Goal: Task Accomplishment & Management: Use online tool/utility

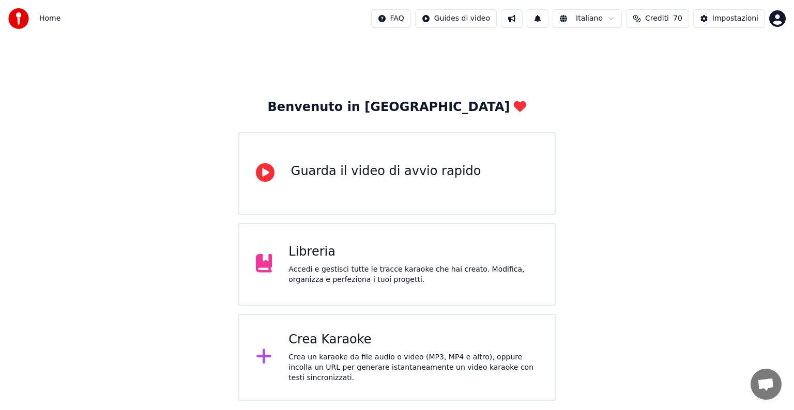
click at [336, 359] on div "Crea un karaoke da file audio o video (MP3, MP4 e altro), oppure incolla un URL…" at bounding box center [413, 367] width 250 height 31
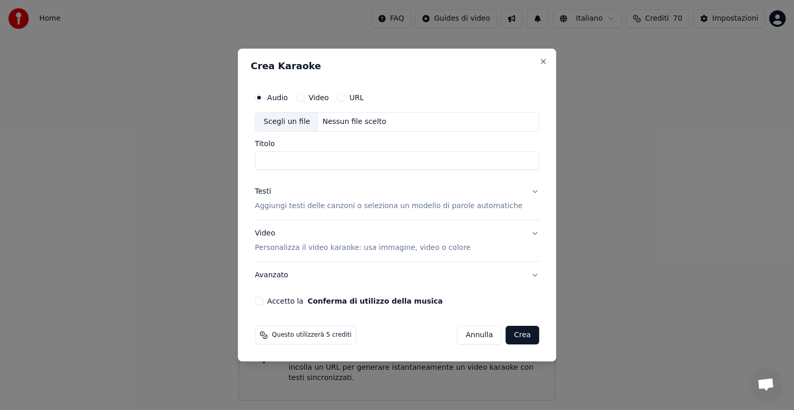
click at [304, 99] on button "Video" at bounding box center [300, 98] width 8 height 8
click at [363, 116] on div "Scegli un file Nessun file scelto" at bounding box center [397, 122] width 284 height 20
type input "**********"
click at [521, 234] on button "Video Personalizza il video karaoke: usa immagine, video o colore" at bounding box center [397, 240] width 284 height 41
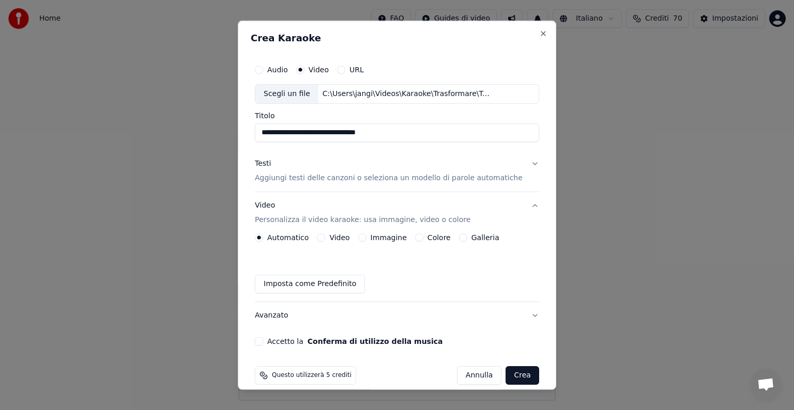
click at [517, 160] on button "Testi Aggiungi testi delle canzoni o seleziona un modello di parole automatiche" at bounding box center [397, 170] width 284 height 41
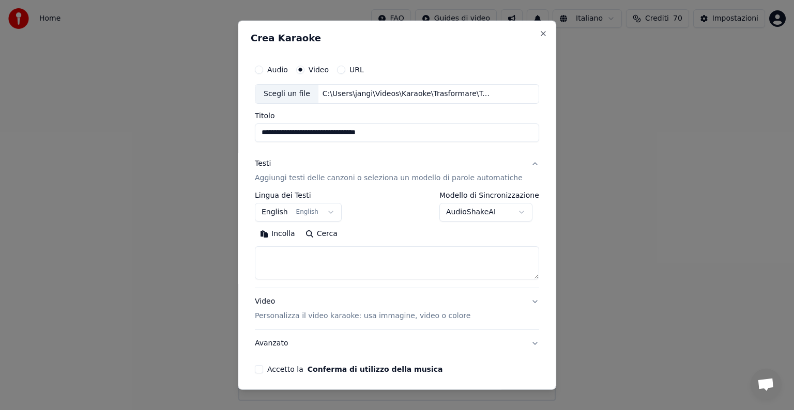
click at [330, 210] on button "English English" at bounding box center [298, 212] width 87 height 19
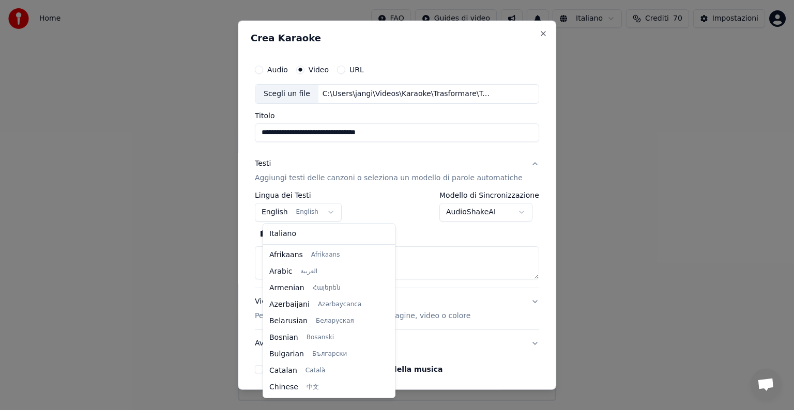
scroll to position [83, 0]
select select "**"
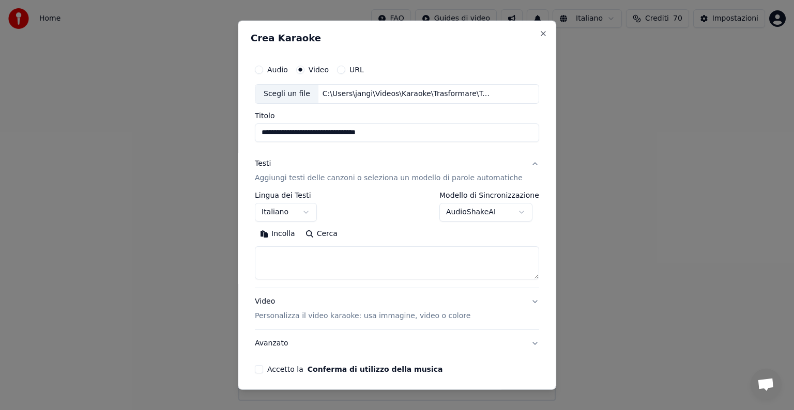
click at [287, 262] on textarea at bounding box center [397, 263] width 284 height 33
click at [288, 235] on button "Incolla" at bounding box center [277, 234] width 45 height 17
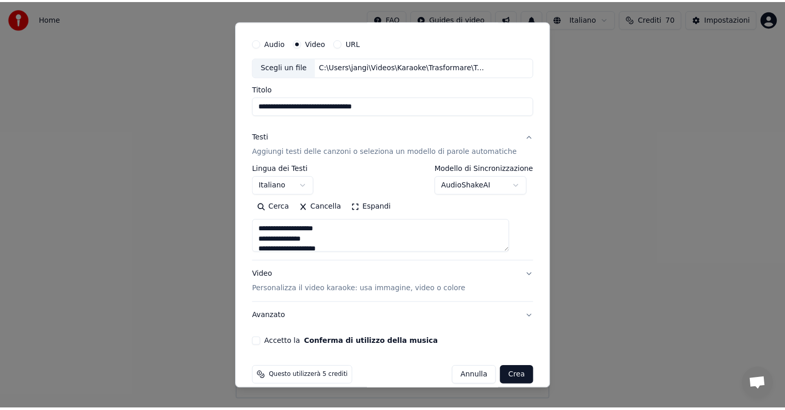
scroll to position [39, 0]
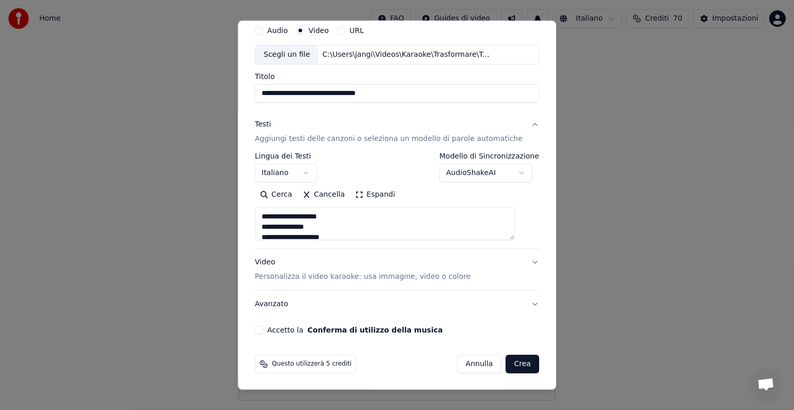
click at [263, 329] on button "Accetto la Conferma di utilizzo della musica" at bounding box center [259, 330] width 8 height 8
click at [506, 361] on button "Crea" at bounding box center [522, 364] width 33 height 19
type textarea "**********"
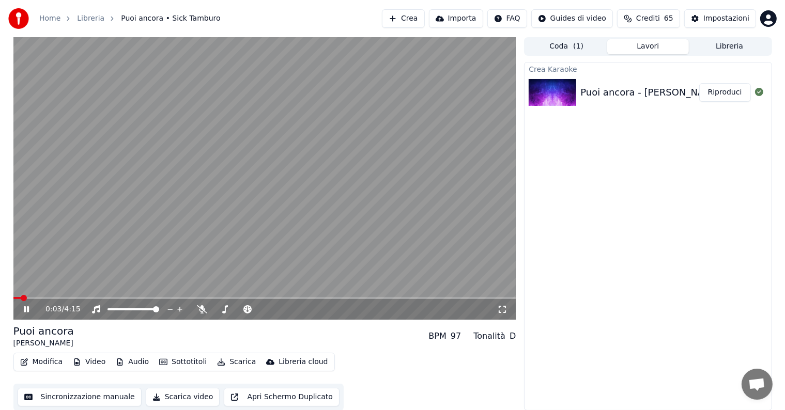
click at [27, 312] on icon at bounding box center [34, 309] width 24 height 8
click at [722, 88] on button "Riproduci" at bounding box center [725, 92] width 52 height 19
click at [25, 312] on icon at bounding box center [26, 309] width 5 height 6
click at [47, 363] on button "Modifica" at bounding box center [41, 362] width 51 height 14
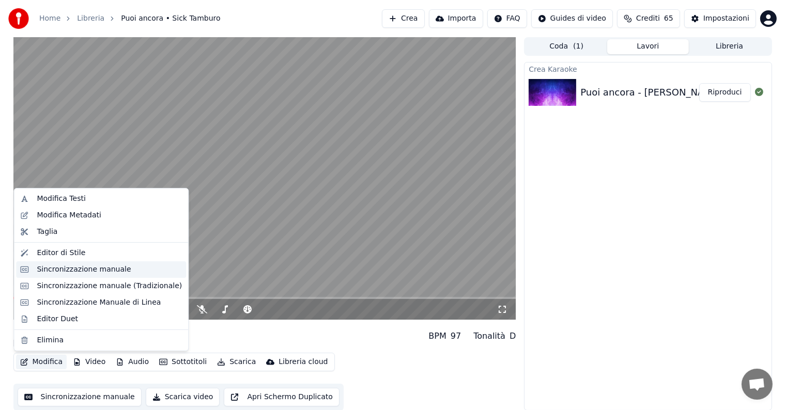
click at [72, 266] on div "Sincronizzazione manuale" at bounding box center [84, 270] width 94 height 10
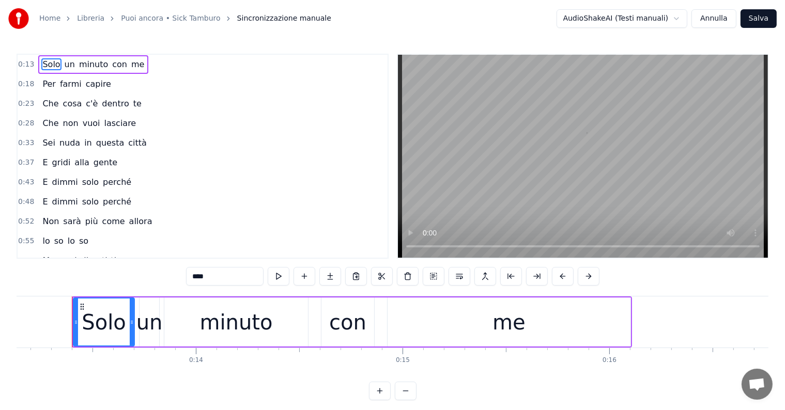
scroll to position [0, 2718]
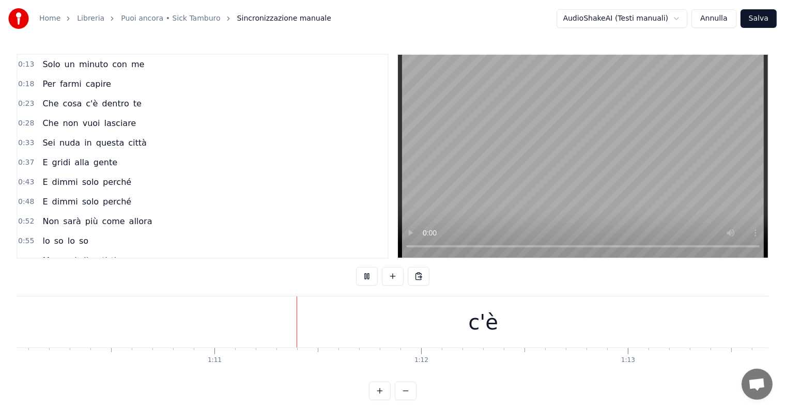
scroll to position [0, 14602]
click at [396, 310] on div "c'è" at bounding box center [360, 322] width 1223 height 51
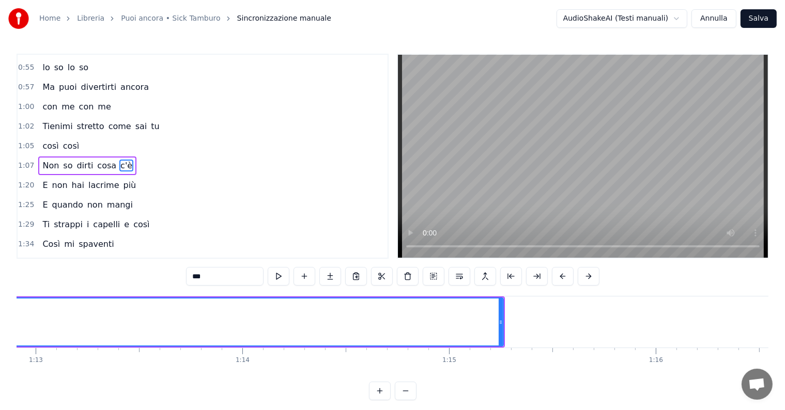
scroll to position [0, 14923]
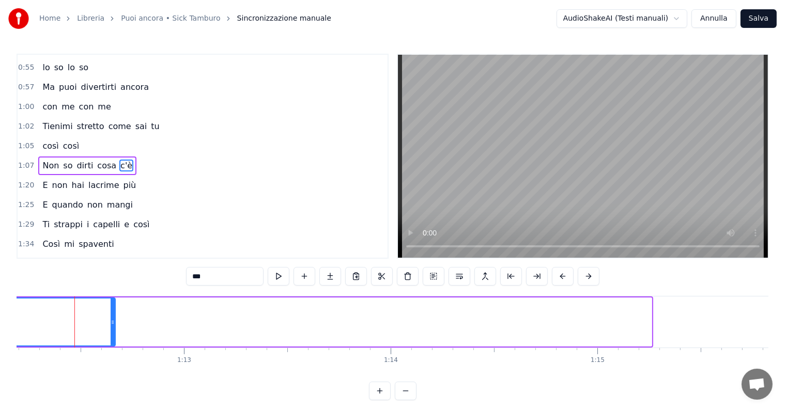
drag, startPoint x: 650, startPoint y: 310, endPoint x: 98, endPoint y: 308, distance: 551.4
click at [111, 308] on div at bounding box center [113, 322] width 4 height 47
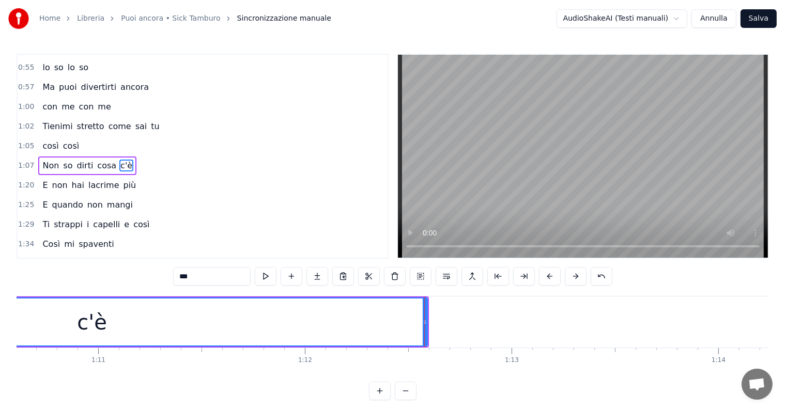
scroll to position [0, 14299]
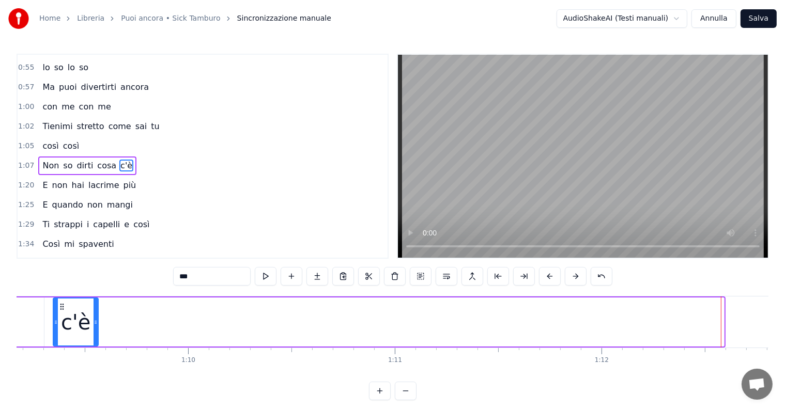
drag, startPoint x: 722, startPoint y: 312, endPoint x: 96, endPoint y: 339, distance: 626.4
click at [96, 339] on div at bounding box center [96, 322] width 4 height 47
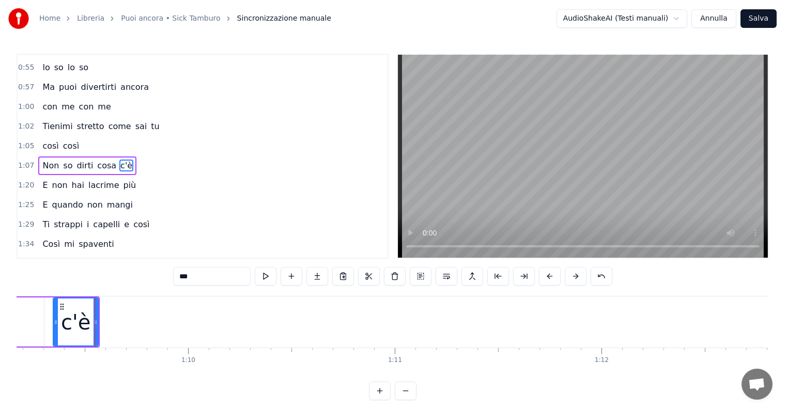
click at [214, 274] on input "***" at bounding box center [212, 276] width 78 height 19
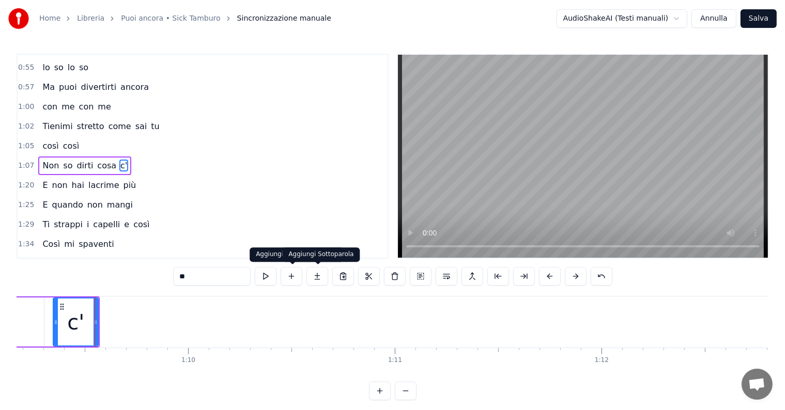
type input "**"
click at [320, 279] on button at bounding box center [317, 276] width 22 height 19
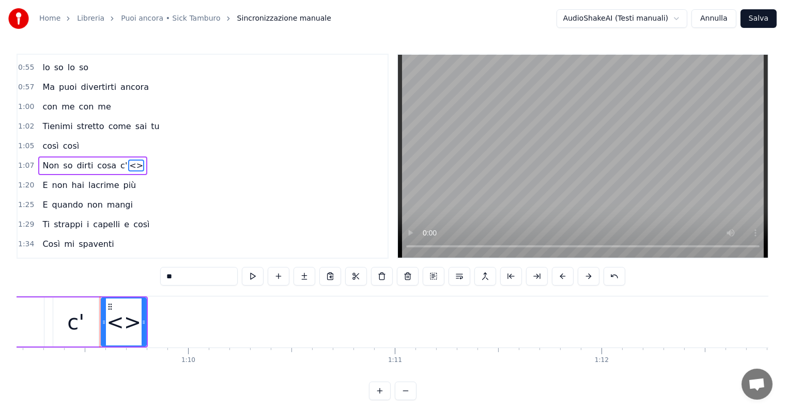
click at [190, 278] on input "**" at bounding box center [199, 276] width 78 height 19
type input "*"
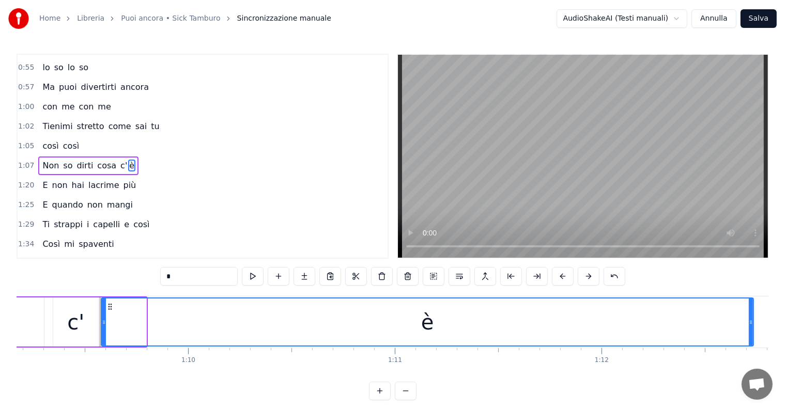
drag, startPoint x: 143, startPoint y: 314, endPoint x: 755, endPoint y: 337, distance: 611.8
click at [753, 337] on div at bounding box center [751, 322] width 4 height 47
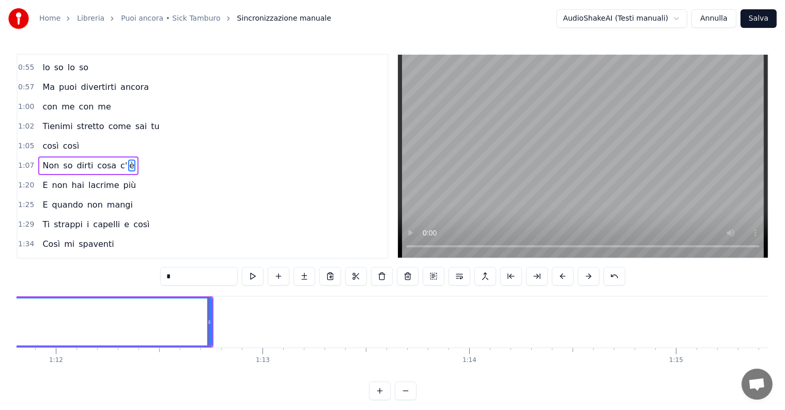
scroll to position [0, 14984]
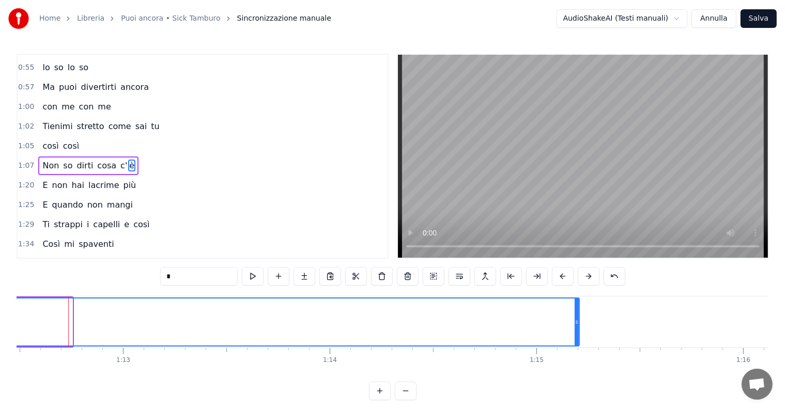
drag, startPoint x: 71, startPoint y: 317, endPoint x: 578, endPoint y: 347, distance: 507.9
click at [578, 347] on div "Solo un minuto con me Per farmi capire Che cosa c'è dentro te Che non vuoi lasc…" at bounding box center [393, 335] width 752 height 78
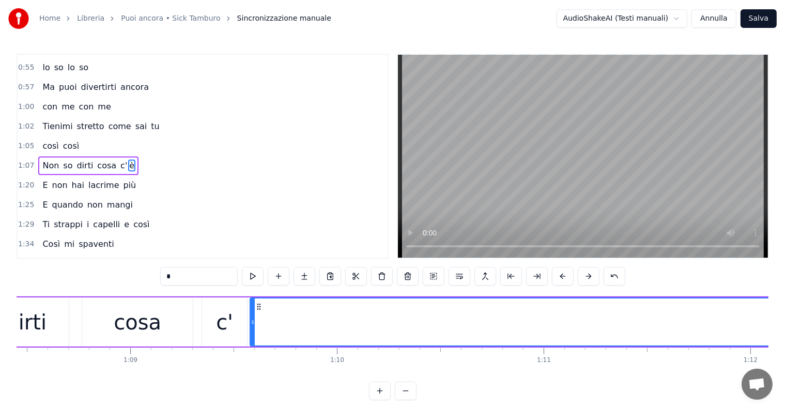
scroll to position [0, 14091]
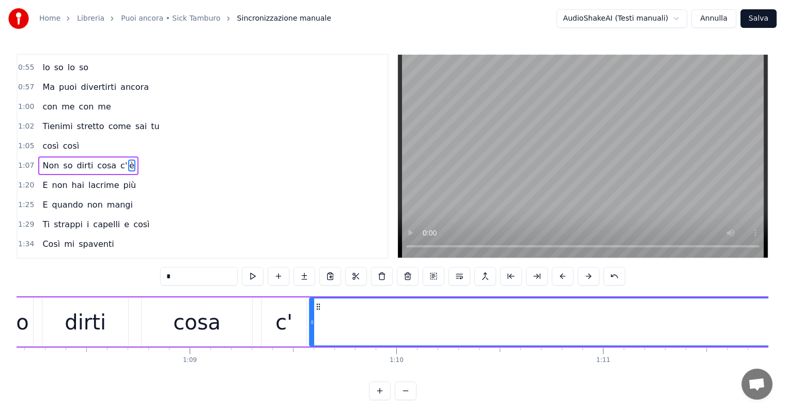
click at [62, 160] on span "so" at bounding box center [67, 166] width 11 height 12
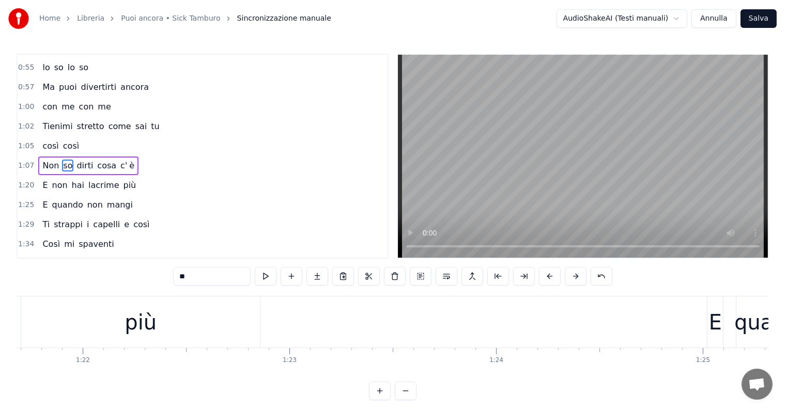
scroll to position [0, 16498]
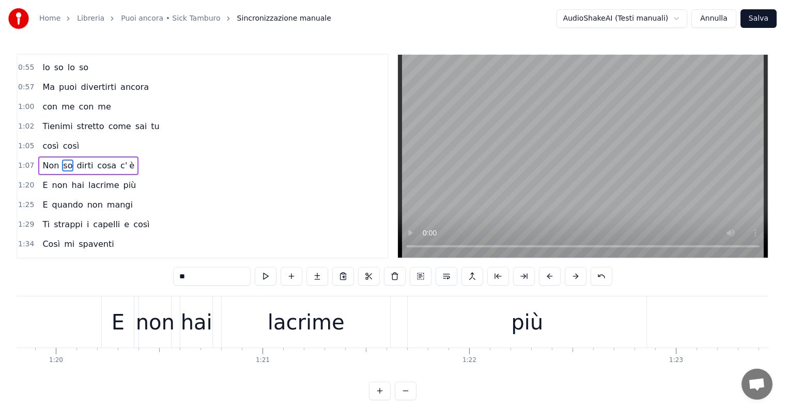
click at [511, 329] on div "più" at bounding box center [527, 322] width 239 height 51
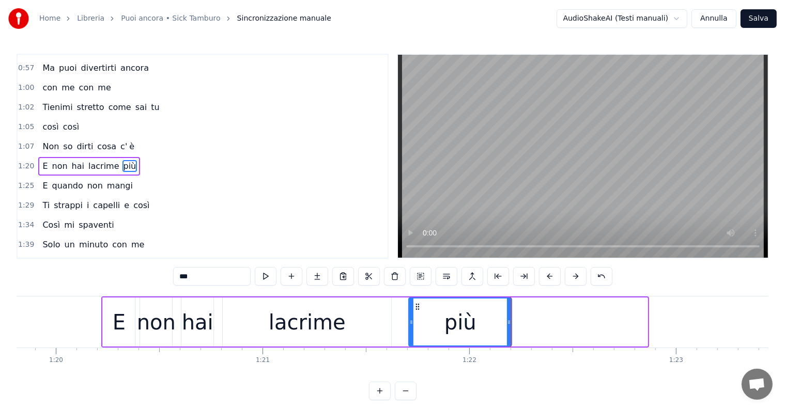
drag, startPoint x: 645, startPoint y: 311, endPoint x: 509, endPoint y: 320, distance: 136.3
click at [509, 320] on div at bounding box center [509, 322] width 4 height 47
click at [210, 271] on input "***" at bounding box center [212, 276] width 78 height 19
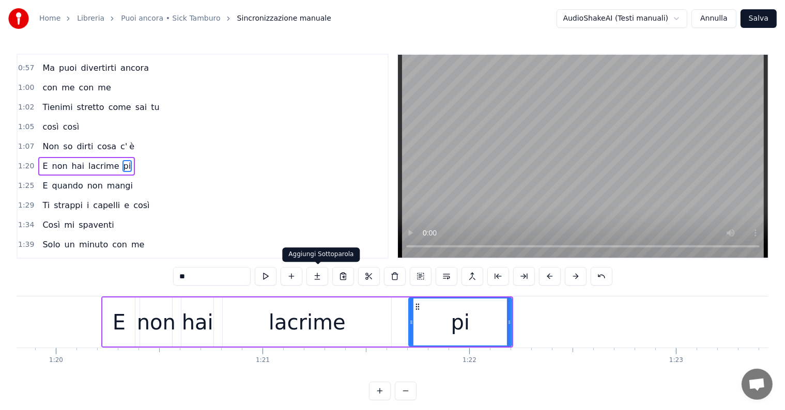
type input "**"
click at [321, 275] on button at bounding box center [317, 276] width 22 height 19
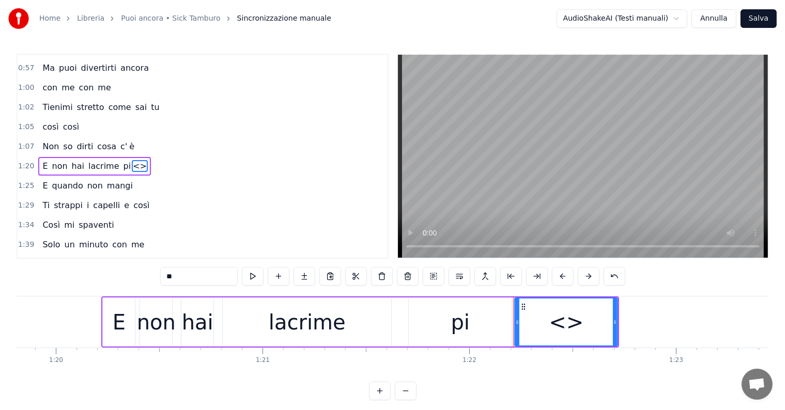
click at [209, 274] on input "**" at bounding box center [199, 276] width 78 height 19
type input "*"
click at [475, 319] on div "pi" at bounding box center [460, 322] width 103 height 49
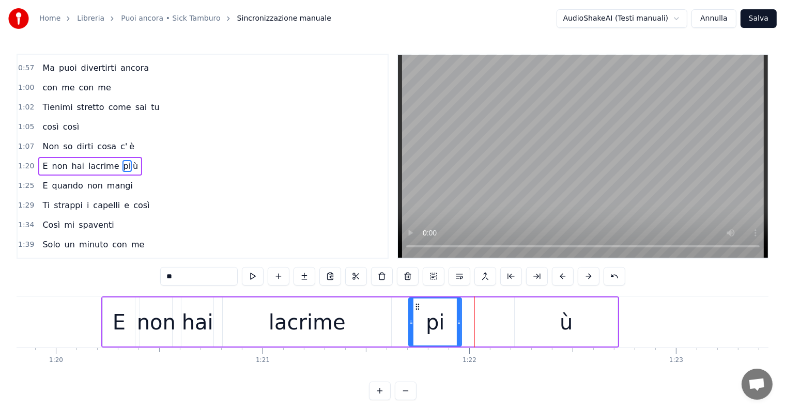
drag, startPoint x: 510, startPoint y: 317, endPoint x: 460, endPoint y: 318, distance: 50.1
click at [460, 318] on div at bounding box center [459, 322] width 4 height 47
drag, startPoint x: 529, startPoint y: 320, endPoint x: 512, endPoint y: 320, distance: 16.5
click at [529, 320] on div "ù" at bounding box center [566, 322] width 103 height 49
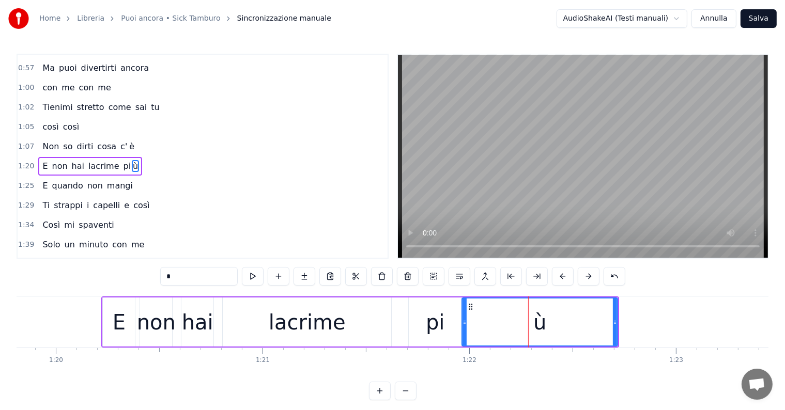
drag, startPoint x: 517, startPoint y: 318, endPoint x: 464, endPoint y: 317, distance: 52.7
click at [464, 317] on div at bounding box center [465, 322] width 4 height 47
click at [321, 329] on div "lacrime" at bounding box center [307, 322] width 77 height 31
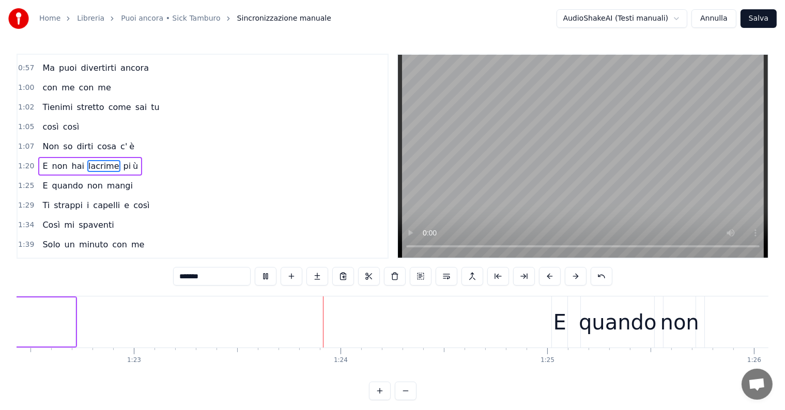
scroll to position [0, 17174]
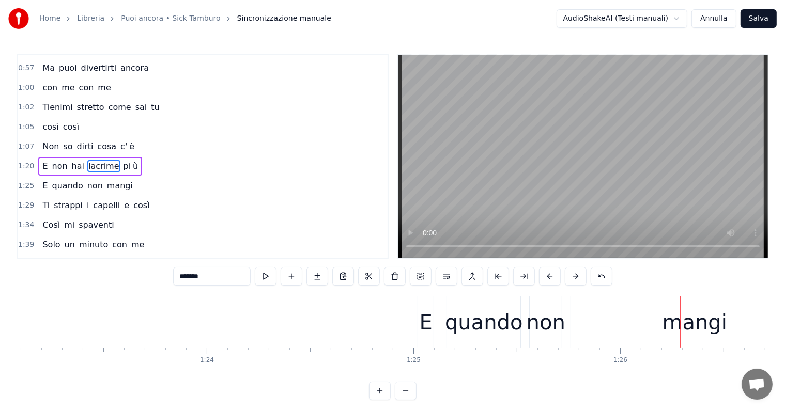
click at [635, 333] on div "mangi" at bounding box center [694, 322] width 247 height 51
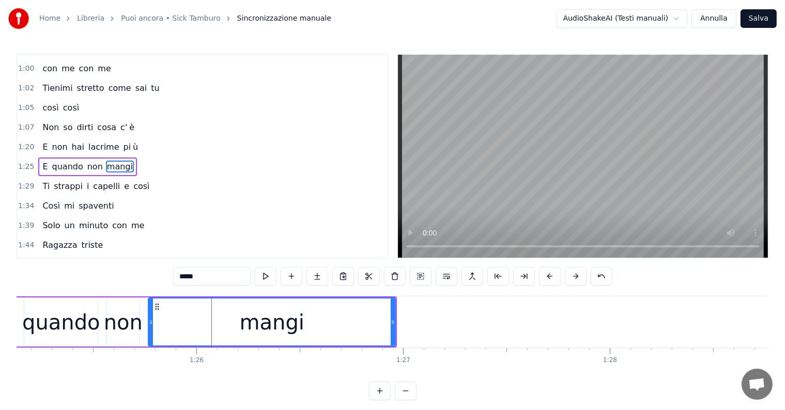
scroll to position [0, 17509]
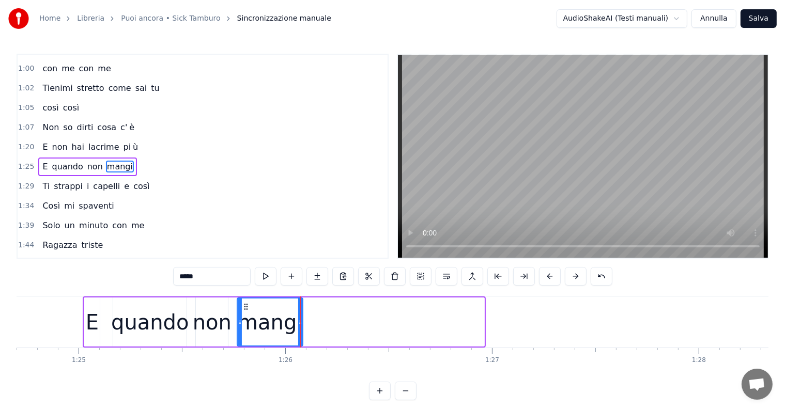
drag, startPoint x: 483, startPoint y: 310, endPoint x: 302, endPoint y: 311, distance: 181.4
click at [302, 311] on div at bounding box center [300, 322] width 4 height 47
click at [220, 273] on input "*****" at bounding box center [212, 276] width 78 height 19
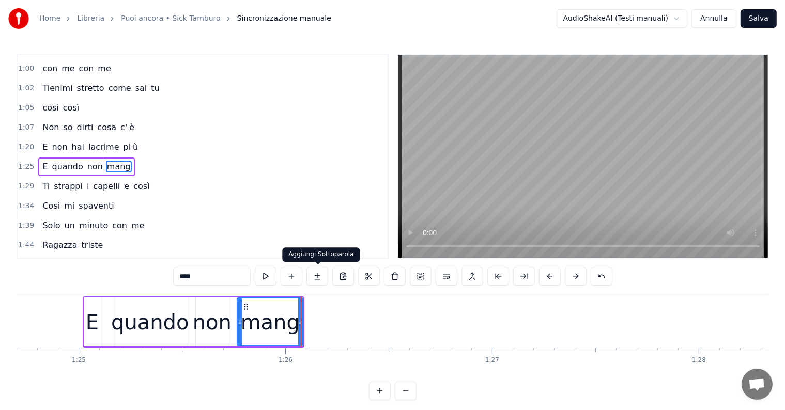
type input "****"
click at [322, 275] on button at bounding box center [317, 276] width 22 height 19
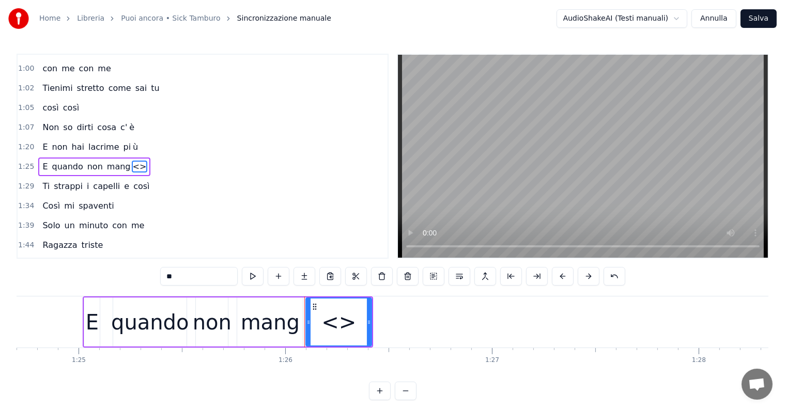
click at [194, 281] on input "**" at bounding box center [199, 276] width 78 height 19
type input "*"
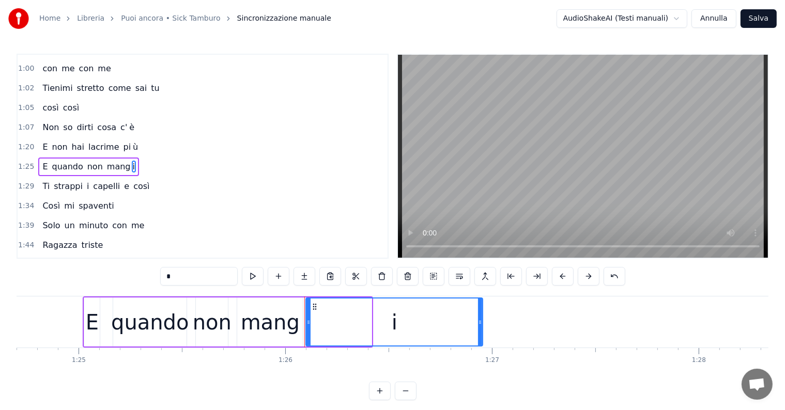
drag, startPoint x: 370, startPoint y: 315, endPoint x: 481, endPoint y: 322, distance: 111.3
click at [481, 322] on div at bounding box center [480, 322] width 4 height 47
type input "*"
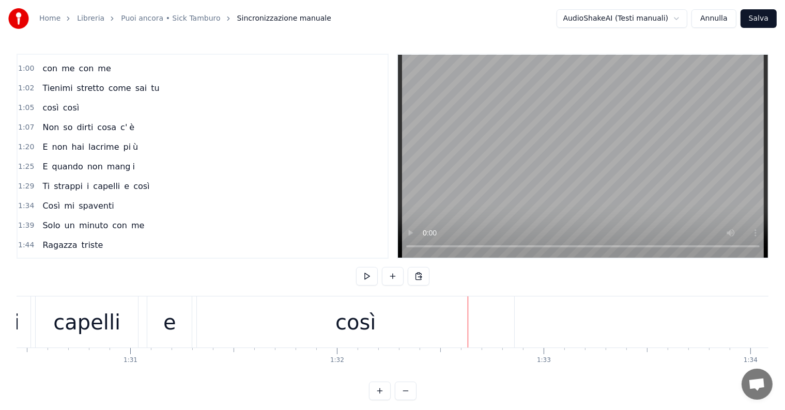
scroll to position [0, 18638]
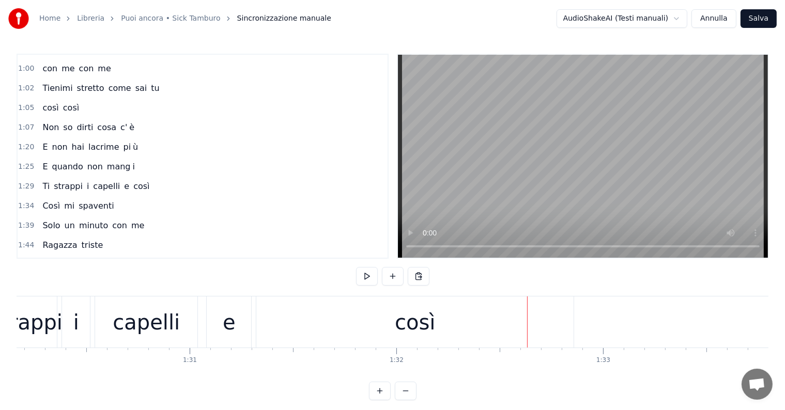
click at [355, 329] on div "così" at bounding box center [414, 322] width 317 height 51
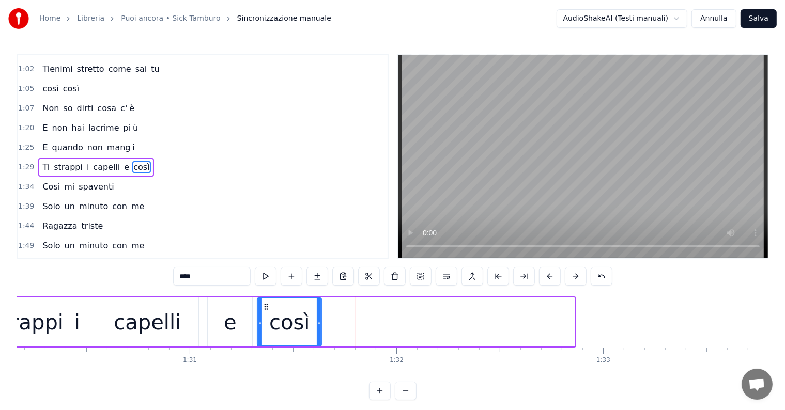
drag, startPoint x: 572, startPoint y: 320, endPoint x: 319, endPoint y: 335, distance: 253.7
click at [319, 335] on div at bounding box center [319, 322] width 4 height 47
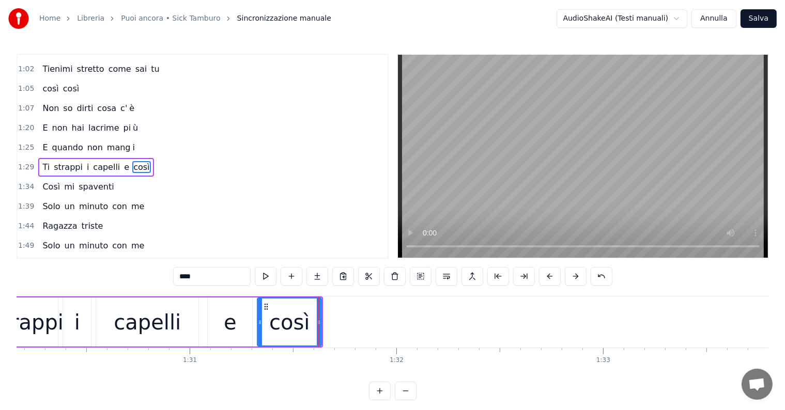
click at [219, 276] on input "****" at bounding box center [212, 276] width 78 height 19
type input "***"
click at [317, 274] on button at bounding box center [317, 276] width 22 height 19
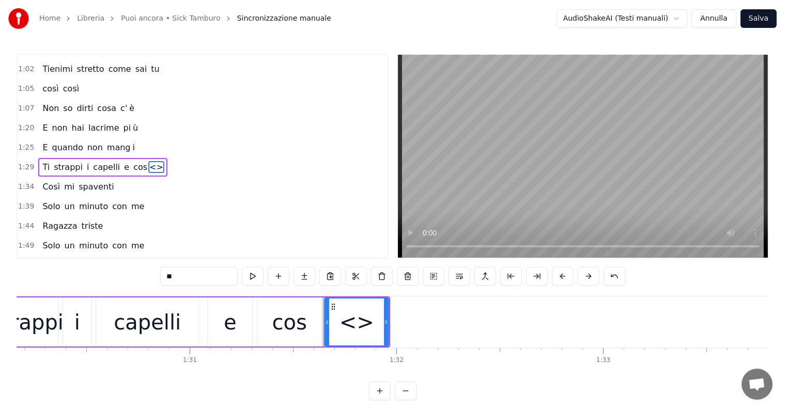
click at [205, 278] on input "**" at bounding box center [199, 276] width 78 height 19
type input "*"
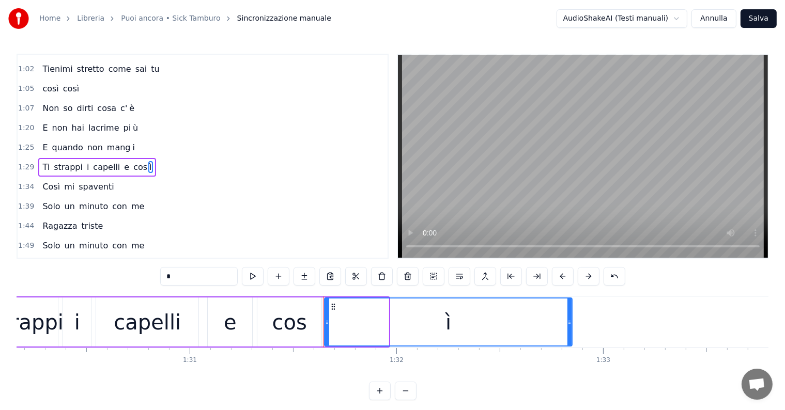
drag, startPoint x: 386, startPoint y: 315, endPoint x: 569, endPoint y: 324, distance: 183.7
click at [569, 324] on div at bounding box center [569, 322] width 4 height 47
click at [32, 325] on div "strappi" at bounding box center [28, 322] width 72 height 31
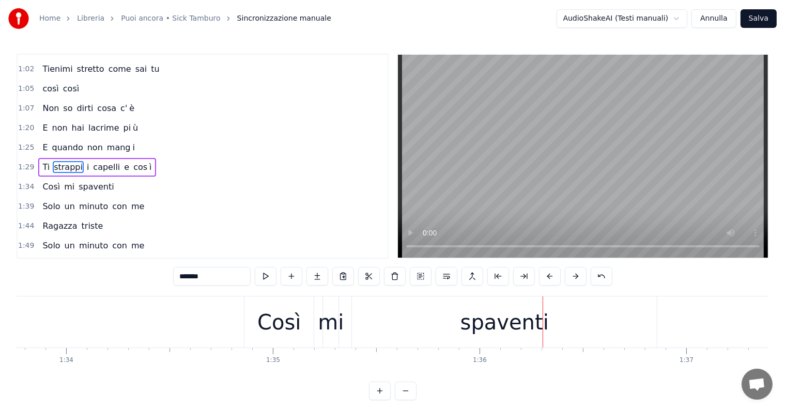
scroll to position [0, 19501]
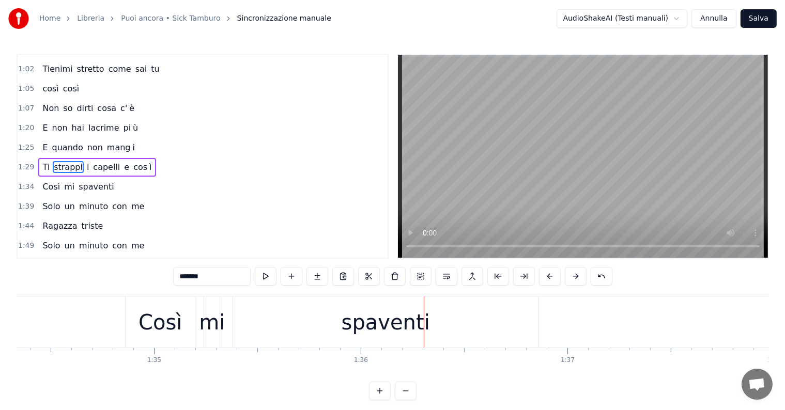
click at [420, 309] on div "spaventi" at bounding box center [386, 322] width 88 height 31
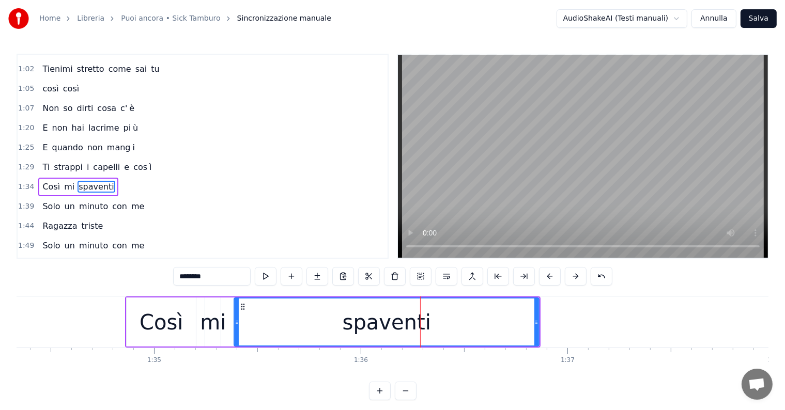
scroll to position [250, 0]
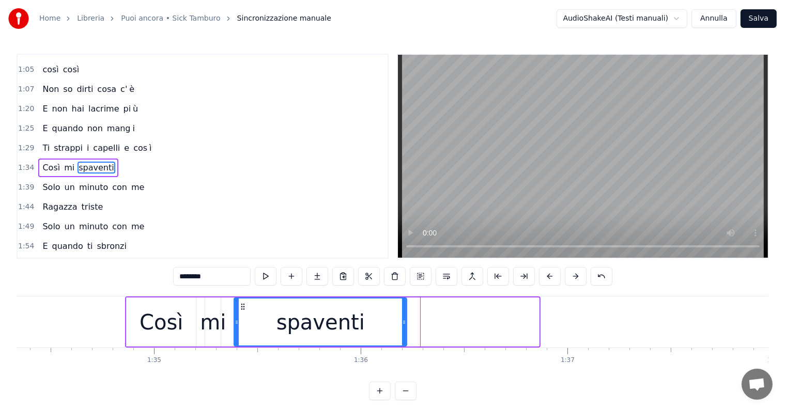
drag, startPoint x: 537, startPoint y: 309, endPoint x: 405, endPoint y: 320, distance: 132.8
click at [405, 320] on div at bounding box center [404, 322] width 4 height 47
click at [220, 274] on input "********" at bounding box center [212, 276] width 78 height 19
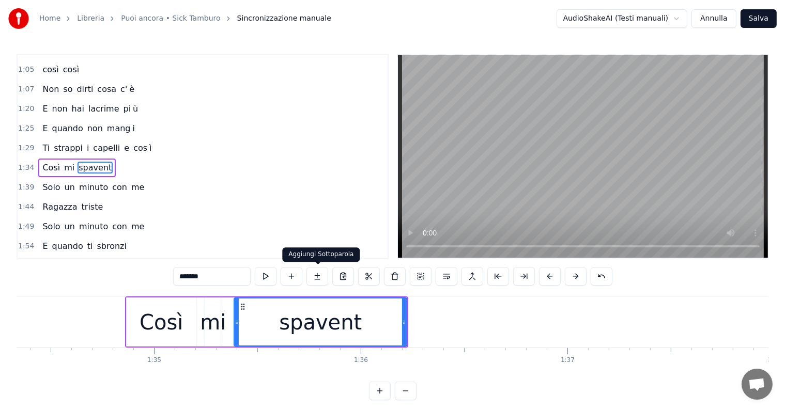
type input "*******"
click at [321, 274] on button at bounding box center [317, 276] width 22 height 19
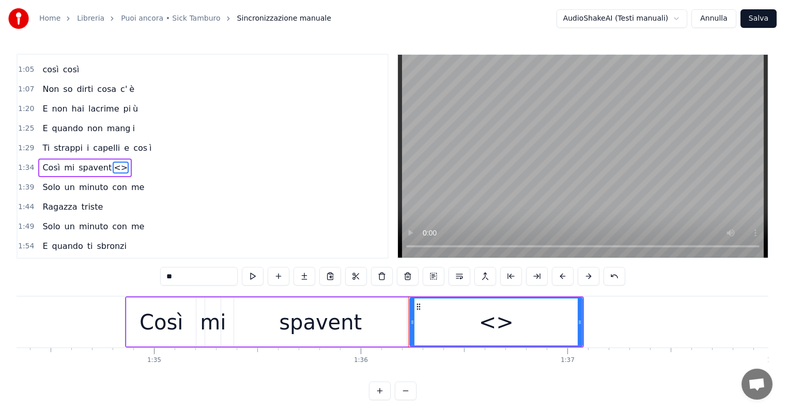
click at [186, 271] on input "**" at bounding box center [199, 276] width 78 height 19
type input "*"
drag, startPoint x: 579, startPoint y: 310, endPoint x: 539, endPoint y: 317, distance: 40.4
click at [539, 317] on div at bounding box center [540, 322] width 4 height 47
type input "*"
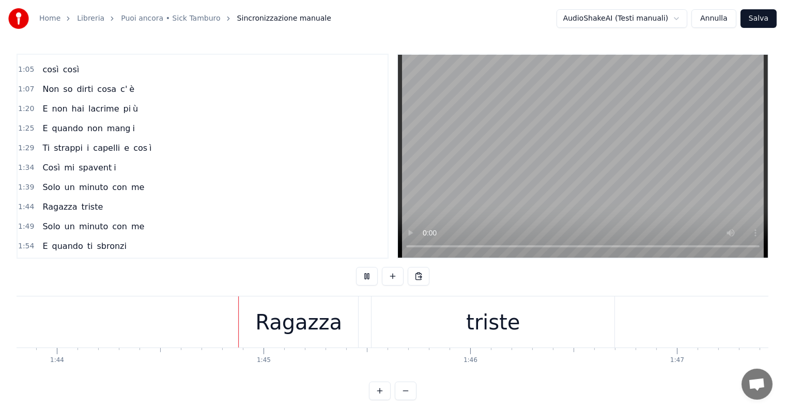
scroll to position [0, 21488]
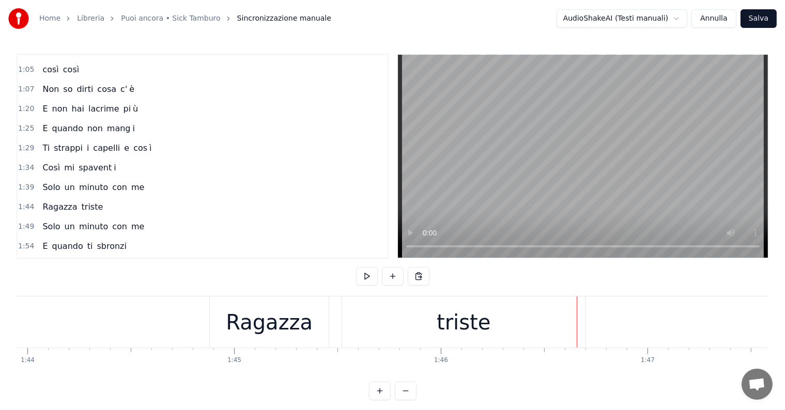
click at [468, 320] on div "triste" at bounding box center [464, 322] width 54 height 31
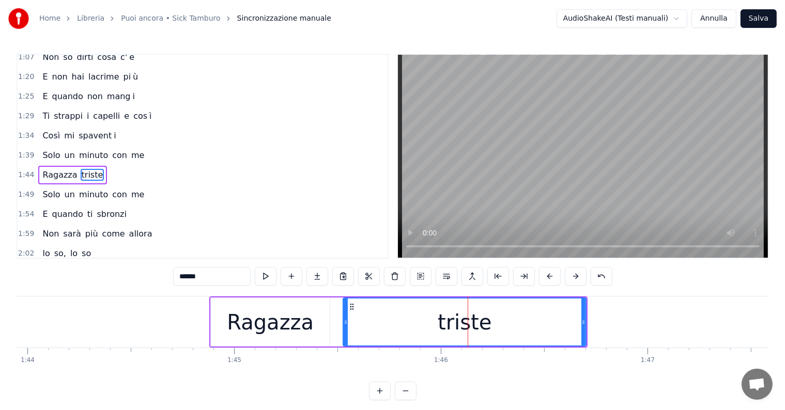
scroll to position [288, 0]
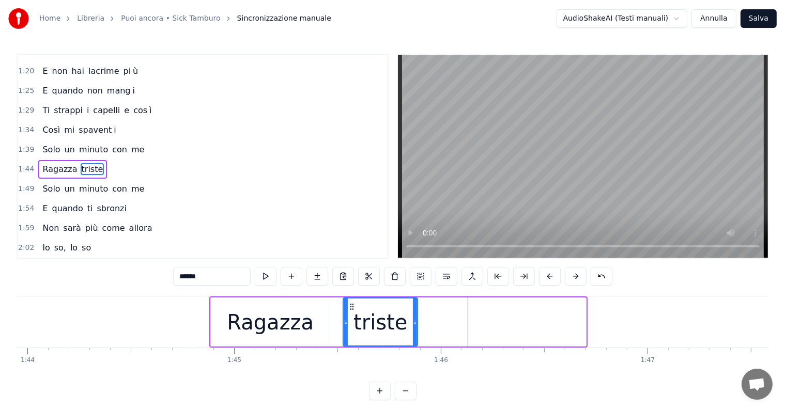
drag, startPoint x: 585, startPoint y: 312, endPoint x: 417, endPoint y: 318, distance: 168.6
click at [417, 318] on div at bounding box center [415, 322] width 4 height 47
click at [229, 279] on input "******" at bounding box center [212, 276] width 78 height 19
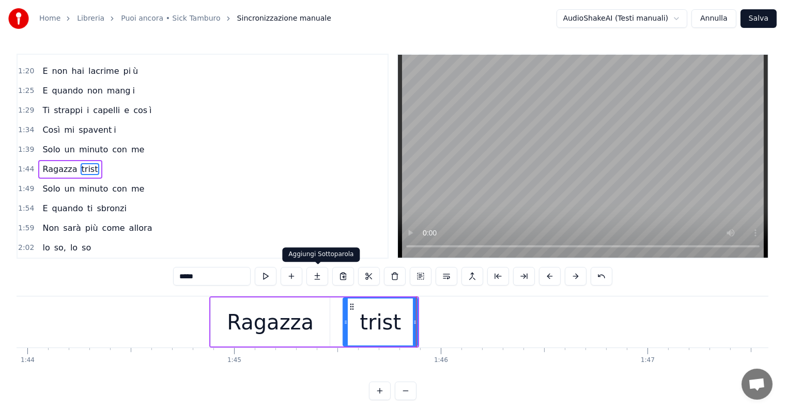
type input "*****"
click at [314, 275] on button at bounding box center [317, 276] width 22 height 19
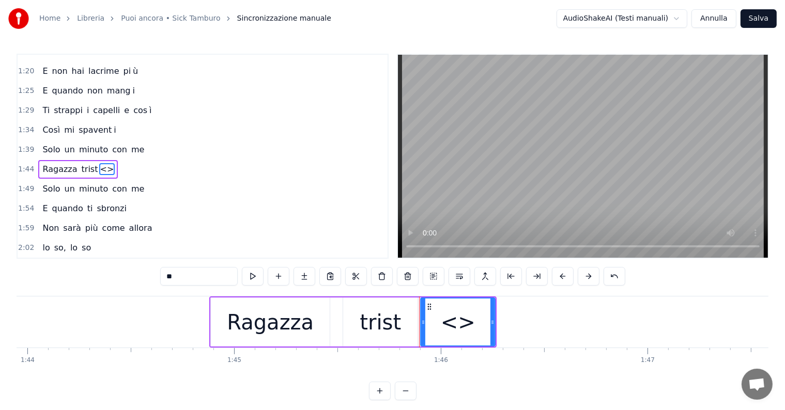
click at [204, 278] on input "**" at bounding box center [199, 276] width 78 height 19
type input "*"
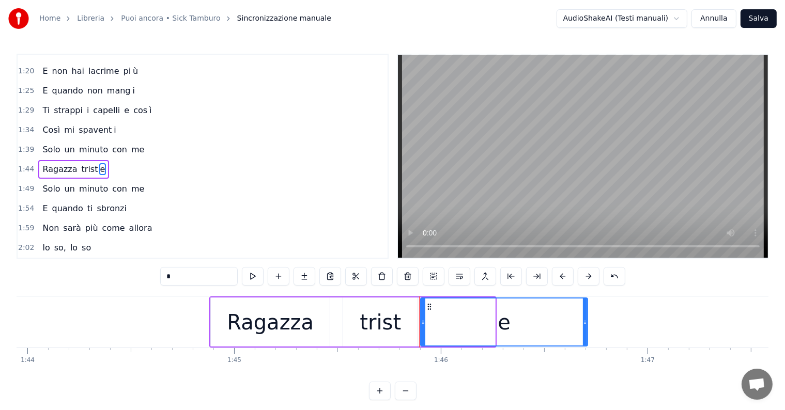
drag, startPoint x: 493, startPoint y: 311, endPoint x: 585, endPoint y: 318, distance: 92.8
click at [585, 318] on div at bounding box center [585, 322] width 4 height 47
type input "*"
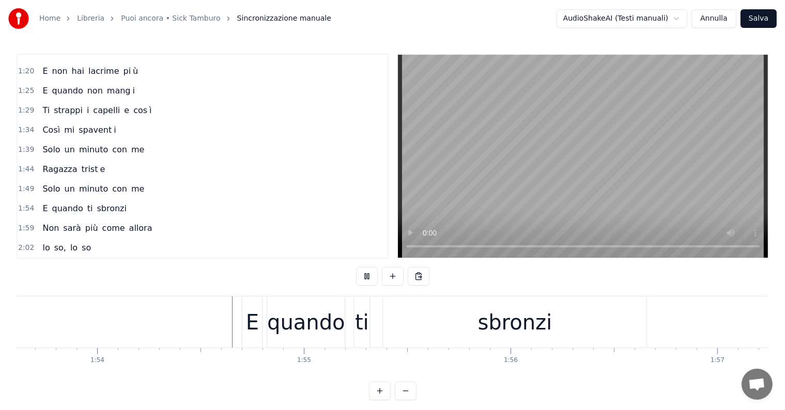
scroll to position [0, 23514]
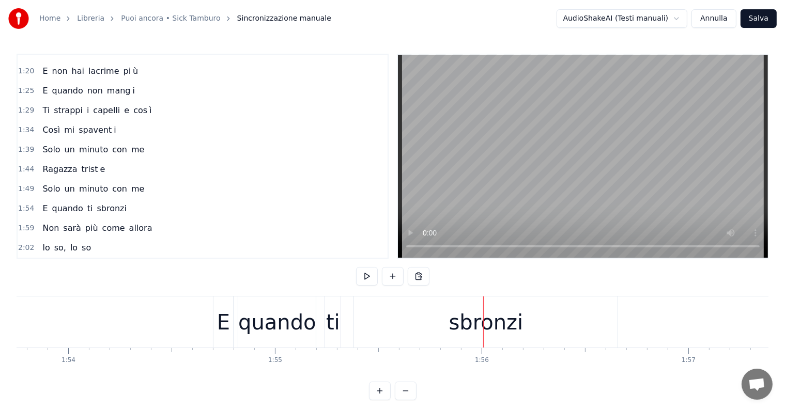
click at [439, 335] on div "sbronzi" at bounding box center [486, 322] width 264 height 51
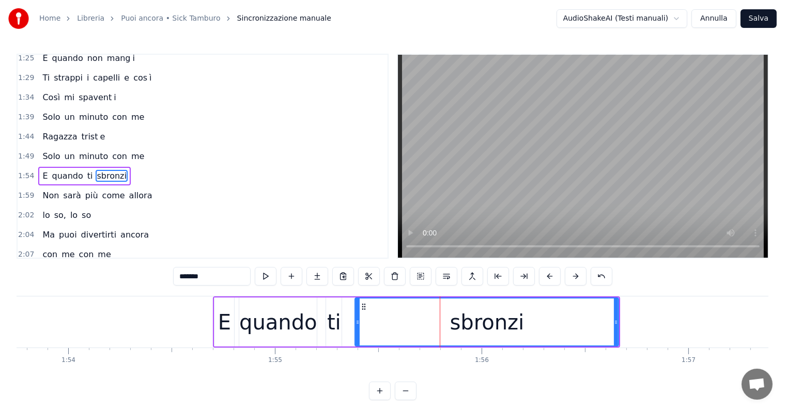
scroll to position [326, 0]
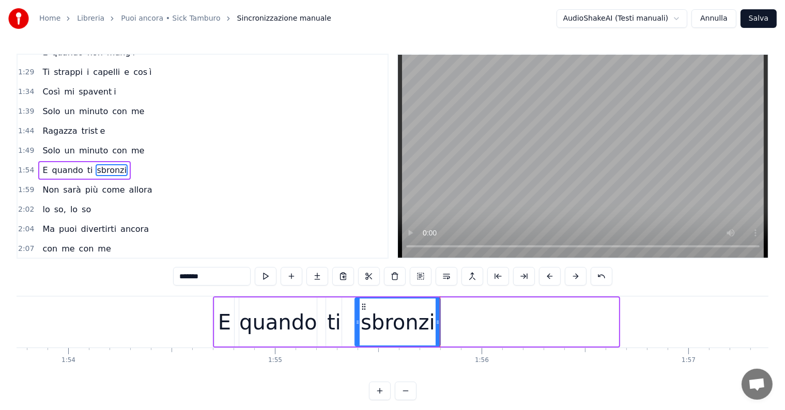
drag, startPoint x: 617, startPoint y: 313, endPoint x: 438, endPoint y: 315, distance: 178.3
click at [438, 315] on div at bounding box center [438, 322] width 4 height 47
click at [224, 275] on input "*******" at bounding box center [212, 276] width 78 height 19
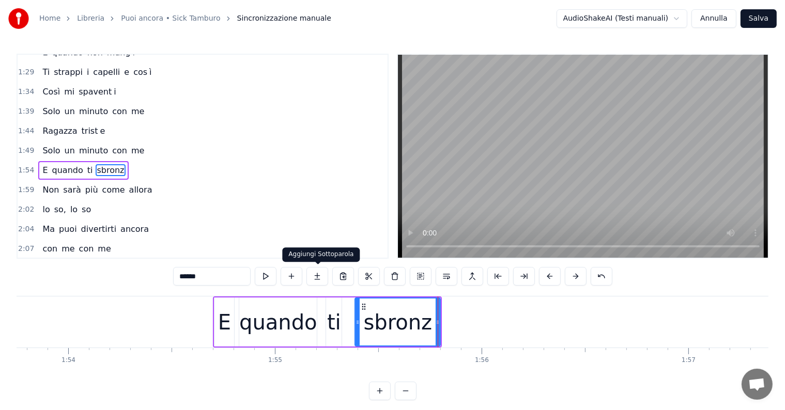
type input "******"
click at [319, 278] on button at bounding box center [317, 276] width 22 height 19
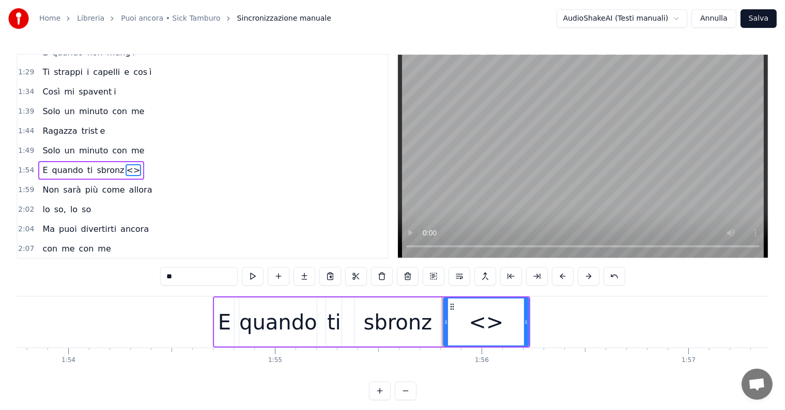
click at [197, 275] on input "**" at bounding box center [199, 276] width 78 height 19
type input "*"
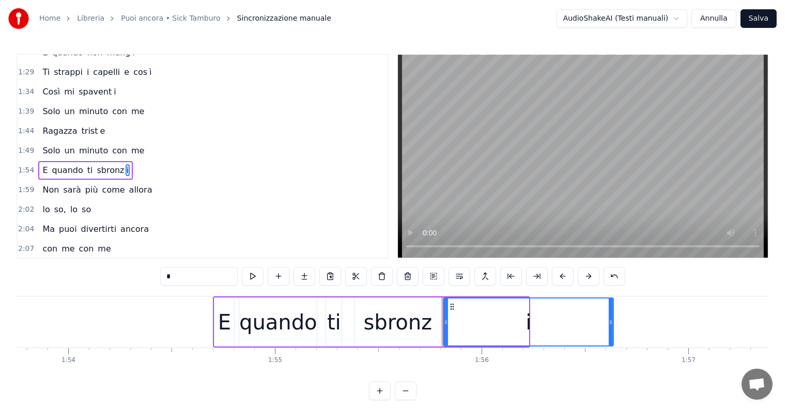
drag, startPoint x: 525, startPoint y: 314, endPoint x: 610, endPoint y: 327, distance: 85.7
click at [610, 327] on div at bounding box center [611, 322] width 4 height 47
type input "*"
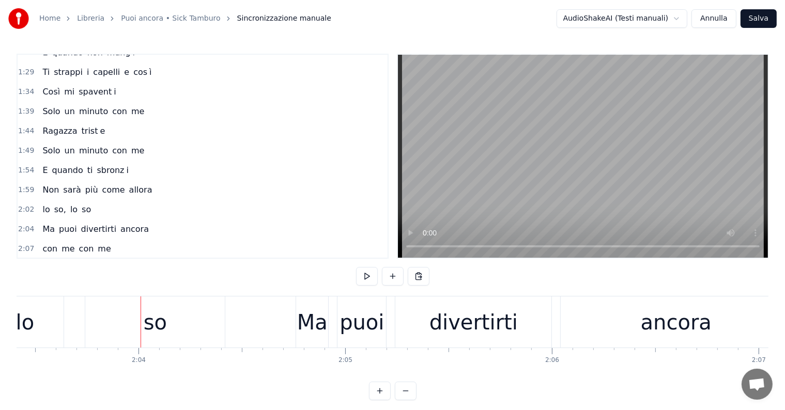
scroll to position [0, 25297]
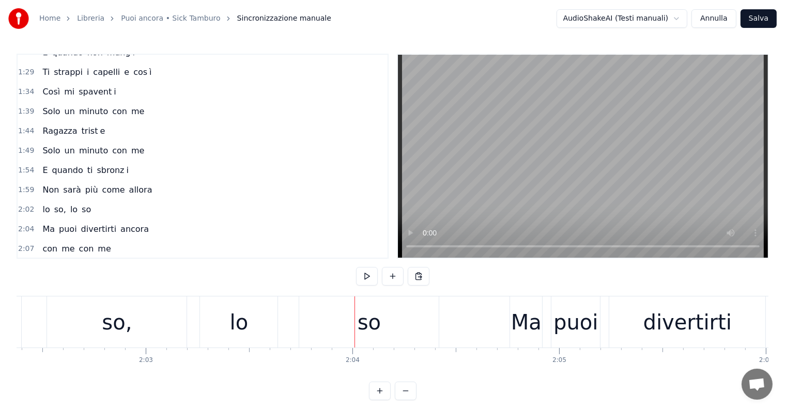
click at [141, 319] on div "so," at bounding box center [117, 322] width 140 height 51
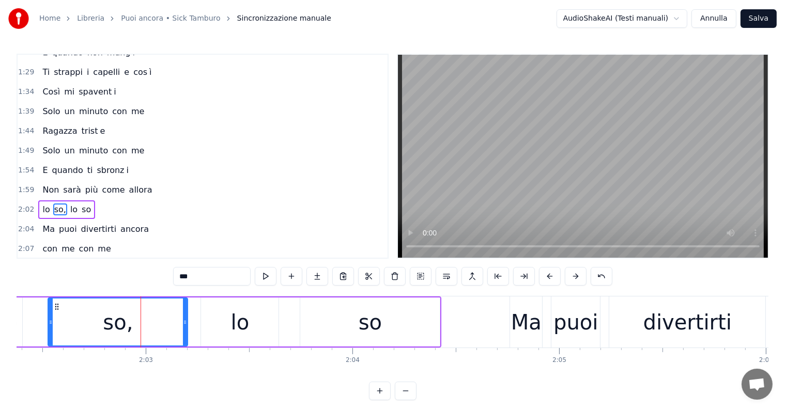
scroll to position [364, 0]
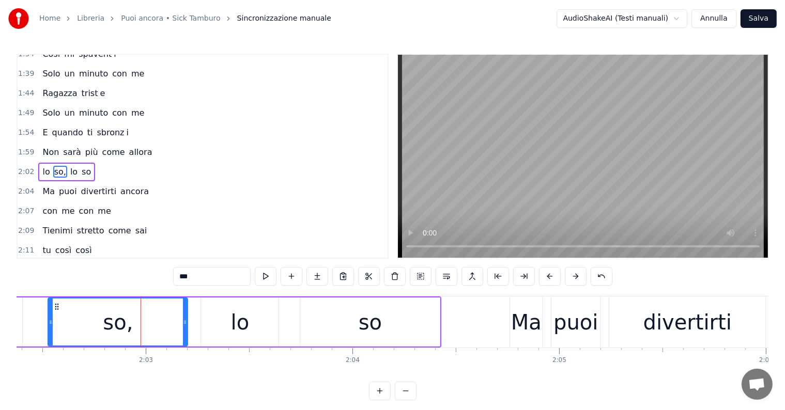
click at [198, 281] on input "***" at bounding box center [212, 276] width 78 height 19
type input "**"
click at [38, 146] on div "1:59 Non sarà più come allora" at bounding box center [203, 153] width 370 height 20
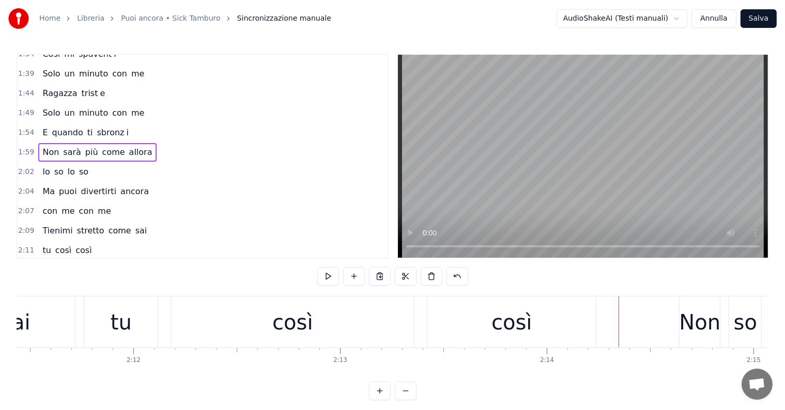
scroll to position [0, 27022]
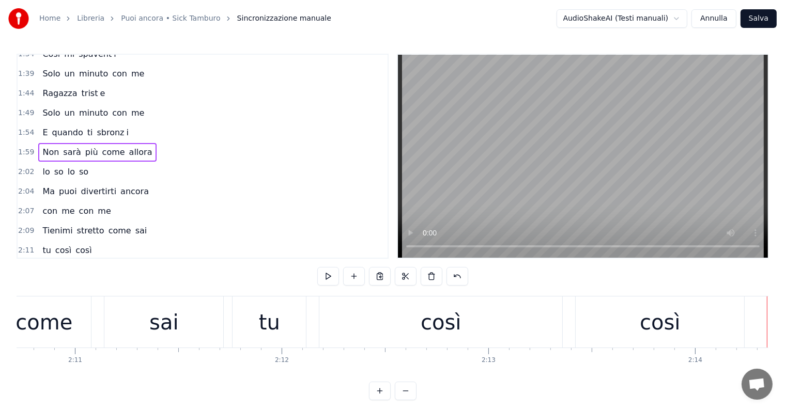
click at [419, 324] on div "così" at bounding box center [440, 322] width 243 height 51
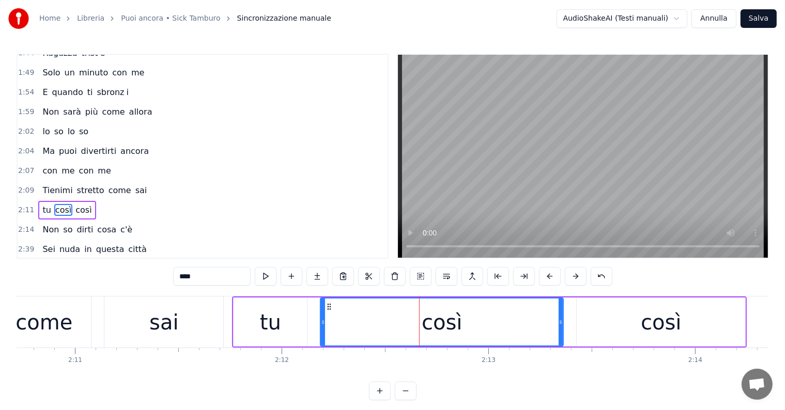
scroll to position [440, 0]
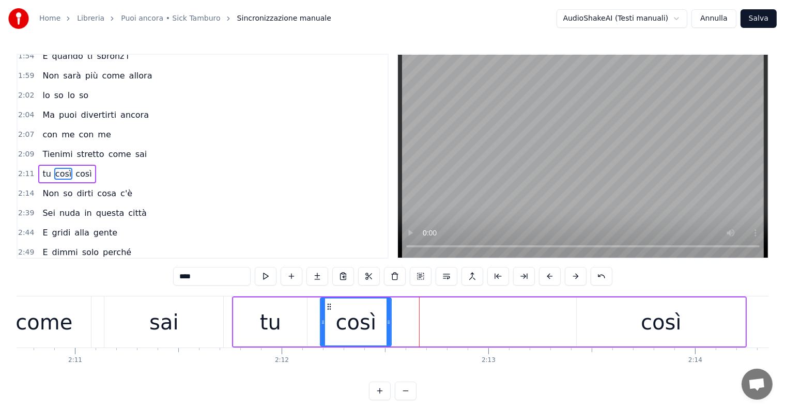
drag, startPoint x: 562, startPoint y: 315, endPoint x: 390, endPoint y: 316, distance: 172.1
click at [390, 316] on div at bounding box center [389, 322] width 4 height 47
click at [217, 276] on input "****" at bounding box center [212, 276] width 78 height 19
type input "***"
click at [317, 273] on button at bounding box center [317, 276] width 22 height 19
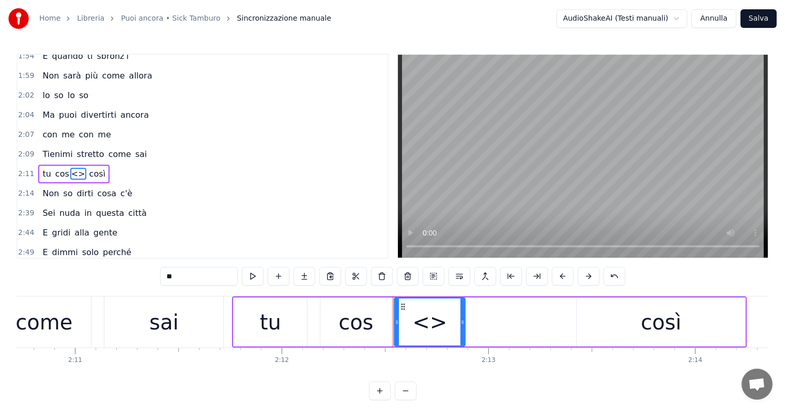
click at [207, 276] on input "**" at bounding box center [199, 276] width 78 height 19
type input "*"
drag, startPoint x: 462, startPoint y: 314, endPoint x: 541, endPoint y: 322, distance: 80.0
click at [541, 322] on div at bounding box center [542, 322] width 4 height 47
click at [656, 332] on div "così" at bounding box center [661, 322] width 40 height 31
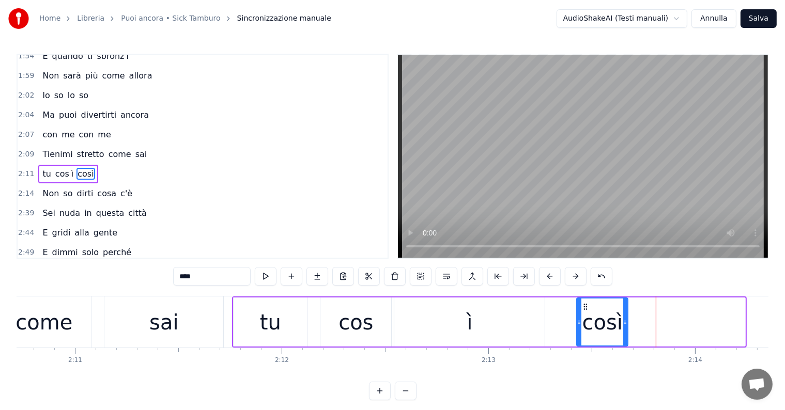
drag, startPoint x: 743, startPoint y: 314, endPoint x: 625, endPoint y: 322, distance: 117.6
click at [625, 322] on div at bounding box center [625, 322] width 4 height 47
click at [199, 275] on input "****" at bounding box center [212, 276] width 78 height 19
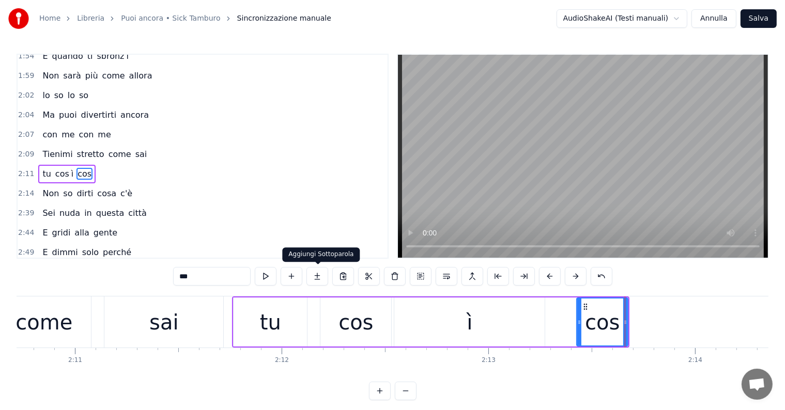
type input "***"
click at [320, 277] on button at bounding box center [317, 276] width 22 height 19
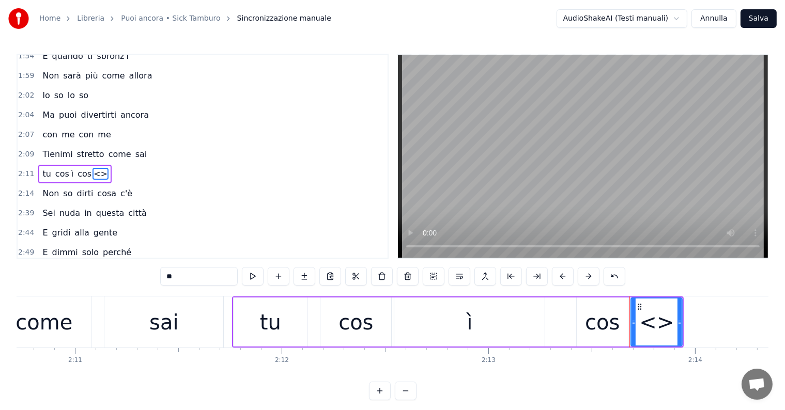
click at [206, 275] on input "**" at bounding box center [199, 276] width 78 height 19
type input "*"
drag, startPoint x: 680, startPoint y: 312, endPoint x: 741, endPoint y: 318, distance: 61.8
click at [741, 318] on div at bounding box center [741, 322] width 4 height 47
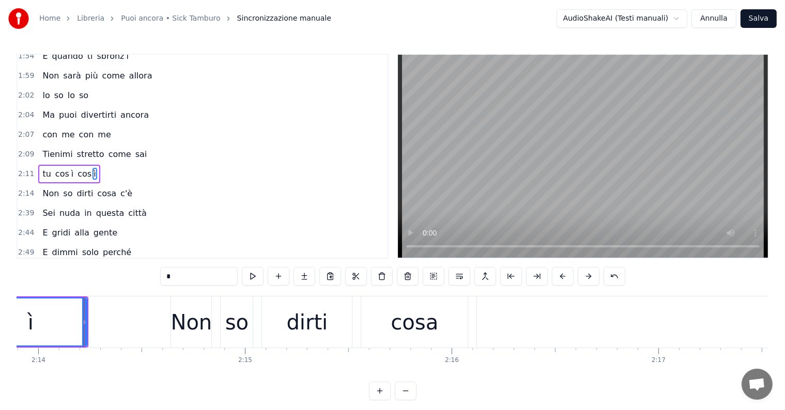
scroll to position [0, 27694]
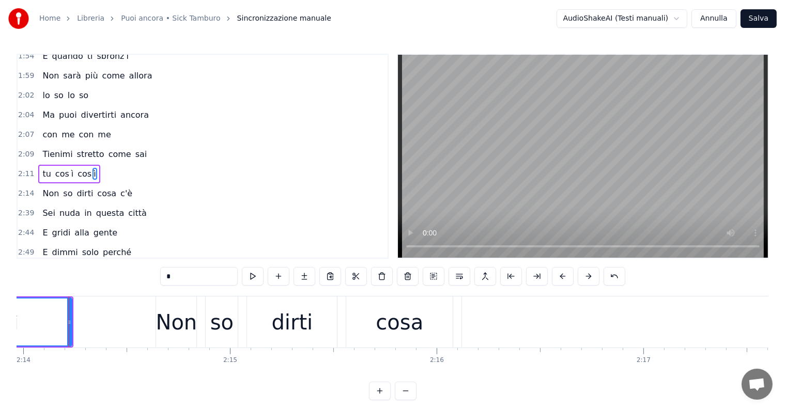
type input "*"
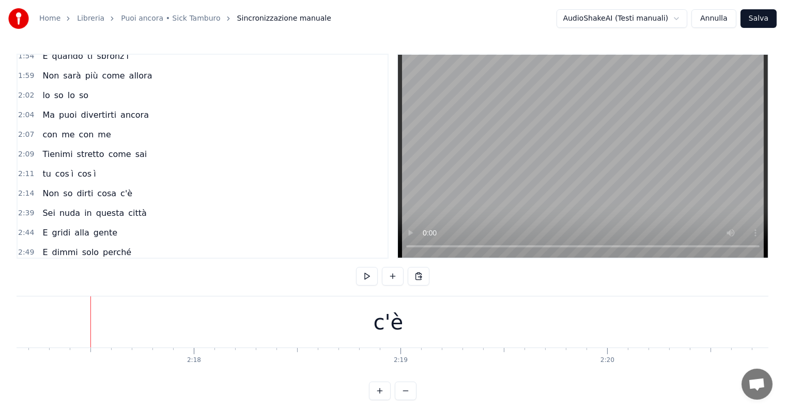
scroll to position [0, 28372]
click at [428, 320] on div "c'è" at bounding box center [365, 322] width 1165 height 51
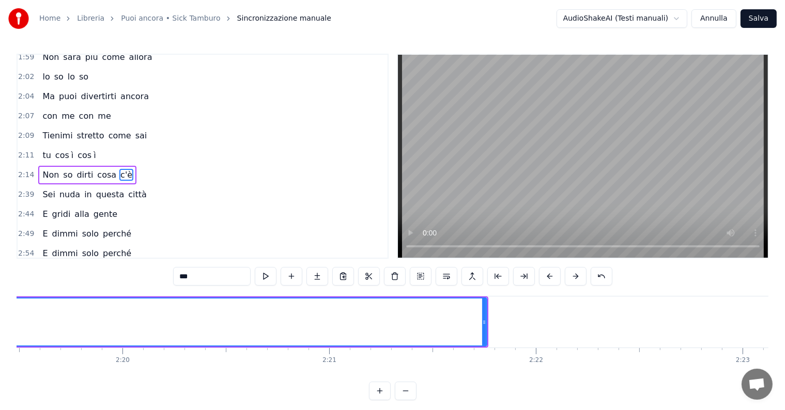
scroll to position [0, 28686]
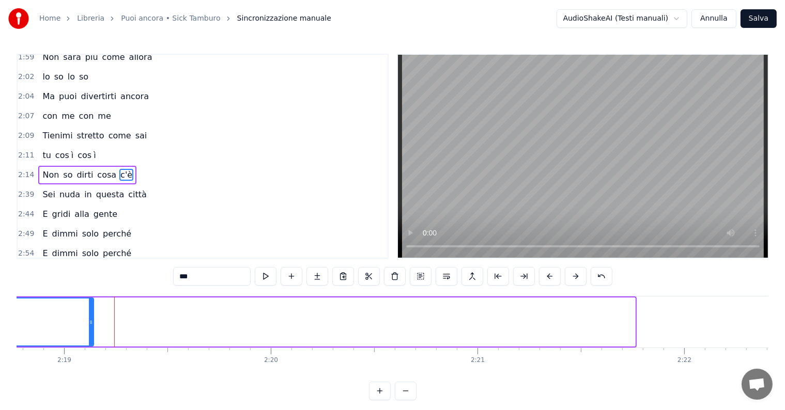
drag, startPoint x: 634, startPoint y: 312, endPoint x: 86, endPoint y: 316, distance: 547.3
click at [89, 316] on div at bounding box center [91, 322] width 4 height 47
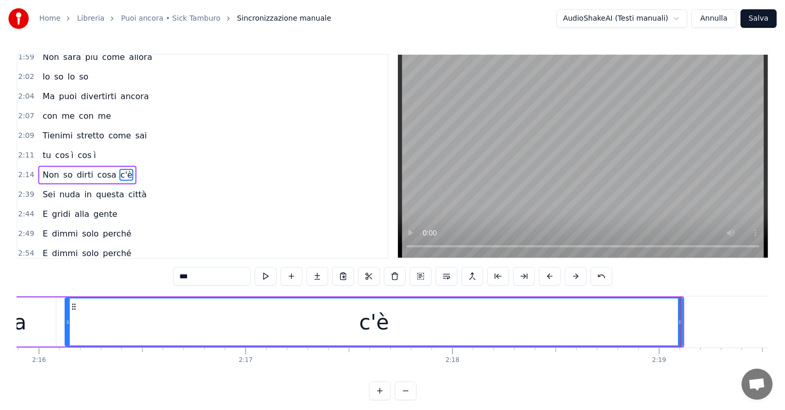
scroll to position [0, 28032]
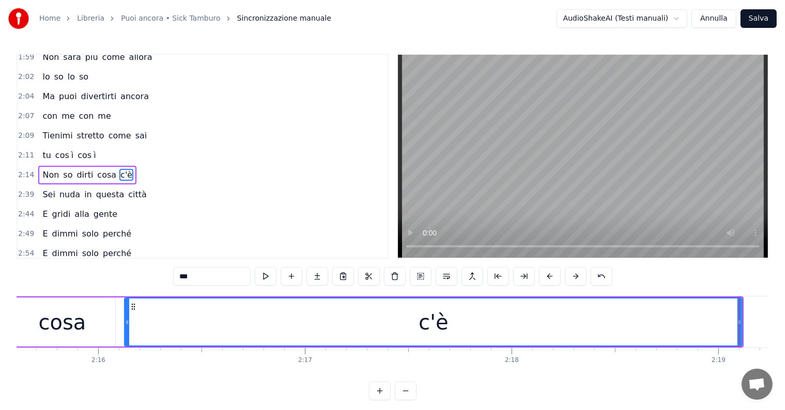
click at [740, 310] on div at bounding box center [740, 322] width 1 height 51
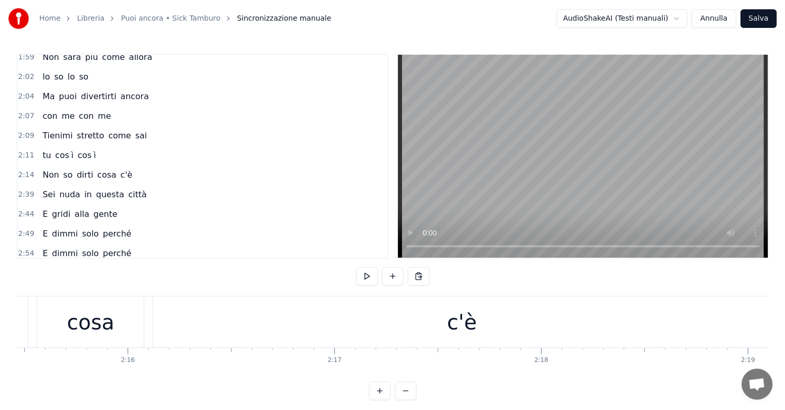
scroll to position [0, 27973]
click at [459, 331] on div "c'è" at bounding box center [492, 322] width 618 height 51
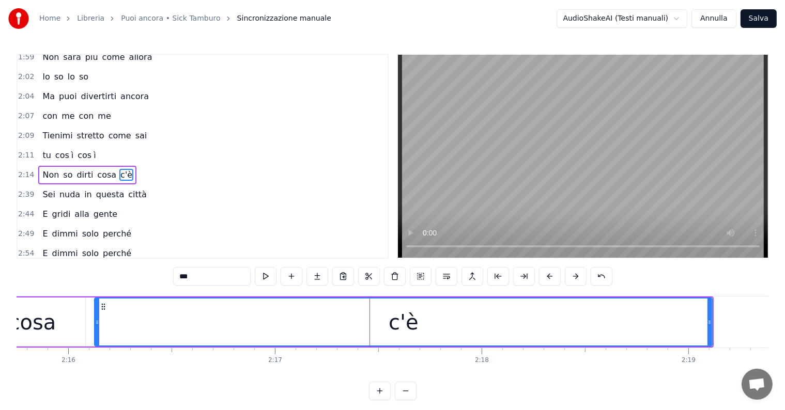
scroll to position [0, 28092]
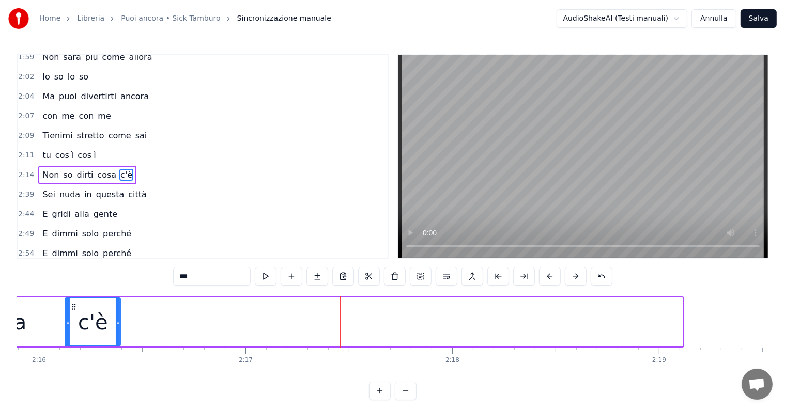
drag, startPoint x: 682, startPoint y: 312, endPoint x: 120, endPoint y: 318, distance: 561.8
click at [120, 318] on div at bounding box center [118, 322] width 4 height 47
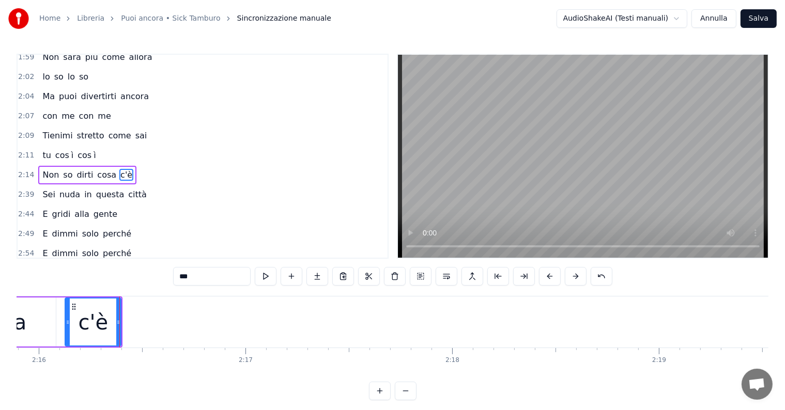
click at [207, 279] on input "***" at bounding box center [212, 276] width 78 height 19
type input "**"
click at [318, 275] on button at bounding box center [317, 276] width 22 height 19
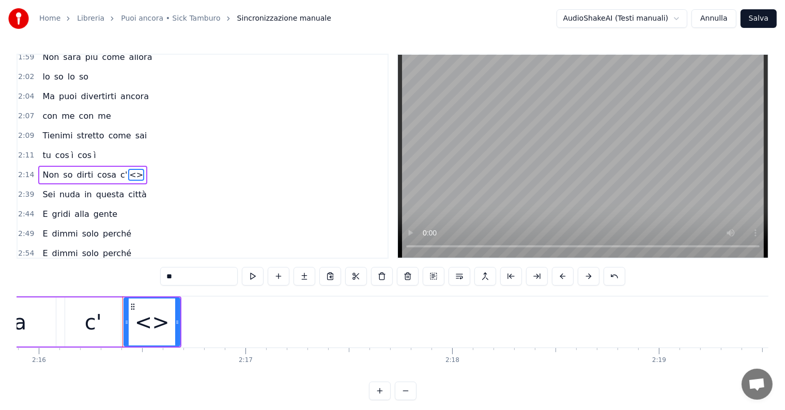
click at [193, 275] on input "**" at bounding box center [199, 276] width 78 height 19
type input "*"
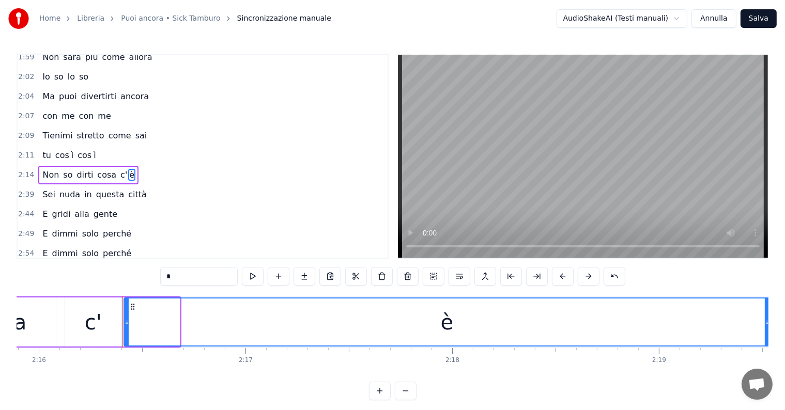
drag, startPoint x: 176, startPoint y: 313, endPoint x: 765, endPoint y: 313, distance: 589.7
click at [765, 313] on div at bounding box center [767, 322] width 4 height 47
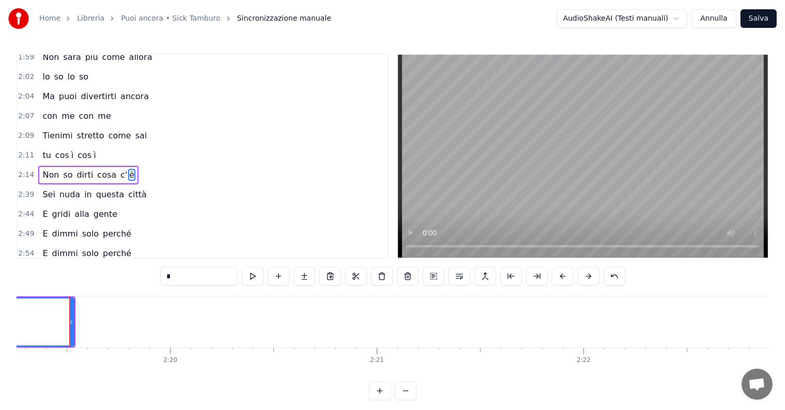
scroll to position [0, 28788]
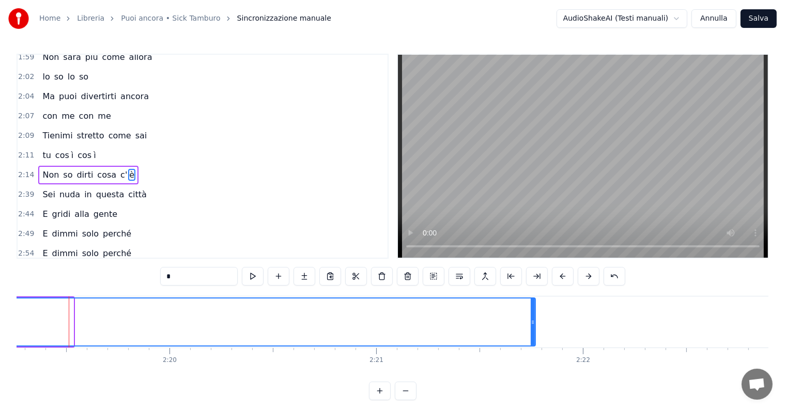
drag, startPoint x: 71, startPoint y: 313, endPoint x: 533, endPoint y: 321, distance: 462.1
click at [533, 321] on div at bounding box center [533, 322] width 4 height 47
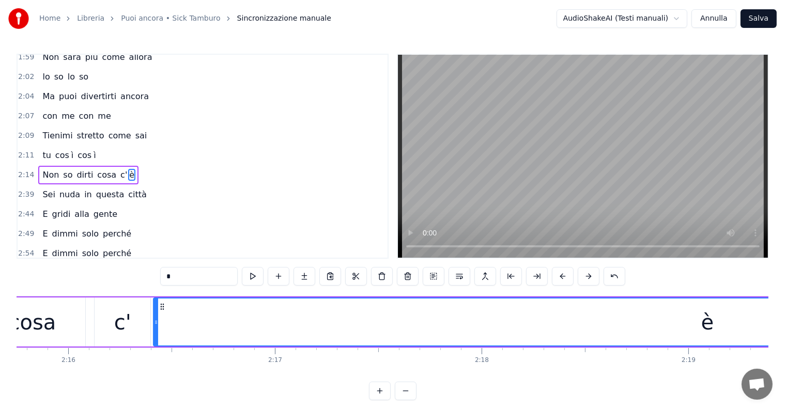
scroll to position [0, 27943]
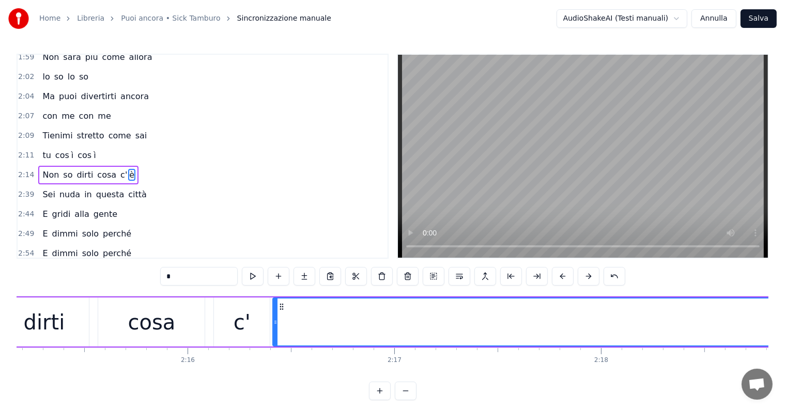
type input "*"
click at [52, 127] on div "Tienimi stretto come sai" at bounding box center [94, 136] width 113 height 19
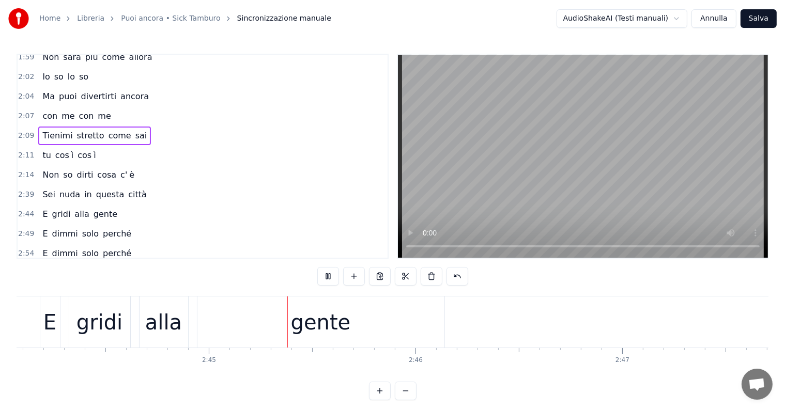
scroll to position [0, 34039]
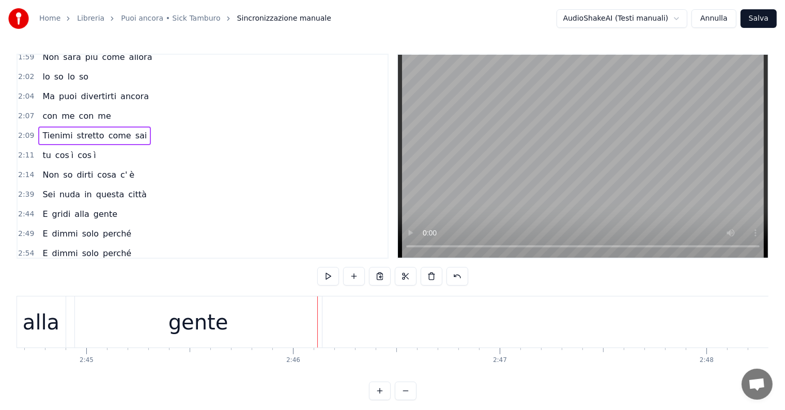
click at [231, 312] on div "gente" at bounding box center [198, 322] width 247 height 51
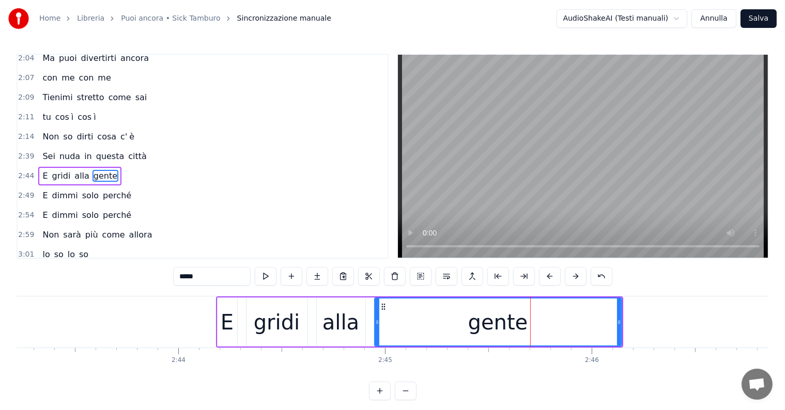
scroll to position [0, 33710]
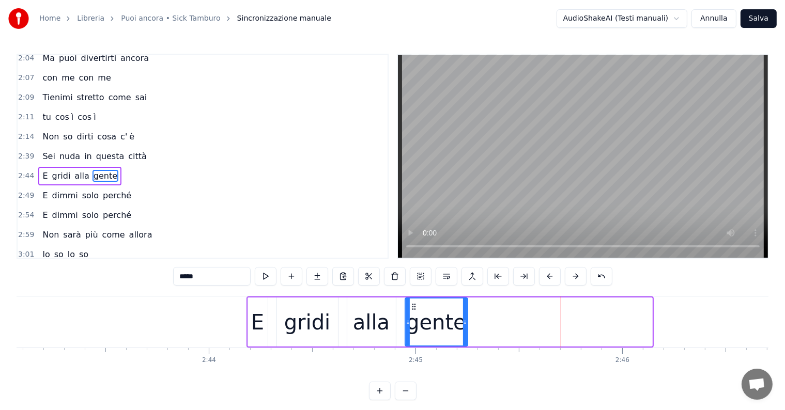
drag, startPoint x: 649, startPoint y: 312, endPoint x: 465, endPoint y: 333, distance: 185.7
click at [465, 333] on div at bounding box center [465, 322] width 4 height 47
click at [221, 270] on input "*****" at bounding box center [212, 276] width 78 height 19
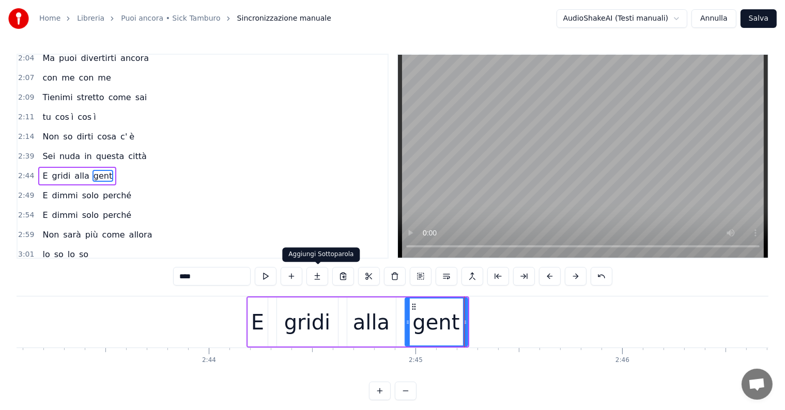
type input "****"
click at [321, 278] on button at bounding box center [317, 276] width 22 height 19
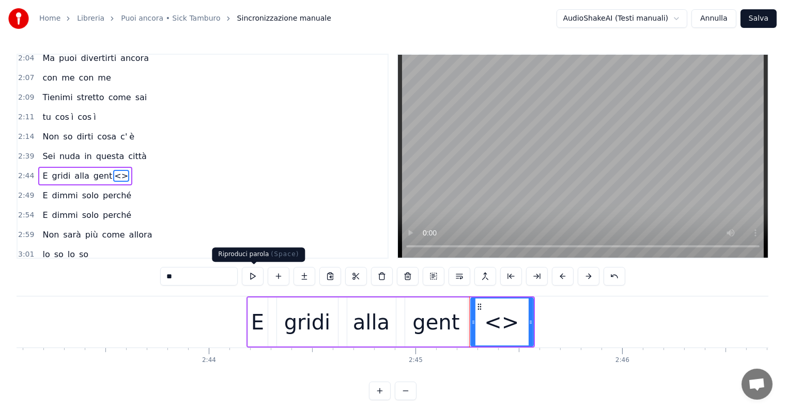
click at [196, 279] on input "**" at bounding box center [199, 276] width 78 height 19
type input "*"
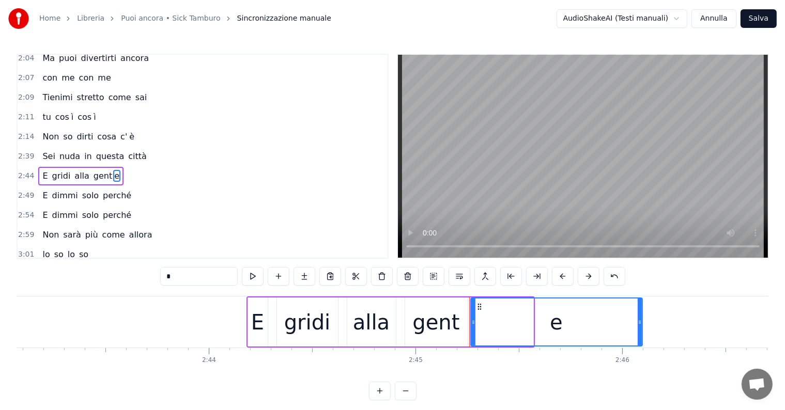
drag, startPoint x: 532, startPoint y: 316, endPoint x: 641, endPoint y: 316, distance: 109.0
click at [641, 316] on div at bounding box center [640, 322] width 4 height 47
type input "*"
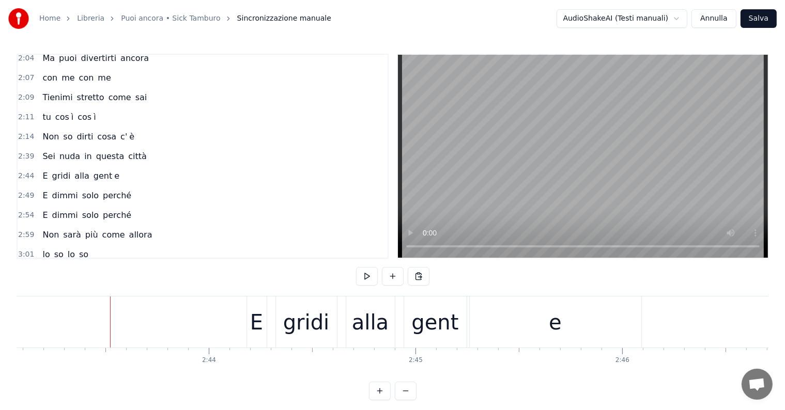
click at [54, 147] on div "Sei nuda in questa città" at bounding box center [94, 156] width 112 height 19
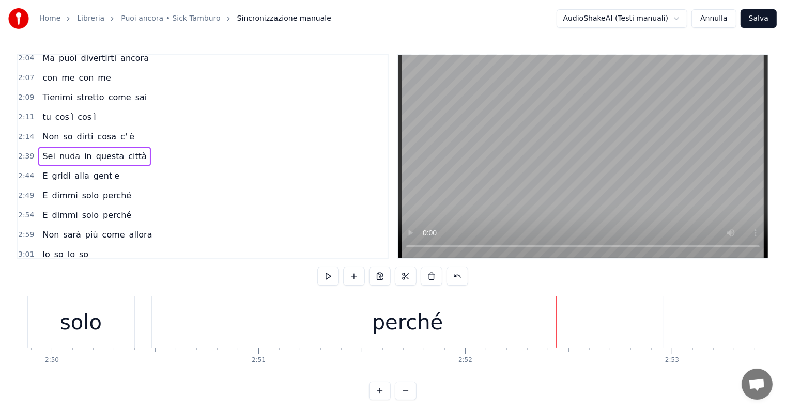
scroll to position [0, 35018]
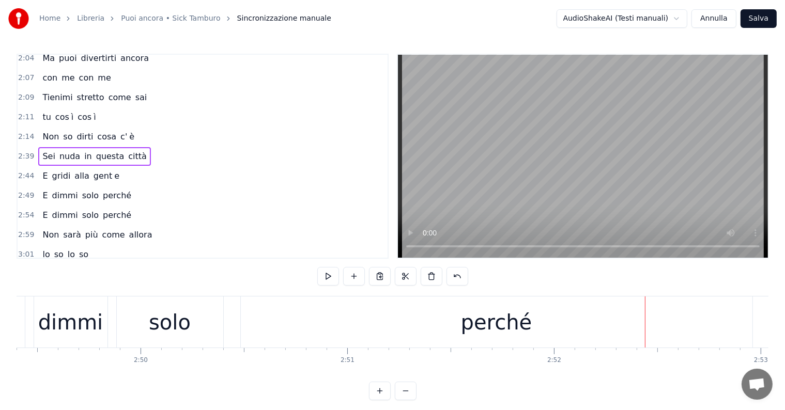
click at [465, 337] on div "perché" at bounding box center [497, 322] width 512 height 51
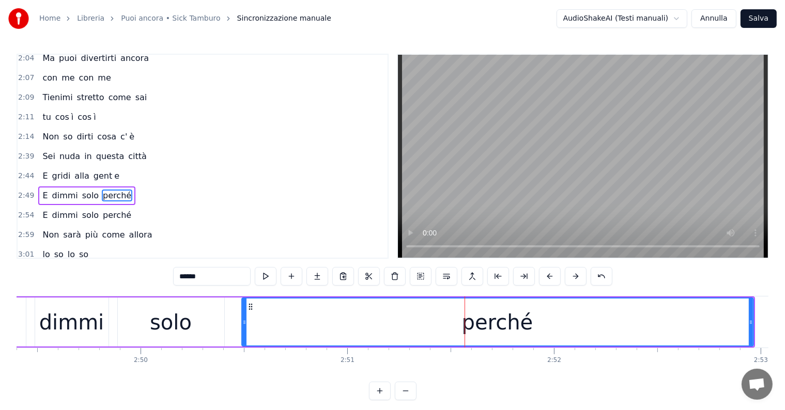
scroll to position [516, 0]
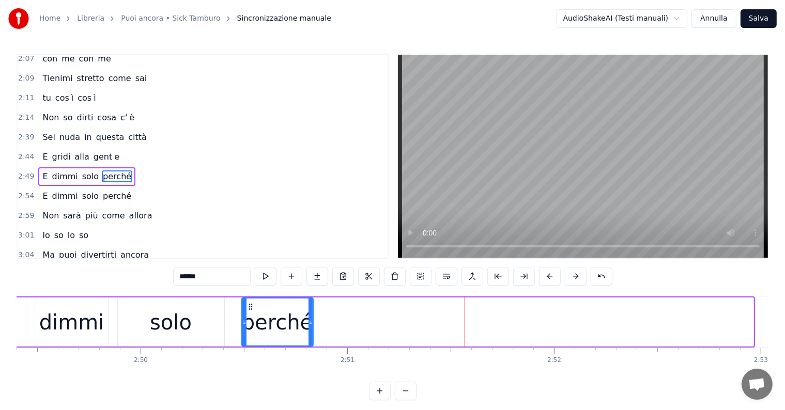
drag, startPoint x: 750, startPoint y: 309, endPoint x: 310, endPoint y: 322, distance: 440.5
click at [310, 322] on div at bounding box center [311, 322] width 4 height 47
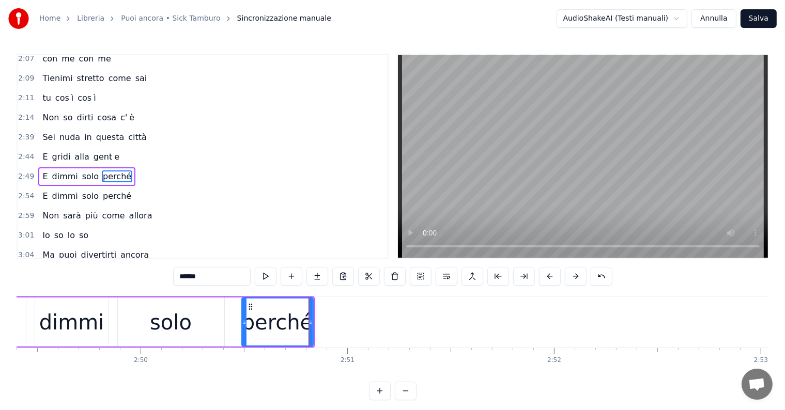
click at [213, 276] on input "******" at bounding box center [212, 276] width 78 height 19
type input "*****"
click at [317, 274] on button at bounding box center [317, 276] width 22 height 19
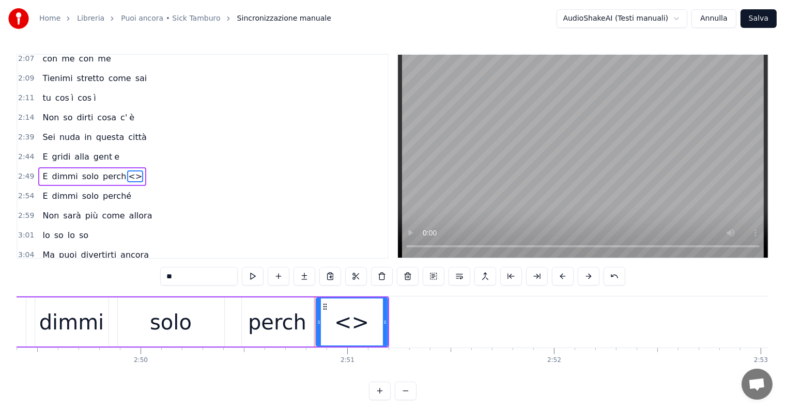
click at [200, 279] on input "**" at bounding box center [199, 276] width 78 height 19
type input "*"
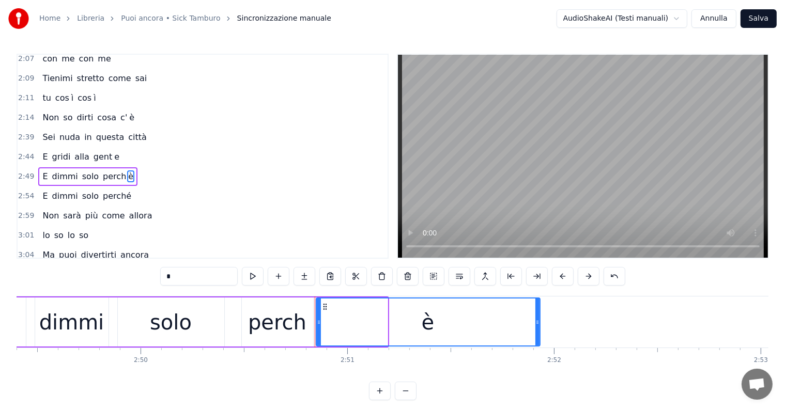
drag, startPoint x: 385, startPoint y: 314, endPoint x: 538, endPoint y: 320, distance: 153.1
click at [538, 320] on div at bounding box center [537, 322] width 4 height 47
click at [82, 327] on div "dimmi" at bounding box center [71, 322] width 65 height 31
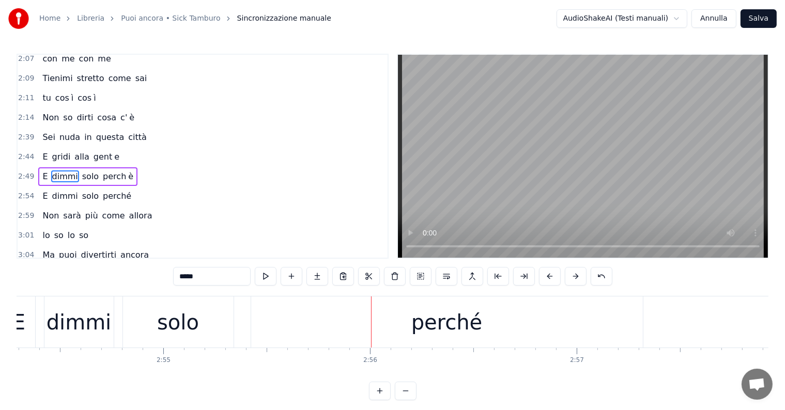
scroll to position [0, 36059]
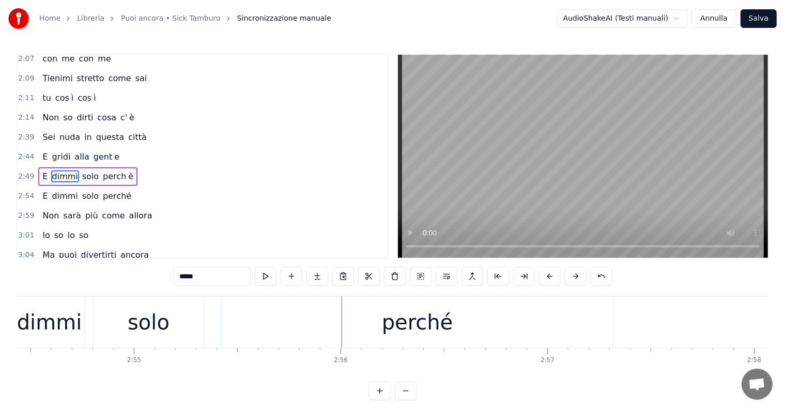
click at [429, 321] on div "perché" at bounding box center [417, 322] width 71 height 31
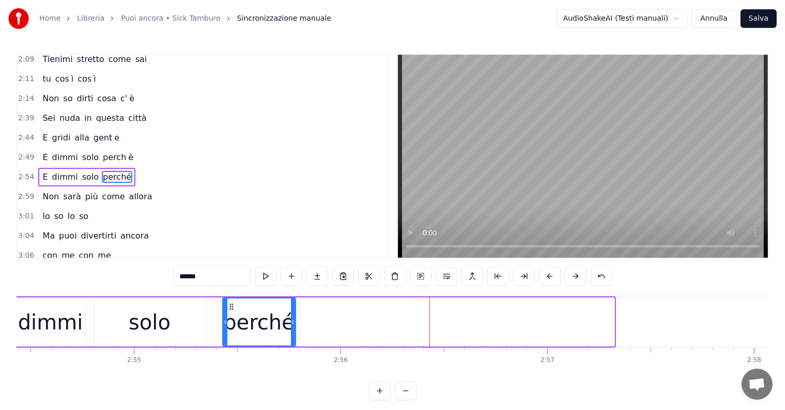
drag, startPoint x: 612, startPoint y: 313, endPoint x: 293, endPoint y: 342, distance: 320.2
click at [293, 342] on div at bounding box center [293, 322] width 4 height 47
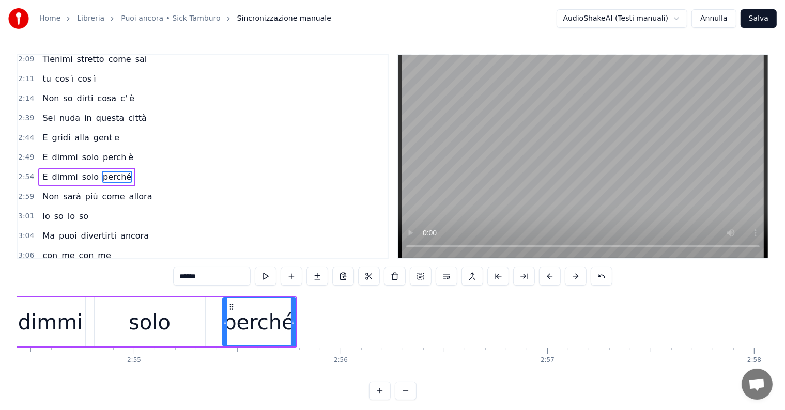
click at [213, 275] on input "******" at bounding box center [212, 276] width 78 height 19
type input "*****"
click at [320, 274] on button at bounding box center [317, 276] width 22 height 19
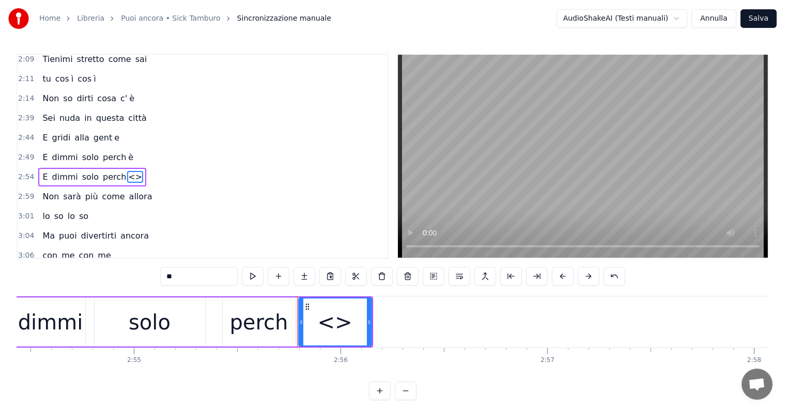
click at [206, 282] on input "**" at bounding box center [199, 276] width 78 height 19
type input "*"
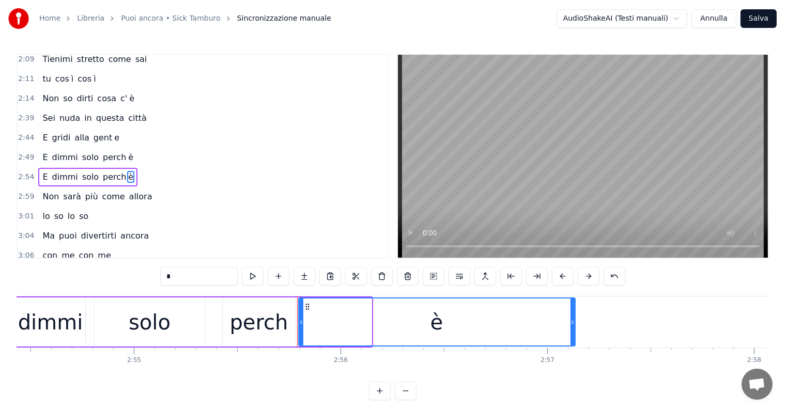
drag, startPoint x: 368, startPoint y: 313, endPoint x: 572, endPoint y: 318, distance: 203.7
click at [572, 318] on div at bounding box center [573, 322] width 4 height 47
type input "*"
click at [39, 168] on div "E dimmi solo perch è" at bounding box center [87, 177] width 99 height 19
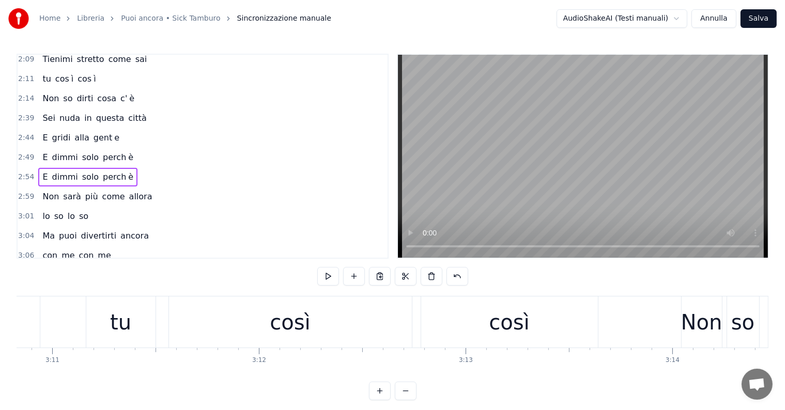
scroll to position [0, 39239]
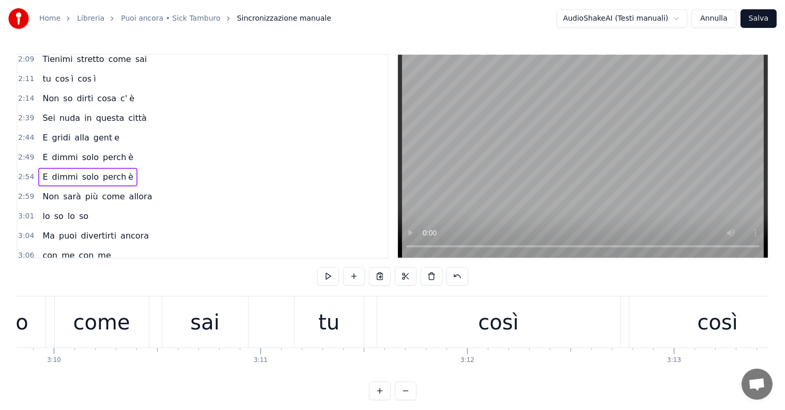
click at [542, 331] on div "così" at bounding box center [498, 322] width 243 height 51
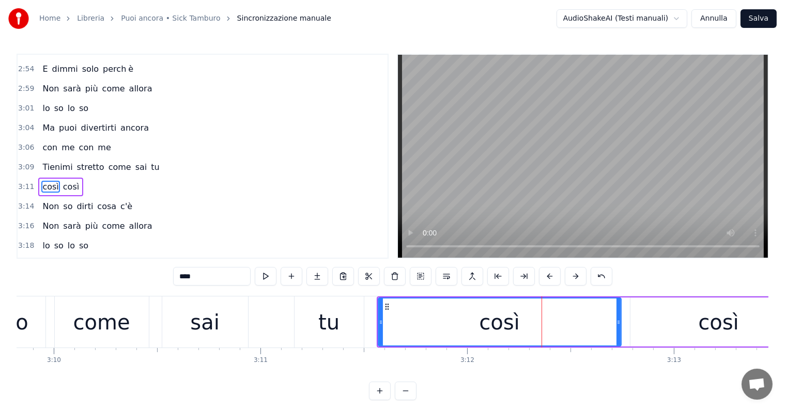
scroll to position [649, 0]
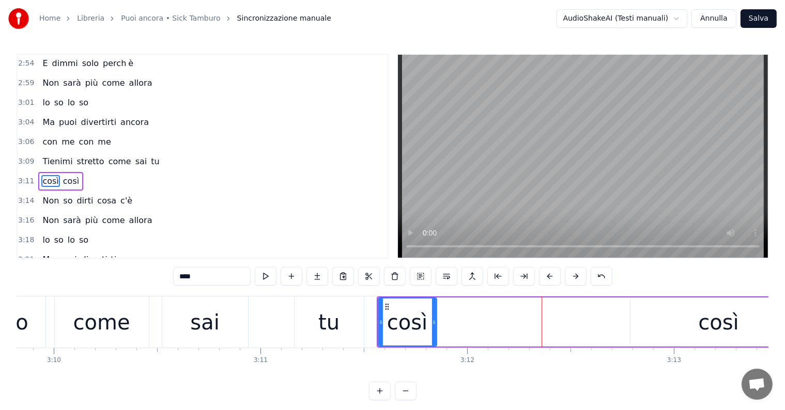
drag, startPoint x: 618, startPoint y: 318, endPoint x: 432, endPoint y: 331, distance: 187.0
click at [432, 331] on div at bounding box center [434, 322] width 4 height 47
click at [214, 270] on input "****" at bounding box center [212, 276] width 78 height 19
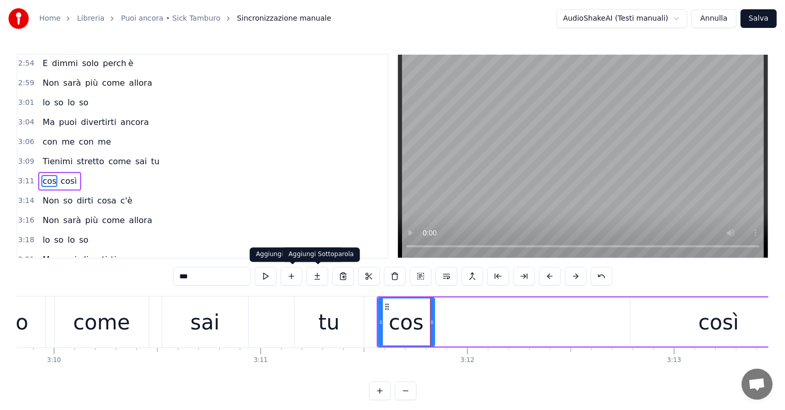
type input "***"
click at [319, 273] on button at bounding box center [317, 276] width 22 height 19
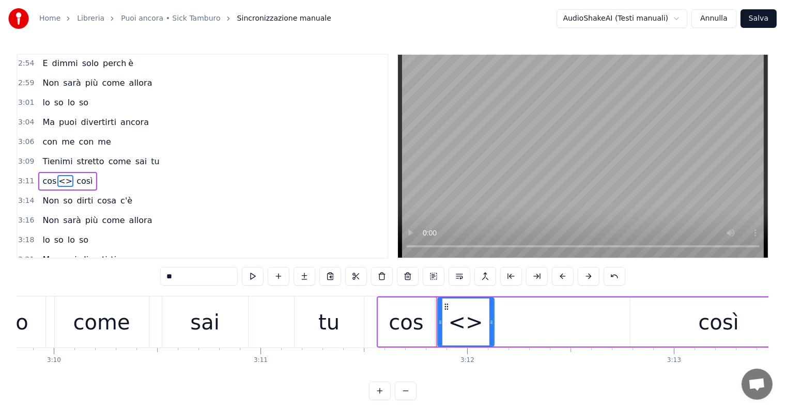
click at [202, 275] on input "**" at bounding box center [199, 276] width 78 height 19
type input "*"
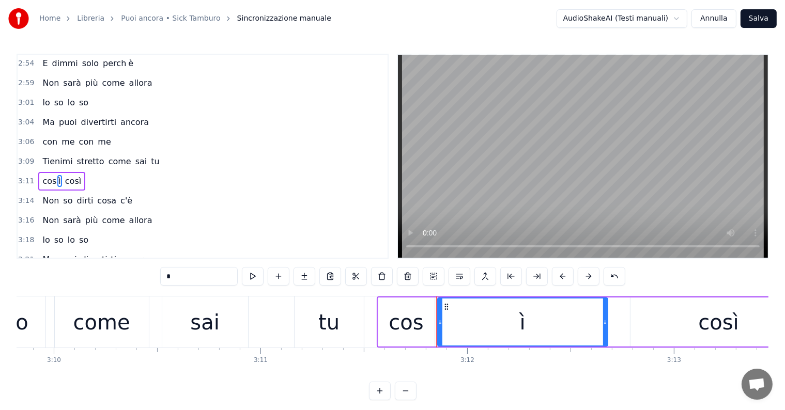
drag, startPoint x: 492, startPoint y: 310, endPoint x: 606, endPoint y: 312, distance: 113.7
click at [606, 312] on div at bounding box center [605, 322] width 4 height 47
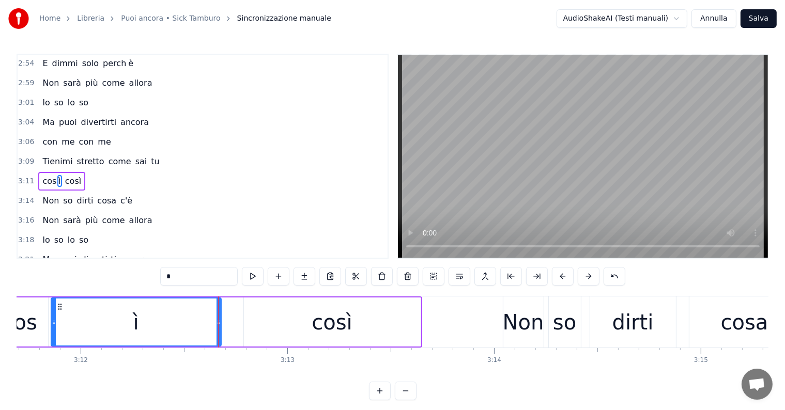
scroll to position [0, 39448]
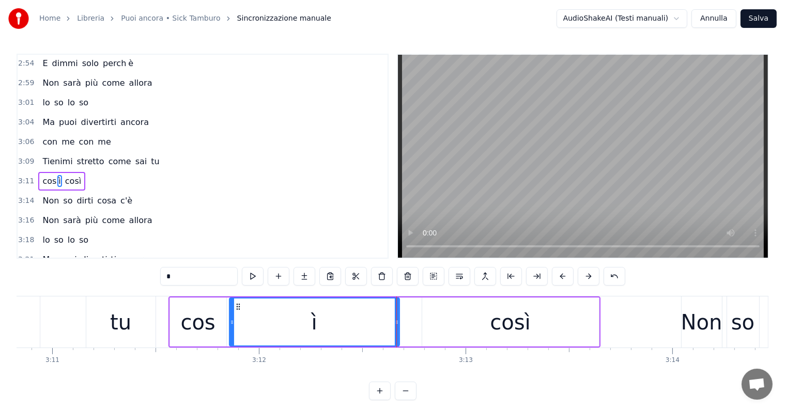
click at [517, 316] on div "così" at bounding box center [510, 322] width 40 height 31
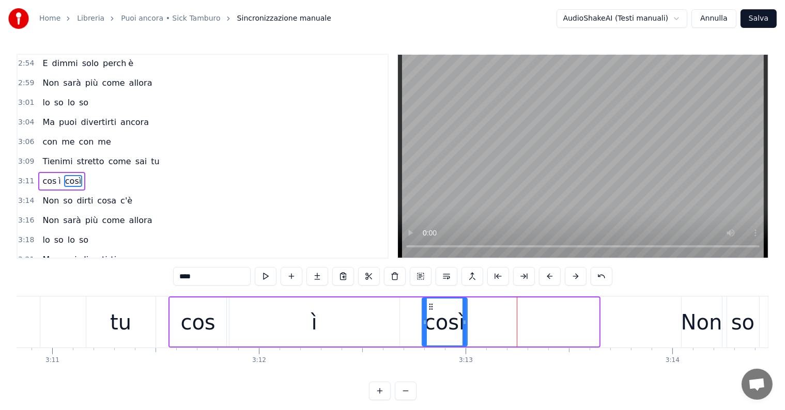
drag, startPoint x: 597, startPoint y: 314, endPoint x: 465, endPoint y: 314, distance: 131.8
click at [465, 314] on div at bounding box center [465, 322] width 4 height 47
click at [206, 276] on input "****" at bounding box center [212, 276] width 78 height 19
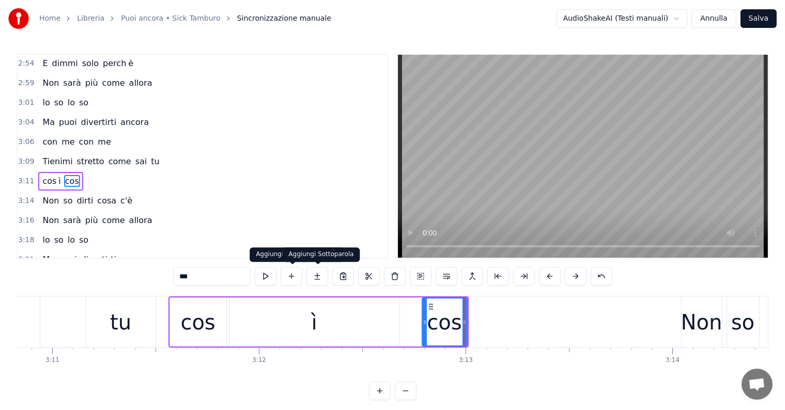
type input "***"
click at [318, 279] on button at bounding box center [317, 276] width 22 height 19
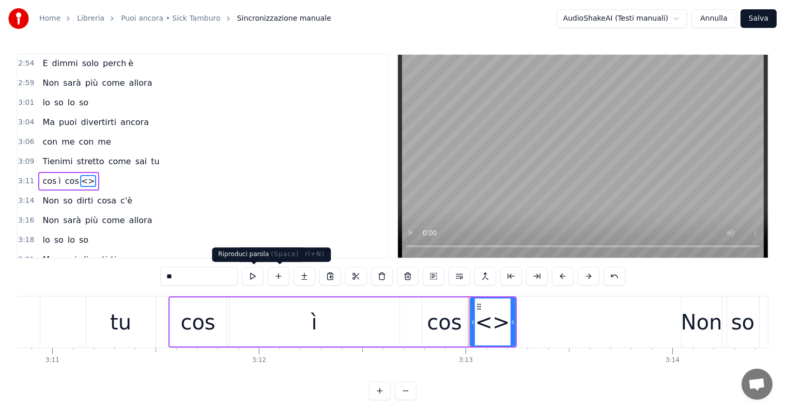
click at [203, 276] on input "**" at bounding box center [199, 276] width 78 height 19
type input "*"
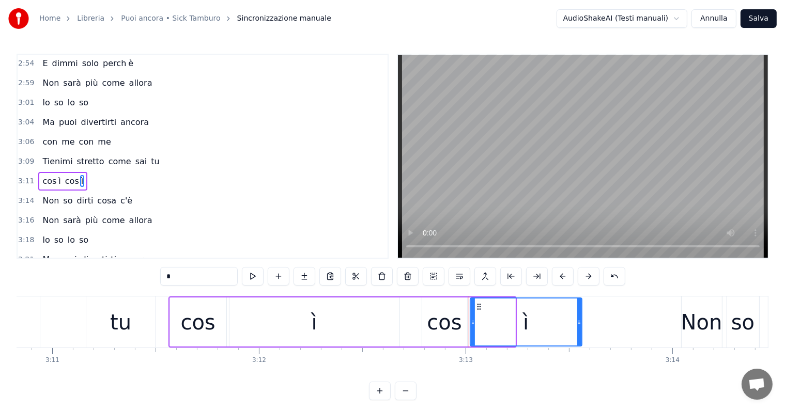
drag, startPoint x: 512, startPoint y: 316, endPoint x: 579, endPoint y: 325, distance: 67.2
click at [579, 325] on div at bounding box center [579, 322] width 4 height 47
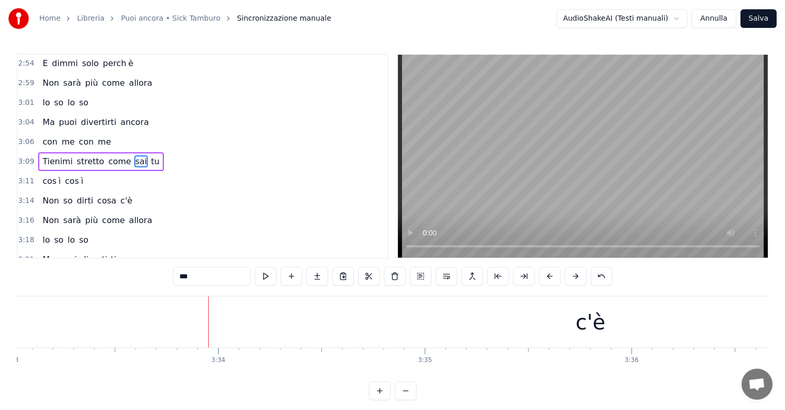
scroll to position [0, 44056]
click at [530, 329] on div "c'è" at bounding box center [571, 322] width 1223 height 51
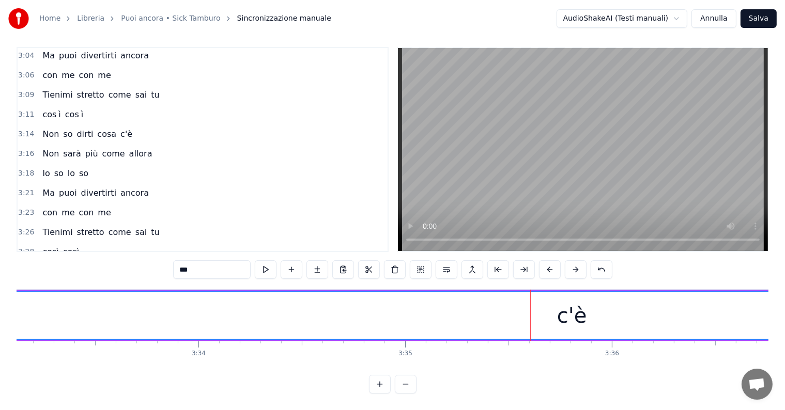
scroll to position [0, 44590]
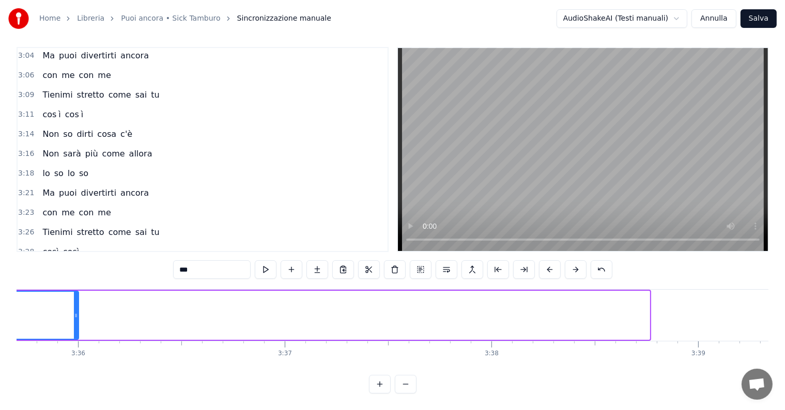
drag, startPoint x: 645, startPoint y: 294, endPoint x: 67, endPoint y: 285, distance: 578.4
click at [74, 292] on div at bounding box center [76, 315] width 4 height 47
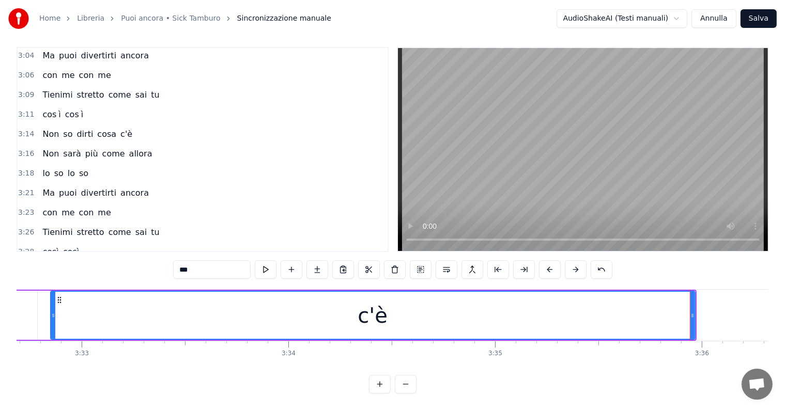
scroll to position [0, 43907]
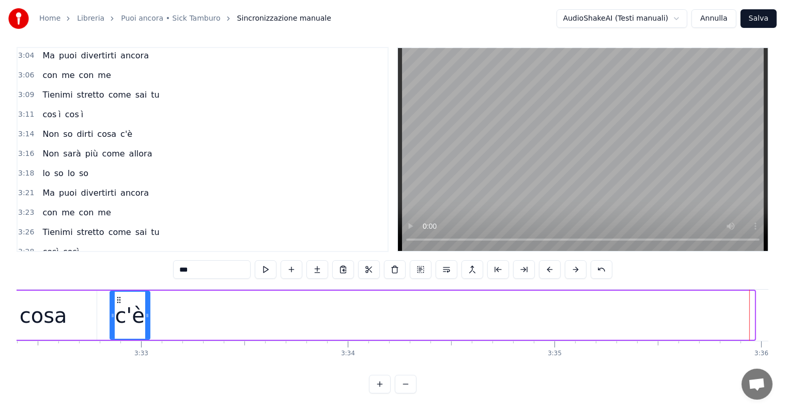
drag, startPoint x: 750, startPoint y: 297, endPoint x: 146, endPoint y: 297, distance: 604.7
click at [146, 297] on div at bounding box center [147, 315] width 4 height 47
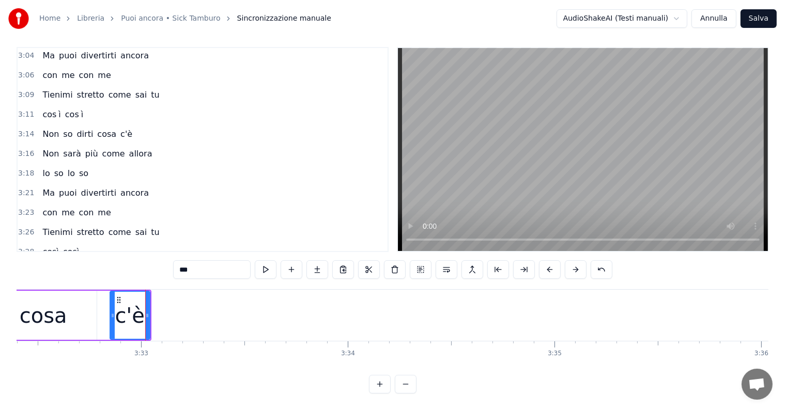
click at [209, 260] on input "***" at bounding box center [212, 269] width 78 height 19
type input "**"
click at [316, 262] on button at bounding box center [317, 269] width 22 height 19
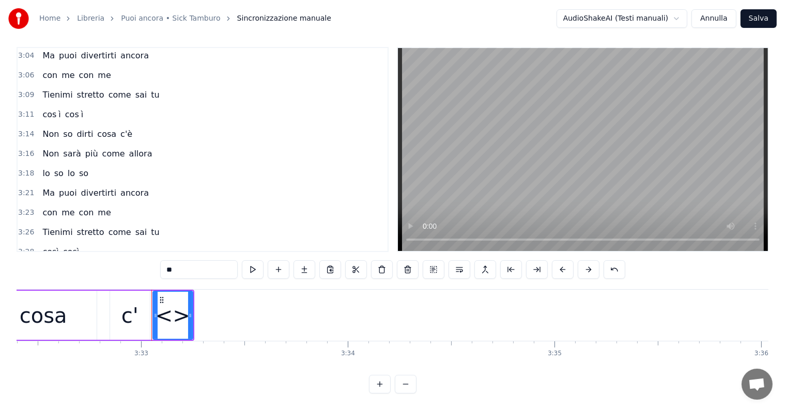
click at [190, 263] on input "**" at bounding box center [199, 269] width 78 height 19
type input "*"
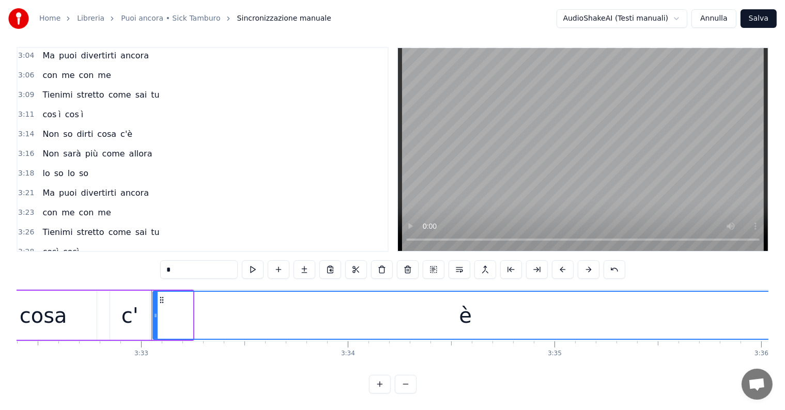
drag, startPoint x: 190, startPoint y: 298, endPoint x: 776, endPoint y: 314, distance: 585.8
click at [776, 314] on div "Home Libreria Puoi ancora • Sick Tamburo Sincronizzazione manuale AudioShakeAI …" at bounding box center [392, 193] width 785 height 401
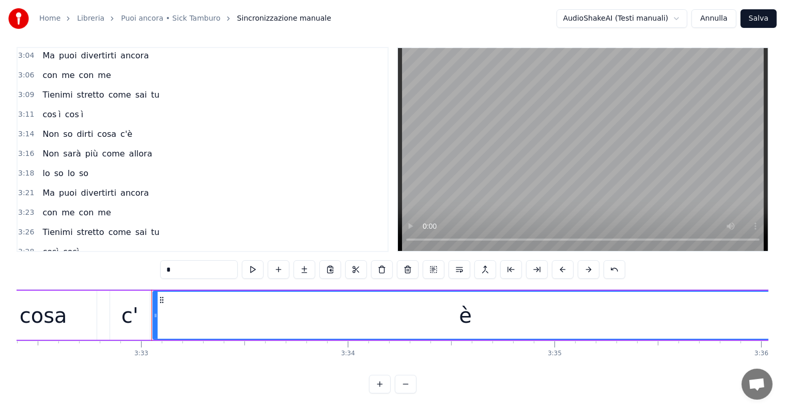
scroll to position [0, 44085]
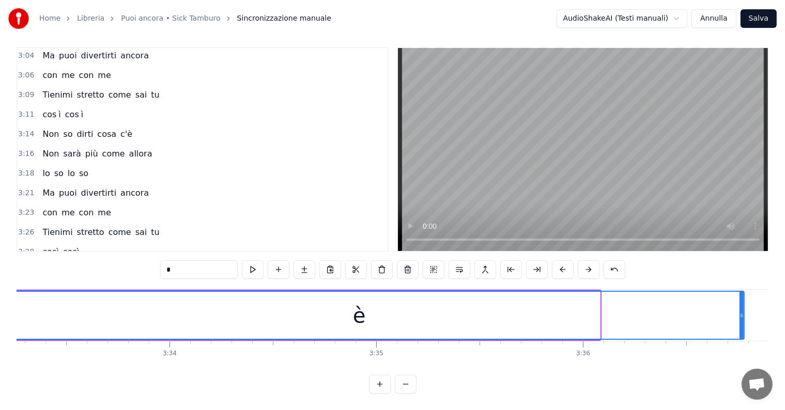
drag, startPoint x: 598, startPoint y: 298, endPoint x: 743, endPoint y: 306, distance: 144.5
click at [743, 306] on div at bounding box center [742, 315] width 4 height 47
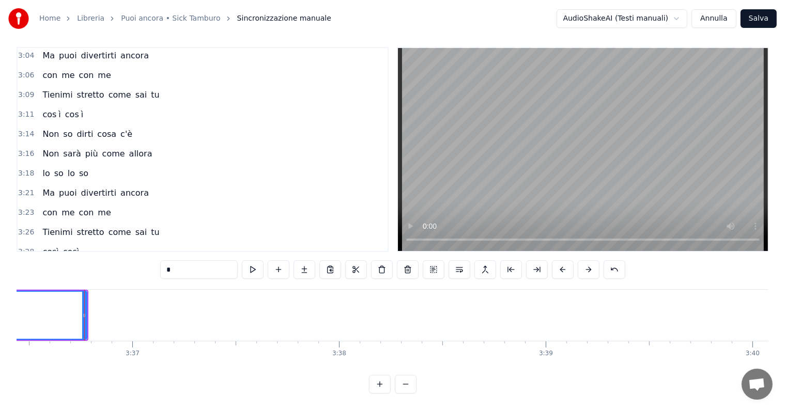
scroll to position [0, 44758]
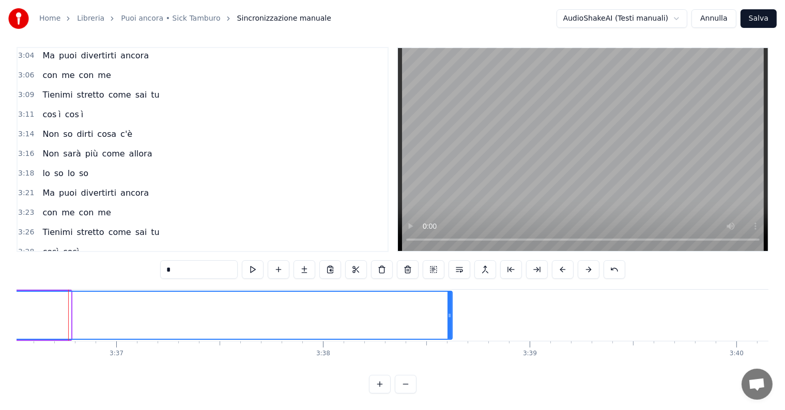
drag, startPoint x: 68, startPoint y: 299, endPoint x: 449, endPoint y: 306, distance: 381.5
click at [449, 306] on div at bounding box center [450, 315] width 4 height 47
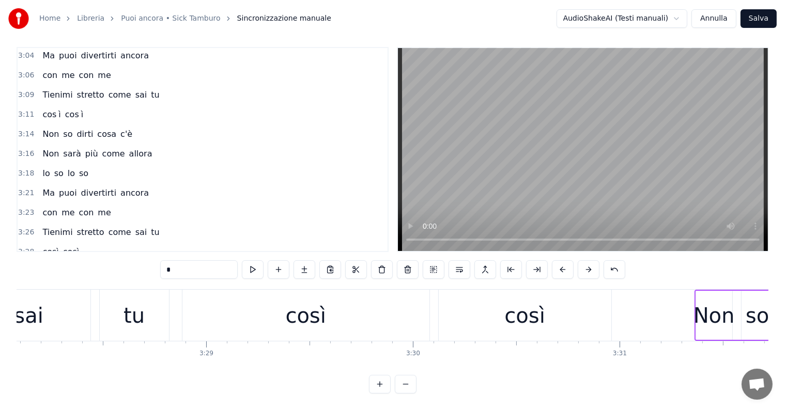
scroll to position [0, 42836]
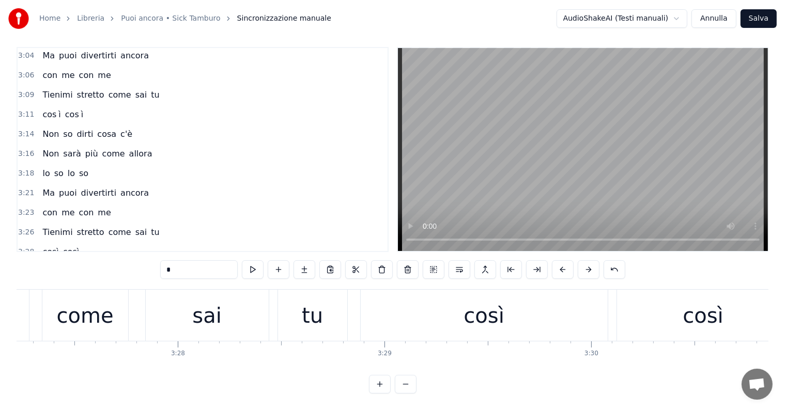
click at [515, 320] on div "così" at bounding box center [484, 315] width 247 height 51
type input "****"
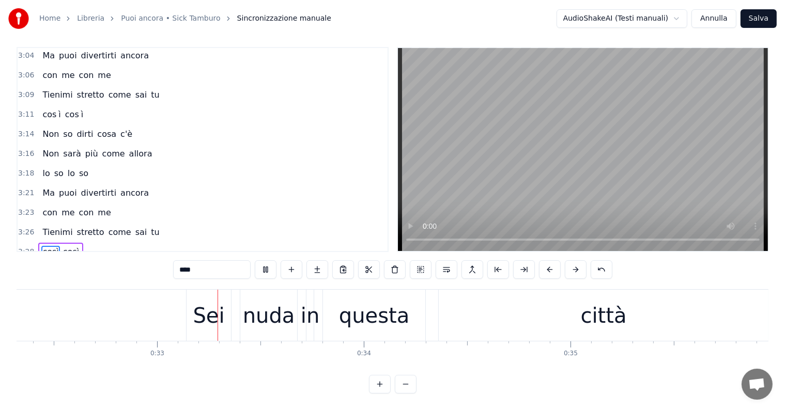
scroll to position [0, 6701]
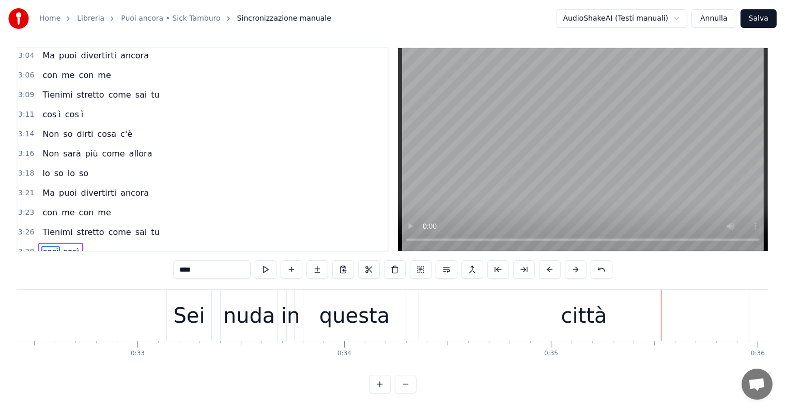
click at [577, 311] on div "città" at bounding box center [584, 315] width 46 height 31
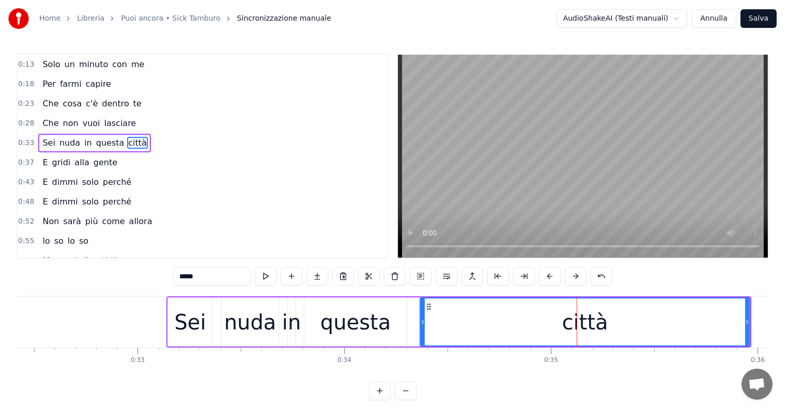
scroll to position [0, 6926]
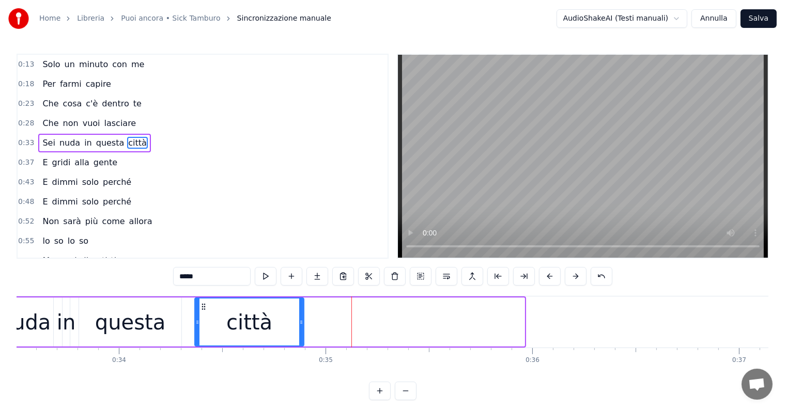
drag, startPoint x: 522, startPoint y: 311, endPoint x: 302, endPoint y: 311, distance: 220.7
click at [302, 311] on div at bounding box center [301, 322] width 4 height 47
click at [217, 272] on input "*****" at bounding box center [212, 276] width 78 height 19
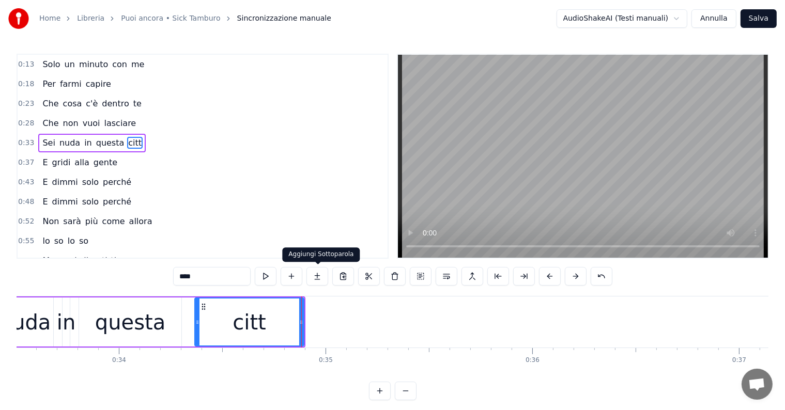
type input "****"
click at [324, 273] on button at bounding box center [317, 276] width 22 height 19
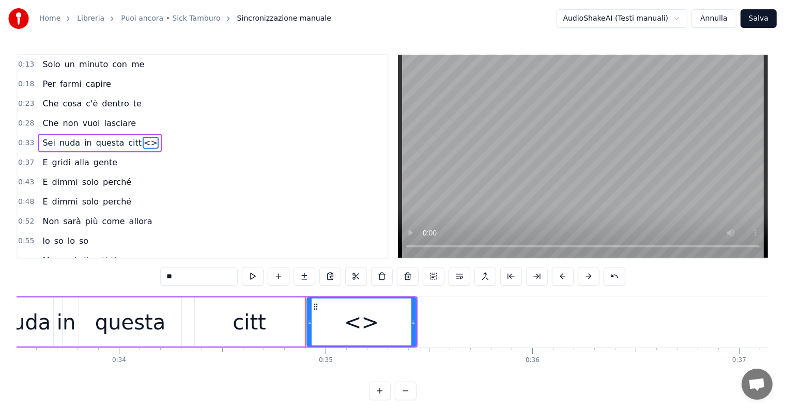
click at [193, 281] on input "**" at bounding box center [199, 276] width 78 height 19
type input "*"
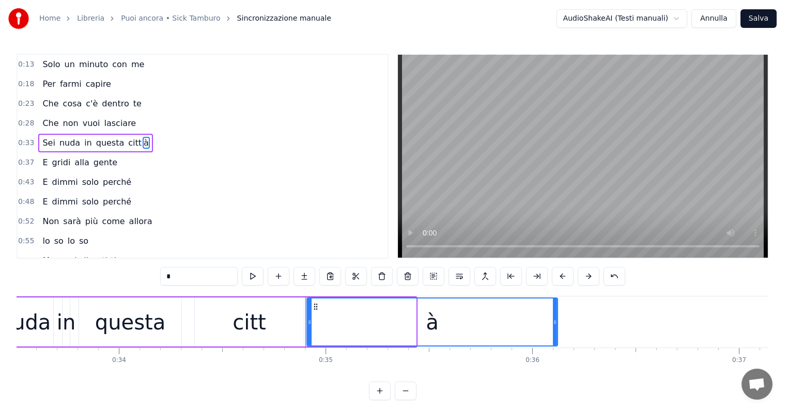
drag, startPoint x: 412, startPoint y: 313, endPoint x: 554, endPoint y: 326, distance: 142.2
click at [554, 326] on div at bounding box center [555, 322] width 4 height 47
click at [93, 332] on div "questa" at bounding box center [130, 322] width 102 height 49
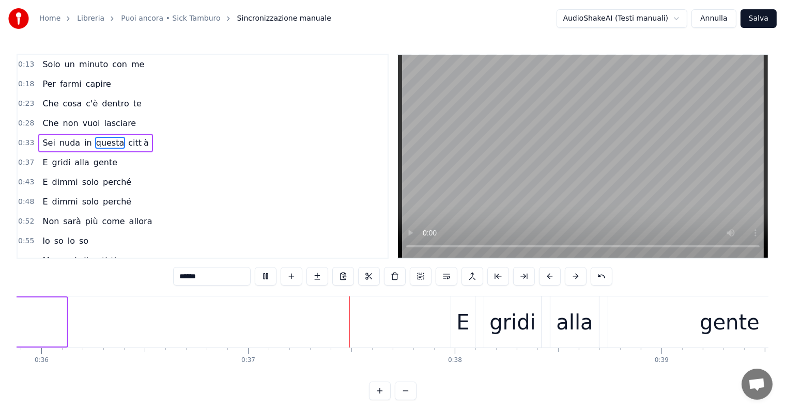
scroll to position [0, 7582]
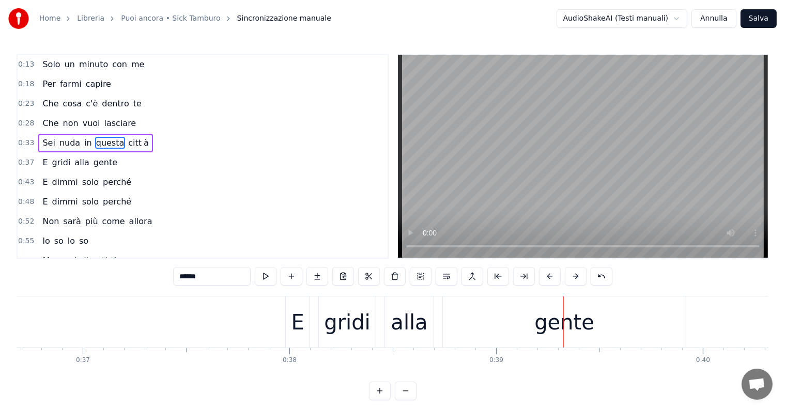
click at [608, 328] on div "gente" at bounding box center [564, 322] width 243 height 51
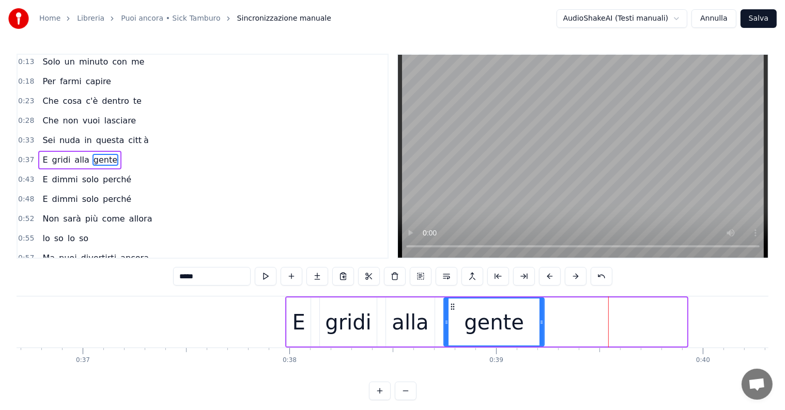
drag, startPoint x: 685, startPoint y: 312, endPoint x: 542, endPoint y: 320, distance: 142.9
click at [542, 320] on div at bounding box center [542, 322] width 4 height 47
click at [218, 274] on input "*****" at bounding box center [212, 276] width 78 height 19
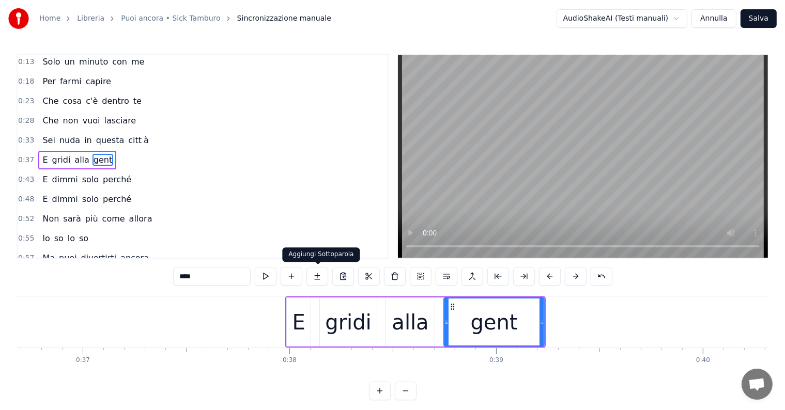
type input "****"
click at [319, 270] on button at bounding box center [317, 276] width 22 height 19
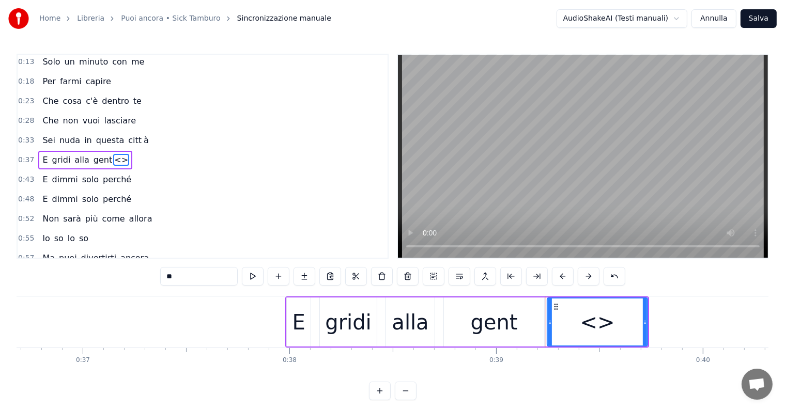
click at [197, 283] on input "**" at bounding box center [199, 276] width 78 height 19
type input "*"
click at [534, 321] on div "gent" at bounding box center [494, 322] width 100 height 49
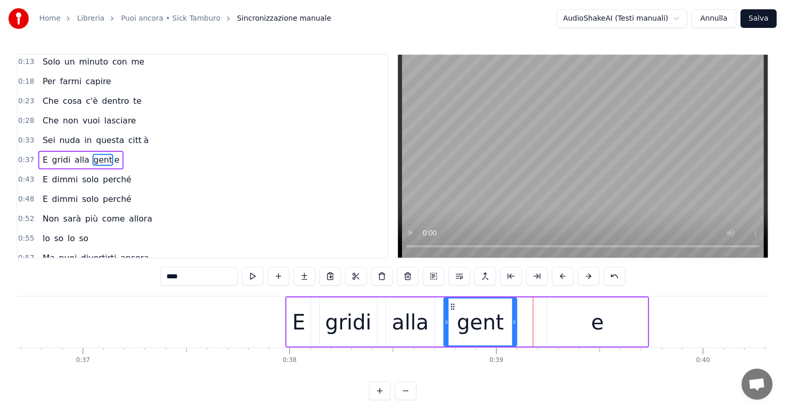
drag, startPoint x: 542, startPoint y: 321, endPoint x: 515, endPoint y: 322, distance: 27.4
click at [515, 322] on icon at bounding box center [514, 322] width 4 height 8
click at [563, 318] on div "e" at bounding box center [597, 322] width 100 height 49
type input "*"
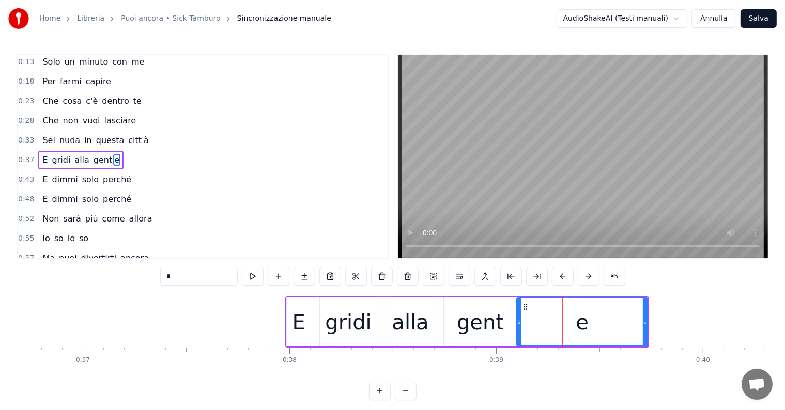
drag, startPoint x: 548, startPoint y: 317, endPoint x: 518, endPoint y: 322, distance: 30.8
click at [518, 322] on div at bounding box center [519, 322] width 4 height 47
drag, startPoint x: 644, startPoint y: 316, endPoint x: 668, endPoint y: 316, distance: 24.3
click at [668, 316] on div at bounding box center [669, 322] width 4 height 47
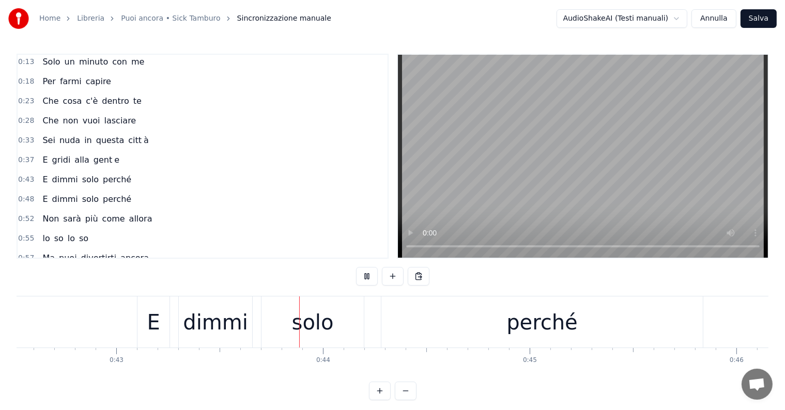
scroll to position [0, 8912]
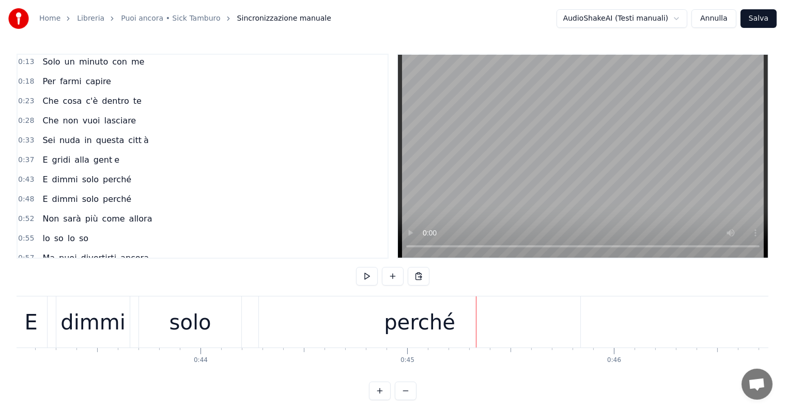
click at [427, 309] on div "perché" at bounding box center [419, 322] width 71 height 31
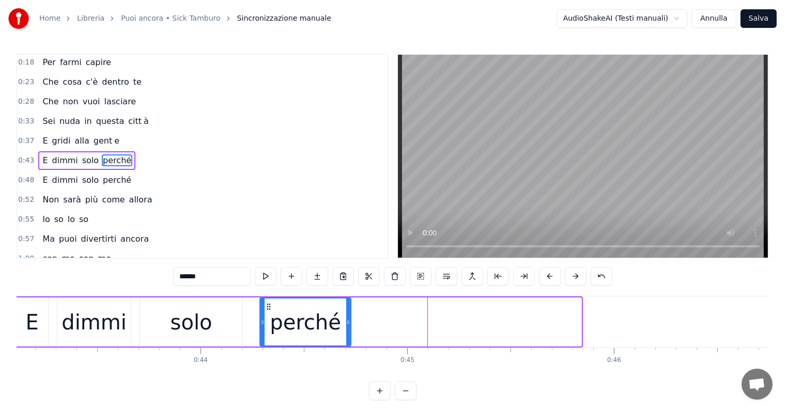
drag, startPoint x: 579, startPoint y: 315, endPoint x: 332, endPoint y: 310, distance: 247.1
click at [346, 314] on div at bounding box center [348, 322] width 4 height 47
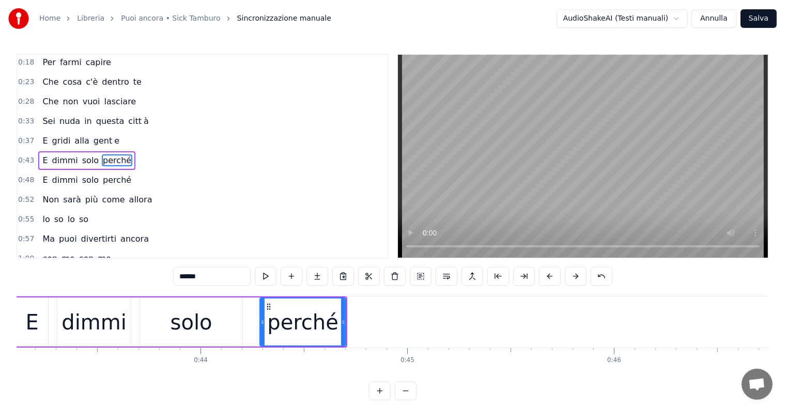
click at [209, 272] on input "******" at bounding box center [212, 276] width 78 height 19
type input "*****"
click at [320, 277] on button at bounding box center [317, 276] width 22 height 19
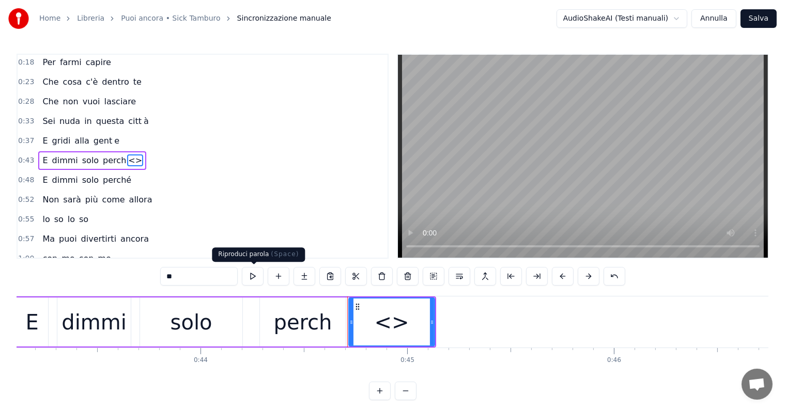
click at [221, 271] on input "**" at bounding box center [199, 276] width 78 height 19
type input "*"
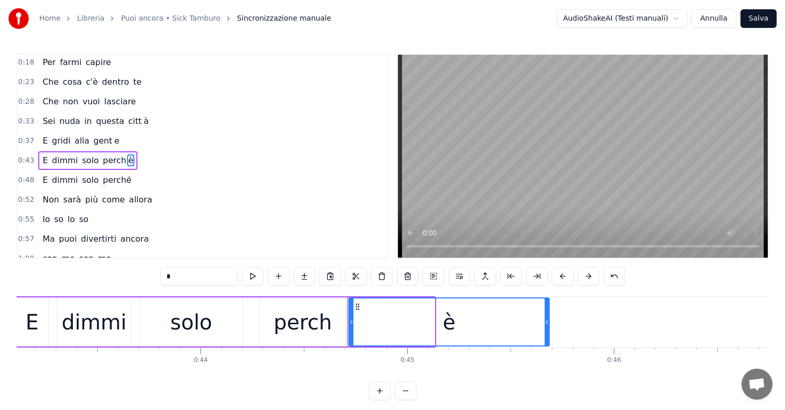
drag, startPoint x: 432, startPoint y: 316, endPoint x: 547, endPoint y: 325, distance: 115.0
click at [547, 325] on div at bounding box center [547, 322] width 4 height 47
click at [98, 322] on div "dimmi" at bounding box center [93, 322] width 65 height 31
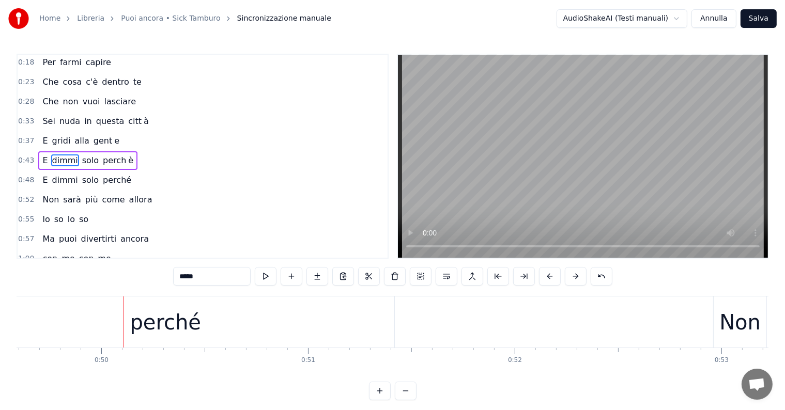
scroll to position [0, 10047]
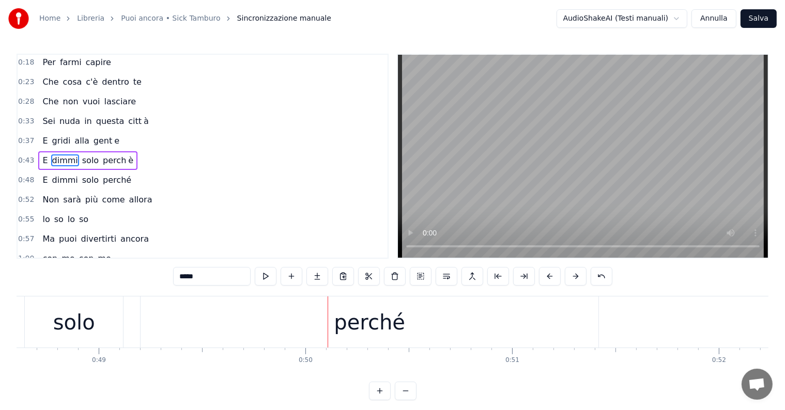
click at [322, 329] on div "perché" at bounding box center [370, 322] width 458 height 51
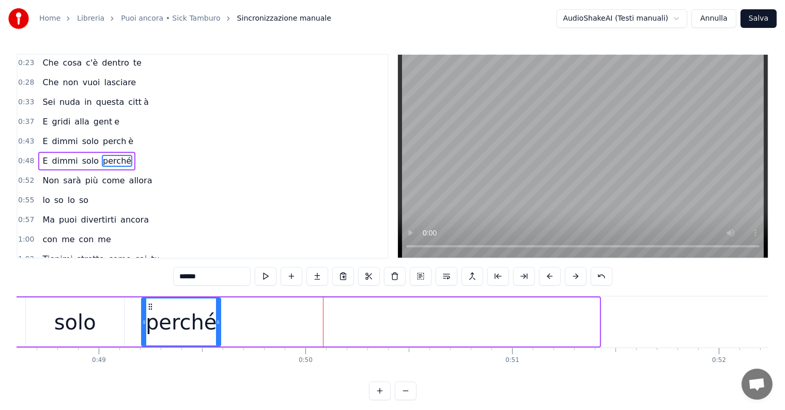
drag, startPoint x: 595, startPoint y: 313, endPoint x: 217, endPoint y: 330, distance: 379.2
click at [217, 330] on div at bounding box center [218, 322] width 4 height 47
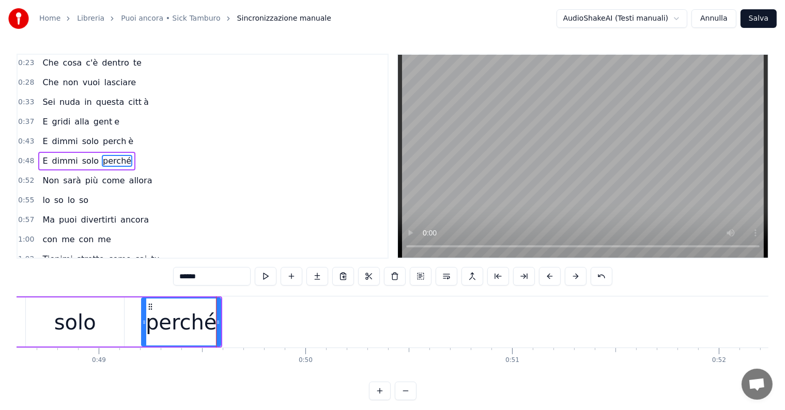
click at [214, 279] on input "******" at bounding box center [212, 276] width 78 height 19
type input "*****"
click at [320, 278] on button at bounding box center [317, 276] width 22 height 19
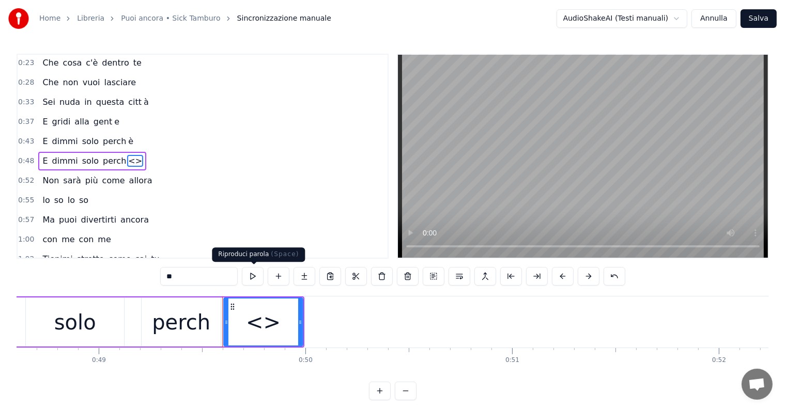
click at [205, 275] on input "**" at bounding box center [199, 276] width 78 height 19
type input "*"
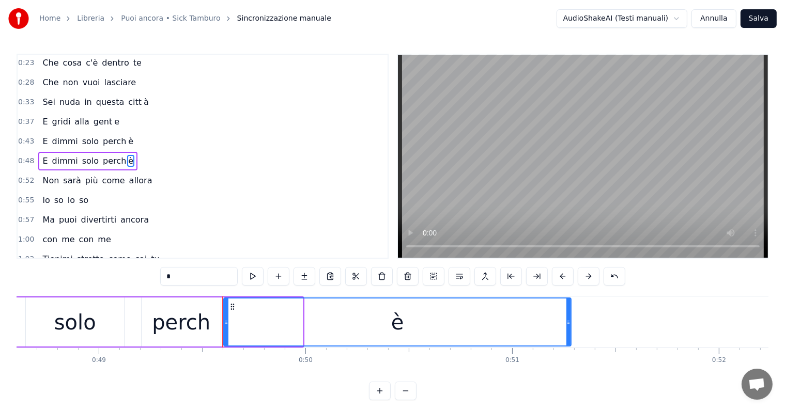
drag, startPoint x: 302, startPoint y: 315, endPoint x: 570, endPoint y: 320, distance: 268.3
click at [570, 320] on div at bounding box center [568, 322] width 4 height 47
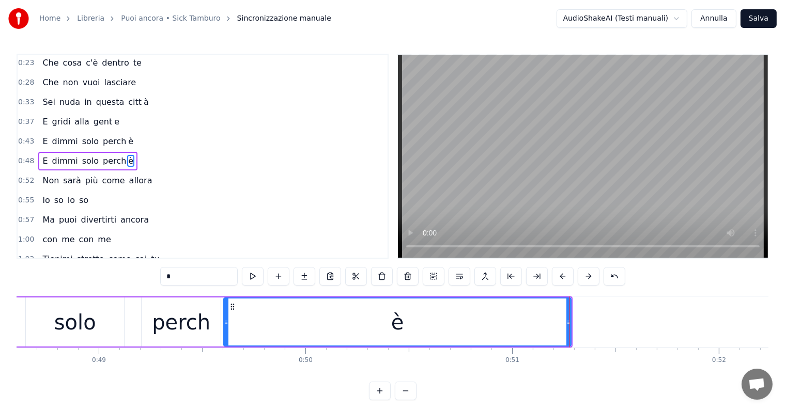
click at [66, 325] on div "solo" at bounding box center [75, 322] width 42 height 31
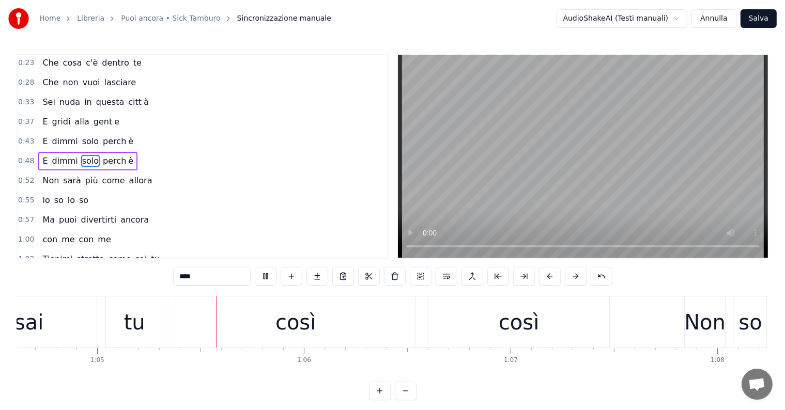
scroll to position [0, 13375]
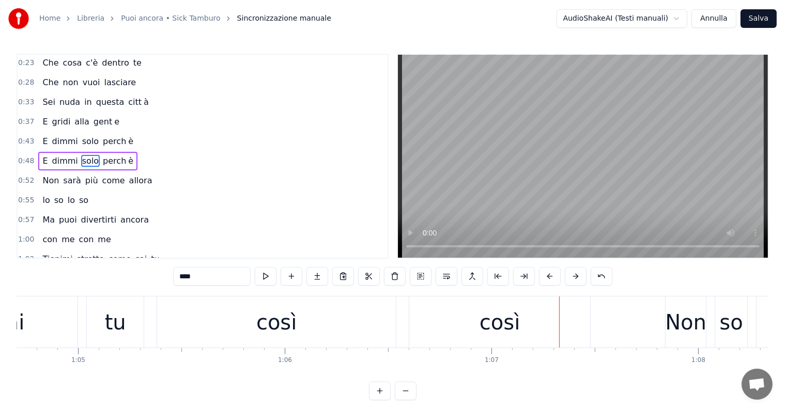
click at [334, 323] on div "così" at bounding box center [276, 322] width 239 height 51
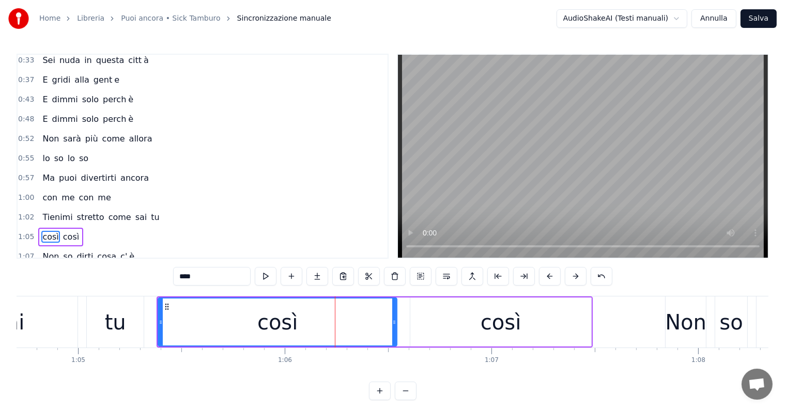
scroll to position [155, 0]
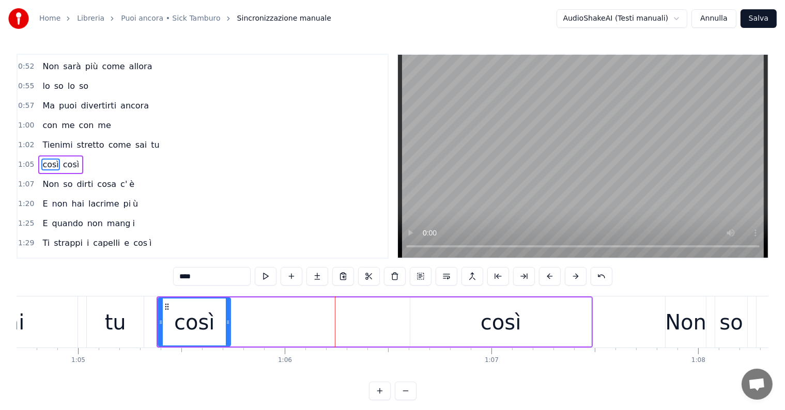
drag, startPoint x: 395, startPoint y: 320, endPoint x: 222, endPoint y: 316, distance: 173.2
click at [228, 318] on icon at bounding box center [228, 322] width 4 height 8
click at [202, 276] on input "****" at bounding box center [212, 276] width 78 height 19
type input "***"
click at [319, 276] on button at bounding box center [317, 276] width 22 height 19
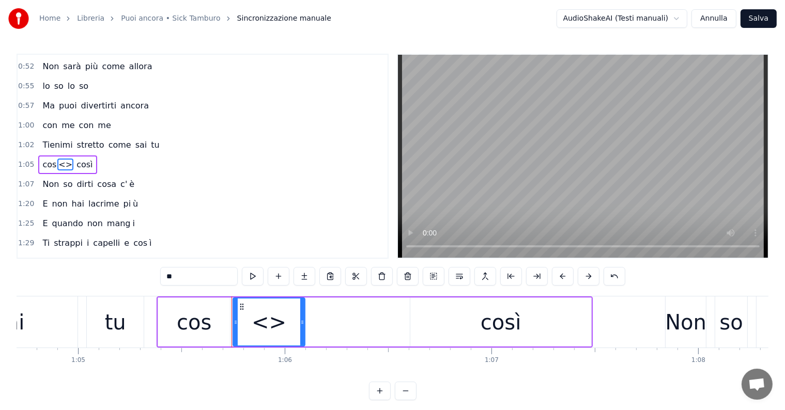
click at [203, 276] on input "**" at bounding box center [199, 276] width 78 height 19
type input "*"
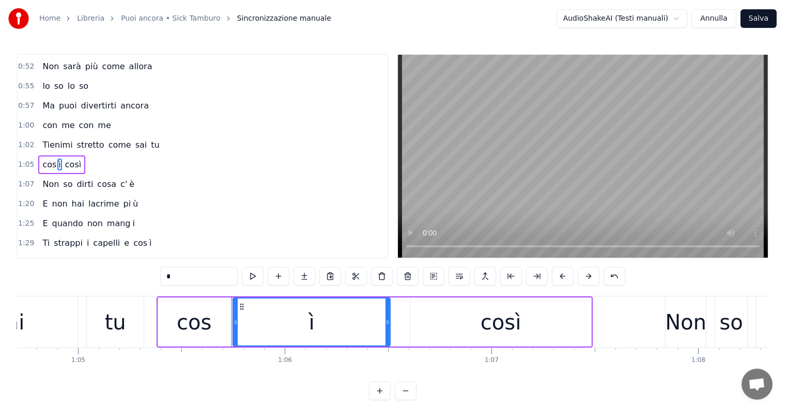
drag, startPoint x: 302, startPoint y: 319, endPoint x: 388, endPoint y: 322, distance: 85.3
click at [388, 322] on icon at bounding box center [388, 322] width 4 height 8
click at [232, 308] on div at bounding box center [234, 322] width 4 height 47
click at [447, 322] on div "così" at bounding box center [500, 322] width 181 height 49
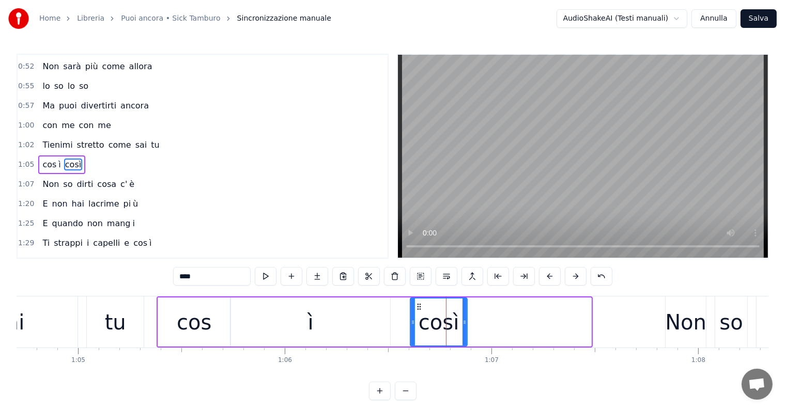
drag, startPoint x: 587, startPoint y: 317, endPoint x: 457, endPoint y: 317, distance: 129.7
click at [463, 317] on div at bounding box center [465, 322] width 4 height 47
click at [217, 274] on input "****" at bounding box center [212, 276] width 78 height 19
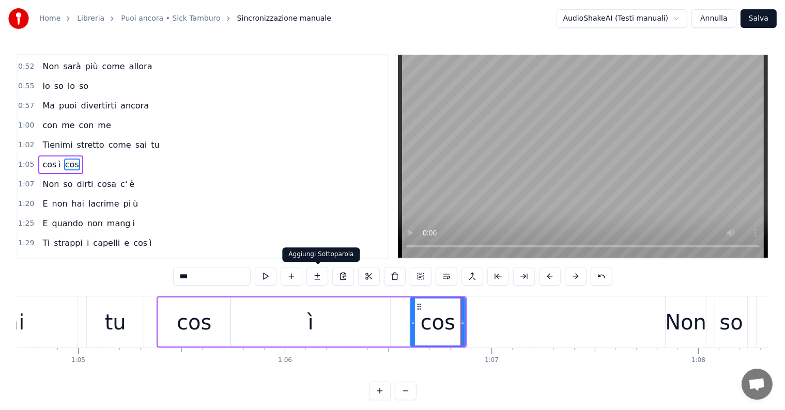
type input "***"
click at [316, 276] on button at bounding box center [317, 276] width 22 height 19
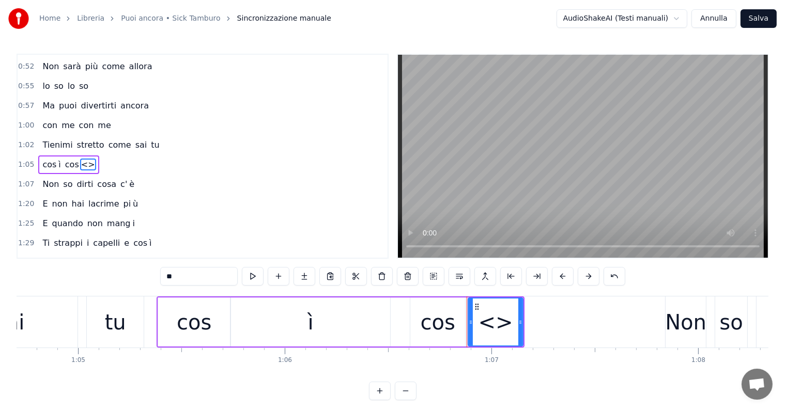
click at [220, 278] on input "**" at bounding box center [199, 276] width 78 height 19
type input "*"
drag, startPoint x: 521, startPoint y: 318, endPoint x: 584, endPoint y: 324, distance: 63.8
click at [584, 324] on icon at bounding box center [584, 322] width 4 height 8
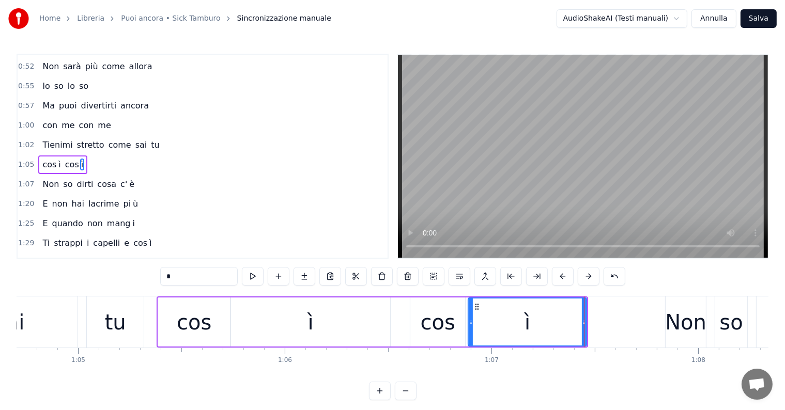
click at [453, 323] on div "cos" at bounding box center [437, 322] width 55 height 49
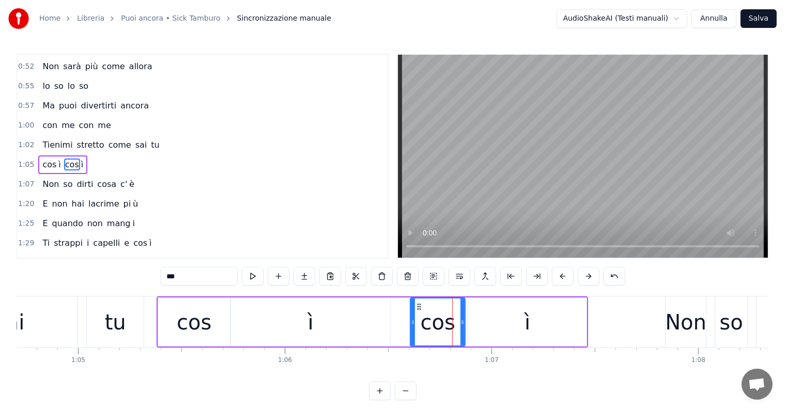
click at [482, 320] on div "ì" at bounding box center [527, 322] width 118 height 49
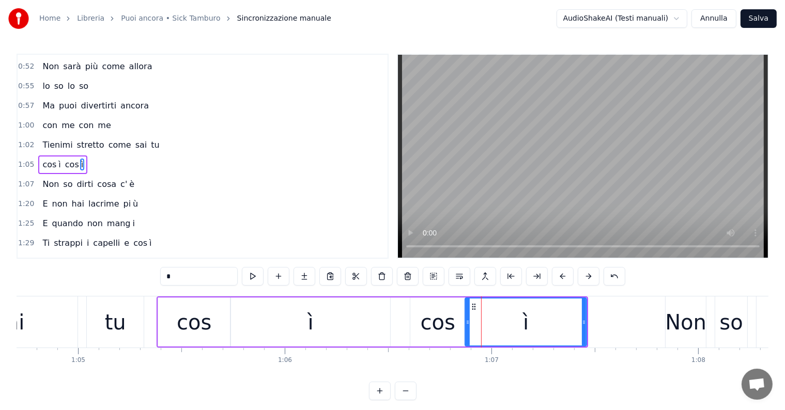
click at [466, 303] on div at bounding box center [468, 322] width 4 height 47
click at [120, 323] on div "tu" at bounding box center [115, 322] width 21 height 31
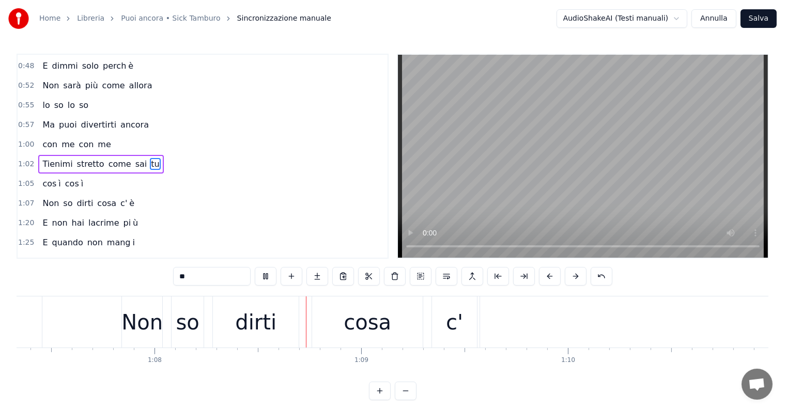
scroll to position [0, 14055]
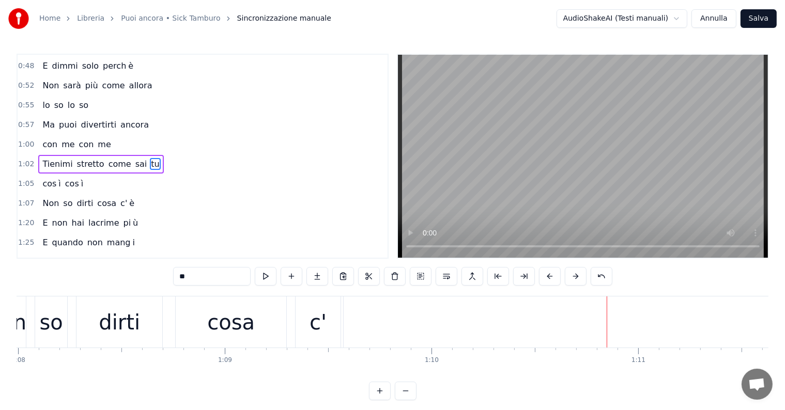
type input "*"
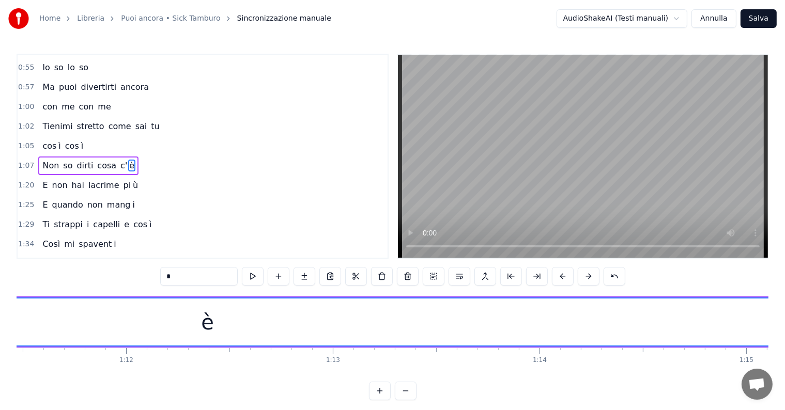
scroll to position [0, 15071]
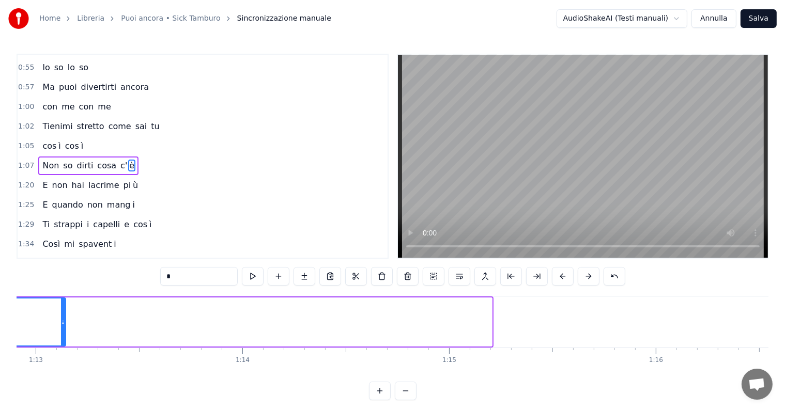
drag, startPoint x: 491, startPoint y: 315, endPoint x: 63, endPoint y: 313, distance: 428.4
click at [63, 313] on div at bounding box center [63, 322] width 4 height 47
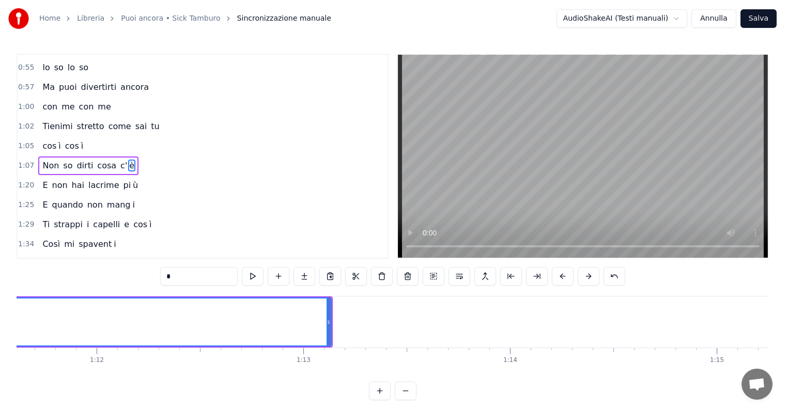
scroll to position [0, 14952]
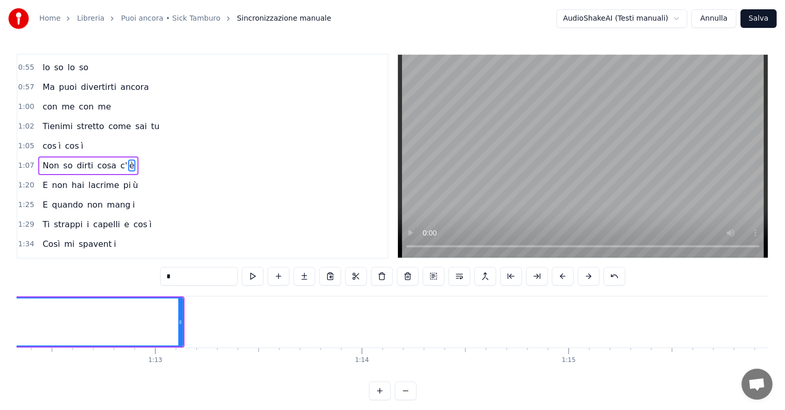
click at [181, 309] on div at bounding box center [181, 322] width 1 height 51
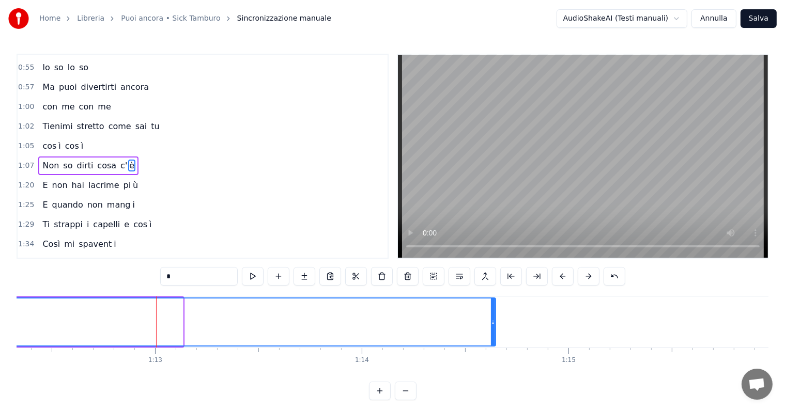
drag, startPoint x: 179, startPoint y: 314, endPoint x: 492, endPoint y: 333, distance: 313.2
click at [492, 333] on div at bounding box center [493, 322] width 4 height 47
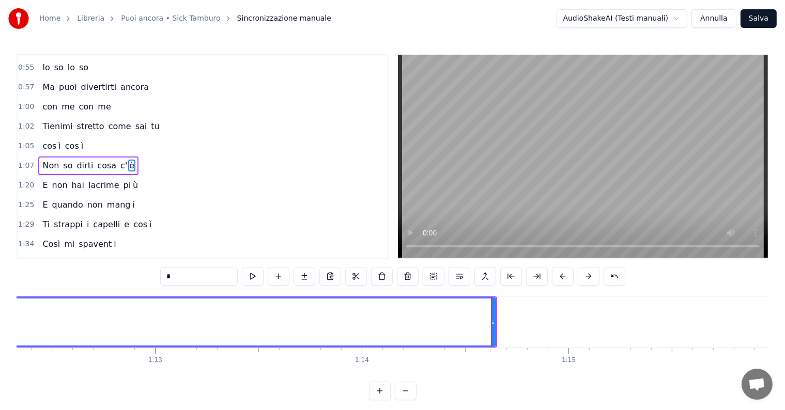
click at [49, 157] on div "Non so dirti cosa c' è" at bounding box center [88, 166] width 100 height 19
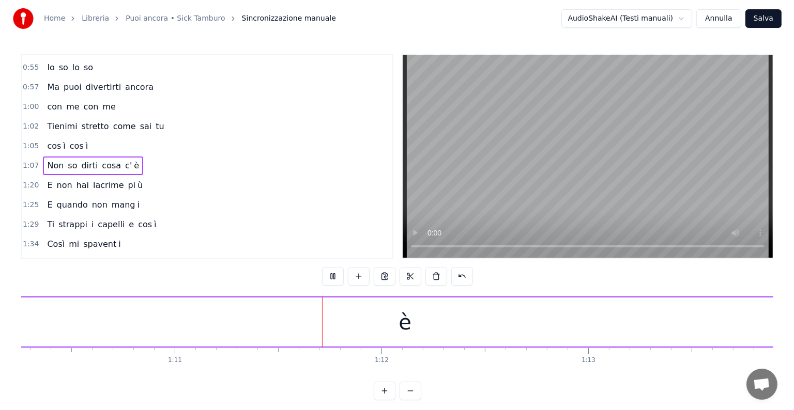
scroll to position [0, 14675]
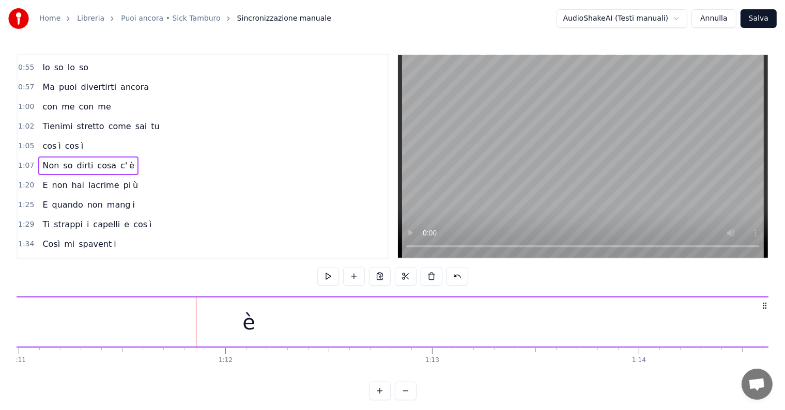
click at [763, 17] on button "Salva" at bounding box center [759, 18] width 36 height 19
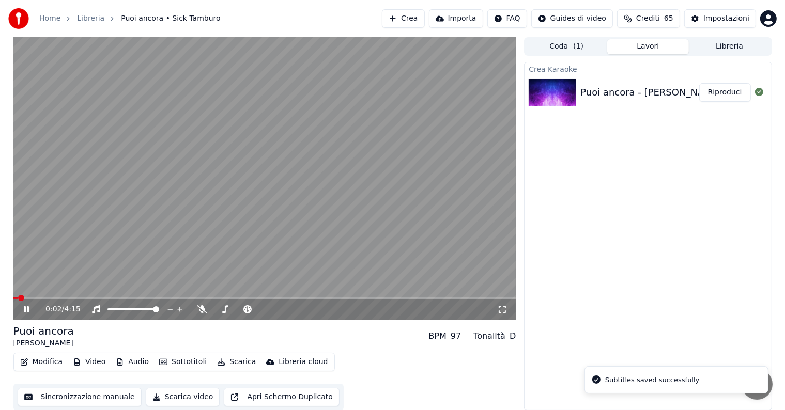
click at [716, 98] on button "Riproduci" at bounding box center [725, 92] width 52 height 19
click at [26, 310] on icon at bounding box center [34, 309] width 24 height 8
click at [139, 359] on button "Audio" at bounding box center [132, 362] width 41 height 14
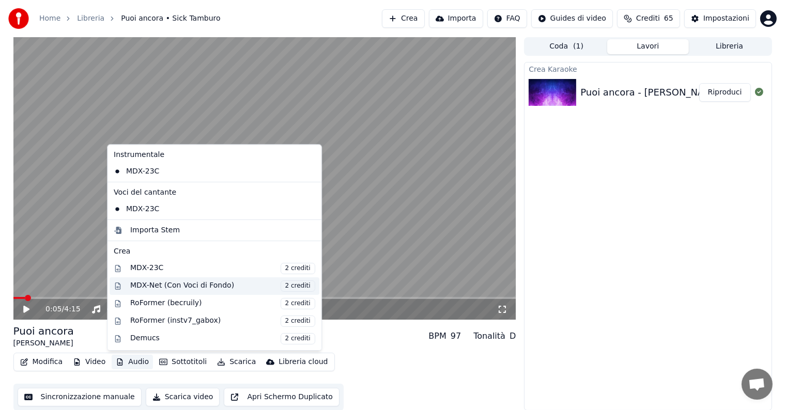
click at [143, 283] on div "MDX-Net (Con Voci di Fondo) 2 crediti" at bounding box center [222, 286] width 185 height 11
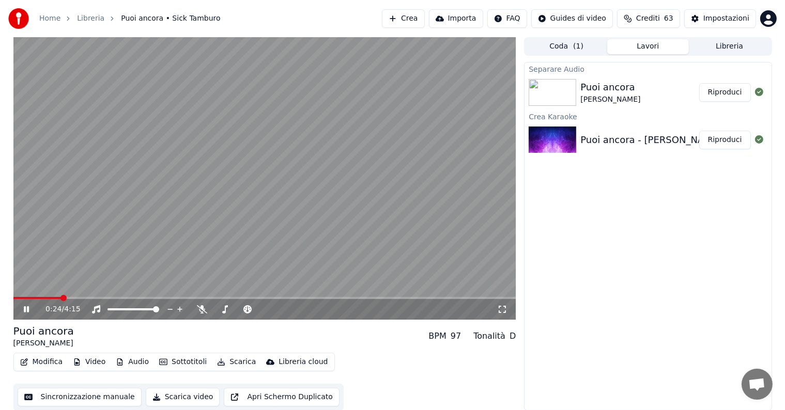
click at [29, 306] on icon at bounding box center [34, 309] width 24 height 8
click at [736, 90] on button "Riproduci" at bounding box center [725, 92] width 52 height 19
click at [27, 310] on icon at bounding box center [26, 309] width 5 height 6
click at [127, 363] on button "Audio" at bounding box center [132, 362] width 41 height 14
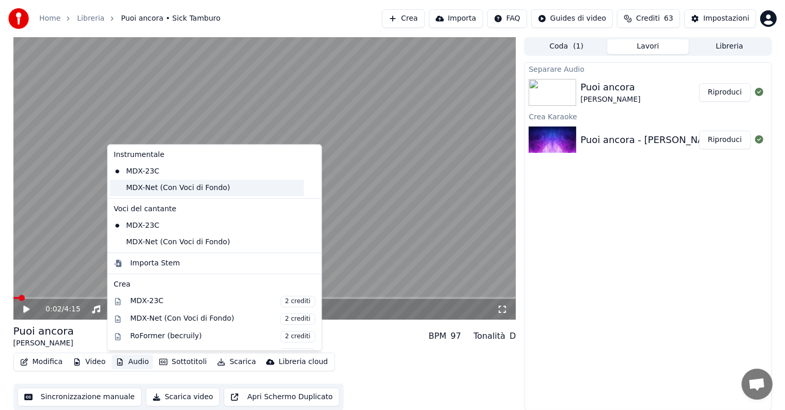
click at [157, 190] on div "MDX-Net (Con Voci di Fondo)" at bounding box center [207, 188] width 194 height 17
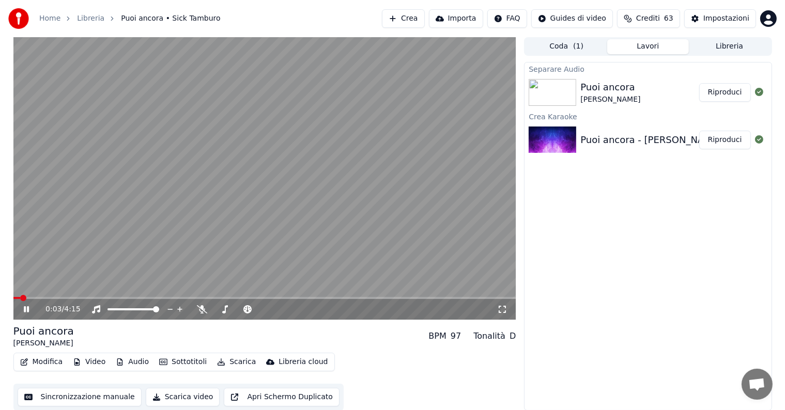
click at [27, 307] on icon at bounding box center [26, 309] width 5 height 6
click at [139, 362] on button "Audio" at bounding box center [132, 362] width 41 height 14
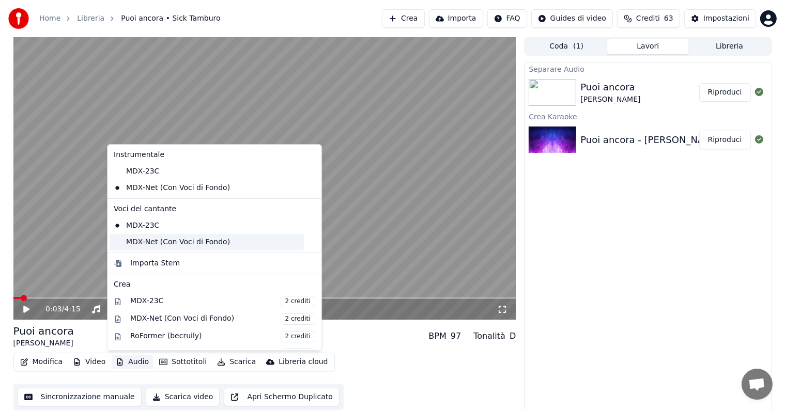
click at [149, 241] on div "MDX-Net (Con Voci di Fondo)" at bounding box center [207, 242] width 194 height 17
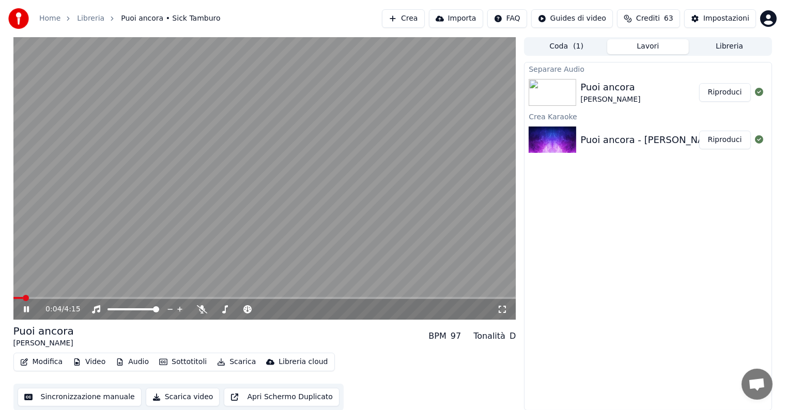
click at [24, 309] on icon at bounding box center [26, 309] width 5 height 6
click at [235, 362] on button "Scarica" at bounding box center [236, 362] width 47 height 14
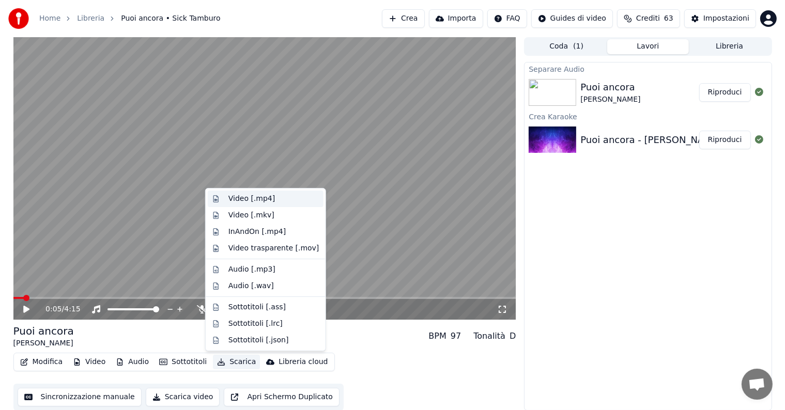
click at [256, 198] on div "Video [.mp4]" at bounding box center [251, 199] width 47 height 10
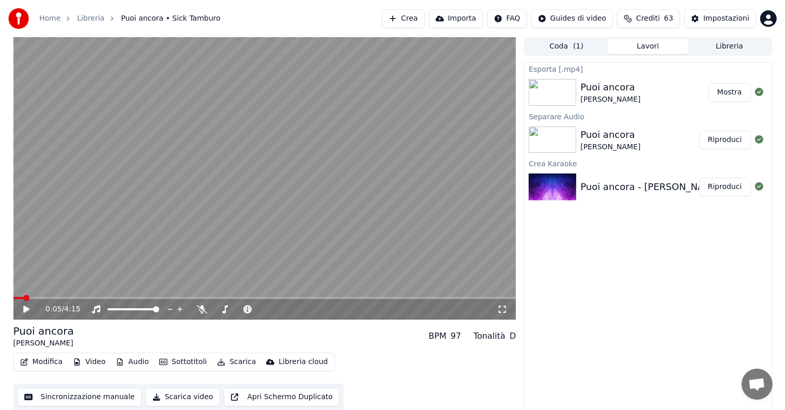
click at [731, 92] on button "Mostra" at bounding box center [730, 92] width 42 height 19
click at [418, 13] on button "Crea" at bounding box center [403, 18] width 42 height 19
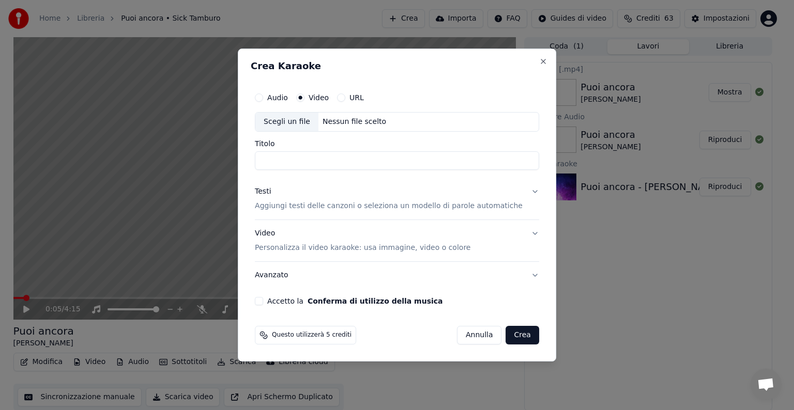
click at [267, 91] on div "Audio Video URL" at bounding box center [397, 97] width 284 height 21
click at [263, 97] on button "Audio" at bounding box center [259, 98] width 8 height 8
click at [372, 125] on div "Nessun file scelto" at bounding box center [354, 122] width 72 height 10
type input "**********"
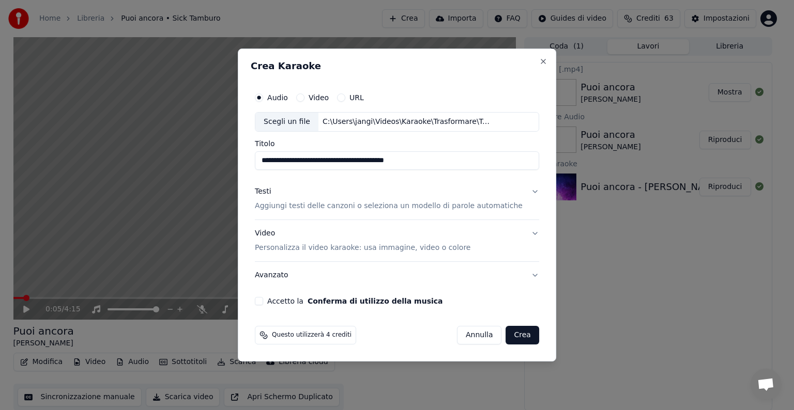
click at [521, 192] on button "Testi Aggiungi testi delle canzoni o seleziona un modello di parole automatiche" at bounding box center [397, 198] width 284 height 41
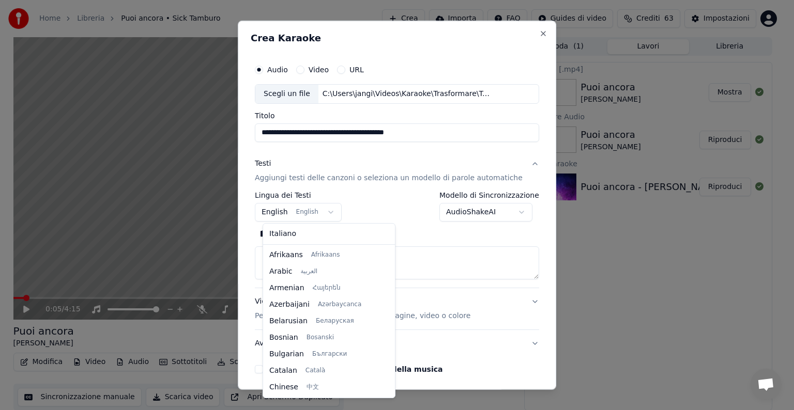
click at [333, 212] on body "**********" at bounding box center [392, 205] width 785 height 410
select select "**"
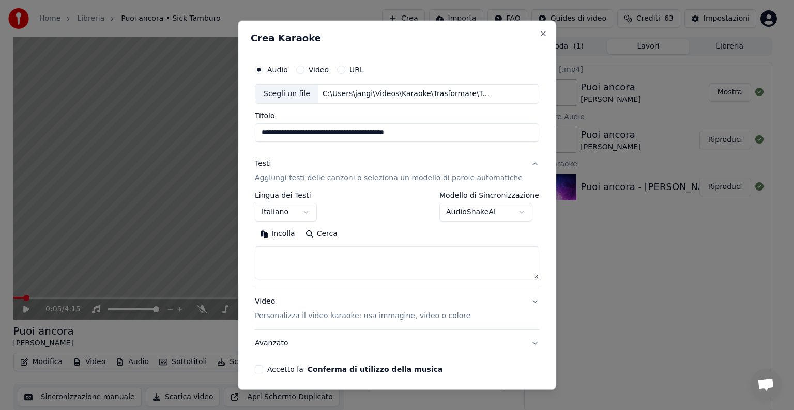
click at [283, 260] on textarea at bounding box center [397, 263] width 284 height 33
click at [289, 235] on button "Incolla" at bounding box center [277, 234] width 45 height 17
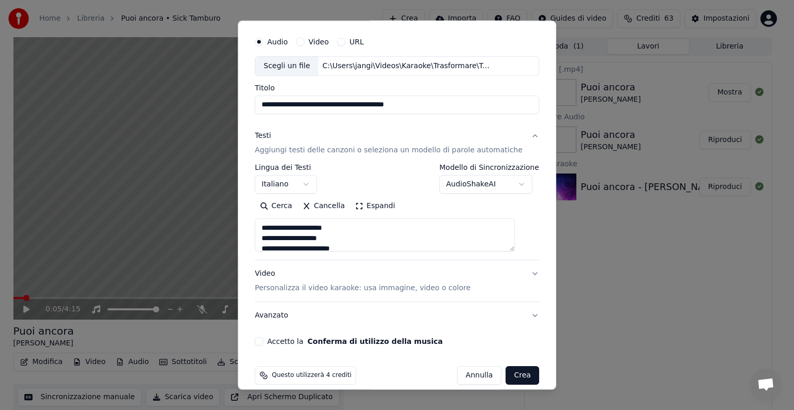
scroll to position [39, 0]
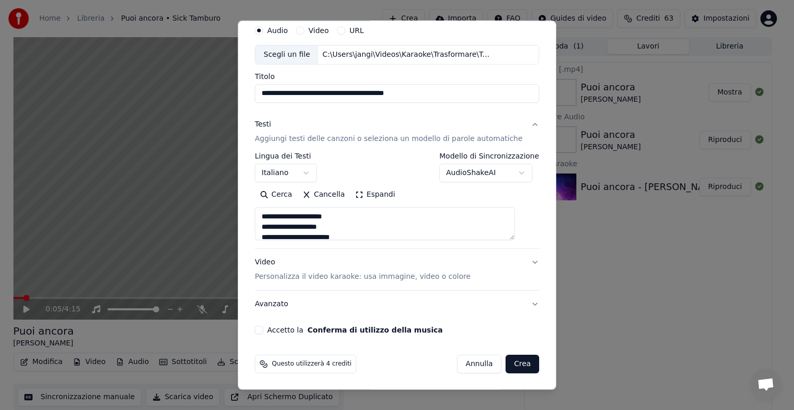
click at [515, 260] on button "Video Personalizza il video karaoke: usa immagine, video o colore" at bounding box center [397, 269] width 284 height 41
type textarea "**********"
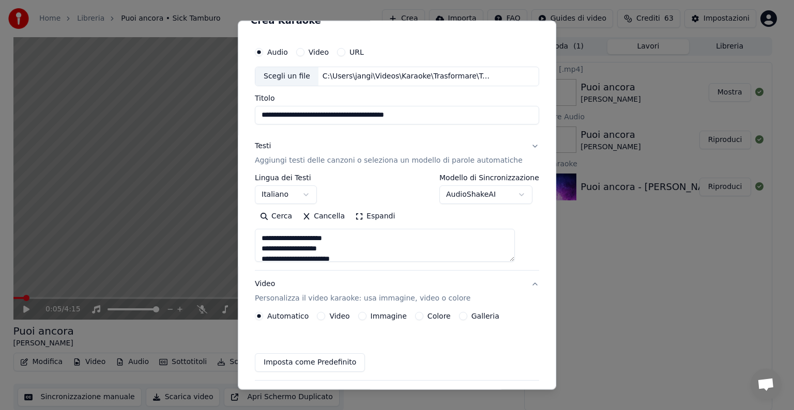
scroll to position [11, 0]
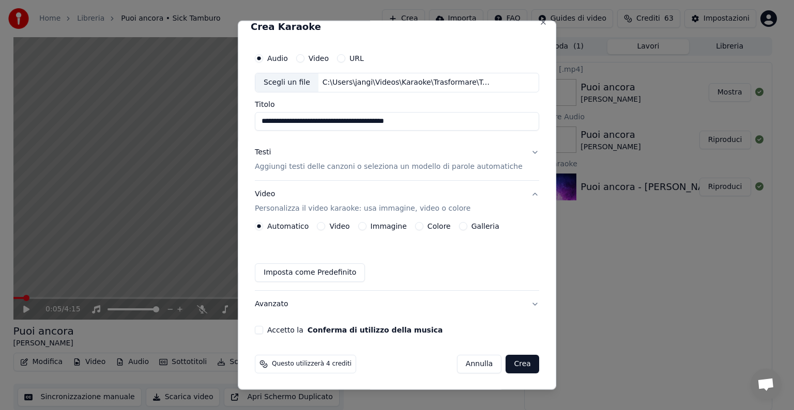
click at [364, 224] on button "Immagine" at bounding box center [362, 226] width 8 height 8
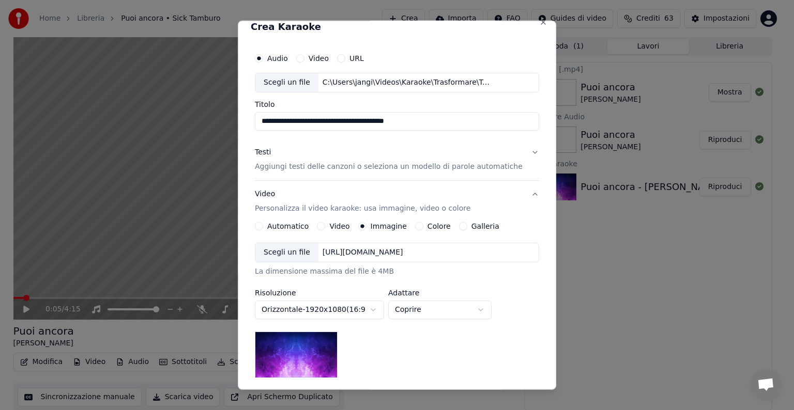
click at [344, 256] on div "[URL][DOMAIN_NAME]" at bounding box center [362, 253] width 89 height 10
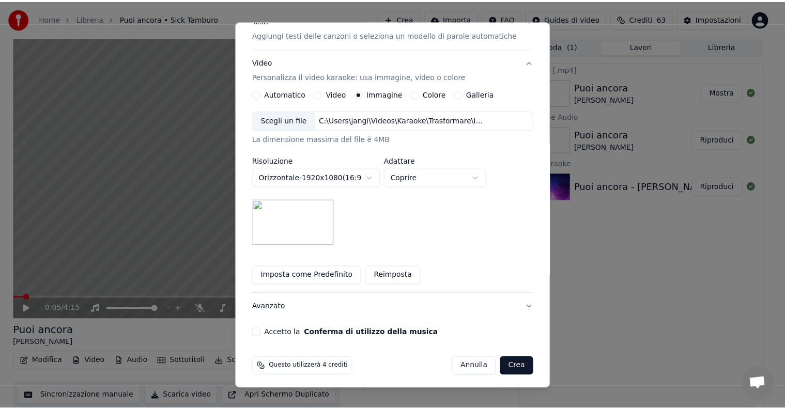
scroll to position [147, 0]
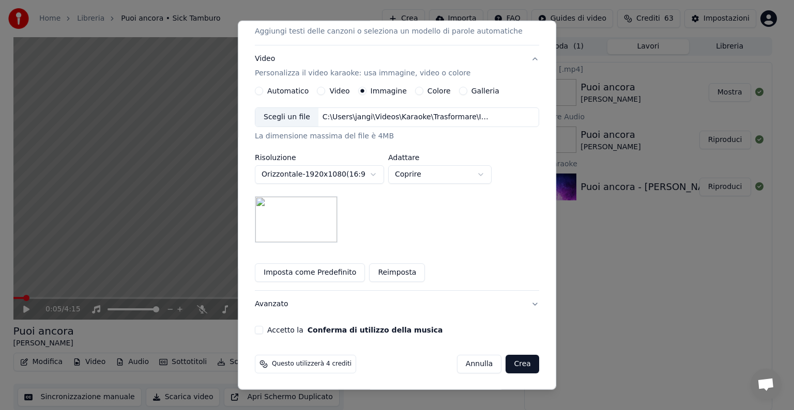
click at [263, 331] on button "Accetto la Conferma di utilizzo della musica" at bounding box center [259, 330] width 8 height 8
click at [507, 364] on button "Crea" at bounding box center [522, 364] width 33 height 19
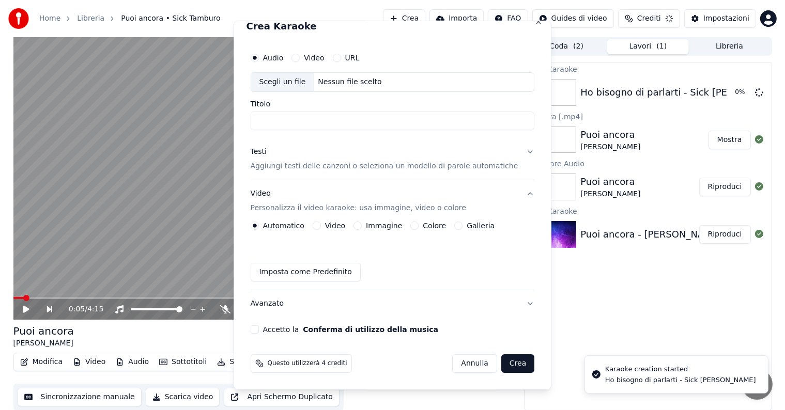
scroll to position [11, 0]
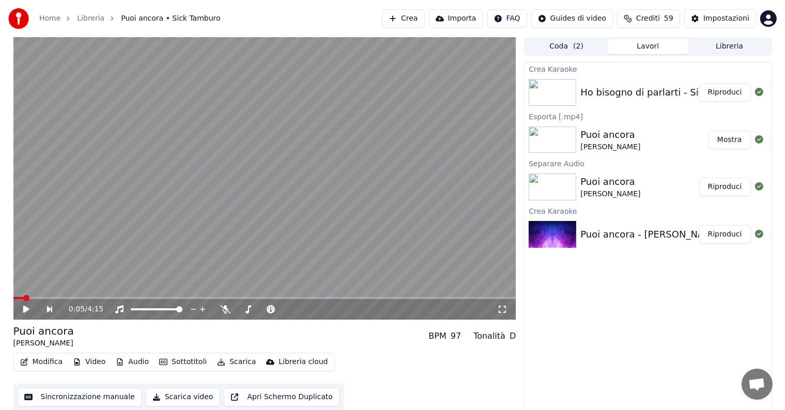
click at [730, 93] on button "Riproduci" at bounding box center [725, 92] width 52 height 19
click at [25, 307] on icon at bounding box center [26, 309] width 5 height 6
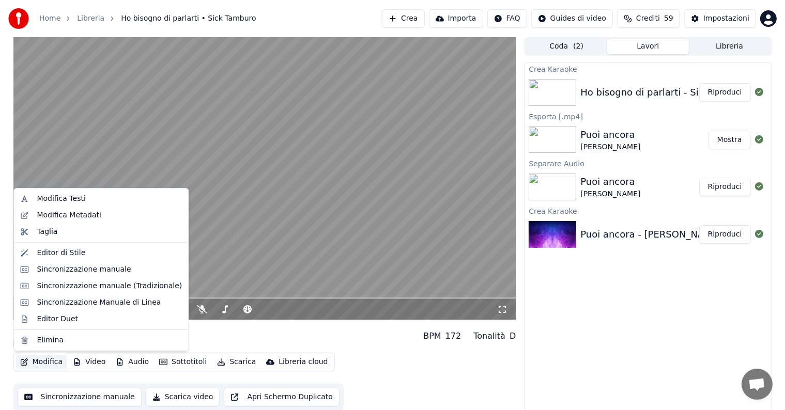
click at [52, 363] on button "Modifica" at bounding box center [41, 362] width 51 height 14
click at [67, 271] on div "Sincronizzazione manuale" at bounding box center [84, 270] width 94 height 10
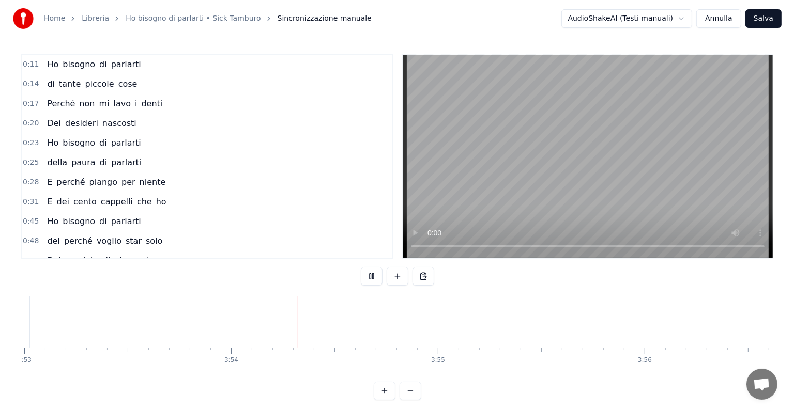
scroll to position [0, 48285]
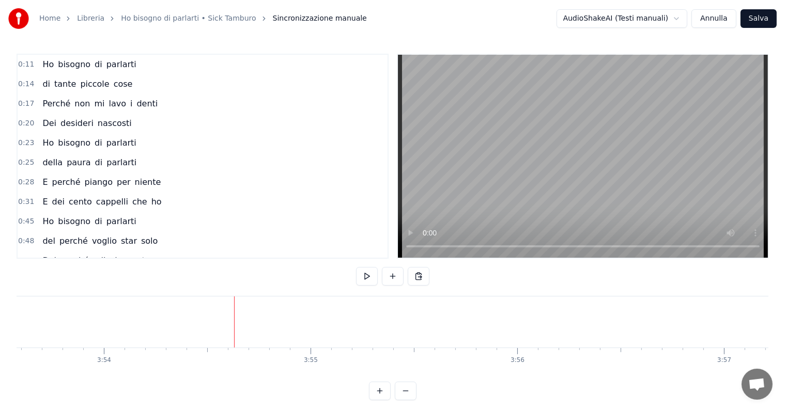
click at [750, 20] on button "Salva" at bounding box center [759, 18] width 36 height 19
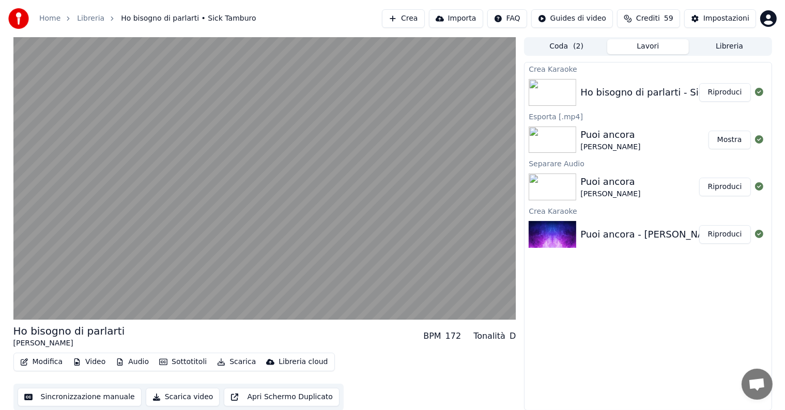
click at [724, 94] on button "Riproduci" at bounding box center [725, 92] width 52 height 19
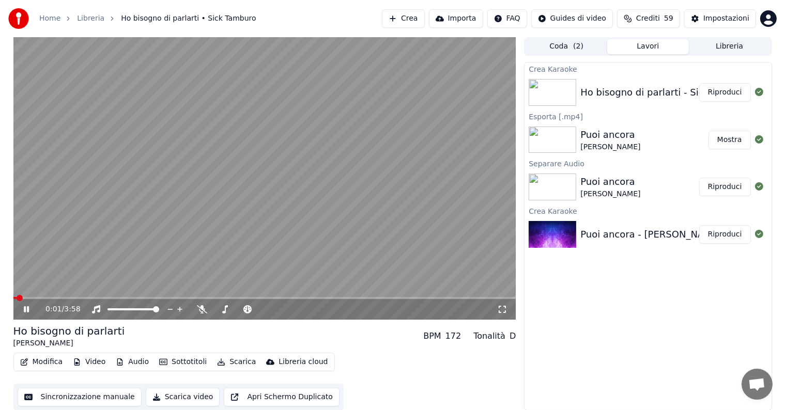
click at [23, 309] on icon at bounding box center [34, 309] width 24 height 8
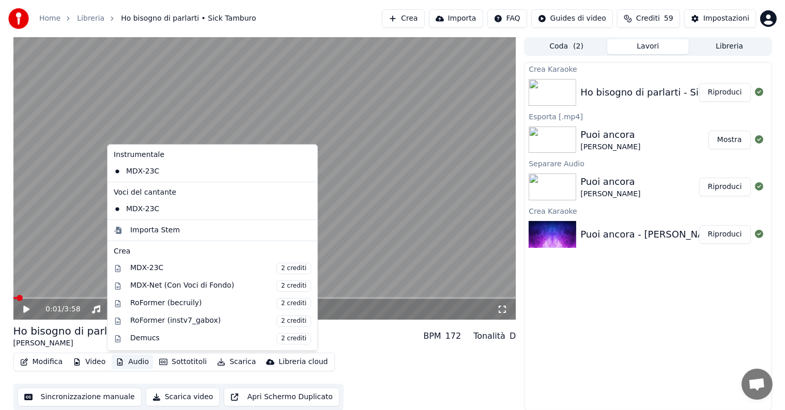
click at [128, 364] on button "Audio" at bounding box center [132, 362] width 41 height 14
click at [174, 286] on div "MDX-Net (Con Voci di Fondo) 2 crediti" at bounding box center [220, 286] width 181 height 11
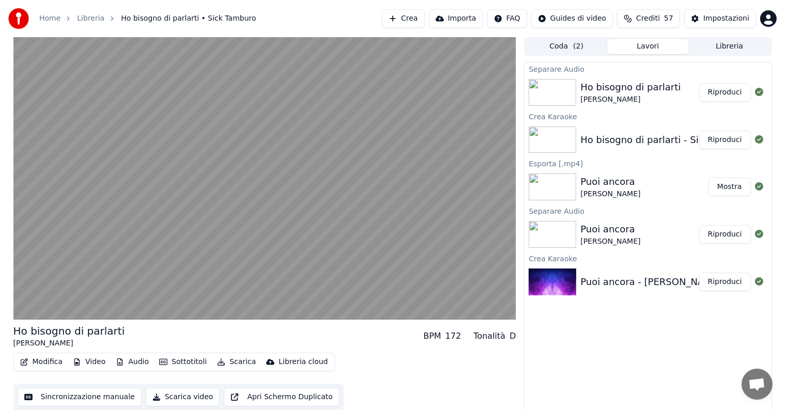
click at [722, 93] on button "Riproduci" at bounding box center [725, 92] width 52 height 19
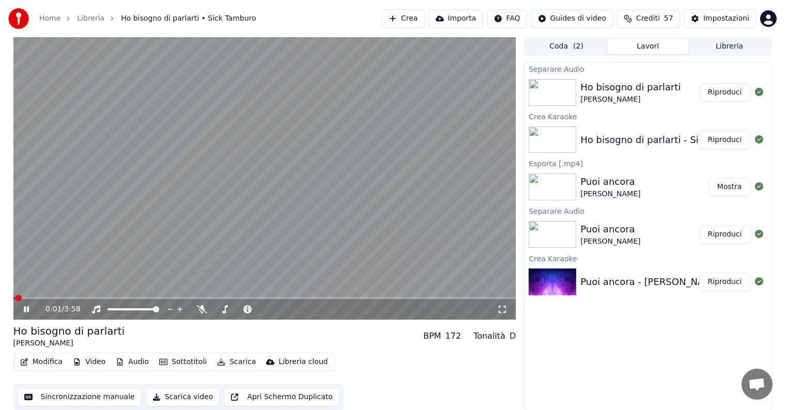
click at [26, 309] on icon at bounding box center [34, 309] width 24 height 8
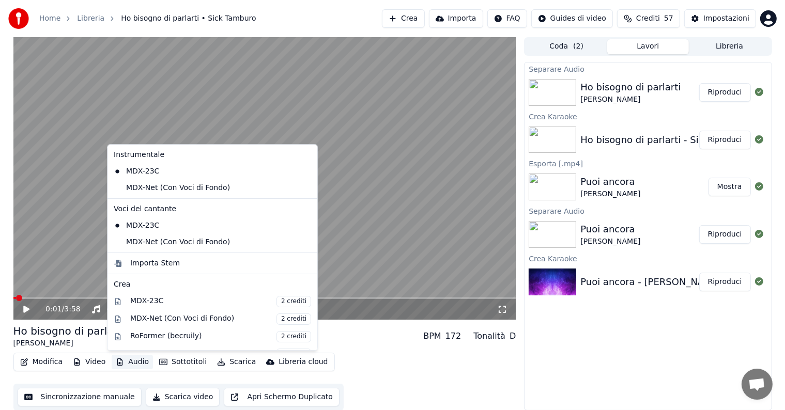
click at [134, 360] on button "Audio" at bounding box center [132, 362] width 41 height 14
click at [163, 188] on div "MDX-Net (Con Voci di Fondo)" at bounding box center [205, 188] width 190 height 17
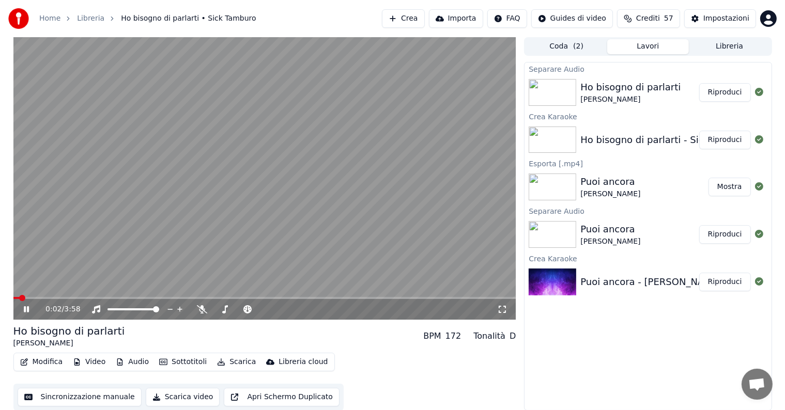
click at [26, 308] on icon at bounding box center [34, 309] width 24 height 8
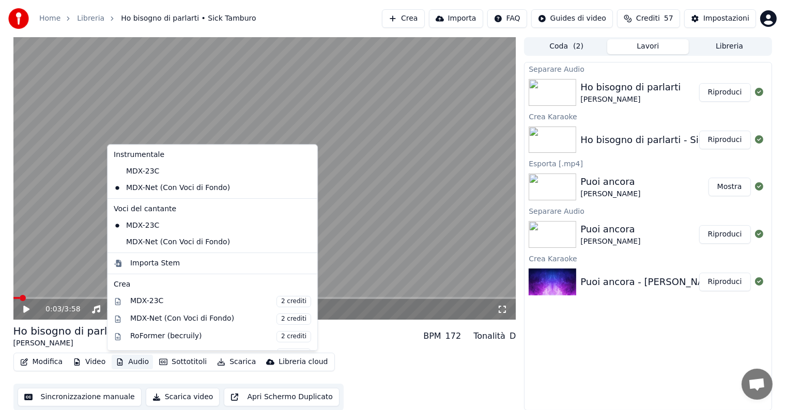
click at [127, 363] on button "Audio" at bounding box center [132, 362] width 41 height 14
click at [145, 239] on div "MDX-Net (Con Voci di Fondo)" at bounding box center [205, 242] width 190 height 17
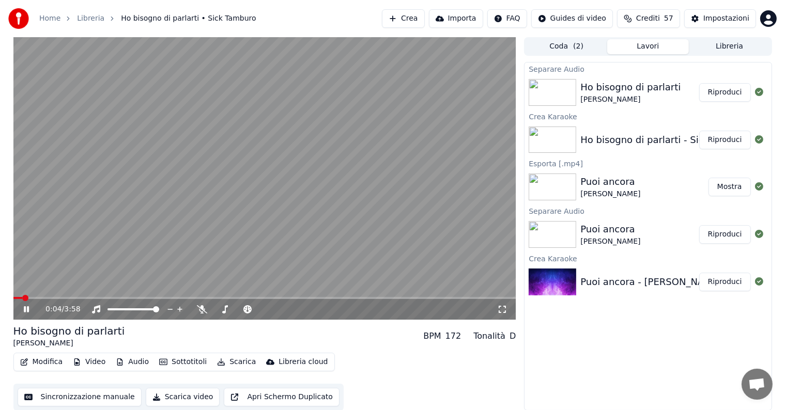
click at [27, 309] on icon at bounding box center [26, 309] width 5 height 6
click at [235, 362] on button "Scarica" at bounding box center [236, 362] width 47 height 14
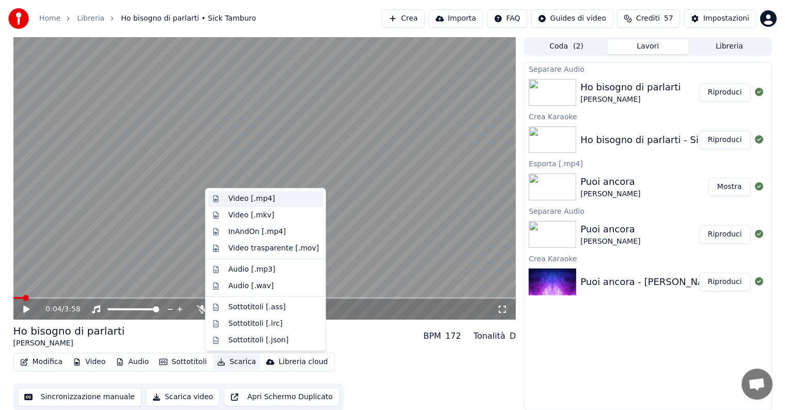
click at [242, 198] on div "Video [.mp4]" at bounding box center [251, 199] width 47 height 10
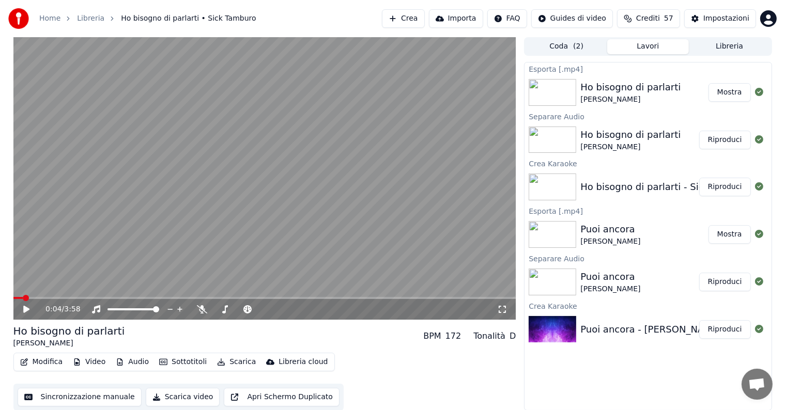
drag, startPoint x: 734, startPoint y: 91, endPoint x: 730, endPoint y: 95, distance: 5.5
click at [734, 91] on button "Mostra" at bounding box center [730, 92] width 42 height 19
click at [129, 359] on button "Audio" at bounding box center [132, 362] width 41 height 14
click at [128, 360] on button "Audio" at bounding box center [132, 362] width 41 height 14
click at [416, 18] on button "Crea" at bounding box center [403, 18] width 42 height 19
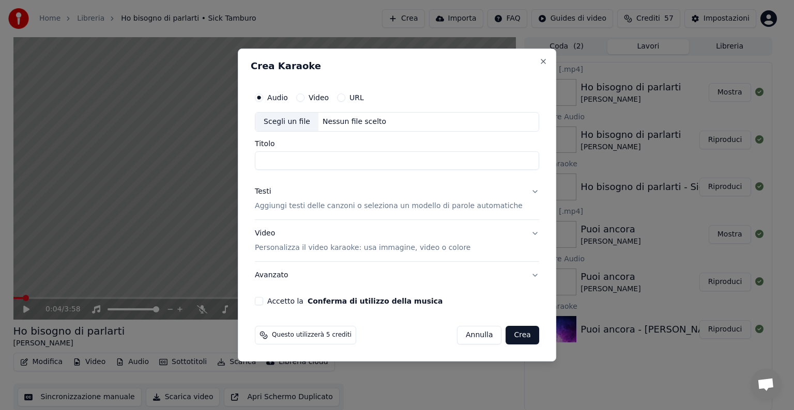
click at [356, 118] on div "Nessun file scelto" at bounding box center [354, 122] width 72 height 10
type input "**********"
click at [523, 191] on button "Testi Aggiungi testi delle canzoni o seleziona un modello di parole automatiche" at bounding box center [397, 198] width 284 height 41
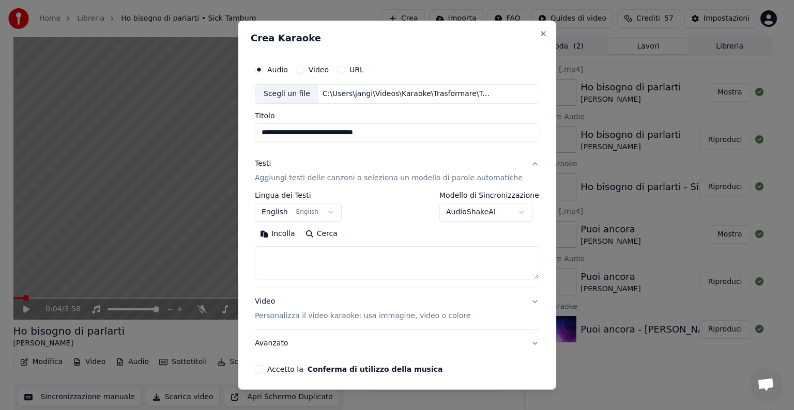
click at [333, 211] on body "**********" at bounding box center [392, 205] width 785 height 410
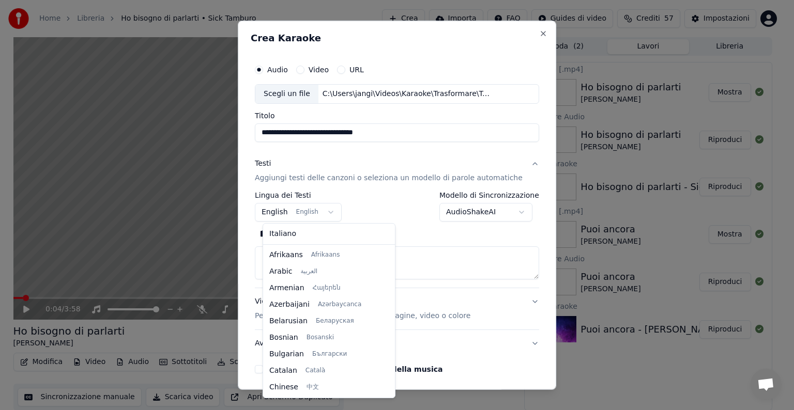
scroll to position [83, 0]
select select "**"
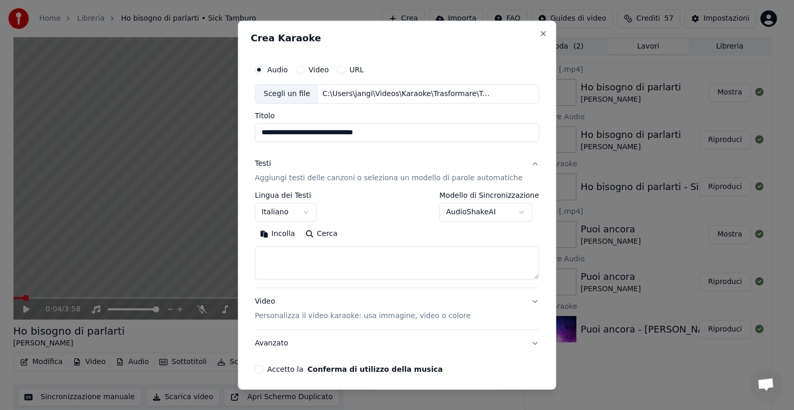
click at [289, 256] on textarea at bounding box center [397, 263] width 284 height 33
click at [289, 233] on button "Incolla" at bounding box center [277, 234] width 45 height 17
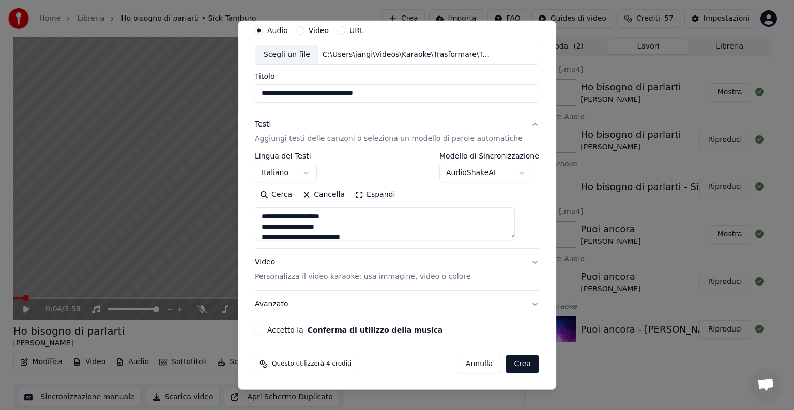
click at [519, 259] on button "Video Personalizza il video karaoke: usa immagine, video o colore" at bounding box center [397, 269] width 284 height 41
type textarea "**********"
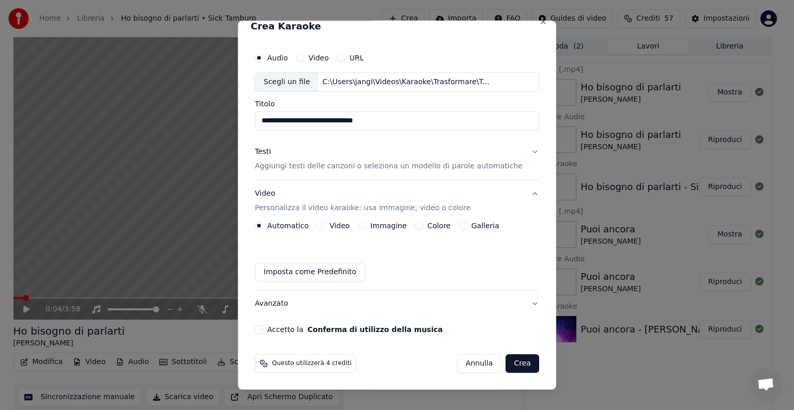
scroll to position [11, 0]
click at [366, 227] on button "Immagine" at bounding box center [362, 226] width 8 height 8
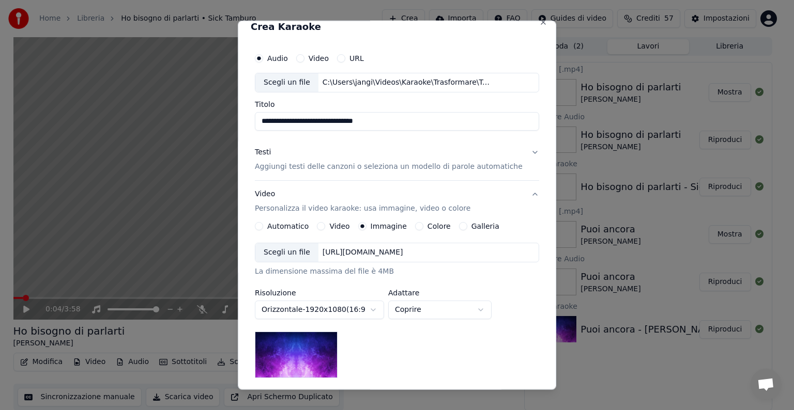
click at [366, 254] on div "[URL][DOMAIN_NAME]" at bounding box center [362, 253] width 89 height 10
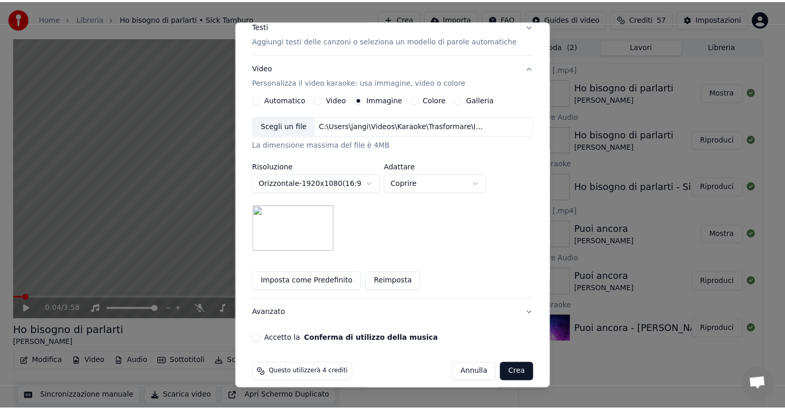
scroll to position [147, 0]
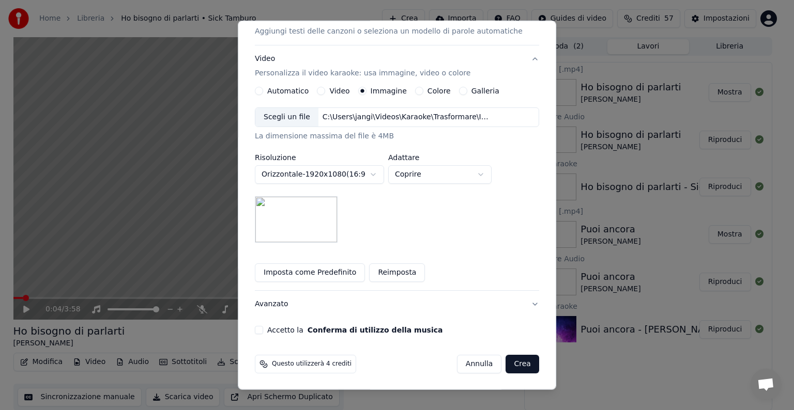
click at [263, 329] on button "Accetto la Conferma di utilizzo della musica" at bounding box center [259, 330] width 8 height 8
click at [506, 362] on button "Crea" at bounding box center [522, 364] width 33 height 19
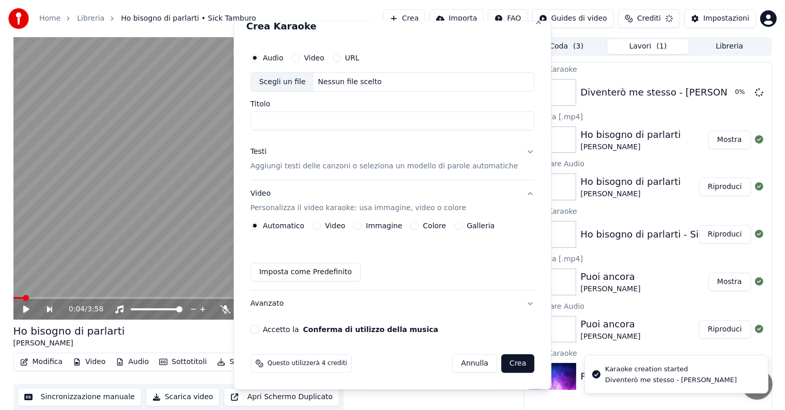
scroll to position [11, 0]
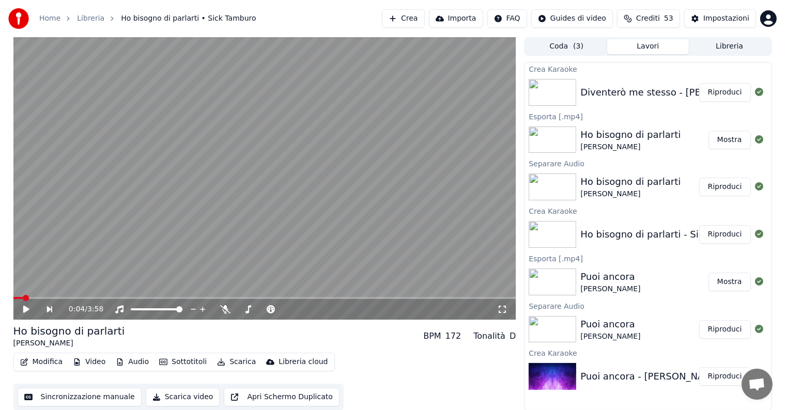
click at [734, 87] on button "Riproduci" at bounding box center [725, 92] width 52 height 19
click at [27, 309] on icon at bounding box center [26, 309] width 5 height 6
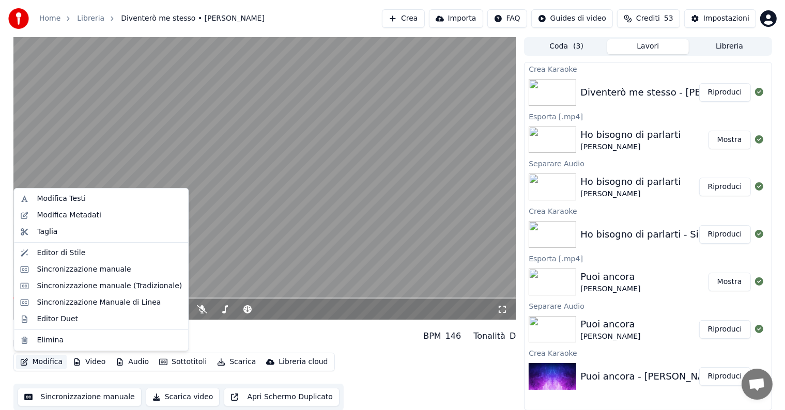
click at [48, 364] on button "Modifica" at bounding box center [41, 362] width 51 height 14
click at [81, 269] on div "Sincronizzazione manuale" at bounding box center [84, 270] width 94 height 10
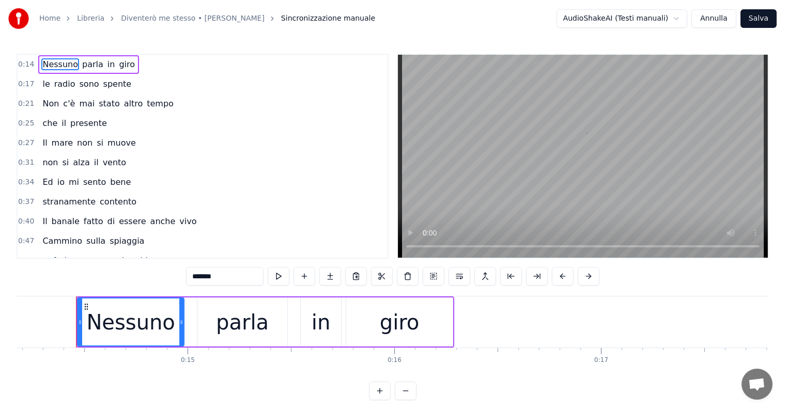
scroll to position [0, 2937]
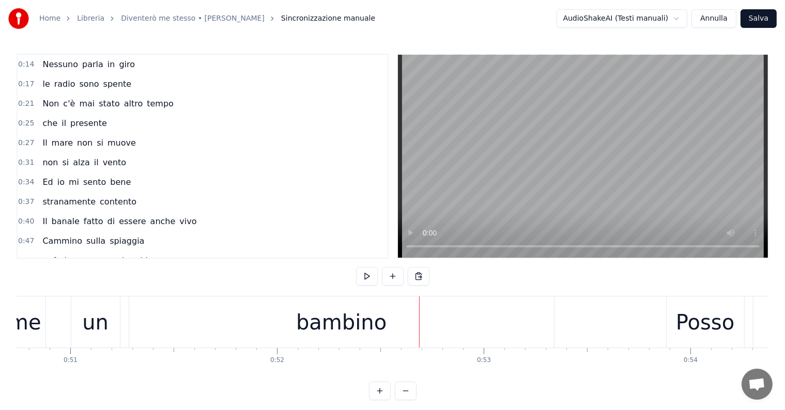
scroll to position [0, 10437]
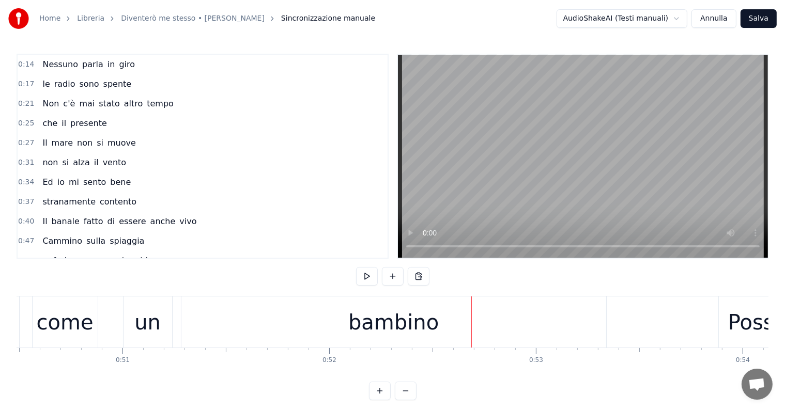
click at [310, 335] on div "bambino" at bounding box center [393, 322] width 425 height 51
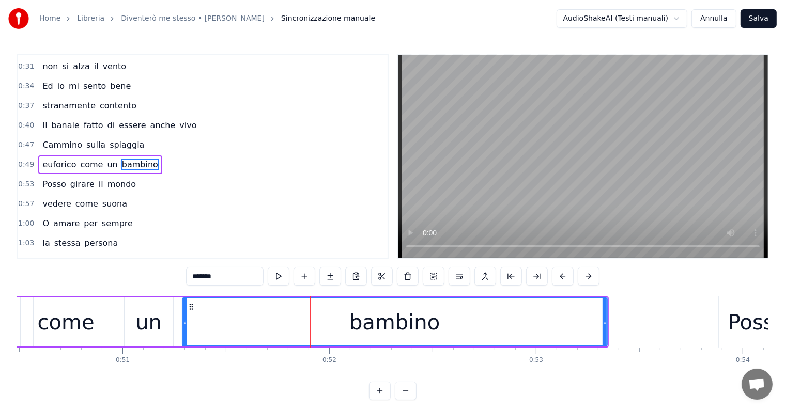
scroll to position [98, 0]
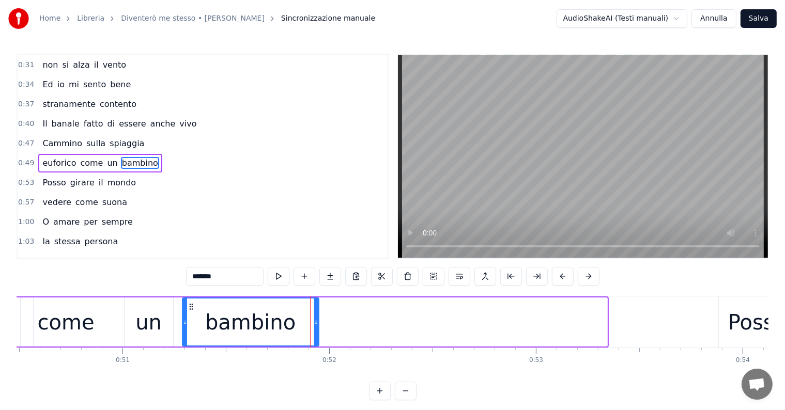
drag, startPoint x: 605, startPoint y: 312, endPoint x: 316, endPoint y: 344, distance: 290.1
click at [316, 344] on div at bounding box center [316, 322] width 4 height 47
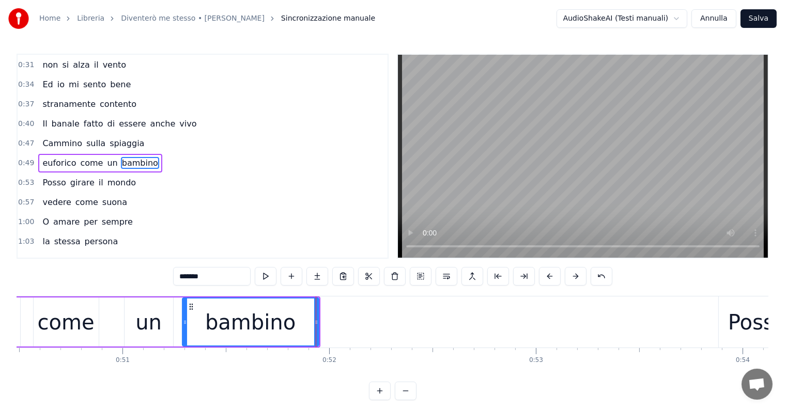
click at [221, 275] on input "*******" at bounding box center [212, 276] width 78 height 19
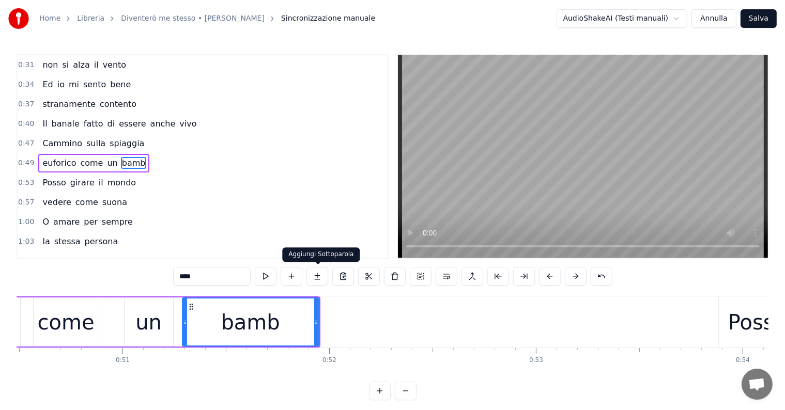
type input "****"
click at [319, 279] on button at bounding box center [317, 276] width 22 height 19
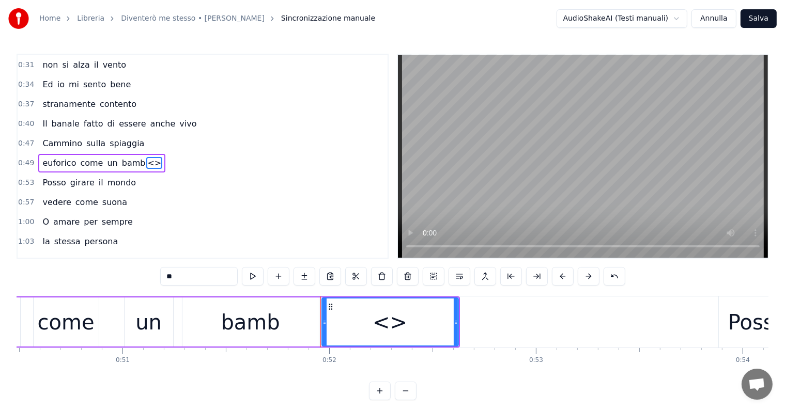
click at [198, 280] on input "**" at bounding box center [199, 276] width 78 height 19
type input "*"
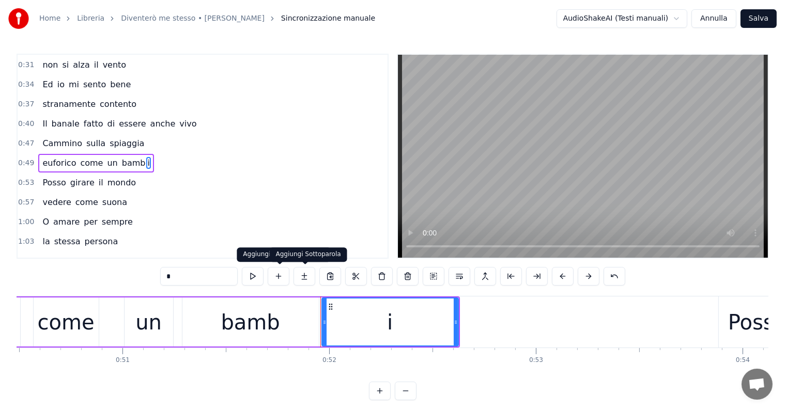
type input "*"
click at [308, 276] on button at bounding box center [305, 276] width 22 height 19
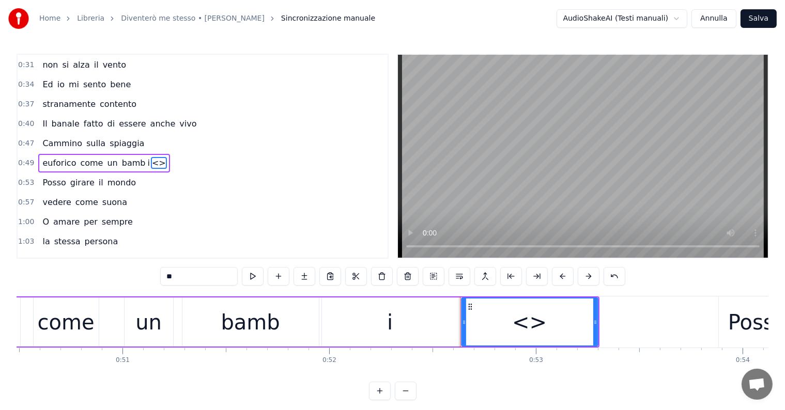
click at [186, 280] on input "**" at bounding box center [199, 276] width 78 height 19
type input "*"
drag, startPoint x: 464, startPoint y: 322, endPoint x: 533, endPoint y: 322, distance: 69.8
click at [534, 322] on circle at bounding box center [534, 322] width 1 height 1
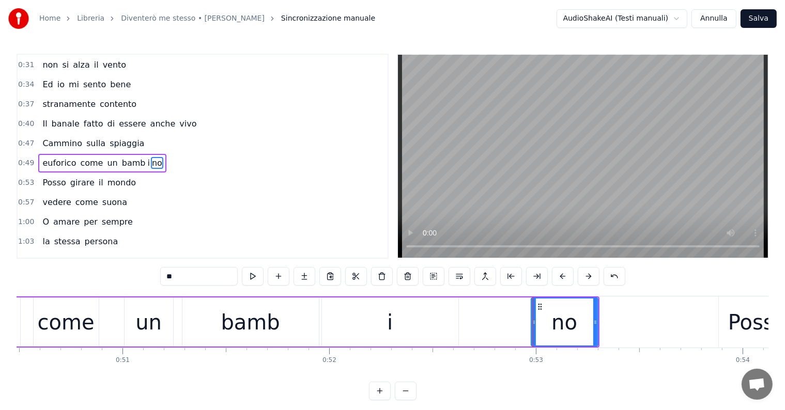
click at [411, 329] on div "i" at bounding box center [390, 322] width 136 height 49
type input "*"
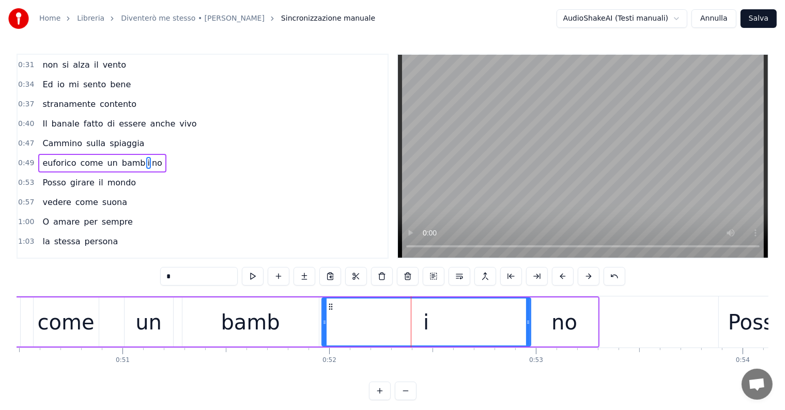
drag, startPoint x: 456, startPoint y: 320, endPoint x: 528, endPoint y: 321, distance: 72.4
click at [528, 321] on icon at bounding box center [528, 322] width 4 height 8
click at [43, 165] on div "euforico come un bamb i no" at bounding box center [102, 163] width 128 height 19
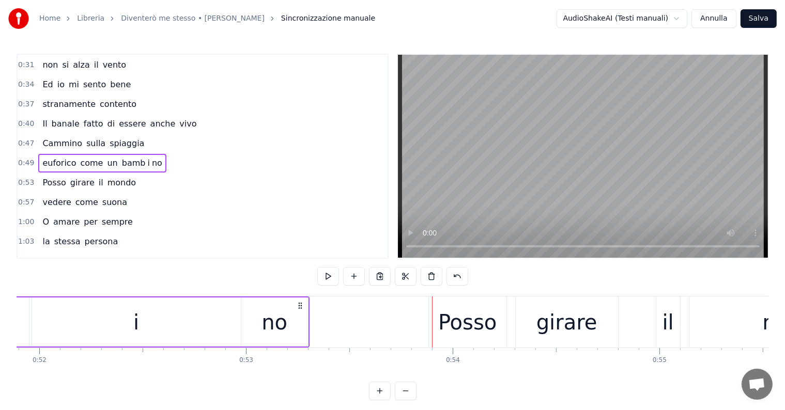
scroll to position [0, 10621]
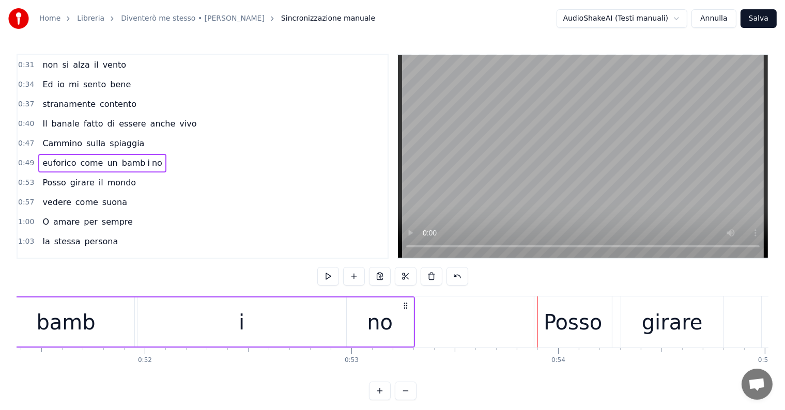
click at [248, 323] on div "i" at bounding box center [241, 322] width 209 height 49
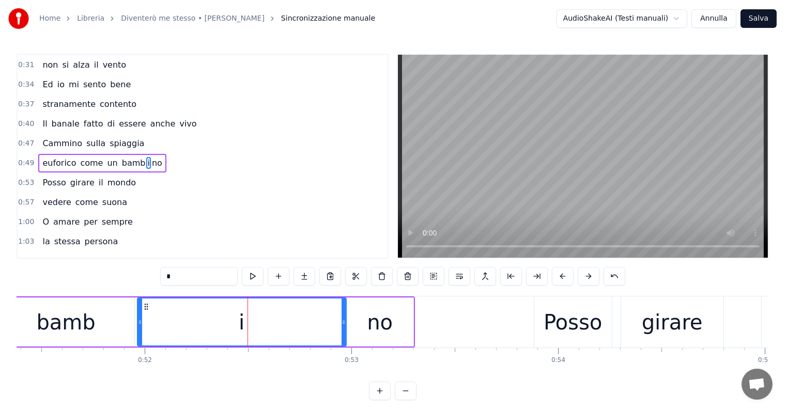
click at [369, 321] on div "no" at bounding box center [380, 322] width 26 height 31
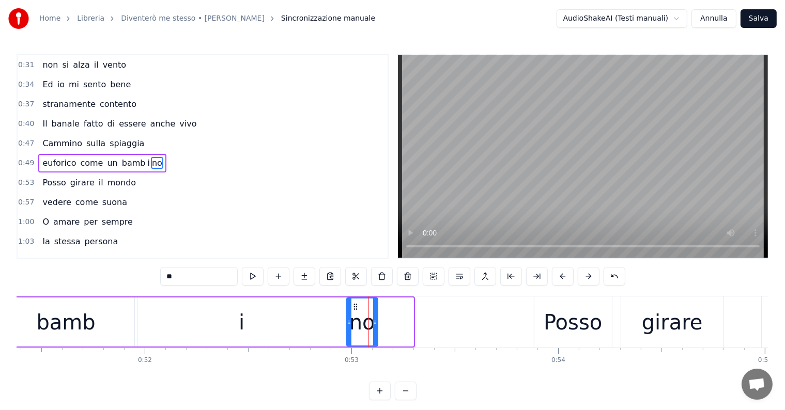
drag, startPoint x: 410, startPoint y: 316, endPoint x: 374, endPoint y: 321, distance: 36.6
click at [374, 321] on div at bounding box center [375, 322] width 4 height 47
click at [149, 321] on div "i" at bounding box center [241, 322] width 209 height 49
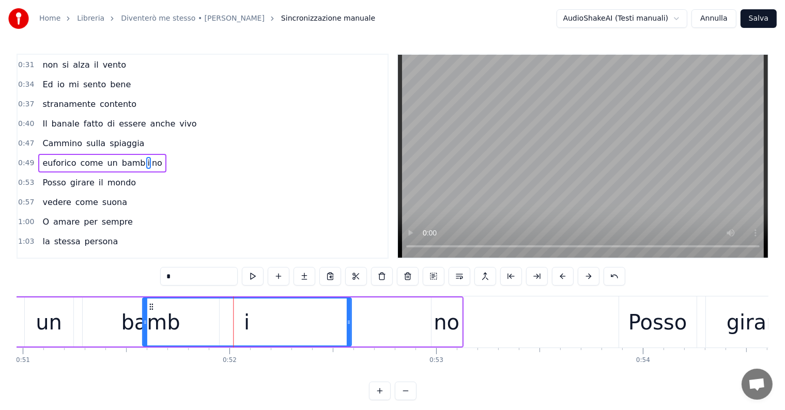
scroll to position [0, 10526]
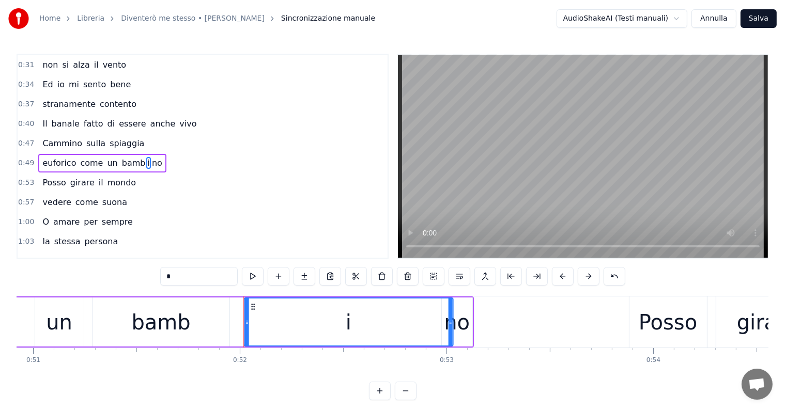
drag, startPoint x: 143, startPoint y: 303, endPoint x: 250, endPoint y: 304, distance: 107.0
click at [250, 304] on icon at bounding box center [253, 307] width 8 height 8
drag, startPoint x: 251, startPoint y: 303, endPoint x: 237, endPoint y: 303, distance: 13.4
click at [238, 304] on circle at bounding box center [238, 304] width 1 height 1
click at [449, 317] on div "no" at bounding box center [457, 322] width 26 height 31
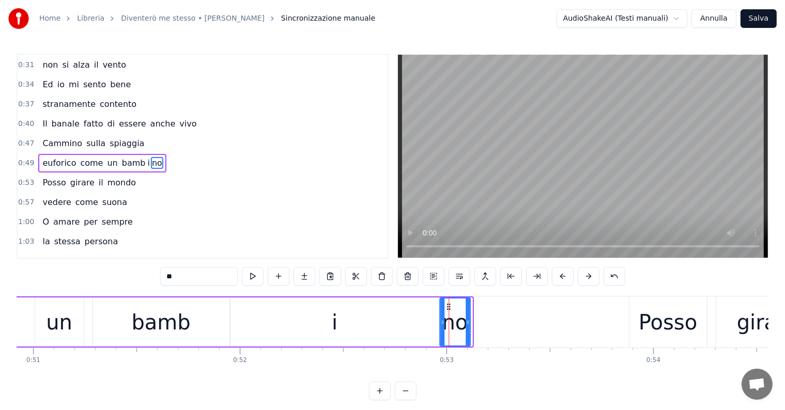
click at [447, 305] on icon at bounding box center [448, 307] width 8 height 8
click at [64, 324] on div "un" at bounding box center [59, 322] width 26 height 31
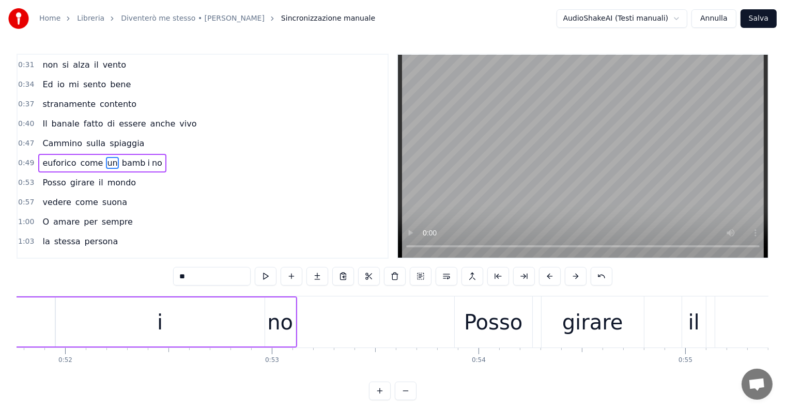
scroll to position [0, 10648]
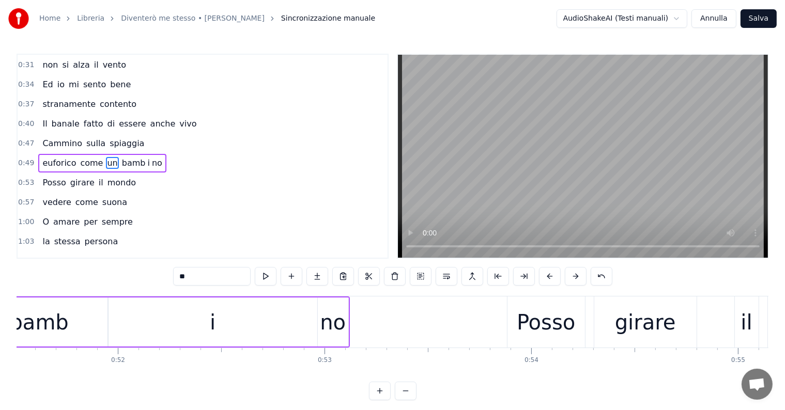
click at [198, 325] on div "i" at bounding box center [213, 322] width 209 height 49
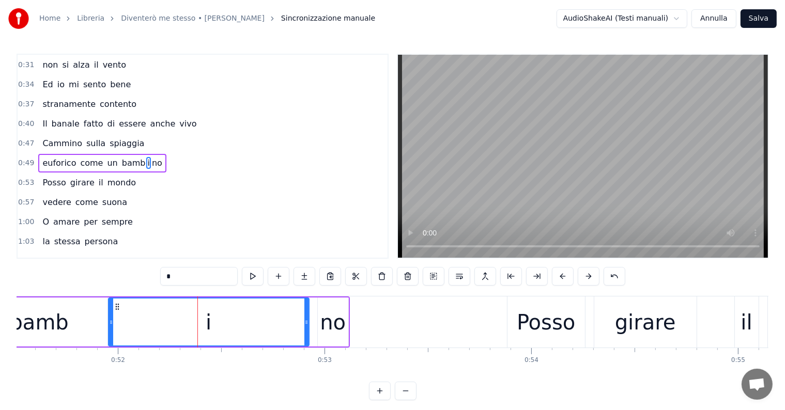
drag, startPoint x: 315, startPoint y: 312, endPoint x: 306, endPoint y: 312, distance: 8.3
click at [306, 312] on div at bounding box center [306, 322] width 4 height 47
click at [329, 318] on div "no" at bounding box center [333, 322] width 26 height 31
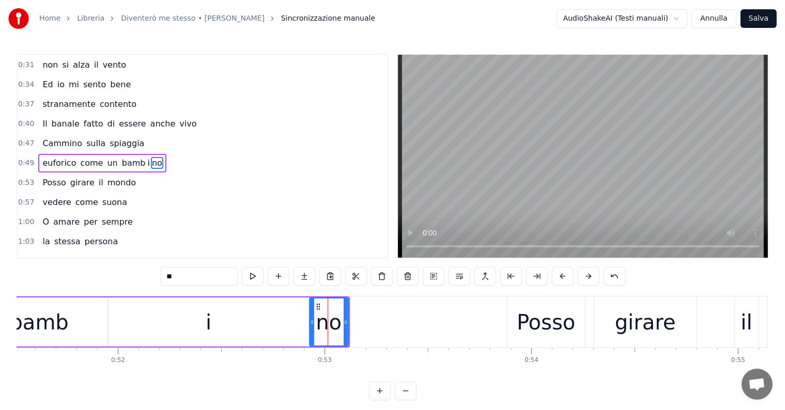
drag, startPoint x: 318, startPoint y: 318, endPoint x: 310, endPoint y: 319, distance: 8.3
click at [310, 319] on icon at bounding box center [312, 322] width 4 height 8
click at [49, 157] on span "euforico" at bounding box center [59, 163] width 36 height 12
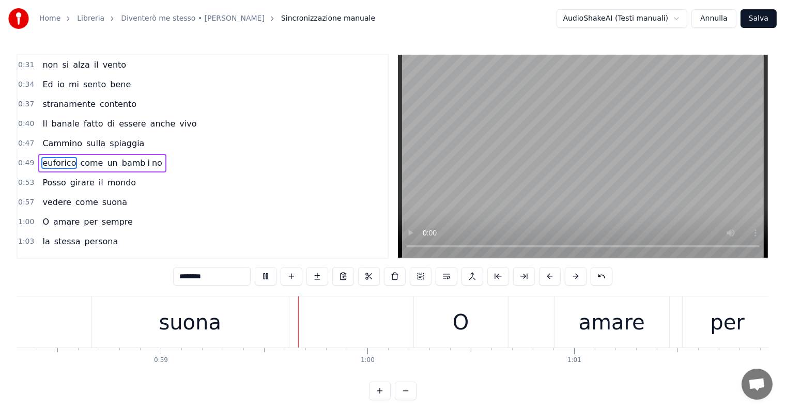
scroll to position [0, 12176]
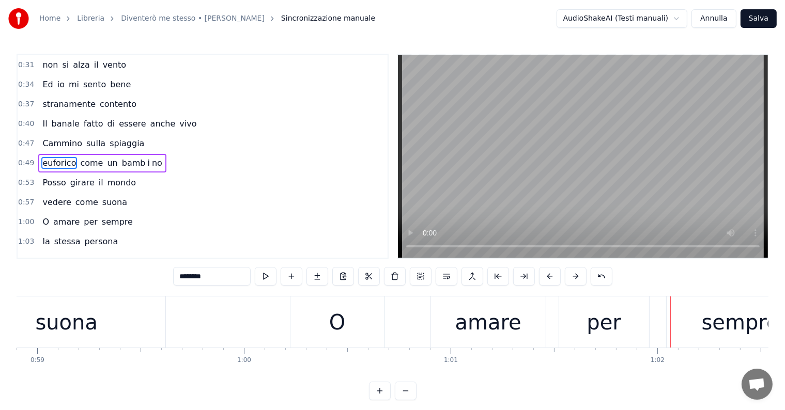
click at [359, 329] on div "O" at bounding box center [337, 322] width 94 height 51
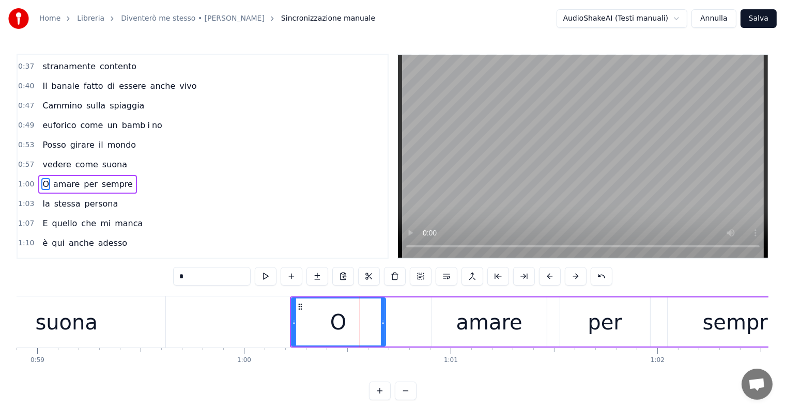
scroll to position [155, 0]
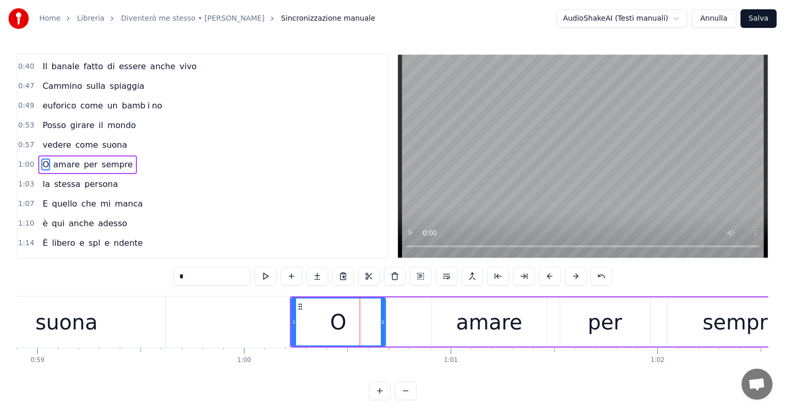
click at [444, 326] on div "amare" at bounding box center [489, 322] width 115 height 49
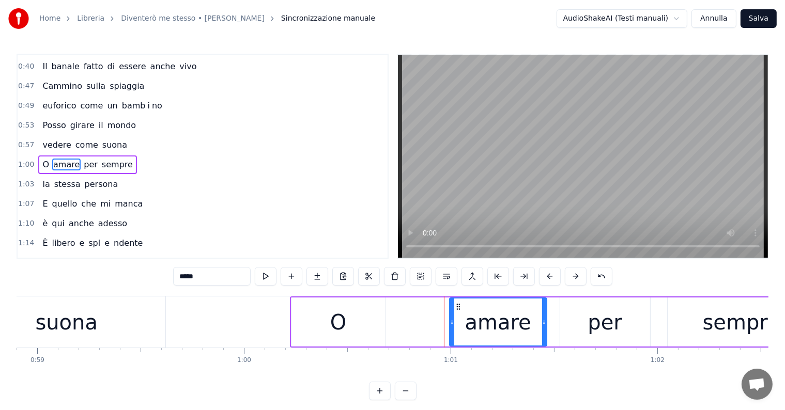
drag, startPoint x: 434, startPoint y: 323, endPoint x: 451, endPoint y: 323, distance: 17.6
click at [451, 323] on icon at bounding box center [452, 322] width 4 height 8
click at [335, 331] on div "O" at bounding box center [338, 322] width 16 height 31
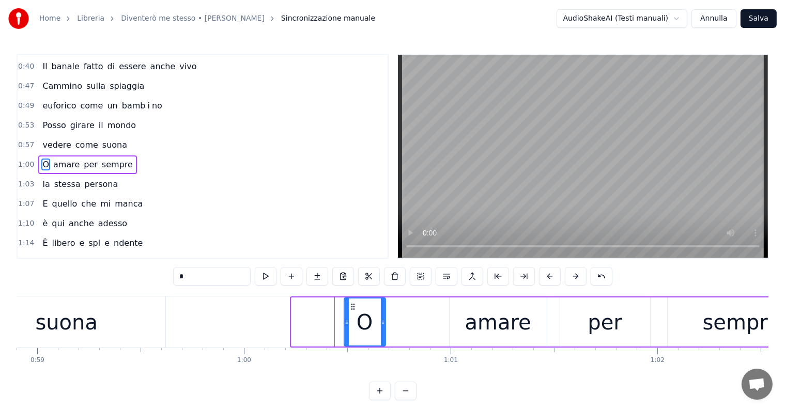
drag, startPoint x: 293, startPoint y: 321, endPoint x: 346, endPoint y: 326, distance: 52.9
click at [346, 326] on icon at bounding box center [347, 322] width 4 height 8
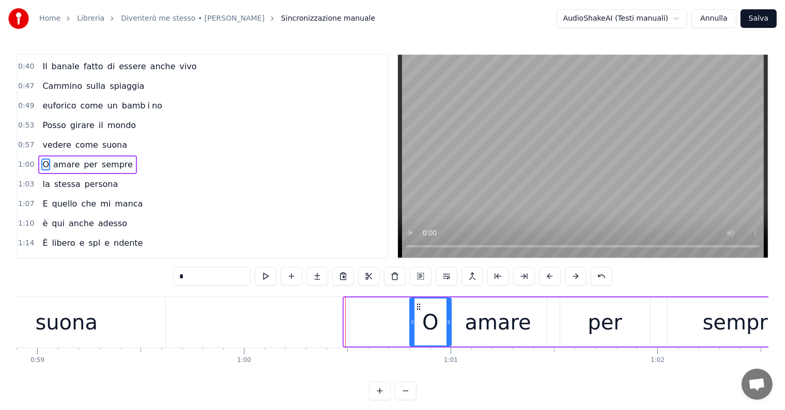
drag, startPoint x: 351, startPoint y: 303, endPoint x: 417, endPoint y: 313, distance: 66.4
click at [417, 313] on div "O" at bounding box center [430, 322] width 40 height 47
drag, startPoint x: 416, startPoint y: 303, endPoint x: 408, endPoint y: 304, distance: 7.8
click at [408, 304] on icon at bounding box center [411, 307] width 8 height 8
click at [456, 311] on div "amare" at bounding box center [498, 322] width 97 height 49
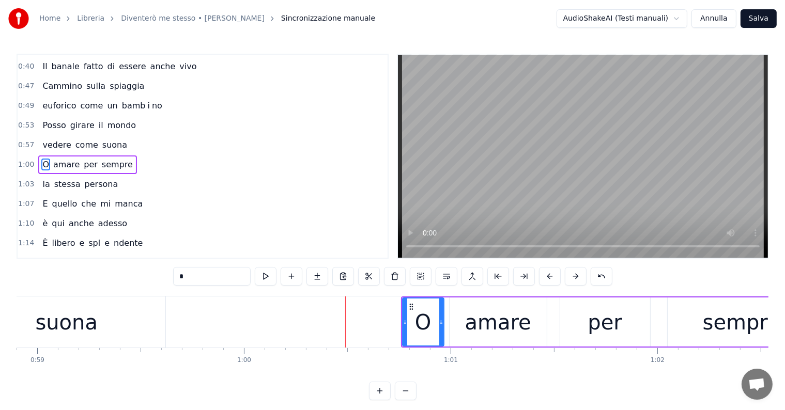
type input "*****"
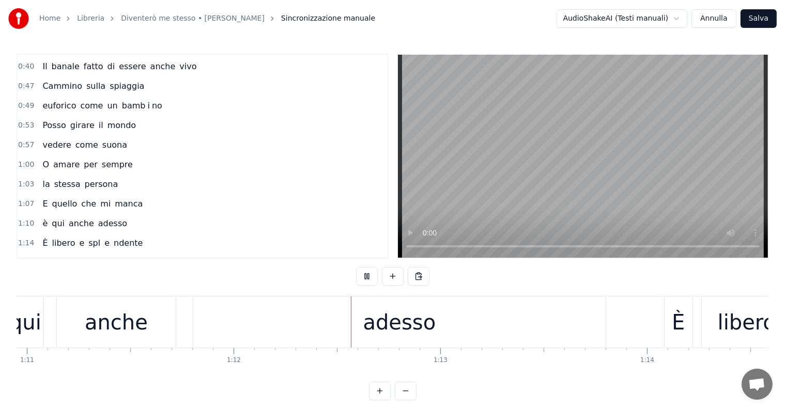
scroll to position [0, 14833]
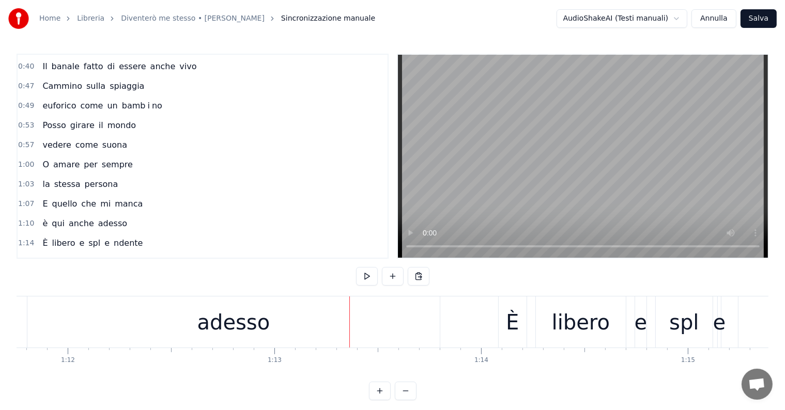
click at [240, 317] on div "adesso" at bounding box center [233, 322] width 73 height 31
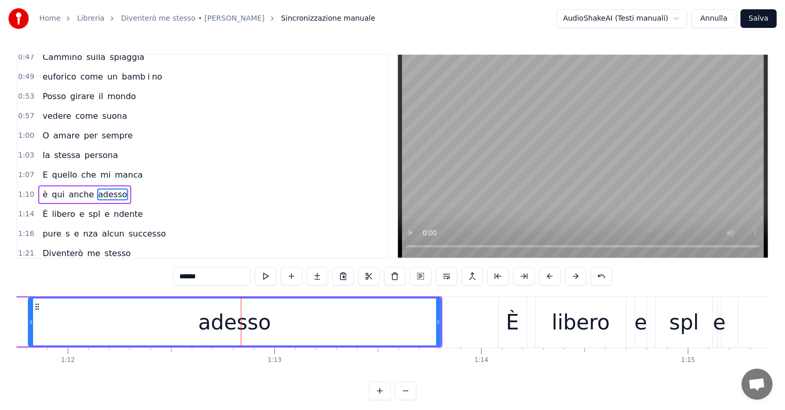
scroll to position [212, 0]
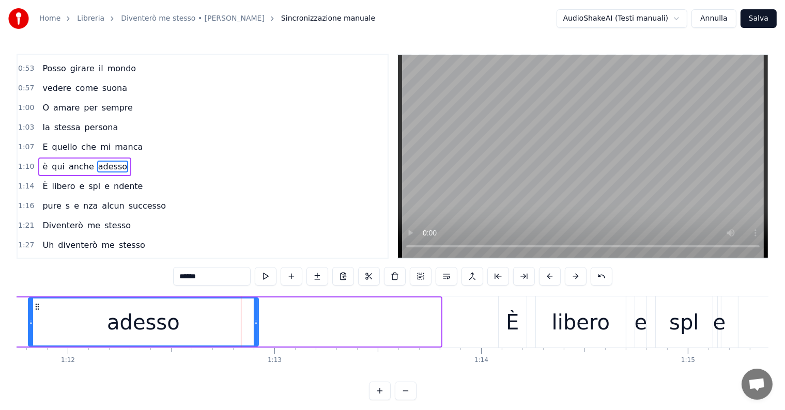
drag, startPoint x: 439, startPoint y: 312, endPoint x: 257, endPoint y: 312, distance: 182.4
click at [257, 312] on div at bounding box center [256, 322] width 4 height 47
click at [41, 158] on div "è qui anche adesso" at bounding box center [84, 167] width 93 height 19
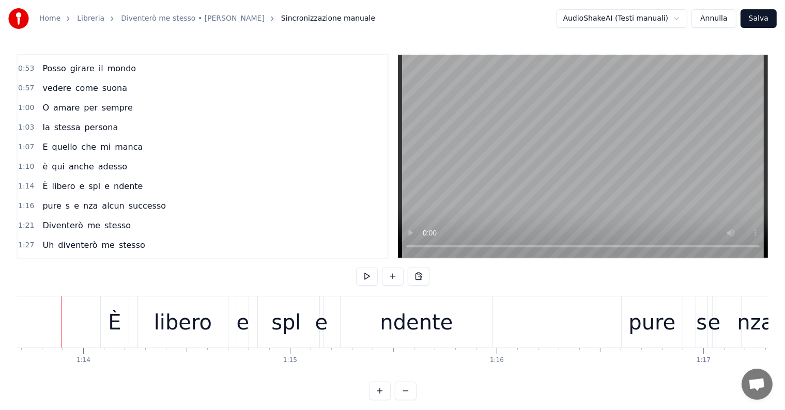
scroll to position [0, 15223]
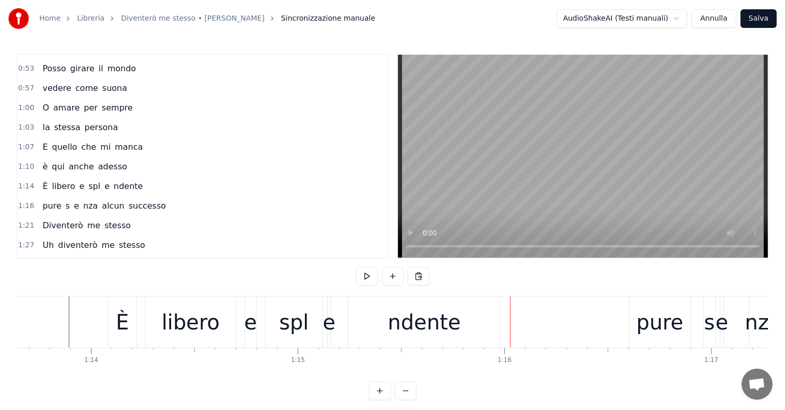
click at [252, 329] on div "e" at bounding box center [250, 322] width 13 height 31
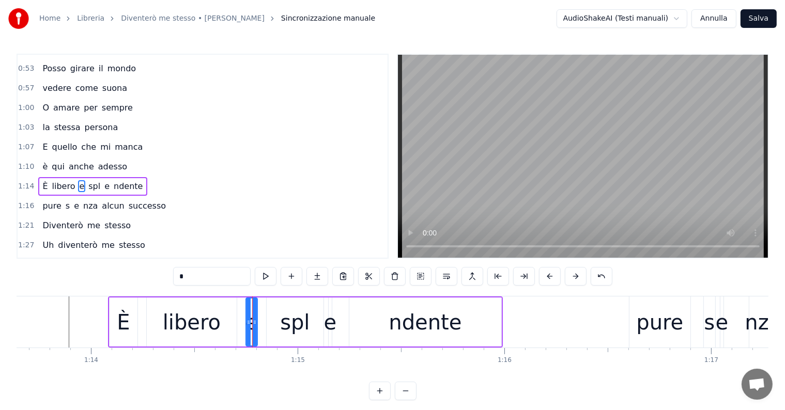
scroll to position [231, 0]
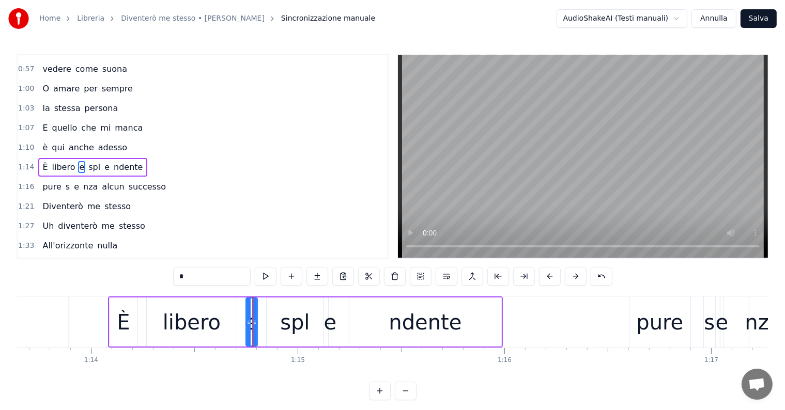
click at [294, 328] on div "spl" at bounding box center [294, 322] width 29 height 31
click at [330, 325] on div "е" at bounding box center [330, 322] width 13 height 31
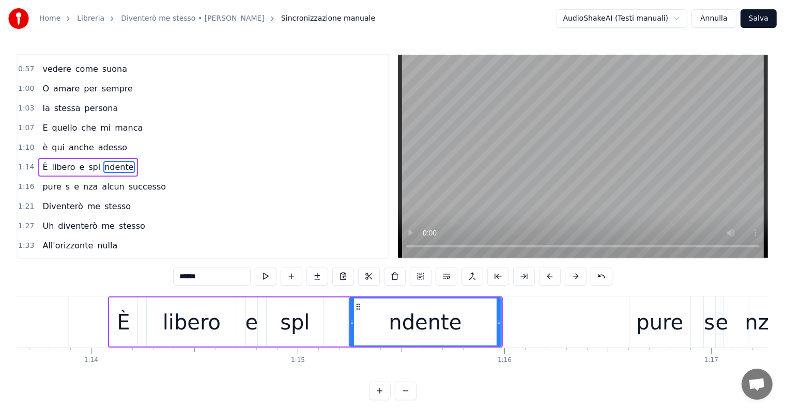
click at [418, 315] on div "ndente" at bounding box center [425, 322] width 73 height 31
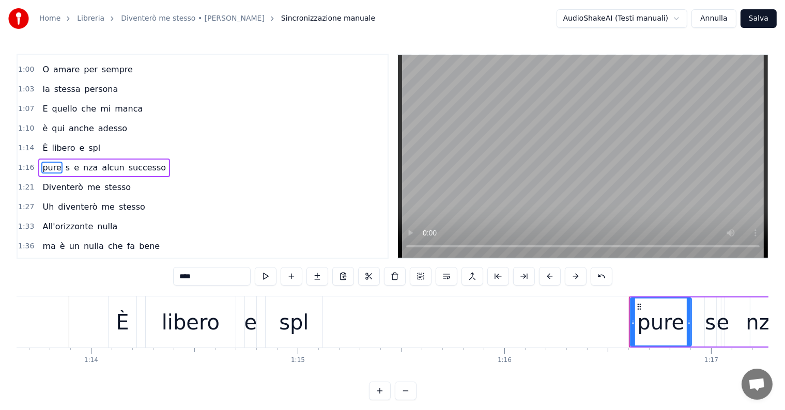
click at [291, 329] on div "spl" at bounding box center [293, 322] width 29 height 31
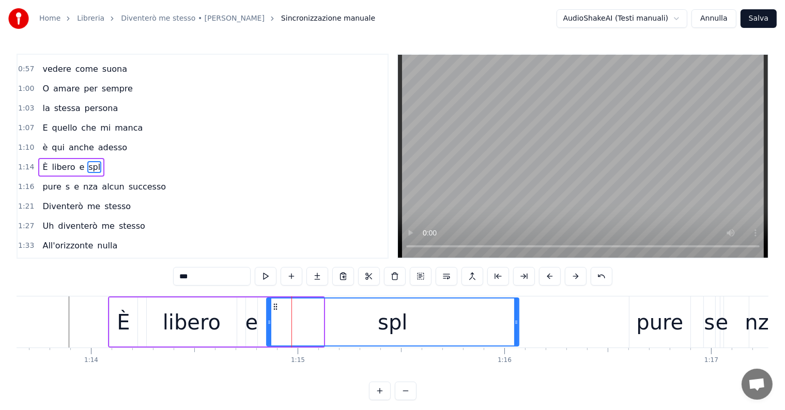
drag, startPoint x: 320, startPoint y: 322, endPoint x: 516, endPoint y: 322, distance: 195.4
click at [516, 322] on icon at bounding box center [516, 322] width 4 height 8
click at [216, 275] on input "***" at bounding box center [212, 276] width 78 height 19
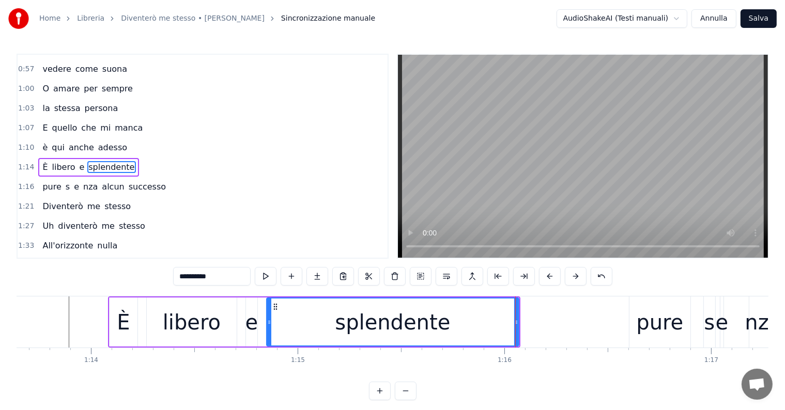
type input "**********"
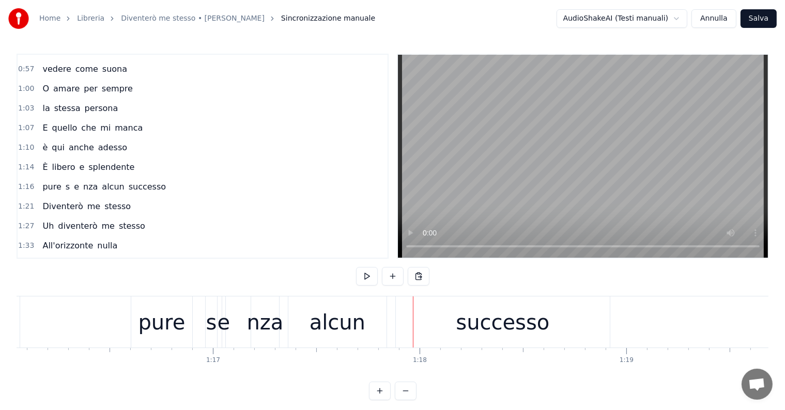
scroll to position [0, 15668]
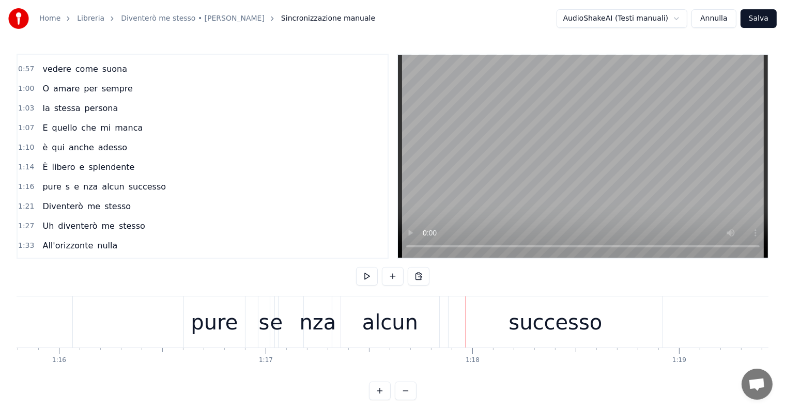
click at [279, 335] on div "е" at bounding box center [276, 322] width 13 height 31
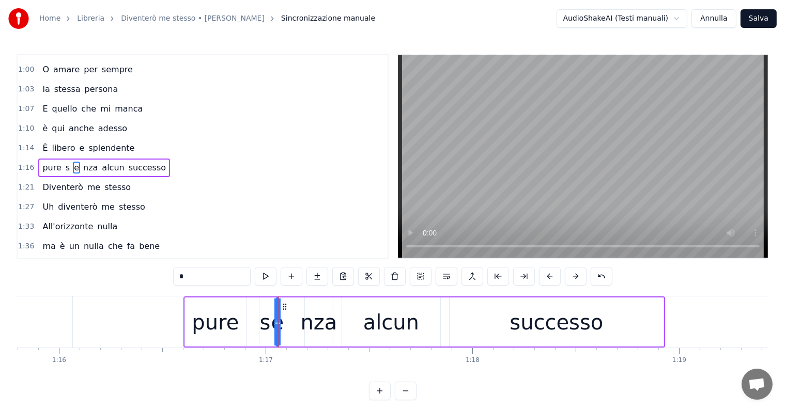
click at [262, 329] on div "s" at bounding box center [264, 322] width 11 height 31
click at [278, 327] on div "е" at bounding box center [277, 322] width 13 height 31
click at [314, 329] on div "nza" at bounding box center [318, 322] width 37 height 31
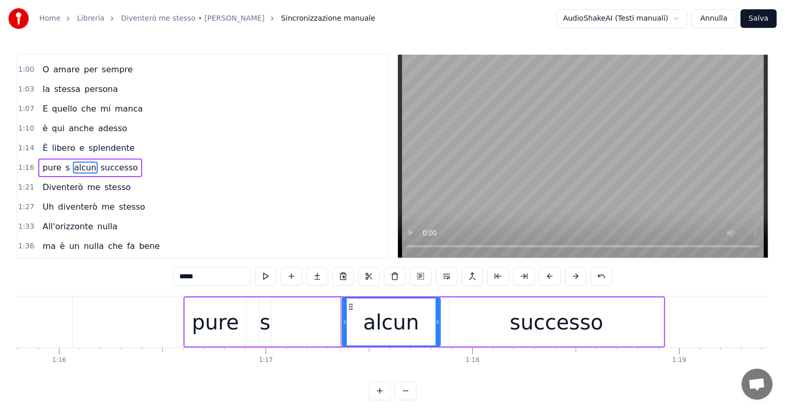
click at [264, 326] on div "s" at bounding box center [264, 322] width 11 height 31
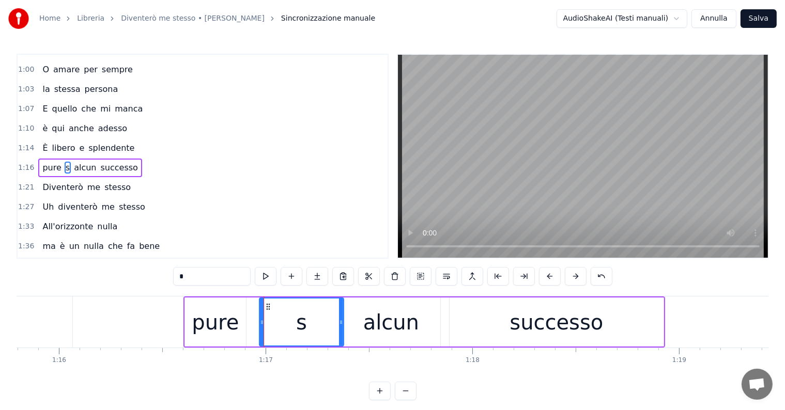
drag, startPoint x: 269, startPoint y: 322, endPoint x: 339, endPoint y: 329, distance: 70.6
click at [339, 329] on div at bounding box center [341, 322] width 4 height 47
click at [332, 317] on div at bounding box center [334, 322] width 4 height 47
click at [196, 281] on input "*" at bounding box center [212, 276] width 78 height 19
type input "*****"
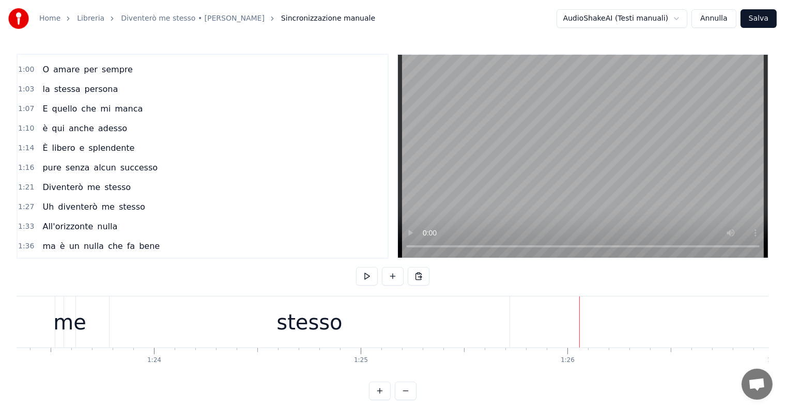
scroll to position [0, 17174]
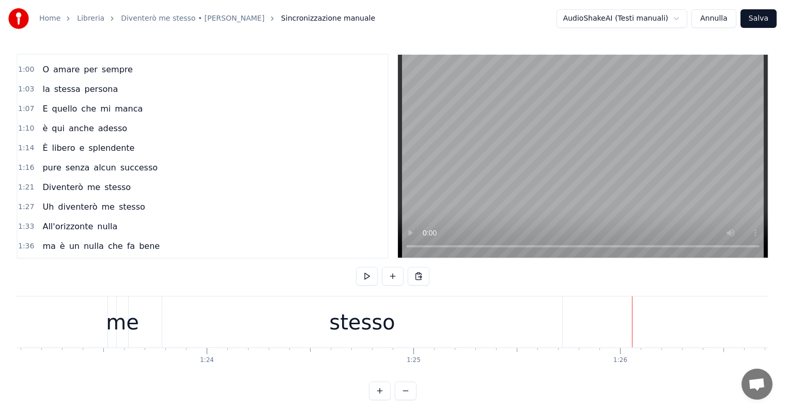
click at [331, 314] on div "stesso" at bounding box center [362, 322] width 400 height 51
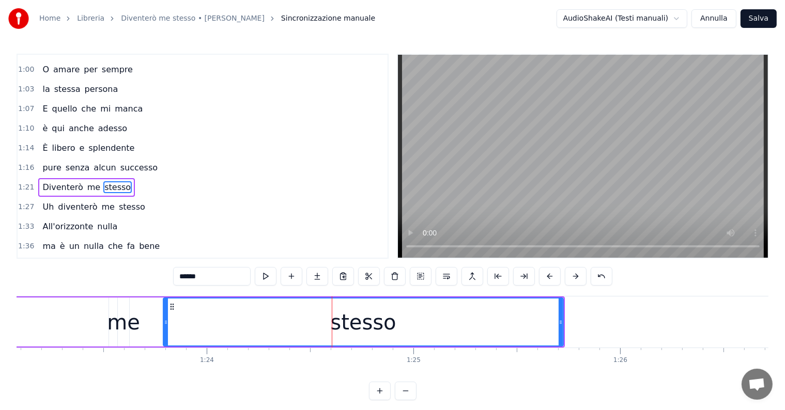
scroll to position [269, 0]
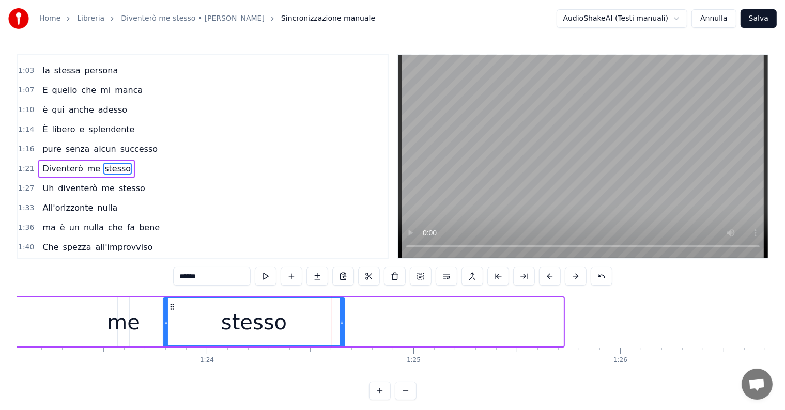
drag, startPoint x: 561, startPoint y: 311, endPoint x: 343, endPoint y: 312, distance: 218.6
click at [343, 312] on div at bounding box center [342, 322] width 4 height 47
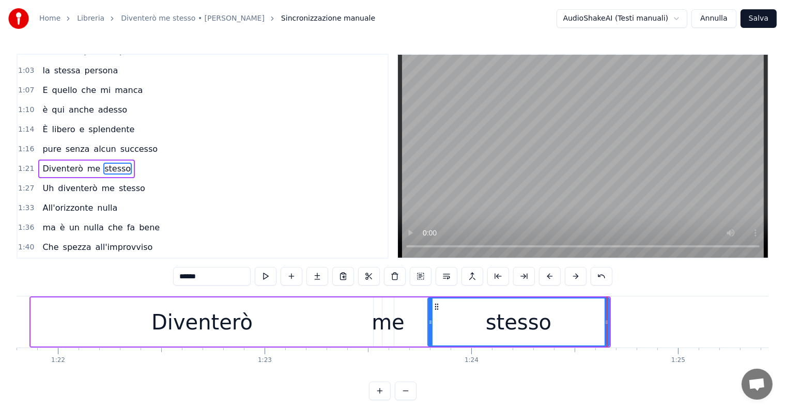
scroll to position [0, 16857]
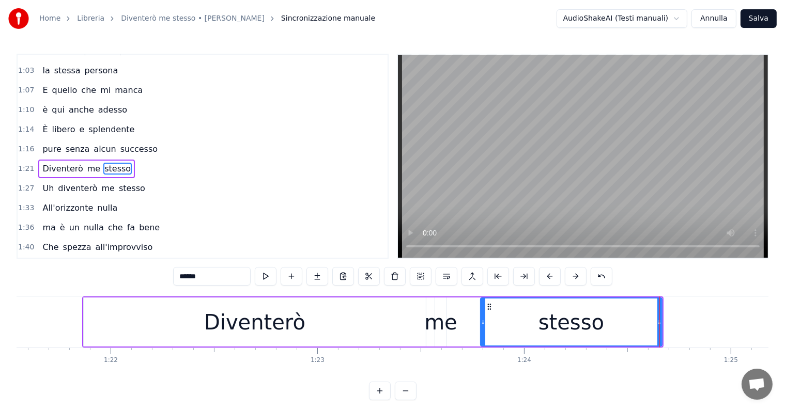
click at [373, 325] on div "Diventerò" at bounding box center [255, 322] width 342 height 49
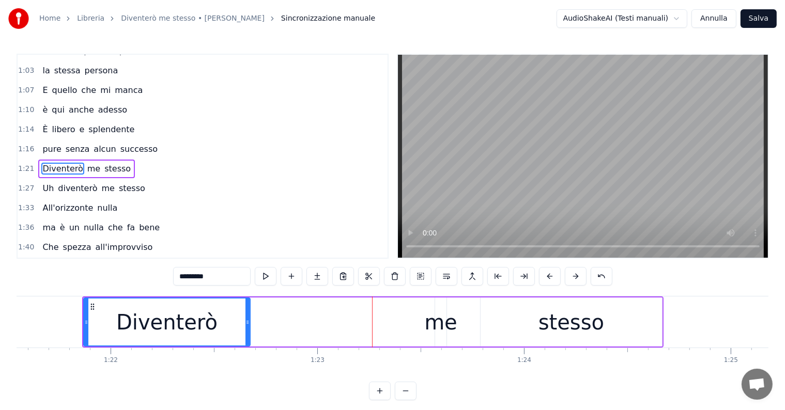
drag, startPoint x: 424, startPoint y: 318, endPoint x: 249, endPoint y: 310, distance: 175.9
click at [249, 310] on div at bounding box center [247, 322] width 4 height 47
click at [234, 280] on input "*********" at bounding box center [212, 276] width 78 height 19
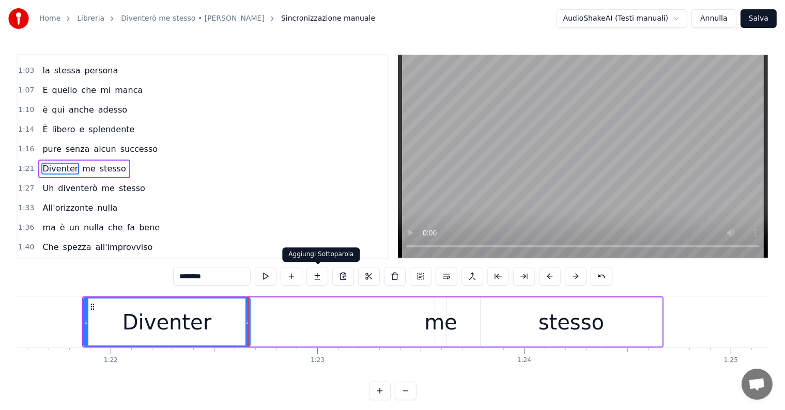
type input "********"
click at [316, 278] on button at bounding box center [317, 276] width 22 height 19
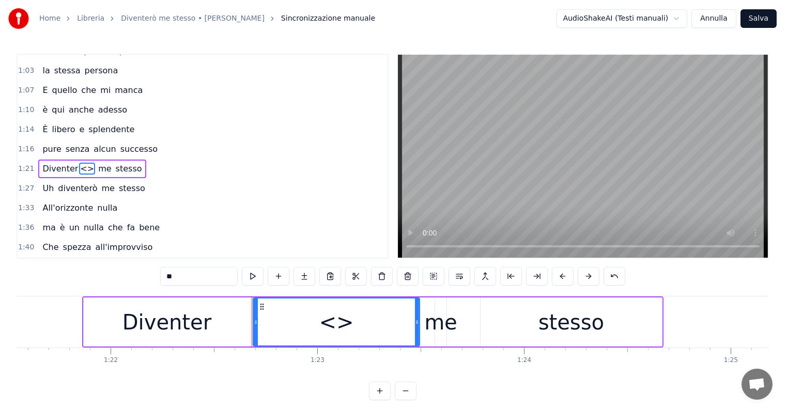
click at [184, 273] on input "**" at bounding box center [199, 276] width 78 height 19
type input "*"
drag, startPoint x: 416, startPoint y: 312, endPoint x: 409, endPoint y: 312, distance: 6.7
click at [409, 312] on div at bounding box center [410, 322] width 4 height 47
type input "*"
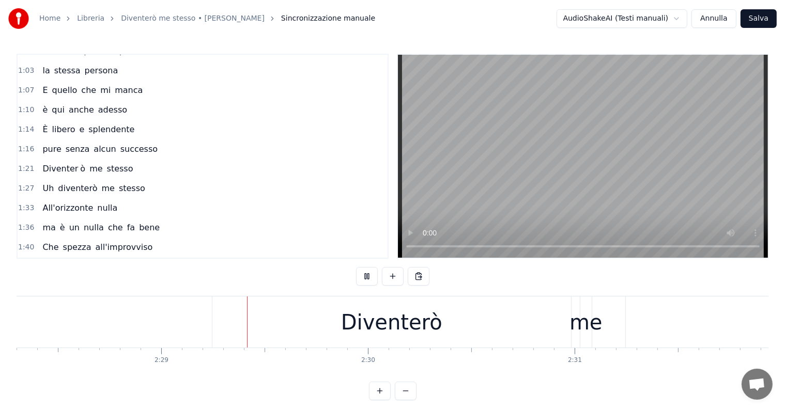
scroll to position [0, 30698]
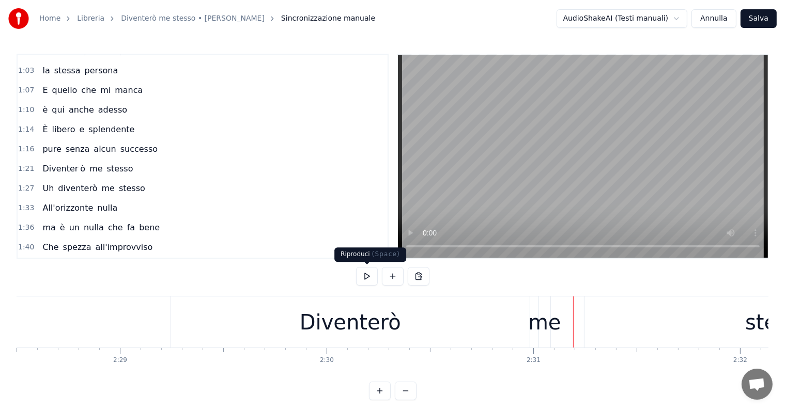
click at [368, 317] on div "Diventerò" at bounding box center [350, 322] width 101 height 31
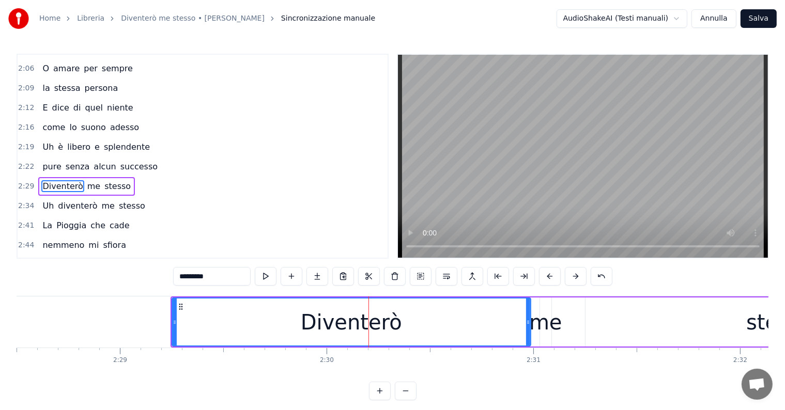
scroll to position [611, 0]
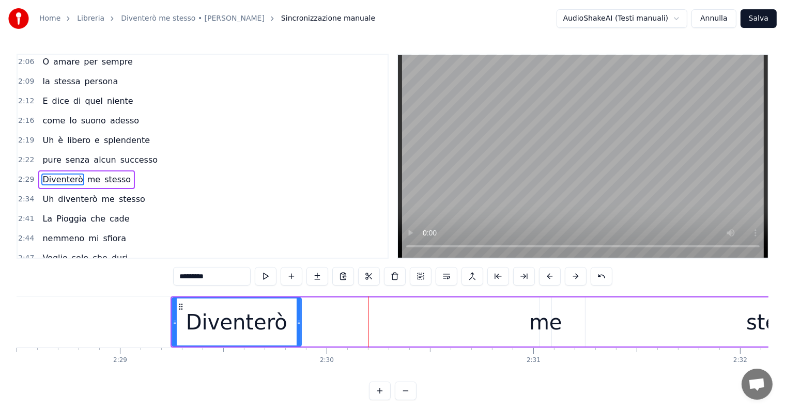
drag, startPoint x: 526, startPoint y: 308, endPoint x: 297, endPoint y: 314, distance: 229.5
click at [297, 314] on div at bounding box center [299, 322] width 4 height 47
click at [216, 271] on input "*********" at bounding box center [212, 276] width 78 height 19
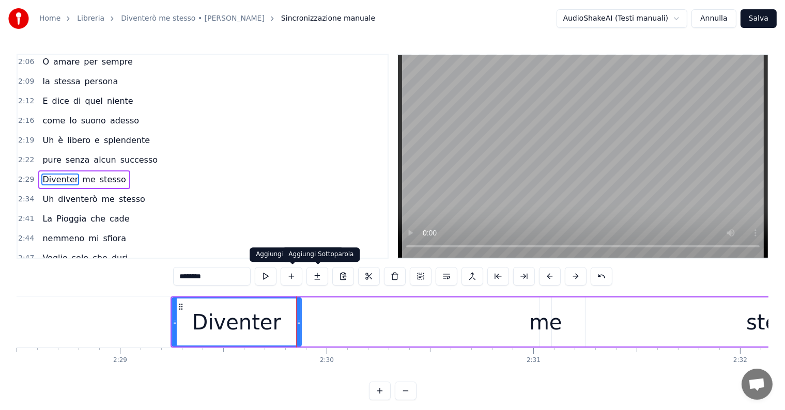
type input "********"
click at [325, 278] on button at bounding box center [317, 276] width 22 height 19
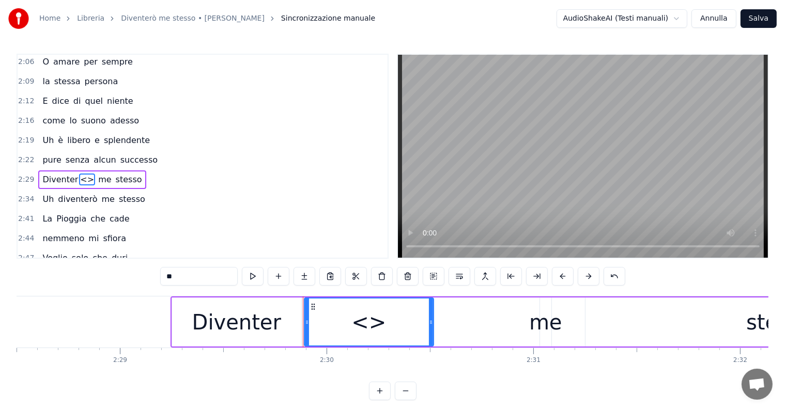
click at [207, 282] on input "**" at bounding box center [199, 276] width 78 height 19
type input "*"
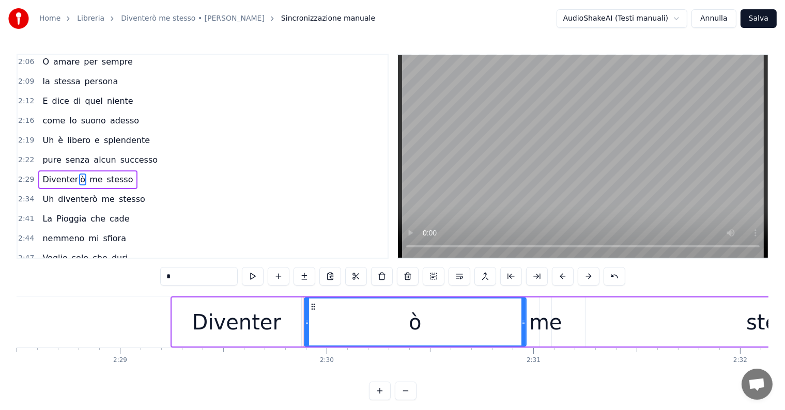
drag, startPoint x: 430, startPoint y: 314, endPoint x: 523, endPoint y: 328, distance: 93.5
click at [523, 328] on div at bounding box center [523, 322] width 4 height 47
type input "*"
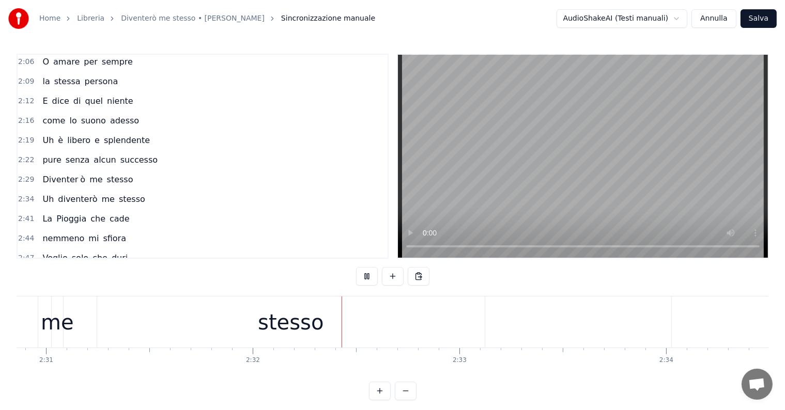
scroll to position [0, 31345]
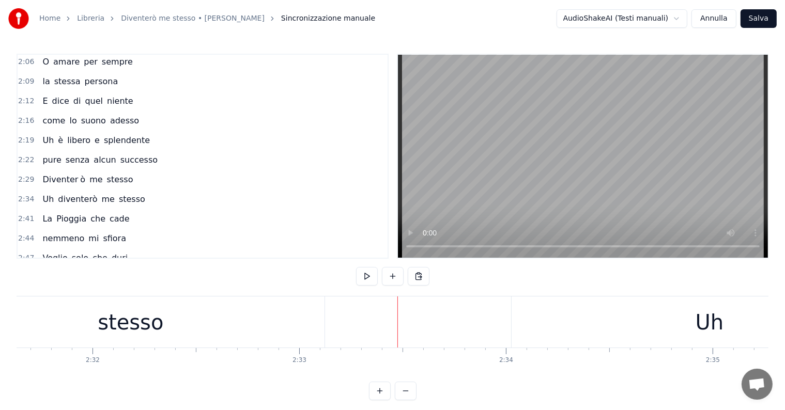
click at [130, 339] on div "stesso" at bounding box center [131, 322] width 388 height 51
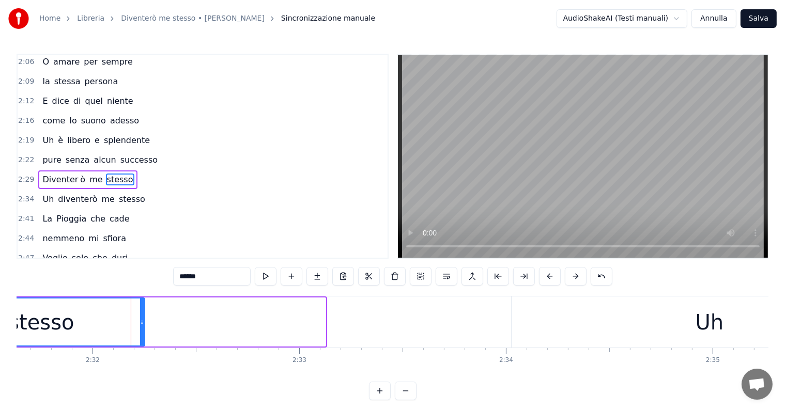
drag, startPoint x: 322, startPoint y: 314, endPoint x: 141, endPoint y: 332, distance: 181.8
click at [141, 332] on div at bounding box center [142, 322] width 4 height 47
click at [38, 171] on div "Diventer ò me stesso" at bounding box center [87, 180] width 99 height 19
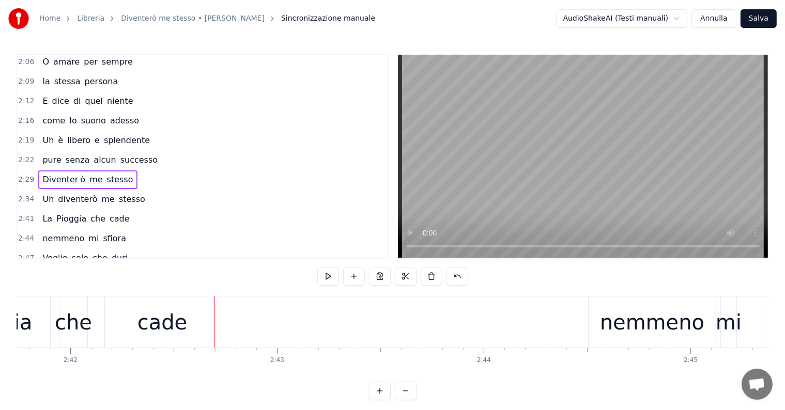
scroll to position [0, 33476]
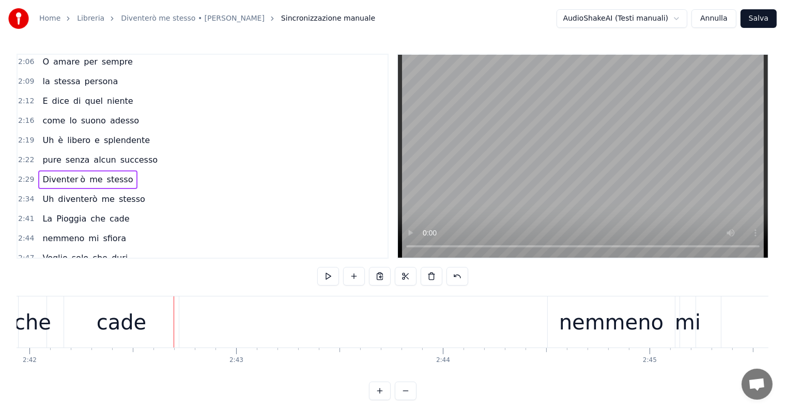
click at [55, 213] on span "Pioggia" at bounding box center [71, 219] width 32 height 12
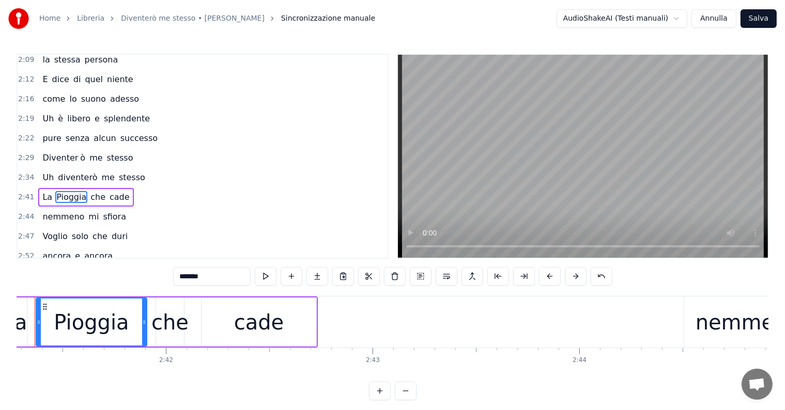
scroll to position [0, 33305]
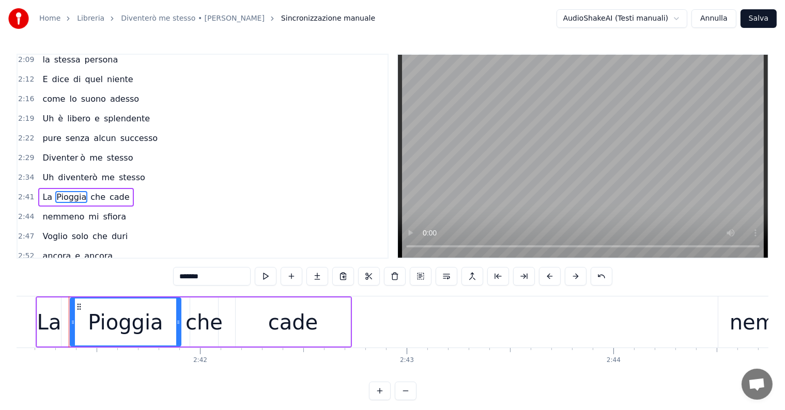
click at [183, 275] on input "*******" at bounding box center [212, 276] width 78 height 19
type input "*******"
click at [39, 188] on div "La pioggia che cade" at bounding box center [86, 197] width 96 height 19
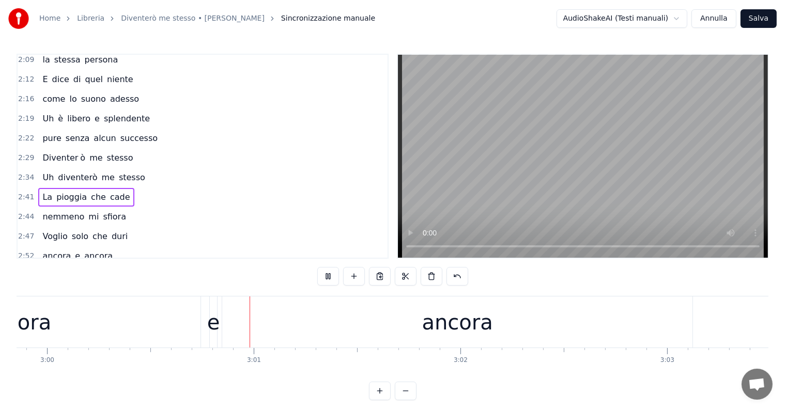
scroll to position [0, 37219]
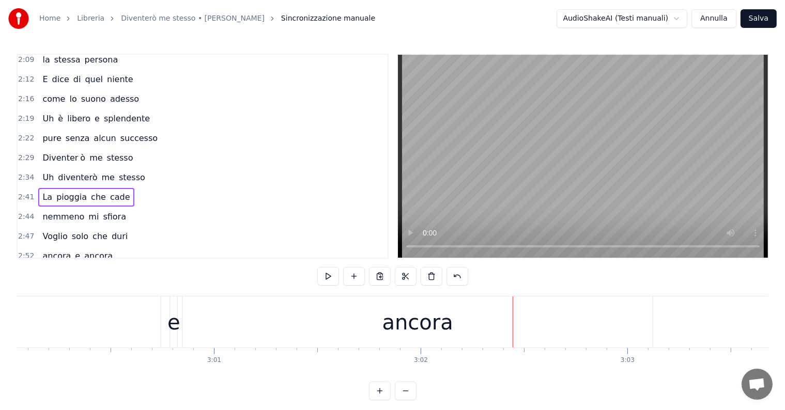
click at [403, 328] on div "ancora" at bounding box center [417, 322] width 71 height 31
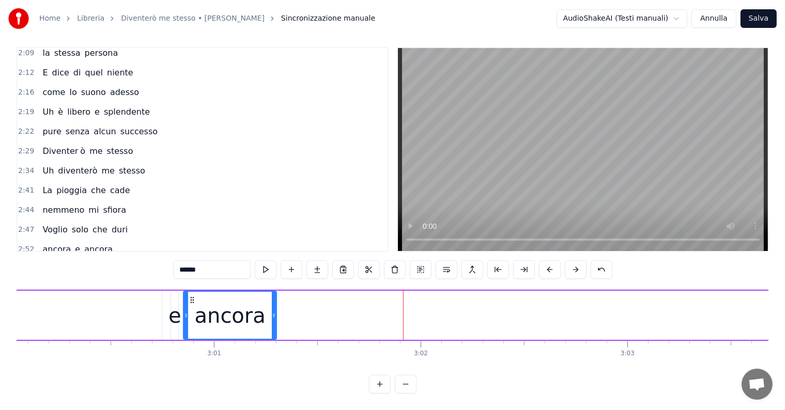
drag, startPoint x: 652, startPoint y: 300, endPoint x: 271, endPoint y: 306, distance: 381.4
click at [272, 306] on div at bounding box center [274, 315] width 4 height 47
click at [222, 261] on input "******" at bounding box center [212, 269] width 78 height 19
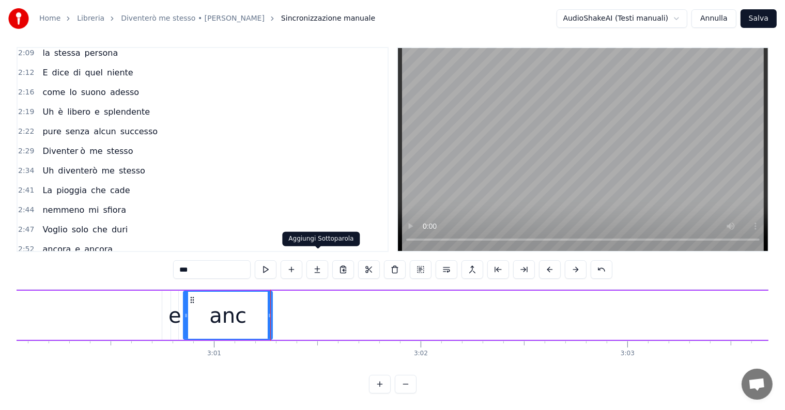
type input "***"
click at [314, 261] on button at bounding box center [317, 269] width 22 height 19
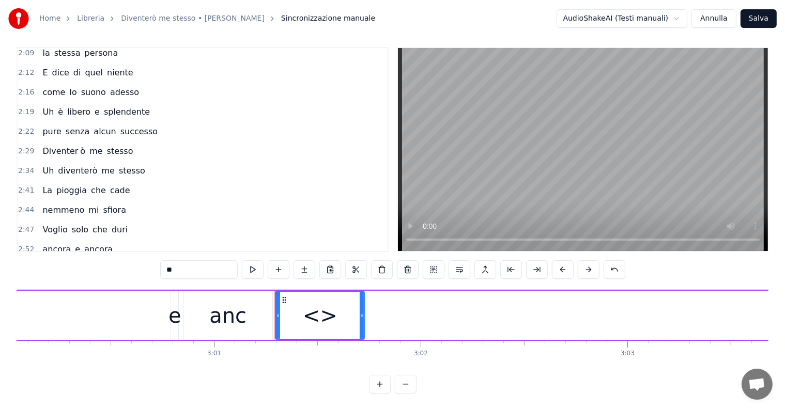
click at [198, 260] on input "**" at bounding box center [199, 269] width 78 height 19
type input "*"
click at [312, 260] on button at bounding box center [305, 269] width 22 height 19
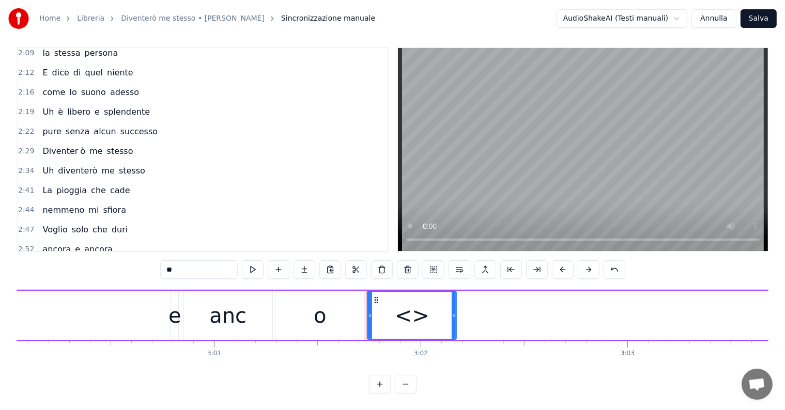
click at [201, 264] on input "**" at bounding box center [199, 269] width 78 height 19
type input "*"
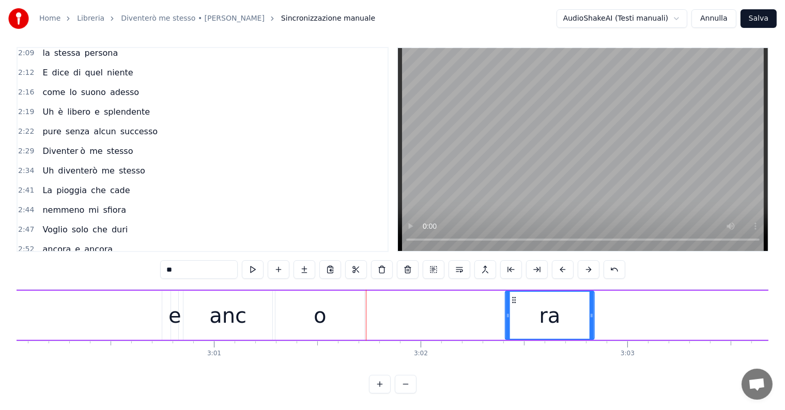
drag, startPoint x: 376, startPoint y: 289, endPoint x: 514, endPoint y: 287, distance: 138.0
click at [514, 296] on icon at bounding box center [514, 300] width 8 height 8
click at [352, 301] on div "o" at bounding box center [319, 315] width 89 height 49
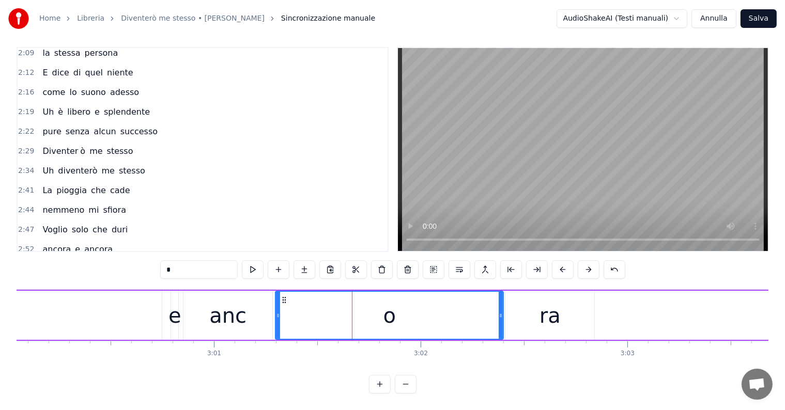
drag, startPoint x: 363, startPoint y: 300, endPoint x: 502, endPoint y: 297, distance: 139.0
click at [502, 297] on div at bounding box center [501, 315] width 4 height 47
click at [501, 295] on div at bounding box center [502, 315] width 4 height 47
click at [274, 298] on div at bounding box center [275, 315] width 4 height 47
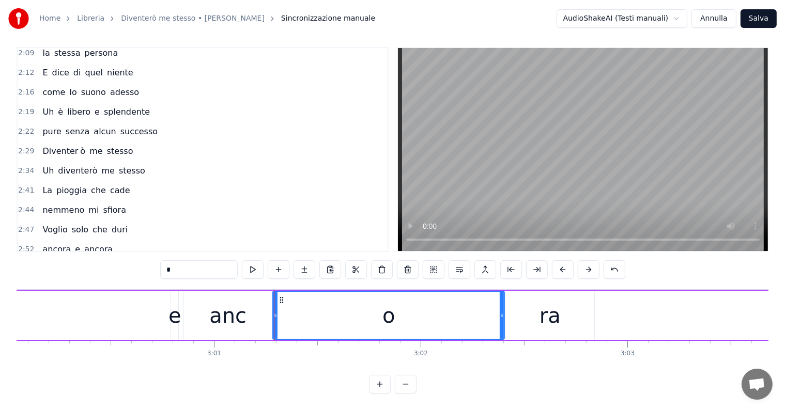
type input "******"
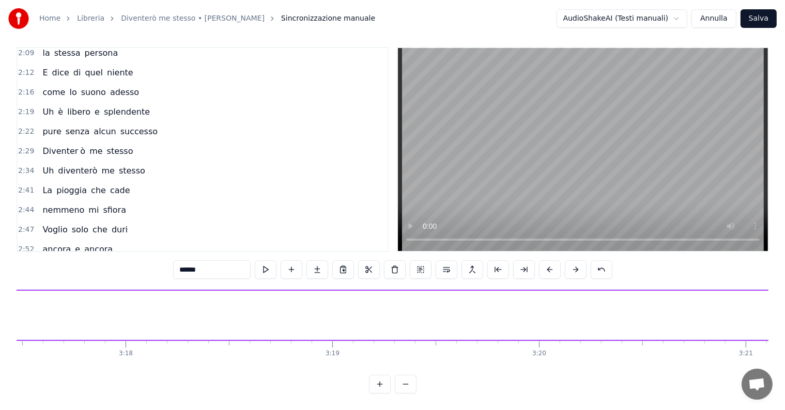
scroll to position [0, 40848]
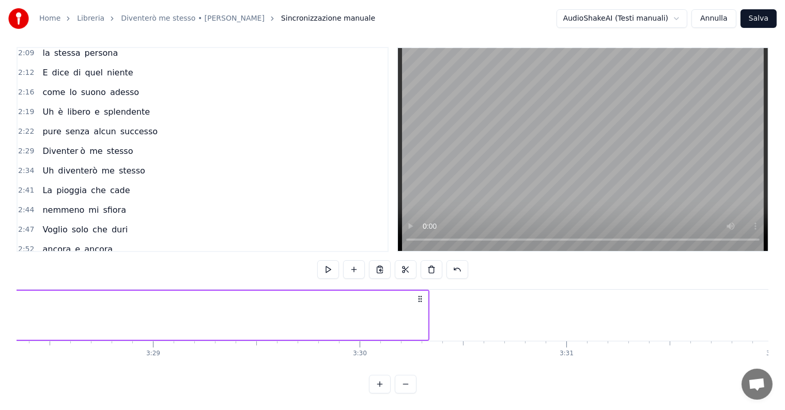
scroll to position [0, 42803]
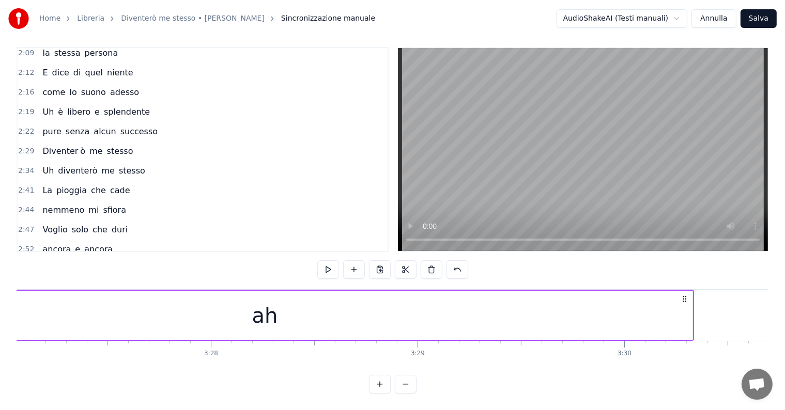
click at [683, 317] on div "ah" at bounding box center [265, 315] width 855 height 49
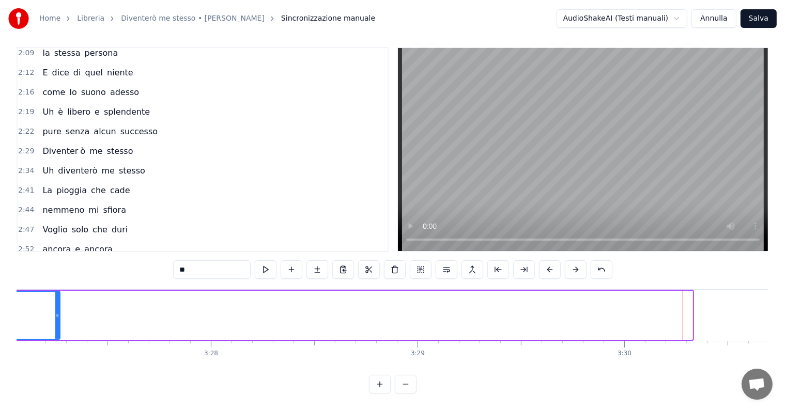
drag, startPoint x: 691, startPoint y: 312, endPoint x: 55, endPoint y: 304, distance: 636.2
click at [55, 304] on div at bounding box center [57, 315] width 4 height 47
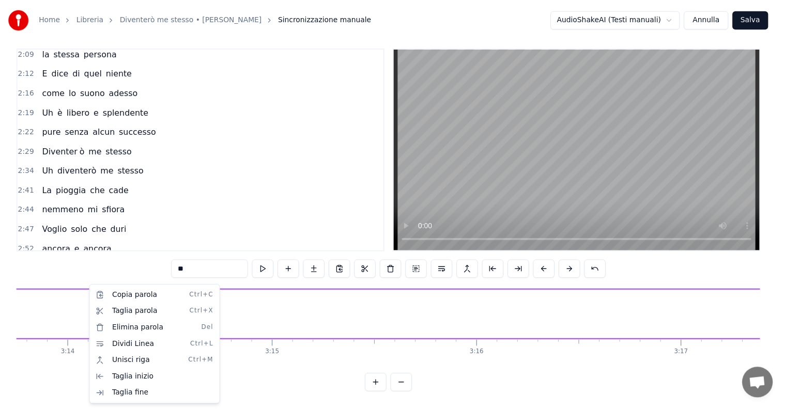
scroll to position [0, 40011]
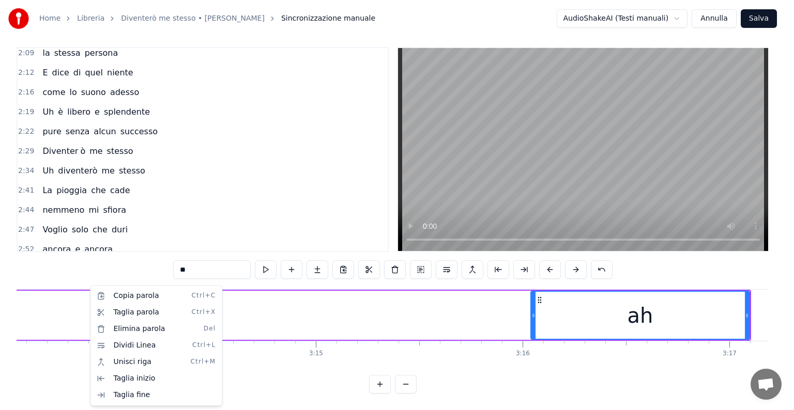
click at [576, 348] on html "Home Libreria Diventerò me stesso • [PERSON_NAME] manuale AudioShakeAI (Testi m…" at bounding box center [397, 201] width 794 height 417
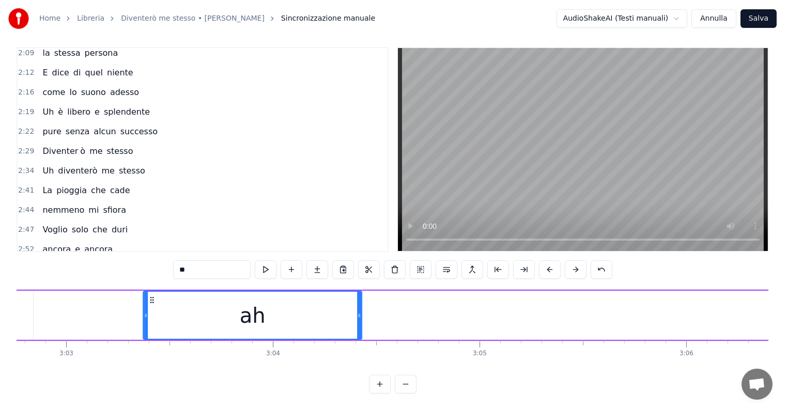
scroll to position [0, 37773]
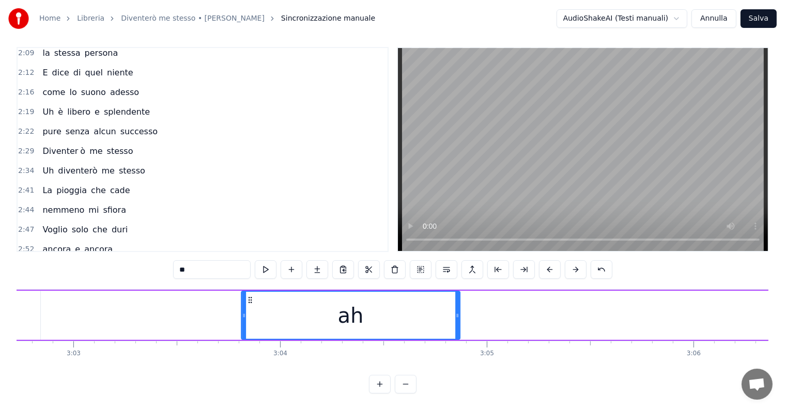
drag, startPoint x: 541, startPoint y: 289, endPoint x: 252, endPoint y: 314, distance: 289.4
click at [252, 314] on div "ah" at bounding box center [351, 315] width 218 height 47
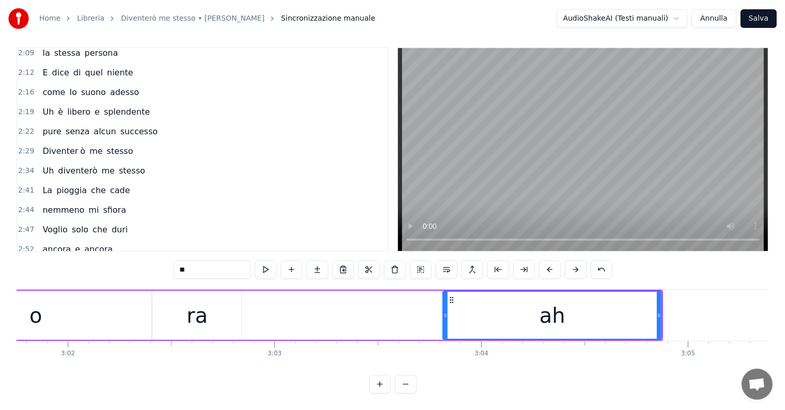
scroll to position [0, 37440]
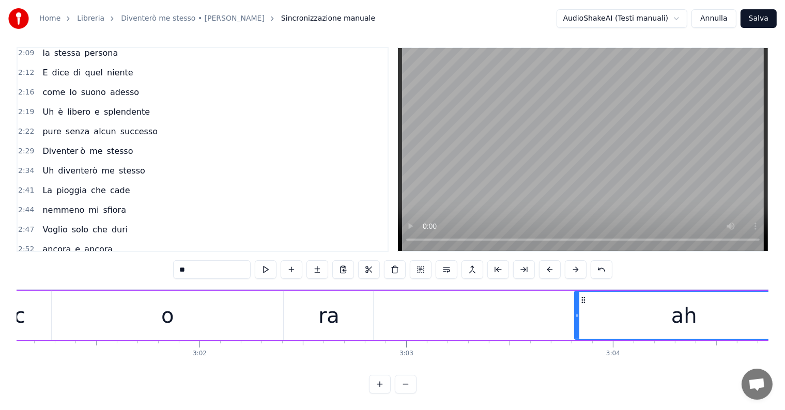
click at [38, 260] on div "Ancora e anc o ra ah" at bounding box center [87, 269] width 98 height 19
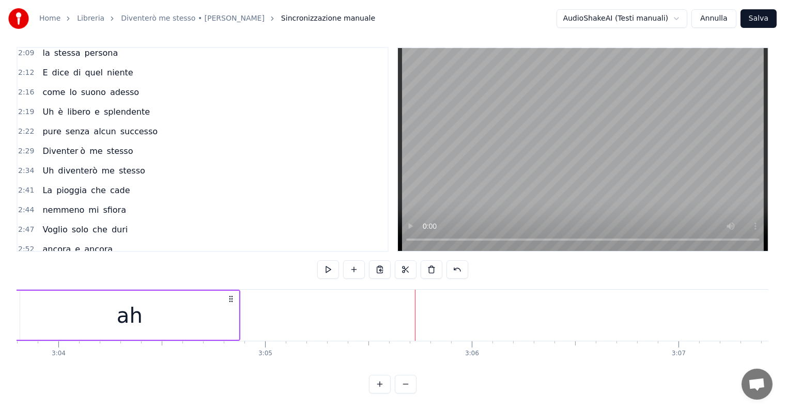
scroll to position [0, 37863]
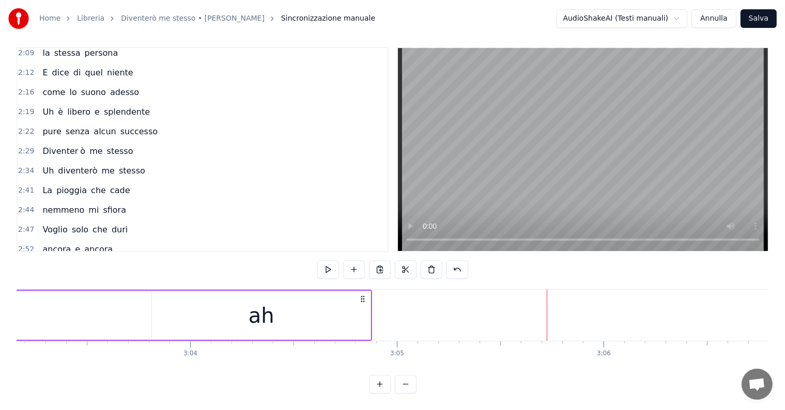
click at [335, 313] on div "ah" at bounding box center [261, 315] width 219 height 49
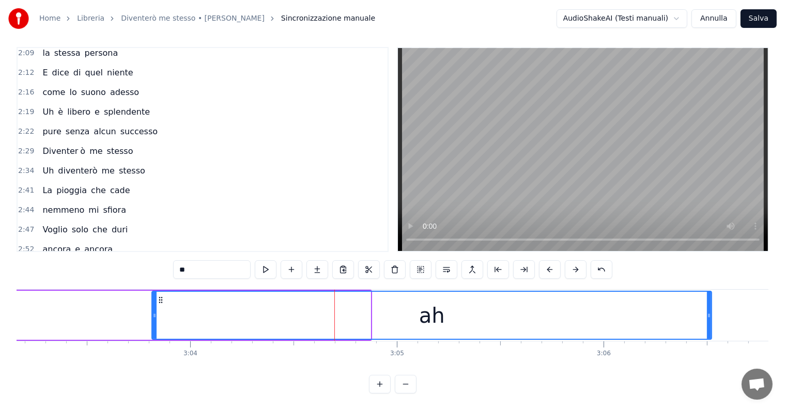
drag, startPoint x: 368, startPoint y: 305, endPoint x: 709, endPoint y: 310, distance: 341.1
click at [709, 312] on icon at bounding box center [709, 316] width 4 height 8
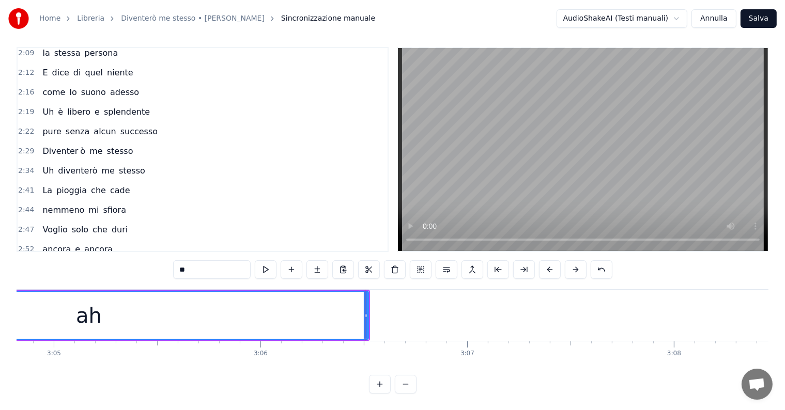
scroll to position [0, 38233]
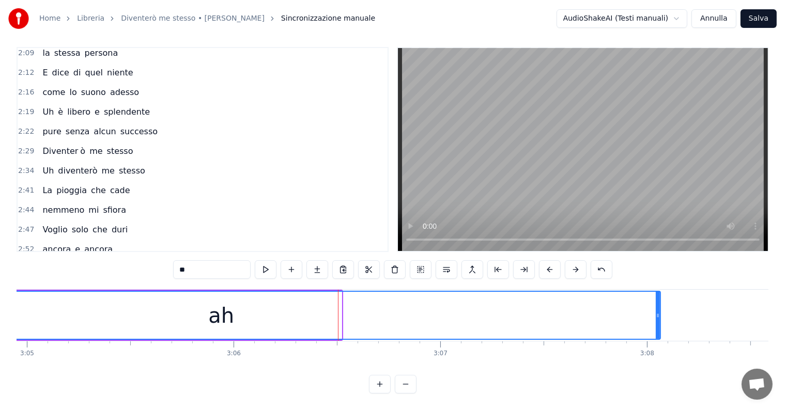
drag, startPoint x: 341, startPoint y: 298, endPoint x: 646, endPoint y: 307, distance: 305.1
click at [661, 309] on div "ah" at bounding box center [221, 315] width 880 height 49
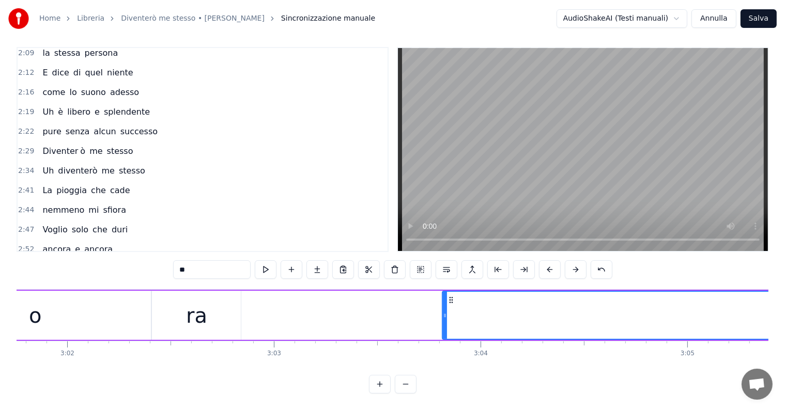
scroll to position [0, 37545]
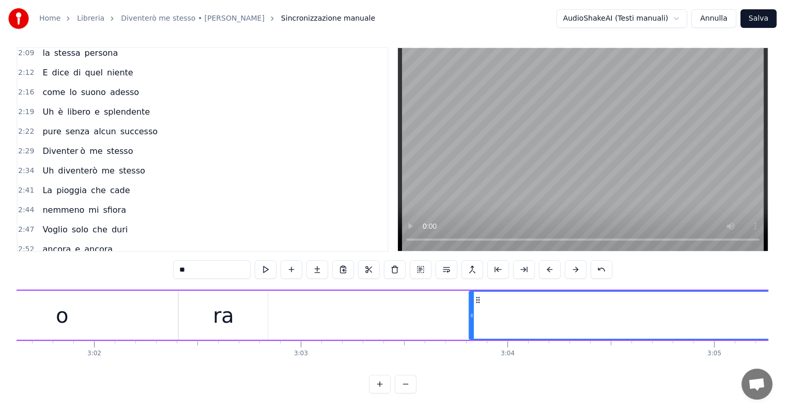
click at [39, 260] on div "Ancora e anc o ra ah" at bounding box center [87, 269] width 98 height 19
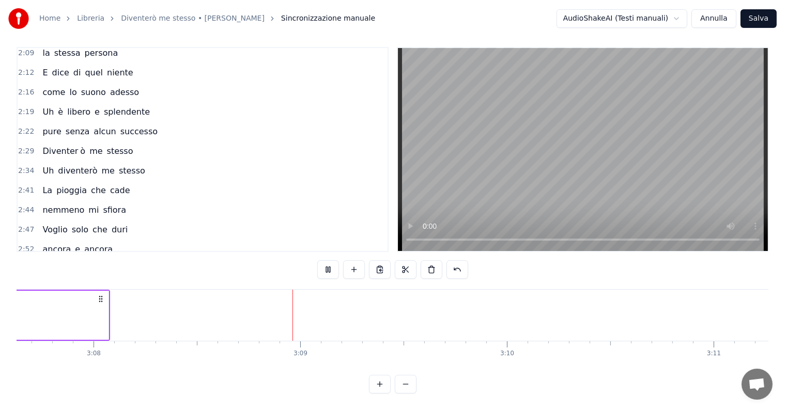
scroll to position [0, 38909]
click at [761, 18] on button "Salva" at bounding box center [759, 18] width 36 height 19
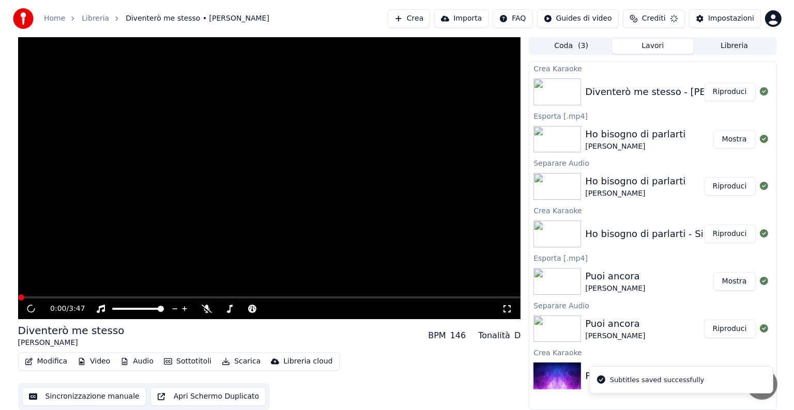
scroll to position [1, 0]
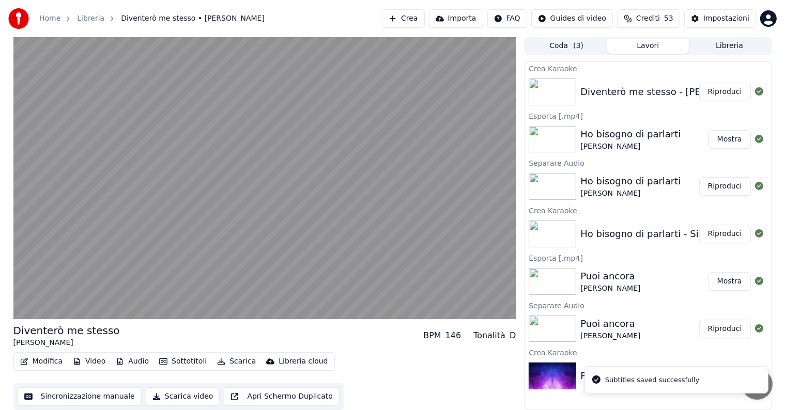
click at [728, 91] on button "Riproduci" at bounding box center [725, 92] width 52 height 19
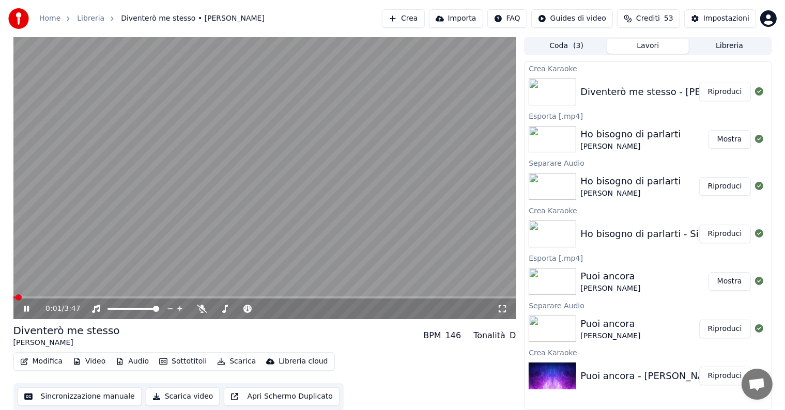
click at [27, 308] on icon at bounding box center [26, 309] width 5 height 6
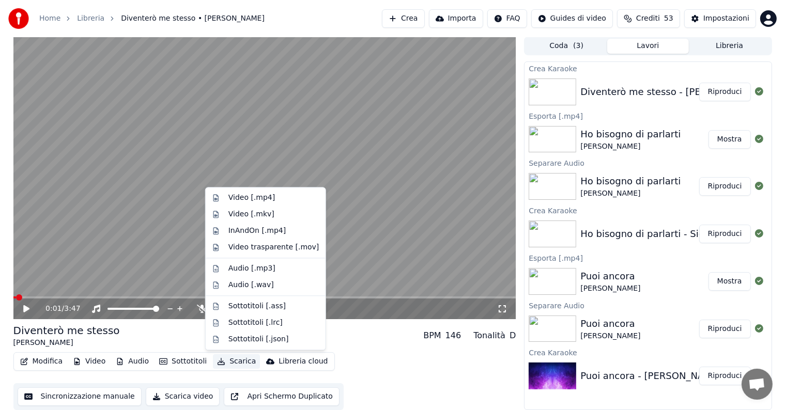
click at [235, 362] on button "Scarica" at bounding box center [236, 362] width 47 height 14
click at [245, 196] on div "Video [.mp4]" at bounding box center [251, 198] width 47 height 10
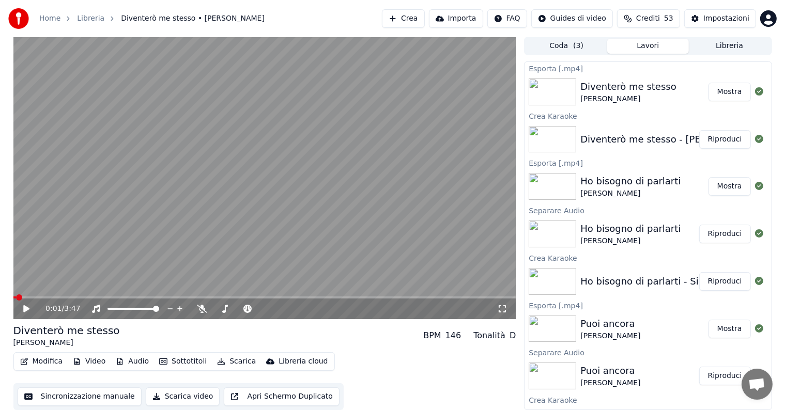
click at [721, 88] on button "Mostra" at bounding box center [730, 92] width 42 height 19
click at [420, 15] on button "Crea" at bounding box center [403, 18] width 42 height 19
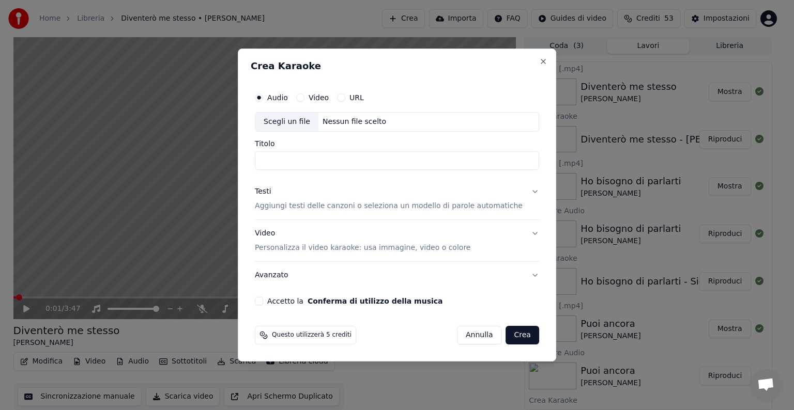
click at [346, 122] on div "Nessun file scelto" at bounding box center [354, 122] width 72 height 10
type input "**********"
click at [523, 190] on button "Testi Aggiungi testi delle canzoni o seleziona un modello di parole automatiche" at bounding box center [397, 198] width 284 height 41
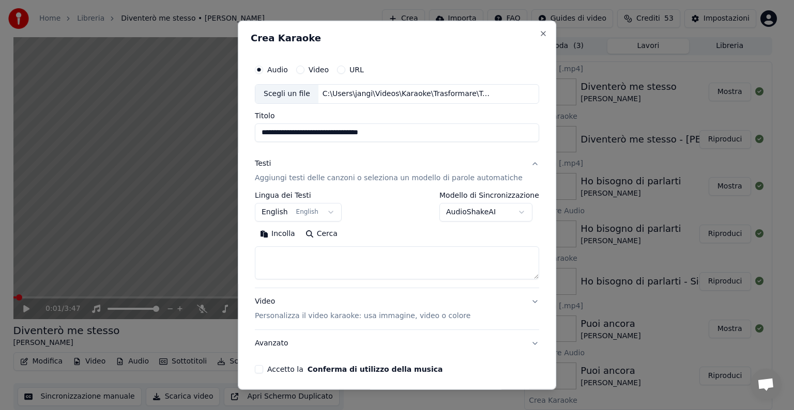
click at [325, 209] on body "**********" at bounding box center [392, 204] width 785 height 410
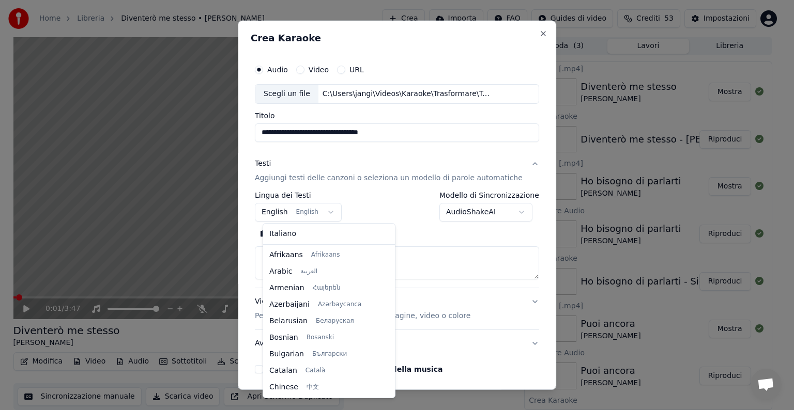
scroll to position [83, 0]
select select "**"
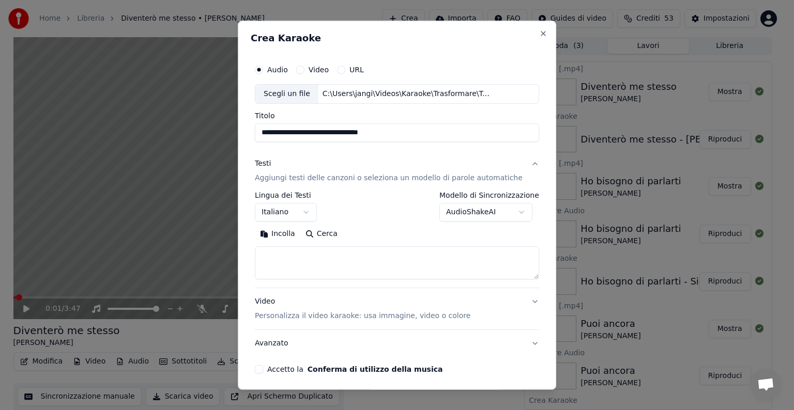
click at [284, 255] on textarea at bounding box center [397, 263] width 284 height 33
click at [287, 233] on button "Incolla" at bounding box center [277, 234] width 45 height 17
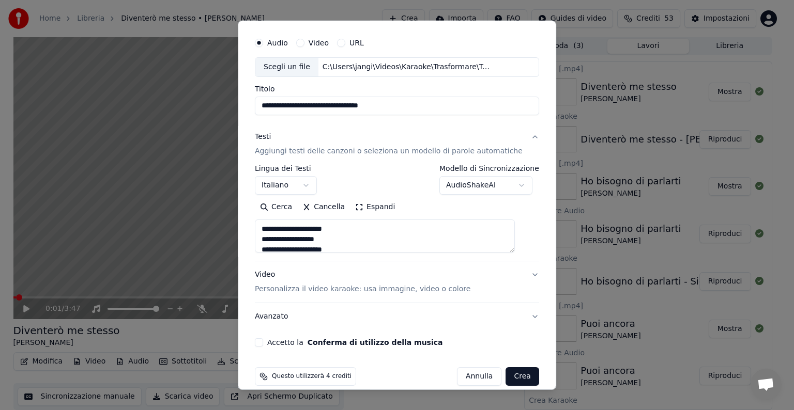
scroll to position [39, 0]
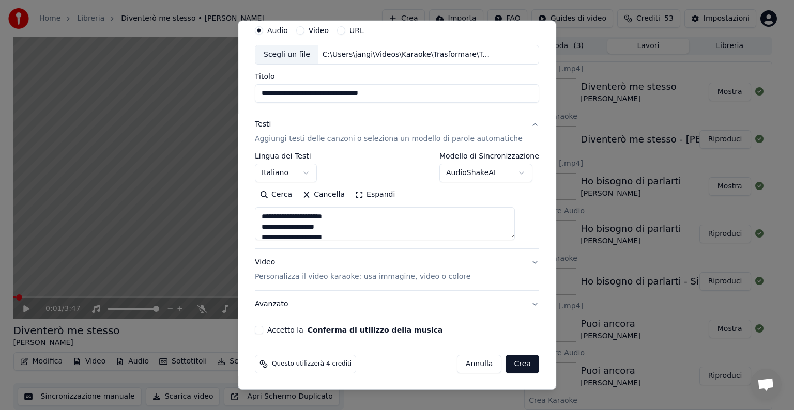
click at [518, 262] on button "Video Personalizza il video karaoke: usa immagine, video o colore" at bounding box center [397, 269] width 284 height 41
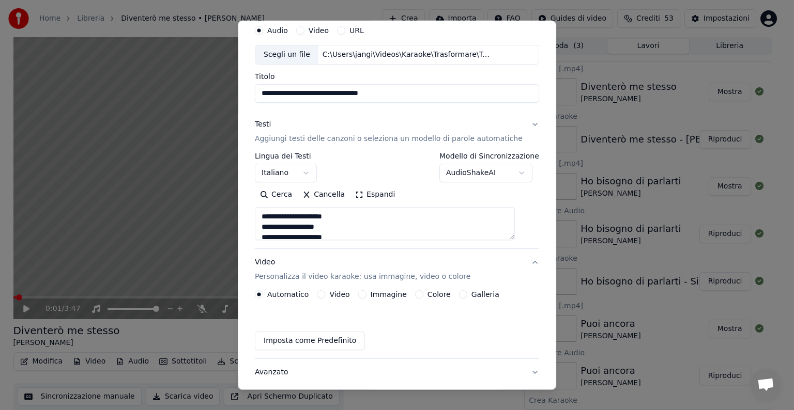
type textarea "**********"
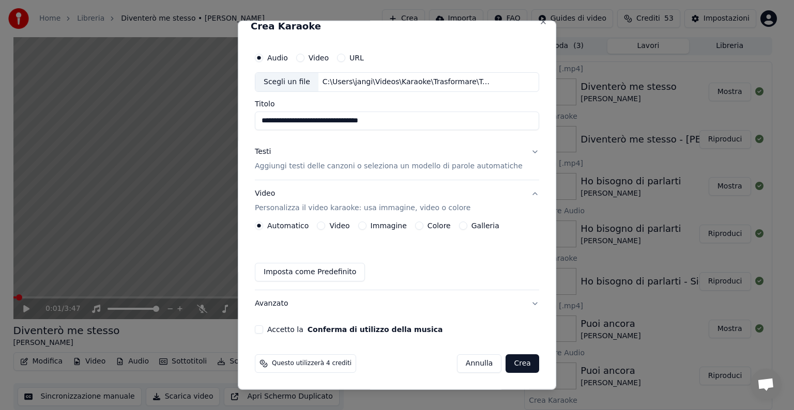
scroll to position [11, 0]
click at [365, 227] on button "Immagine" at bounding box center [362, 226] width 8 height 8
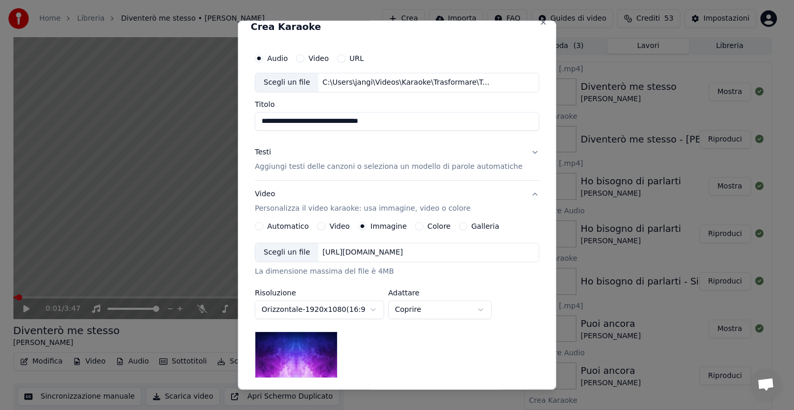
click at [362, 252] on div "[URL][DOMAIN_NAME]" at bounding box center [362, 253] width 89 height 10
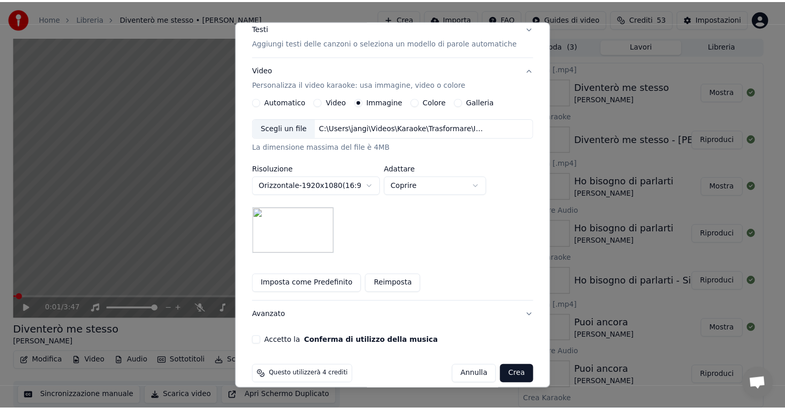
scroll to position [147, 0]
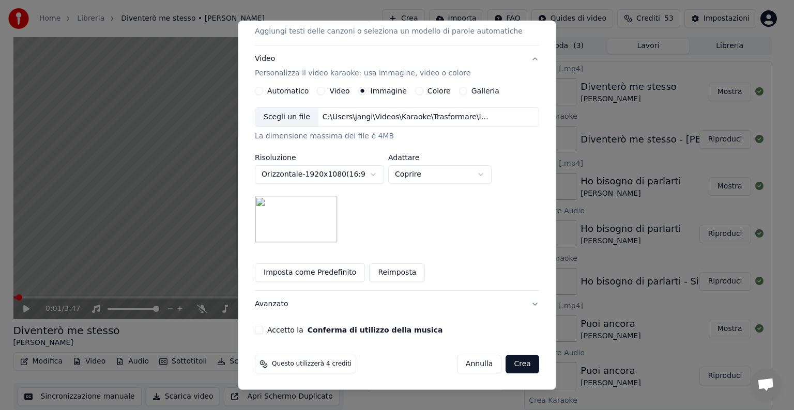
click at [263, 331] on button "Accetto la Conferma di utilizzo della musica" at bounding box center [259, 330] width 8 height 8
click at [506, 358] on button "Crea" at bounding box center [522, 364] width 33 height 19
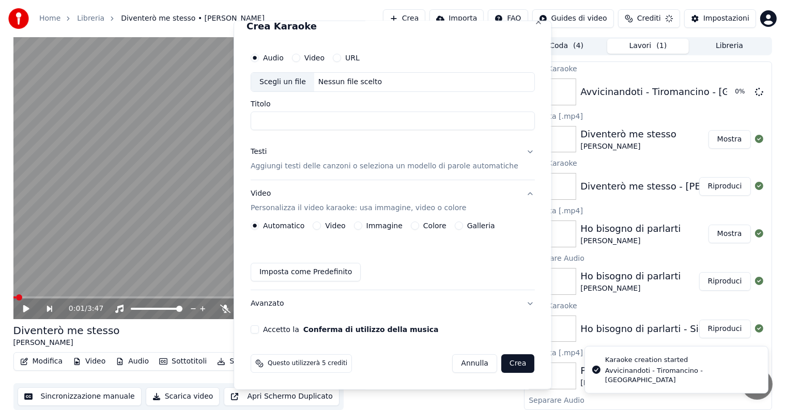
scroll to position [11, 0]
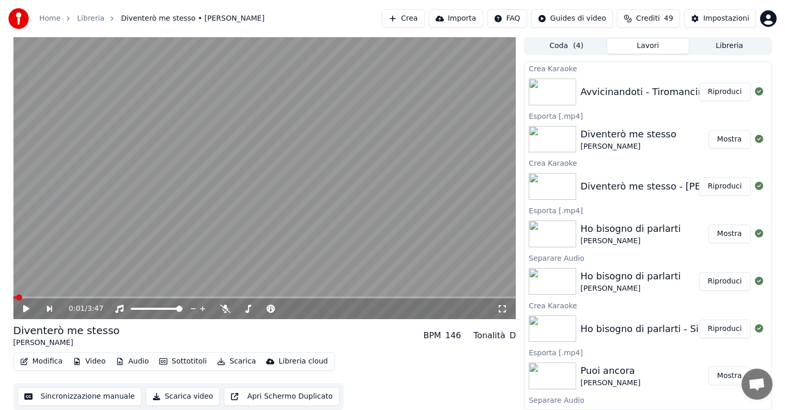
click at [716, 91] on button "Riproduci" at bounding box center [725, 92] width 52 height 19
click at [25, 310] on icon at bounding box center [26, 309] width 5 height 6
click at [42, 363] on button "Modifica" at bounding box center [41, 362] width 51 height 14
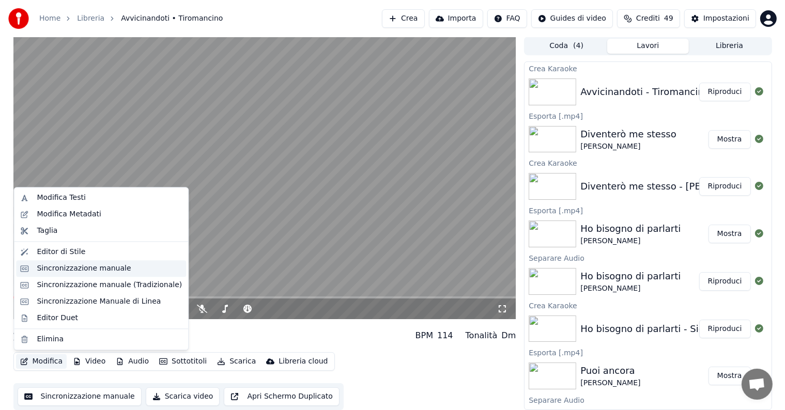
click at [58, 267] on div "Sincronizzazione manuale" at bounding box center [84, 269] width 94 height 10
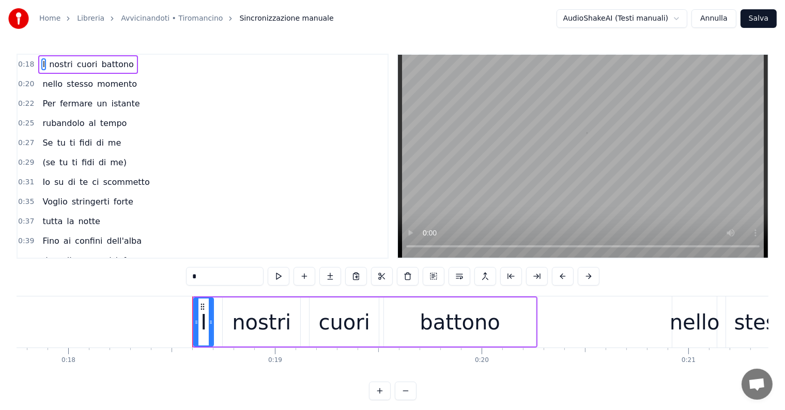
scroll to position [0, 3793]
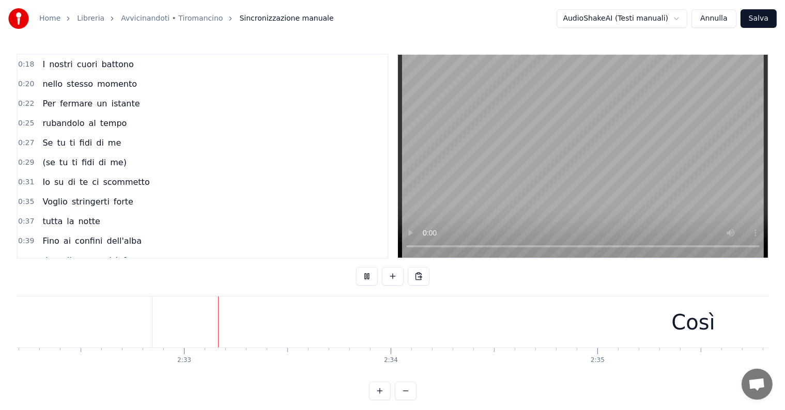
scroll to position [0, 31480]
click at [608, 327] on div "Così" at bounding box center [674, 322] width 1082 height 51
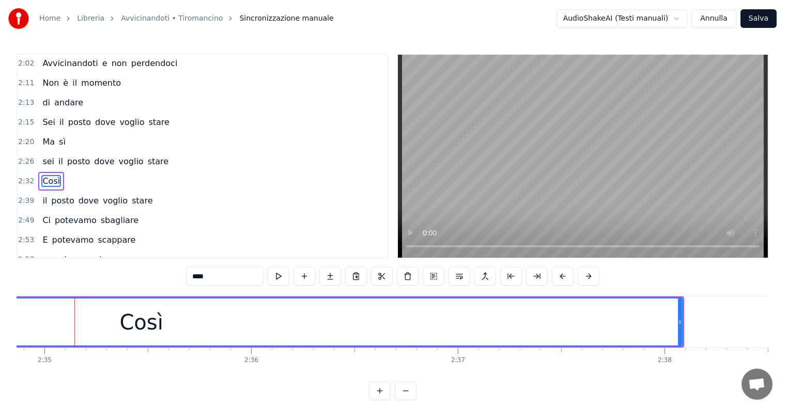
scroll to position [0, 32040]
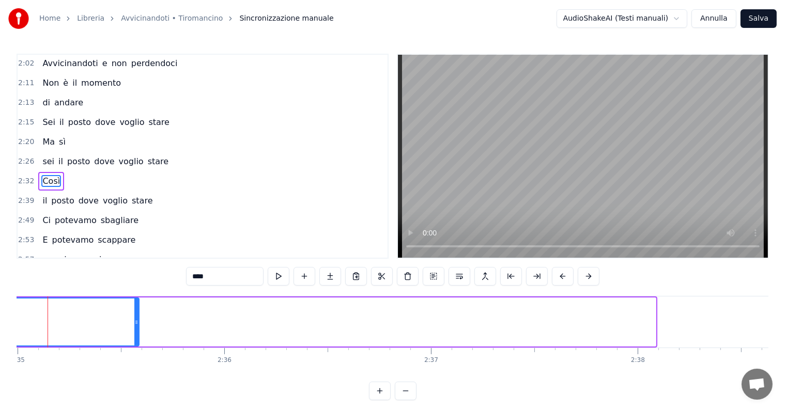
drag, startPoint x: 652, startPoint y: 314, endPoint x: 128, endPoint y: 302, distance: 523.6
click at [134, 302] on div at bounding box center [136, 322] width 4 height 47
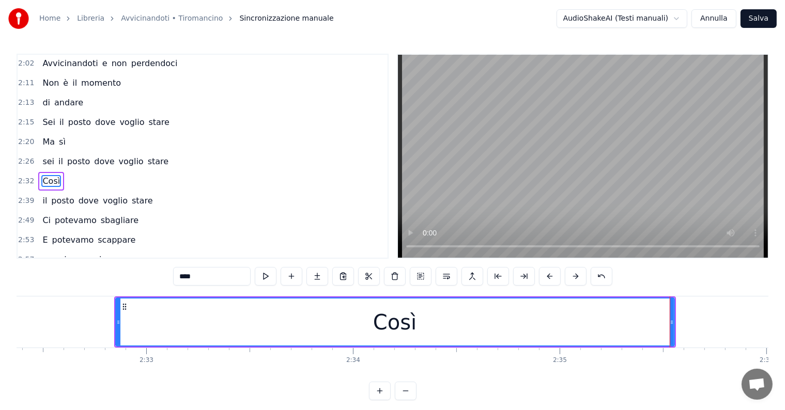
scroll to position [0, 31526]
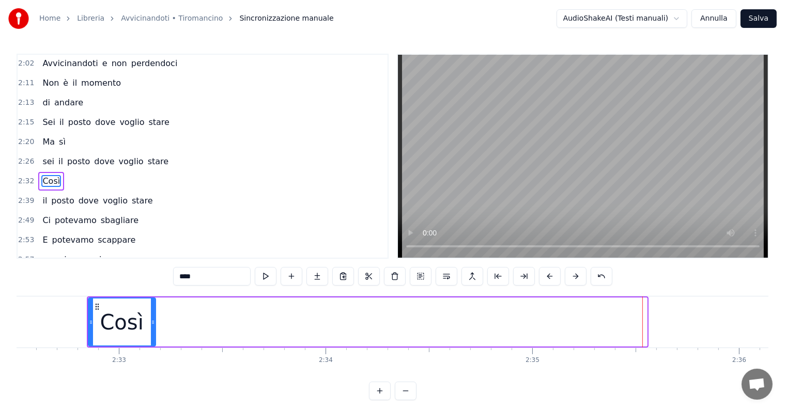
drag, startPoint x: 643, startPoint y: 315, endPoint x: 152, endPoint y: 316, distance: 491.5
click at [152, 316] on div at bounding box center [153, 322] width 4 height 47
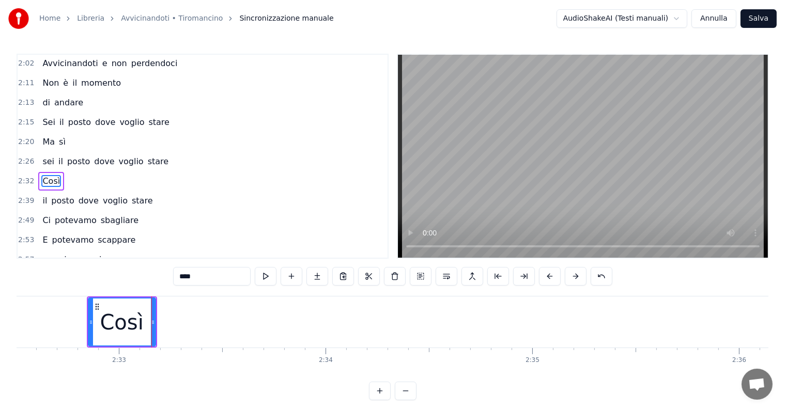
click at [215, 273] on input "****" at bounding box center [212, 276] width 78 height 19
type input "***"
click at [320, 274] on button at bounding box center [317, 276] width 22 height 19
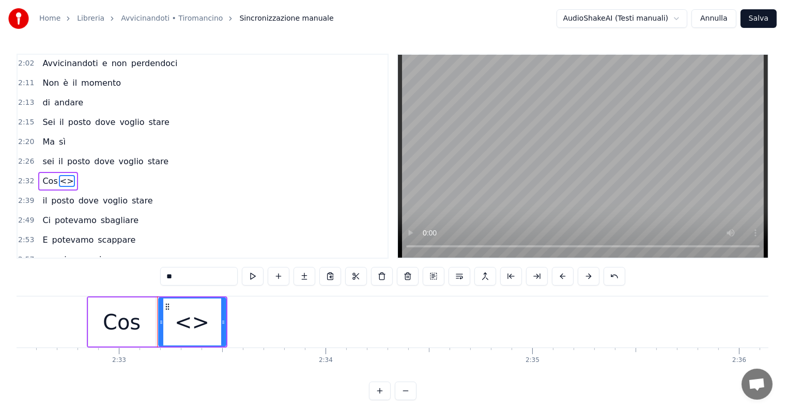
click at [194, 274] on input "**" at bounding box center [199, 276] width 78 height 19
type input "*"
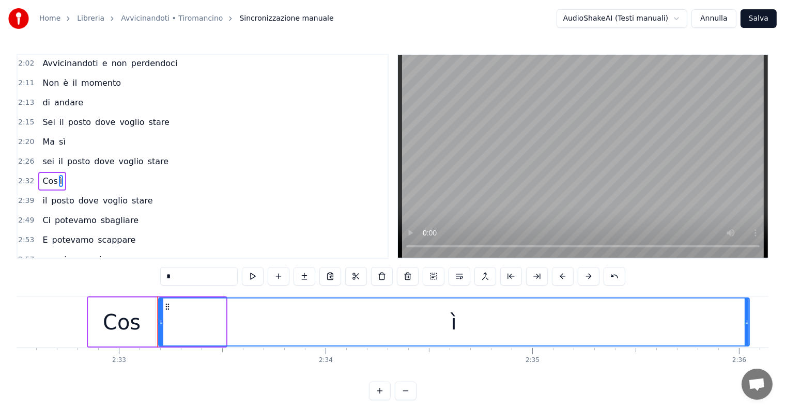
click at [748, 322] on div at bounding box center [747, 322] width 4 height 47
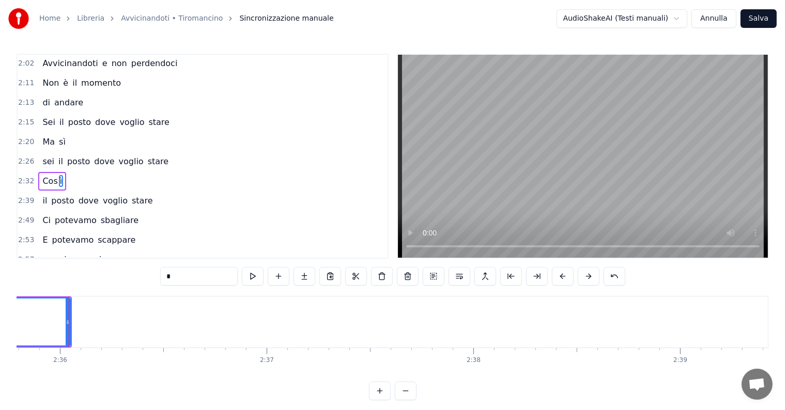
scroll to position [0, 32205]
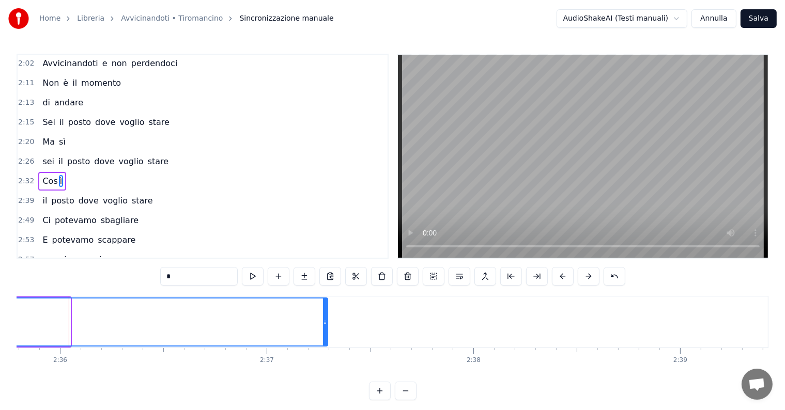
drag, startPoint x: 68, startPoint y: 314, endPoint x: 325, endPoint y: 319, distance: 257.4
click at [325, 319] on div at bounding box center [325, 322] width 4 height 47
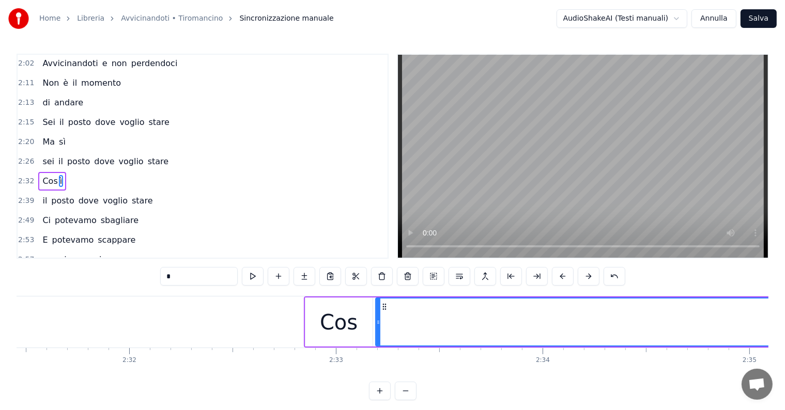
scroll to position [0, 31227]
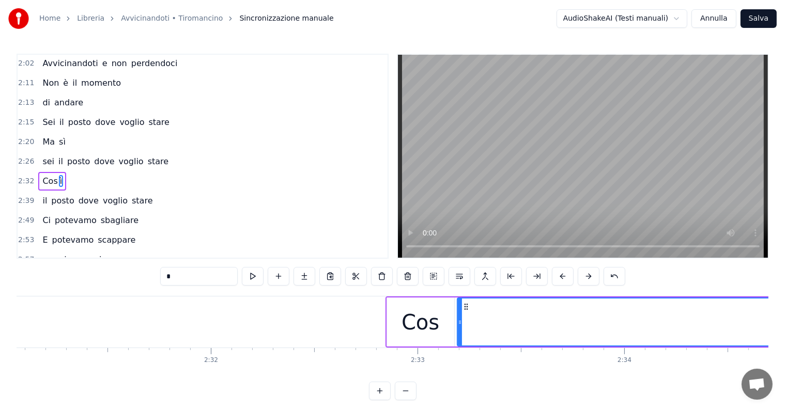
type input "*"
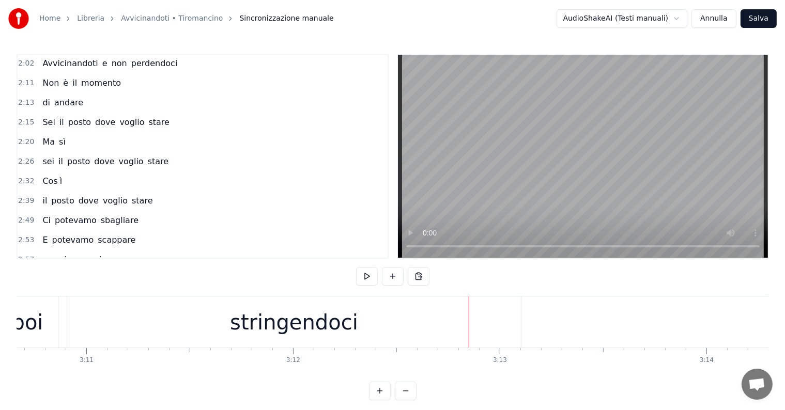
scroll to position [0, 39278]
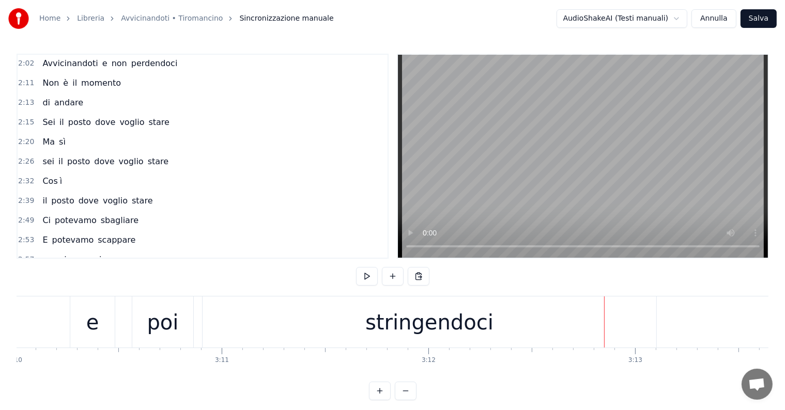
click at [478, 325] on div "stringendoci" at bounding box center [429, 322] width 128 height 31
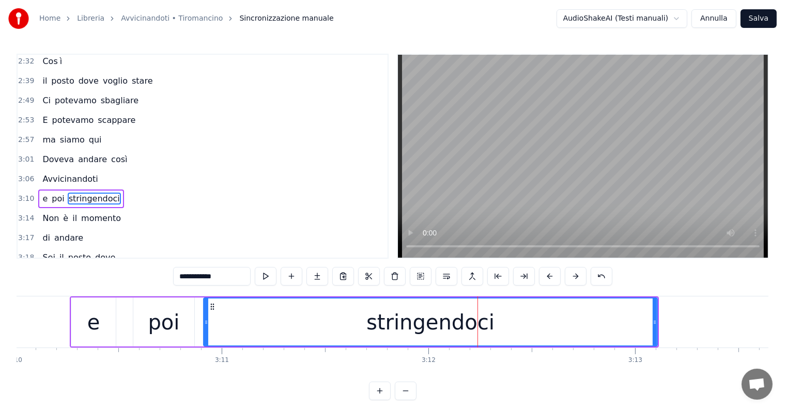
scroll to position [782, 0]
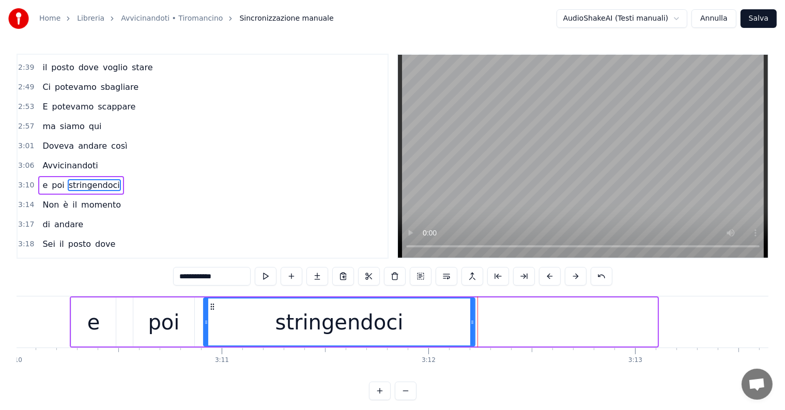
drag, startPoint x: 655, startPoint y: 317, endPoint x: 473, endPoint y: 331, distance: 182.9
click at [473, 331] on div at bounding box center [472, 322] width 4 height 47
click at [234, 274] on input "**********" at bounding box center [212, 276] width 78 height 19
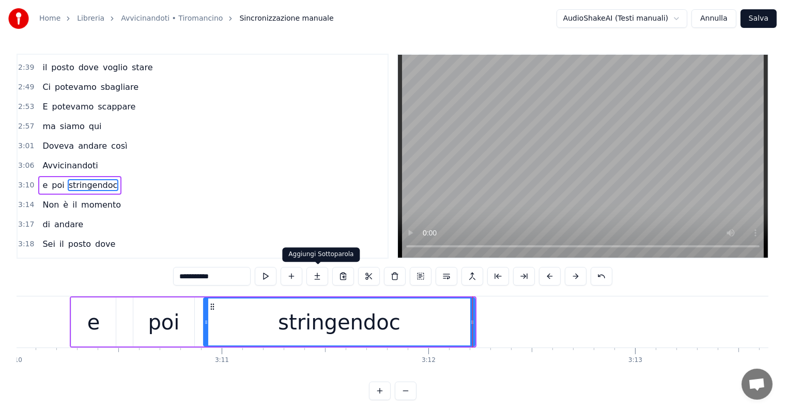
type input "**********"
click at [318, 275] on button at bounding box center [317, 276] width 22 height 19
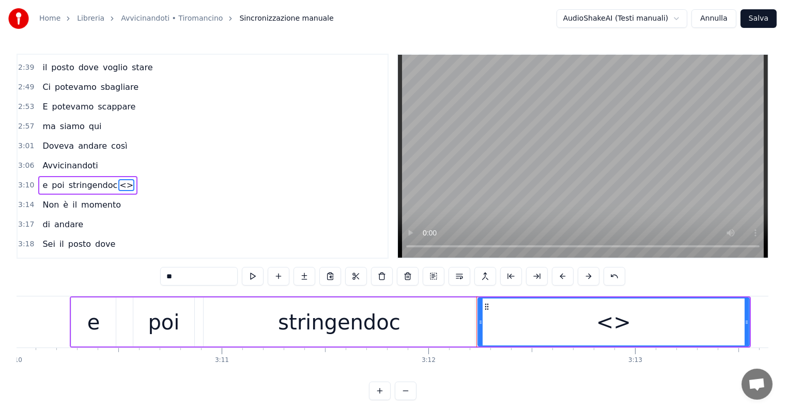
click at [208, 275] on input "**" at bounding box center [199, 276] width 78 height 19
type input "*"
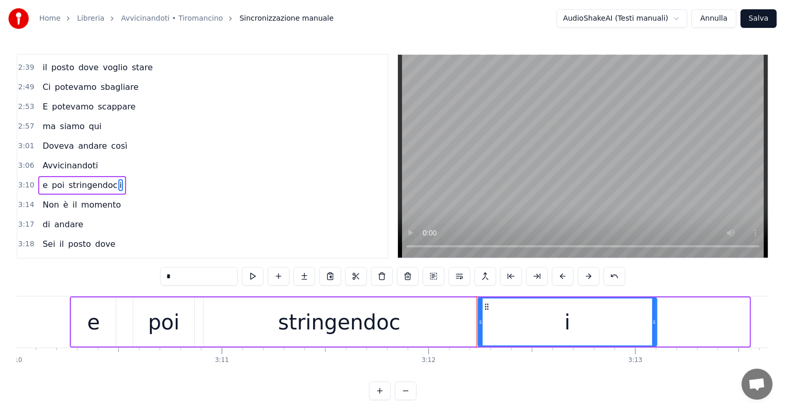
drag, startPoint x: 745, startPoint y: 312, endPoint x: 652, endPoint y: 322, distance: 93.1
click at [652, 322] on div at bounding box center [654, 322] width 4 height 47
type input "*"
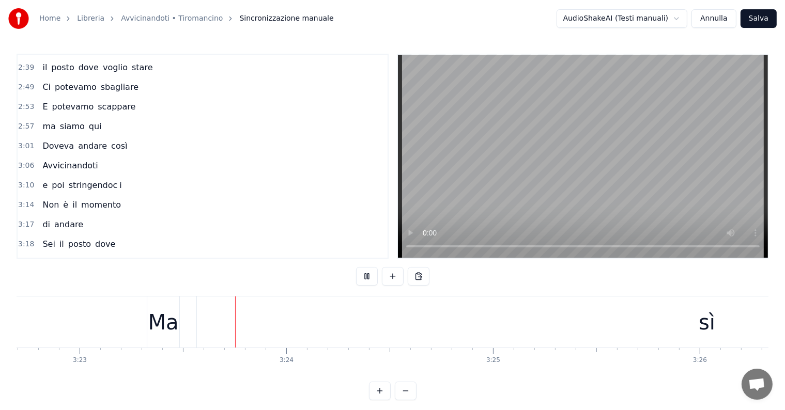
scroll to position [0, 41921]
click at [465, 325] on div "sì" at bounding box center [687, 322] width 1020 height 51
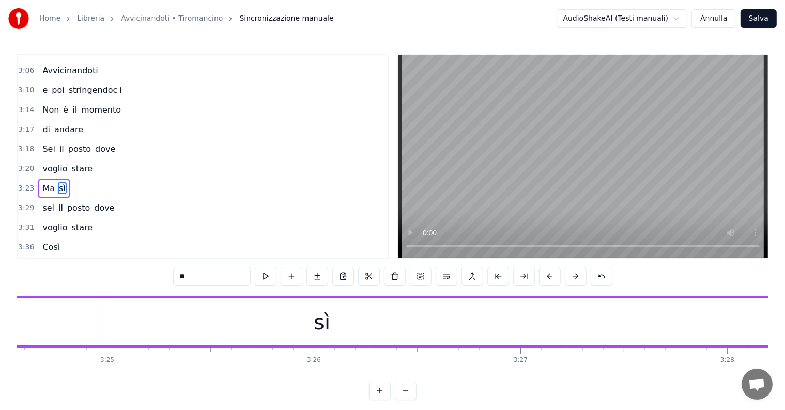
scroll to position [0, 42477]
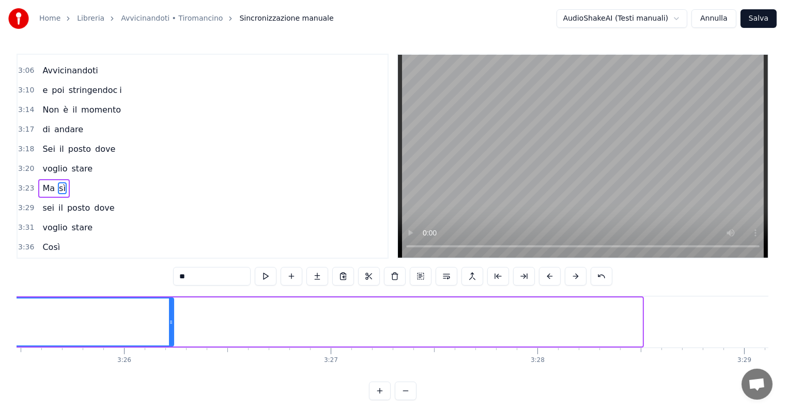
drag, startPoint x: 641, startPoint y: 314, endPoint x: 172, endPoint y: 320, distance: 468.8
click at [172, 320] on div at bounding box center [171, 322] width 4 height 47
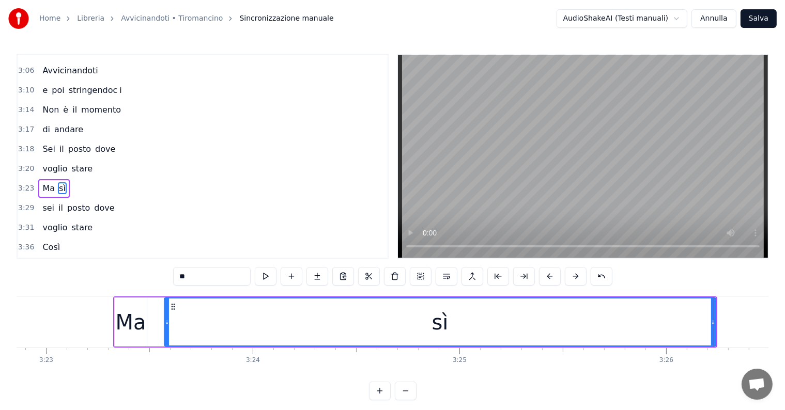
scroll to position [0, 42016]
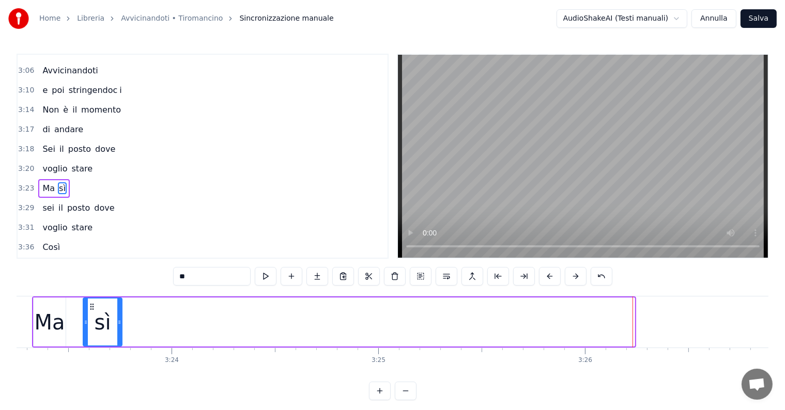
drag, startPoint x: 630, startPoint y: 312, endPoint x: 117, endPoint y: 352, distance: 514.2
click at [117, 352] on div "I nostri cuori battono nello stesso momento [PERSON_NAME] fermare un istante ru…" at bounding box center [393, 335] width 752 height 78
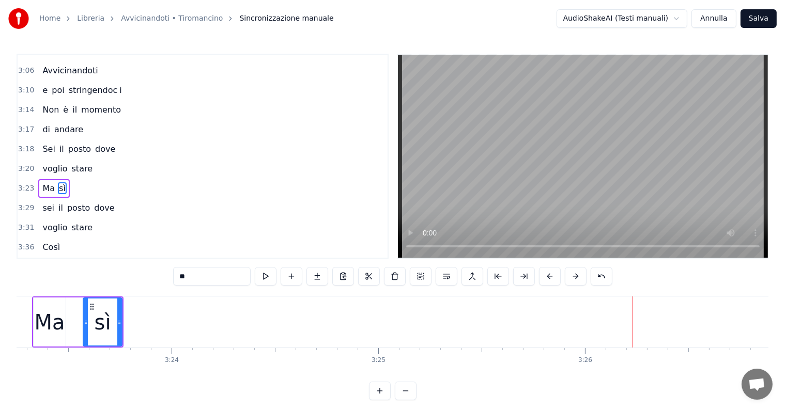
click at [203, 279] on input "**" at bounding box center [212, 276] width 78 height 19
type input "*"
click at [316, 273] on button at bounding box center [317, 276] width 22 height 19
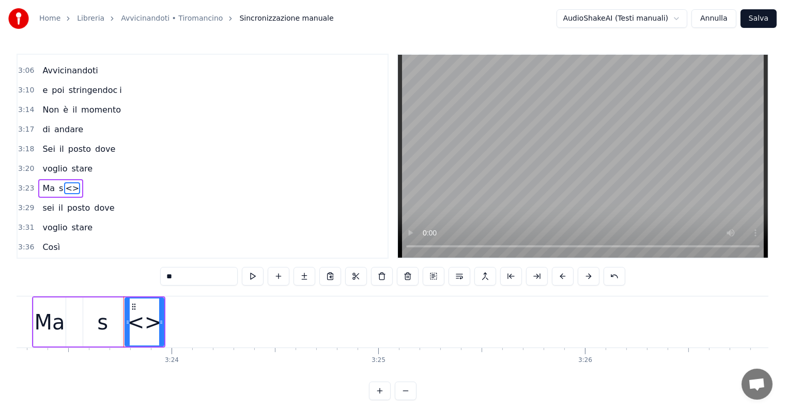
click at [193, 281] on input "**" at bounding box center [199, 276] width 78 height 19
type input "*"
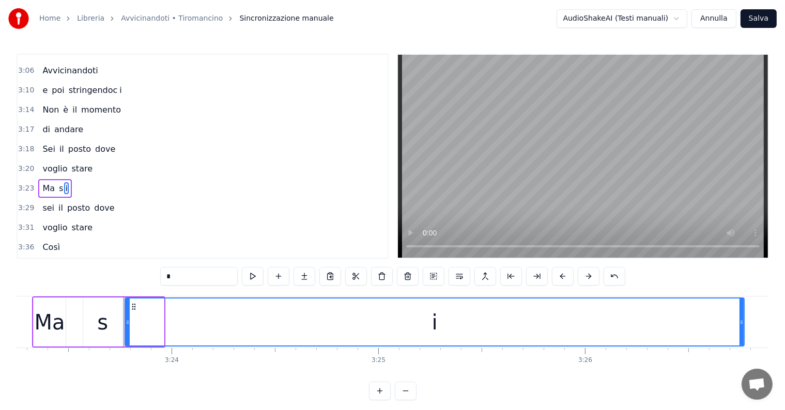
drag, startPoint x: 159, startPoint y: 312, endPoint x: 740, endPoint y: 324, distance: 581.5
click at [740, 324] on div at bounding box center [742, 322] width 4 height 47
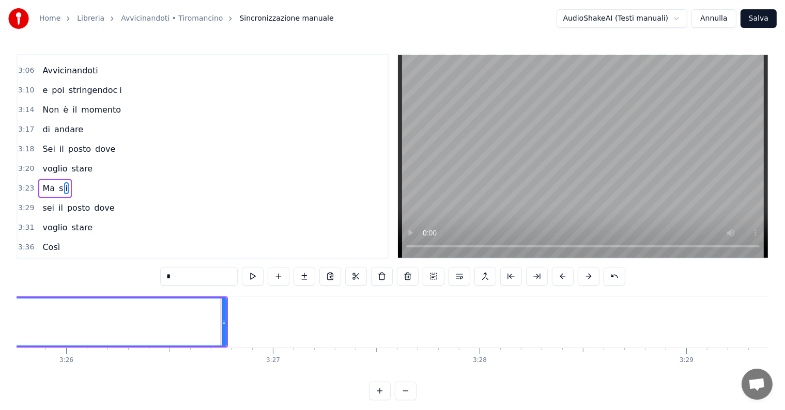
scroll to position [0, 42687]
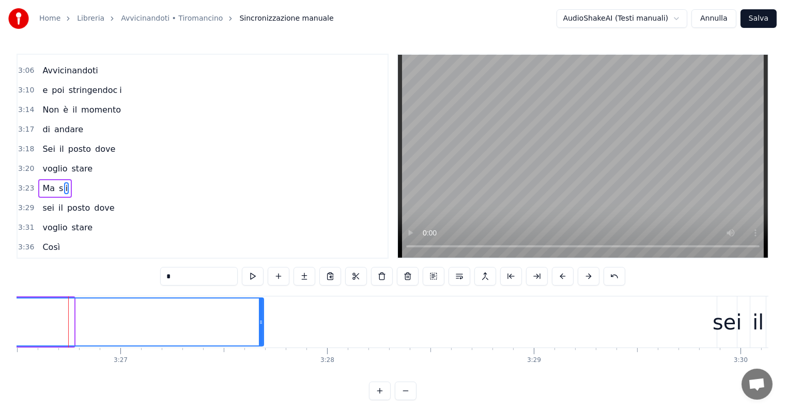
drag, startPoint x: 73, startPoint y: 312, endPoint x: 258, endPoint y: 329, distance: 186.3
click at [259, 329] on div at bounding box center [261, 322] width 4 height 47
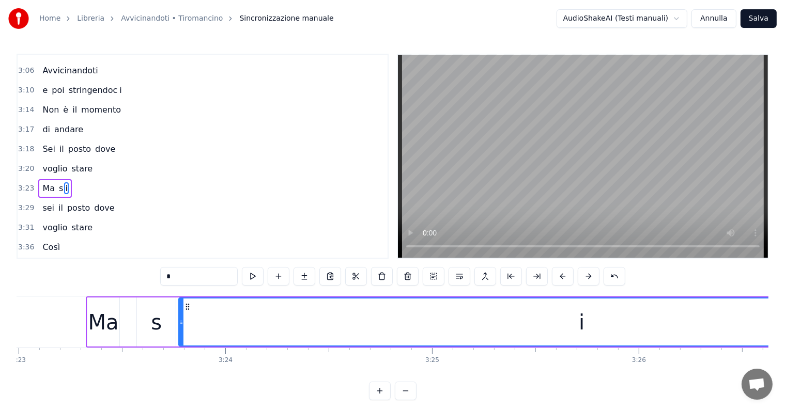
scroll to position [0, 41908]
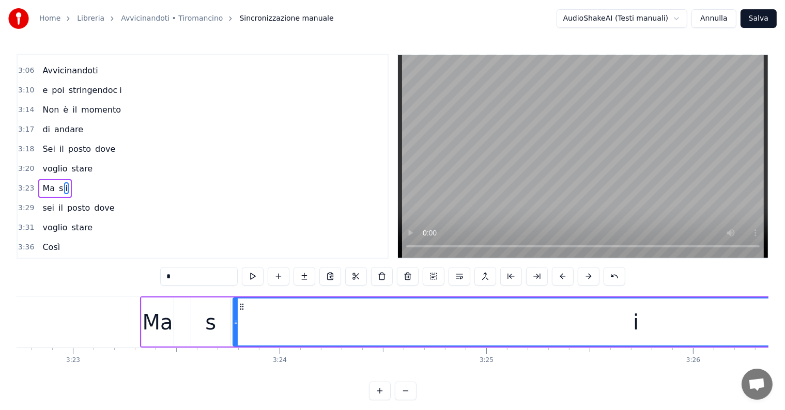
type input "*"
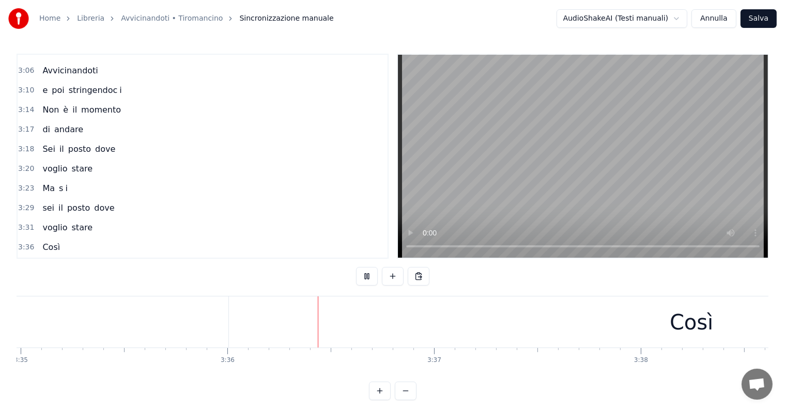
scroll to position [0, 44565]
click at [510, 324] on div "Così" at bounding box center [567, 322] width 925 height 51
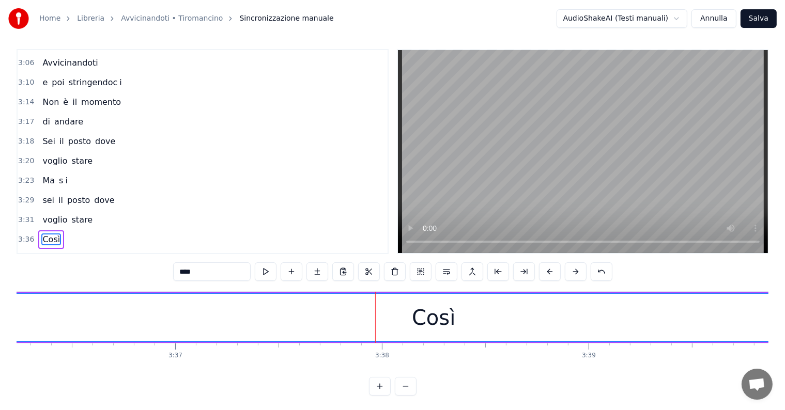
scroll to position [0, 44998]
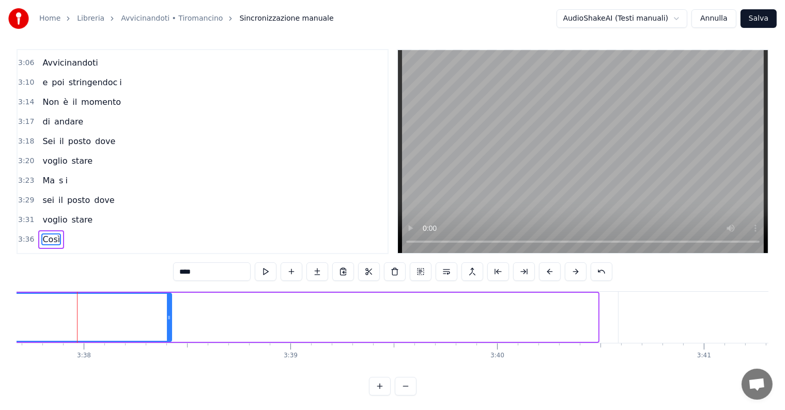
drag, startPoint x: 595, startPoint y: 306, endPoint x: 168, endPoint y: 320, distance: 426.6
click at [168, 320] on div at bounding box center [169, 317] width 4 height 47
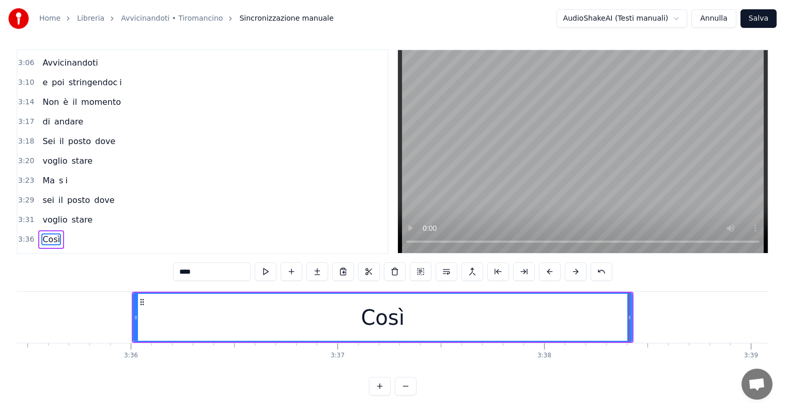
scroll to position [0, 44483]
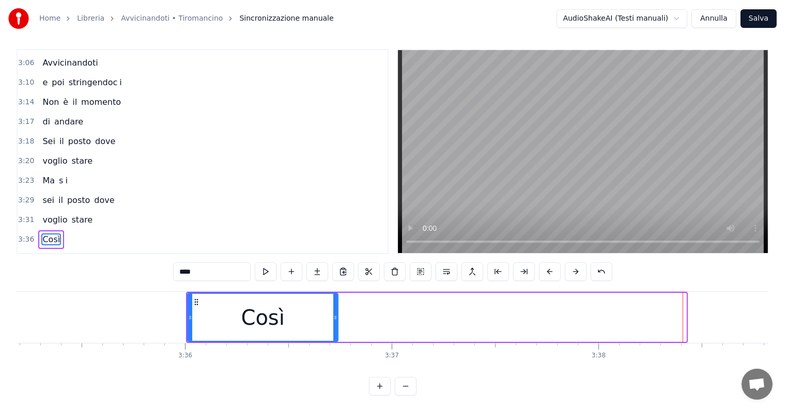
drag, startPoint x: 683, startPoint y: 307, endPoint x: 335, endPoint y: 343, distance: 350.2
click at [335, 343] on div "I nostri cuori battono nello stesso momento [PERSON_NAME] fermare un istante ru…" at bounding box center [393, 330] width 752 height 78
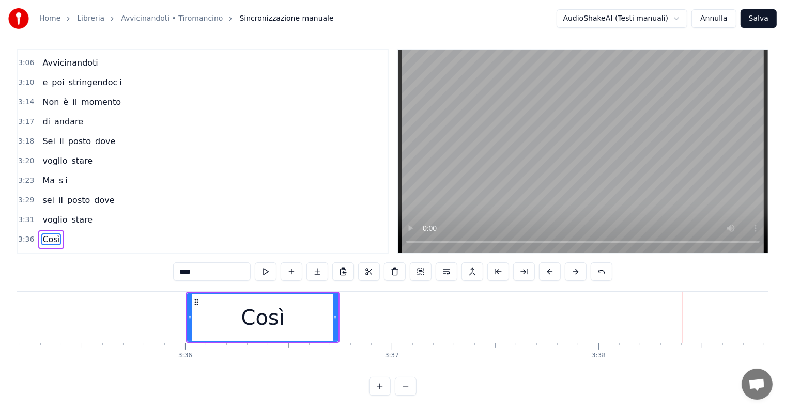
click at [211, 266] on input "****" at bounding box center [212, 272] width 78 height 19
type input "***"
click at [317, 271] on button at bounding box center [317, 272] width 22 height 19
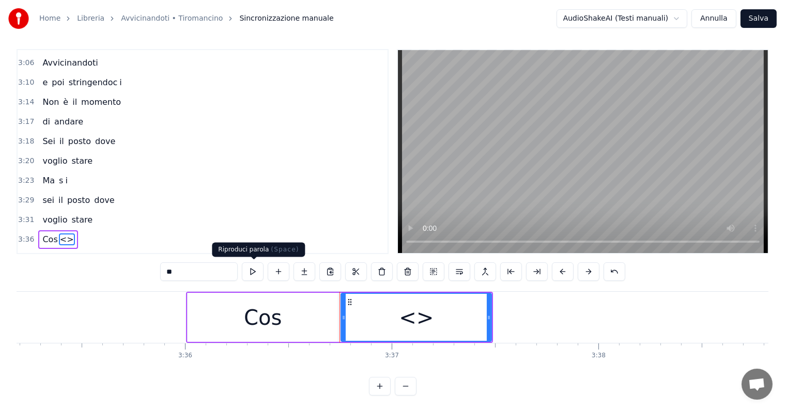
click at [213, 273] on input "**" at bounding box center [199, 272] width 78 height 19
type input "*"
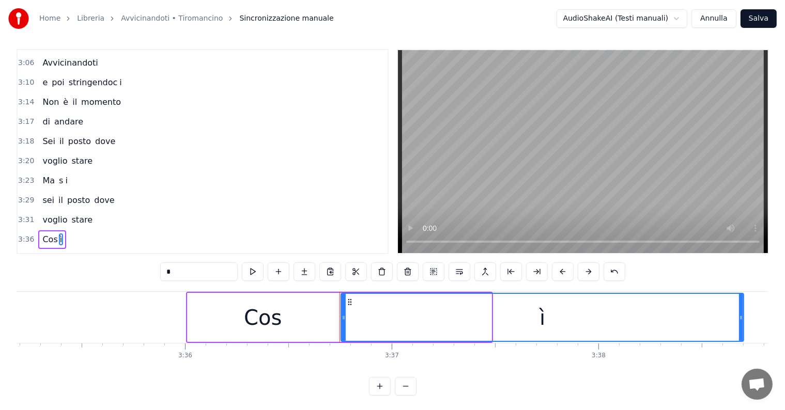
drag, startPoint x: 489, startPoint y: 301, endPoint x: 742, endPoint y: 313, distance: 252.5
click at [742, 313] on div at bounding box center [741, 317] width 4 height 47
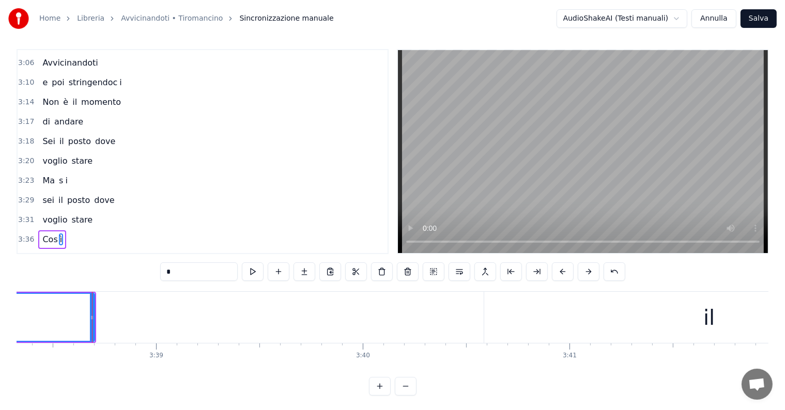
scroll to position [0, 45155]
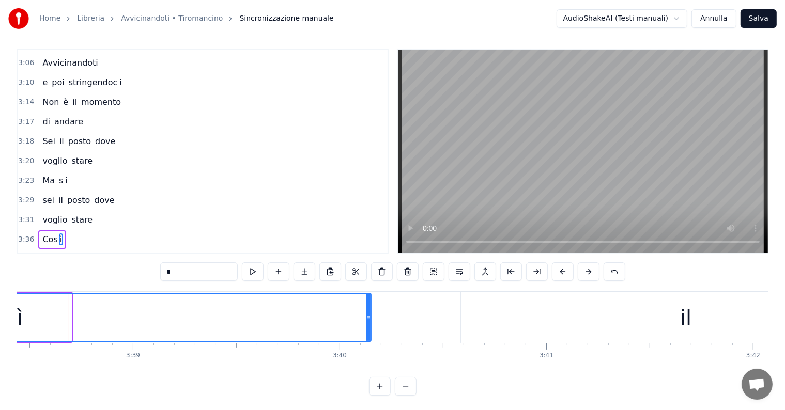
drag, startPoint x: 70, startPoint y: 305, endPoint x: 337, endPoint y: 319, distance: 267.0
click at [370, 315] on div at bounding box center [368, 317] width 4 height 47
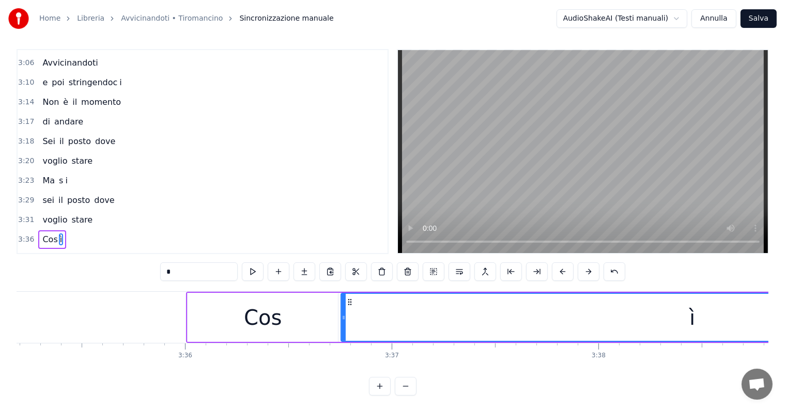
scroll to position [0, 44456]
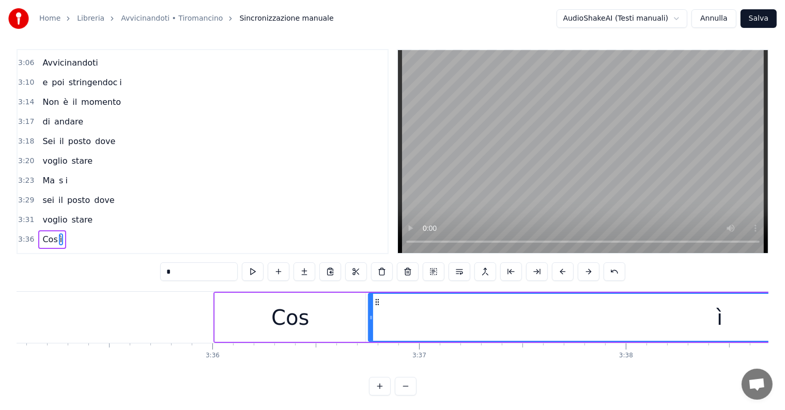
type input "*"
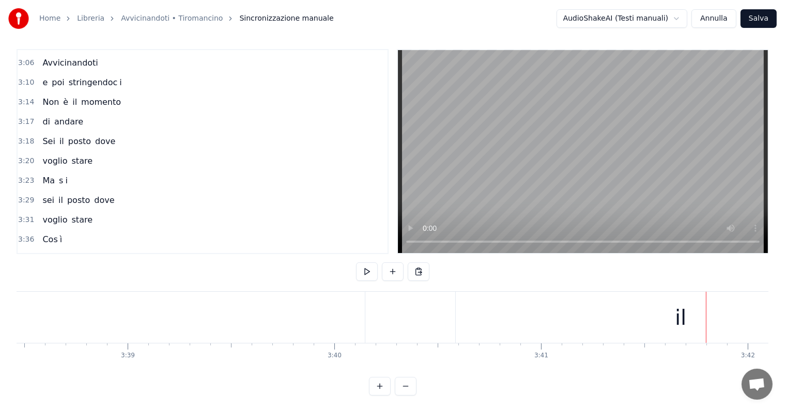
scroll to position [0, 45242]
click at [591, 320] on div "il" at bounding box center [600, 317] width 450 height 51
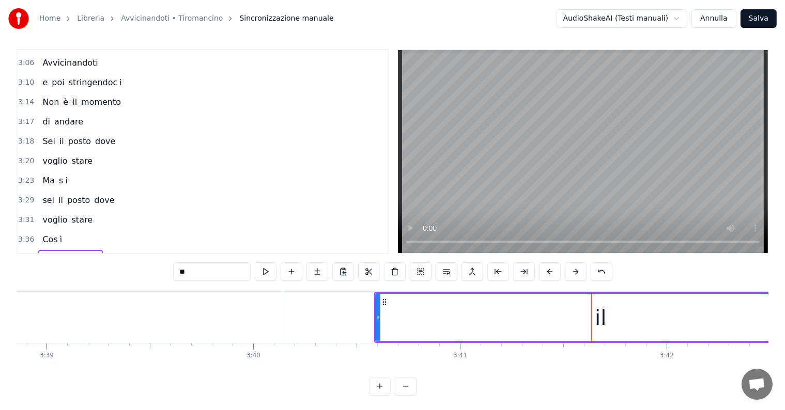
scroll to position [16, 0]
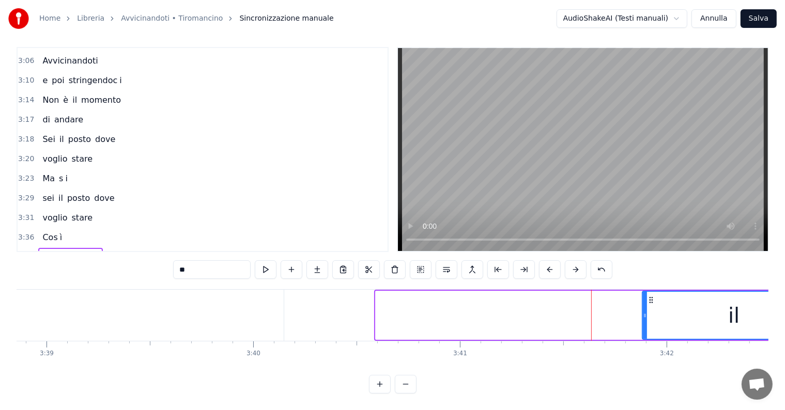
drag, startPoint x: 376, startPoint y: 311, endPoint x: 643, endPoint y: 311, distance: 267.2
click at [643, 311] on div at bounding box center [645, 315] width 4 height 47
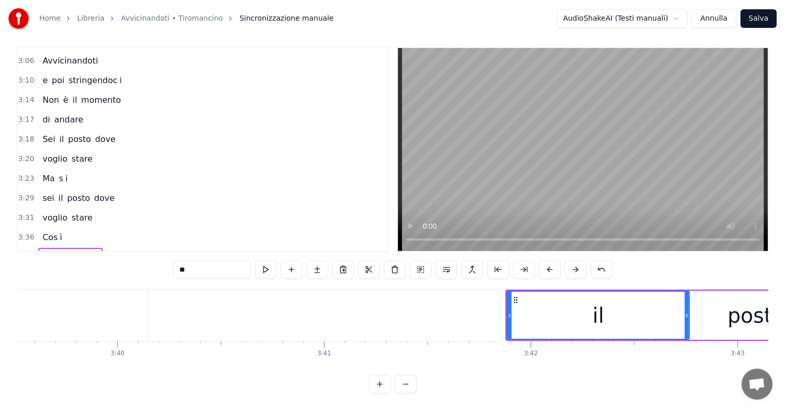
scroll to position [0, 45486]
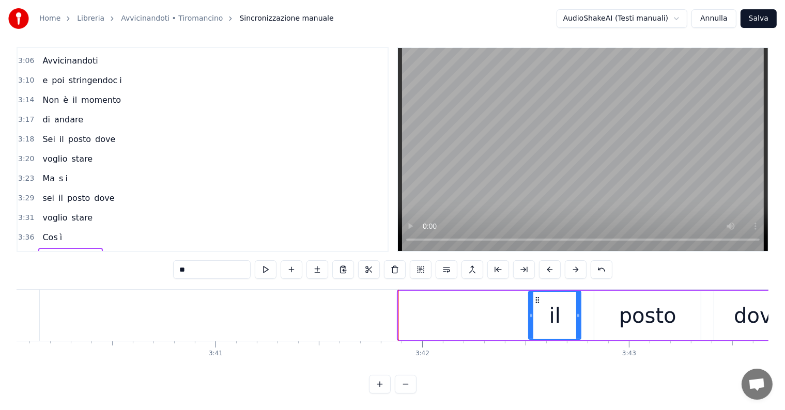
drag, startPoint x: 399, startPoint y: 304, endPoint x: 529, endPoint y: 308, distance: 130.3
click at [529, 312] on icon at bounding box center [531, 316] width 4 height 8
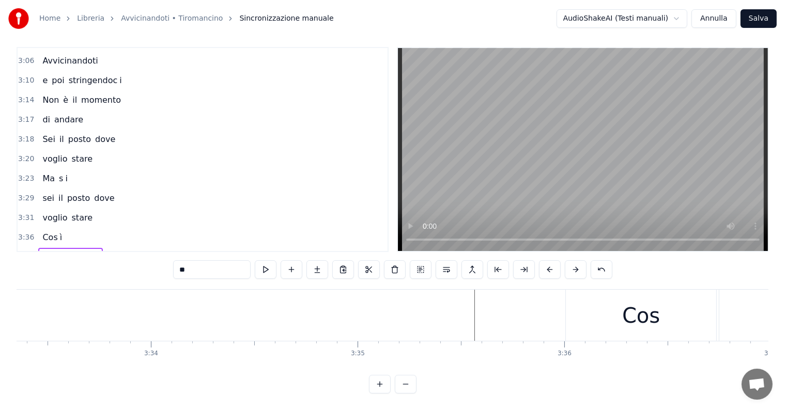
scroll to position [0, 44130]
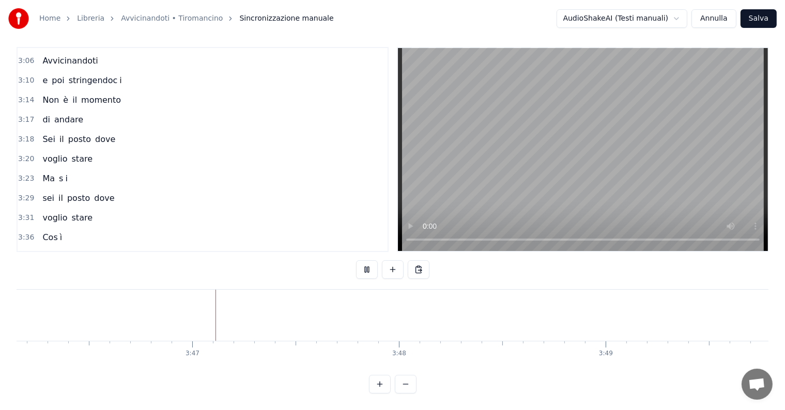
scroll to position [0, 46790]
click at [752, 18] on button "Salva" at bounding box center [759, 18] width 36 height 19
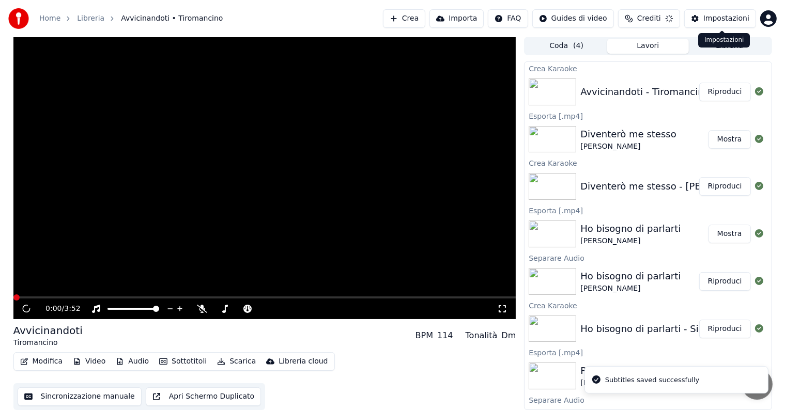
scroll to position [1, 0]
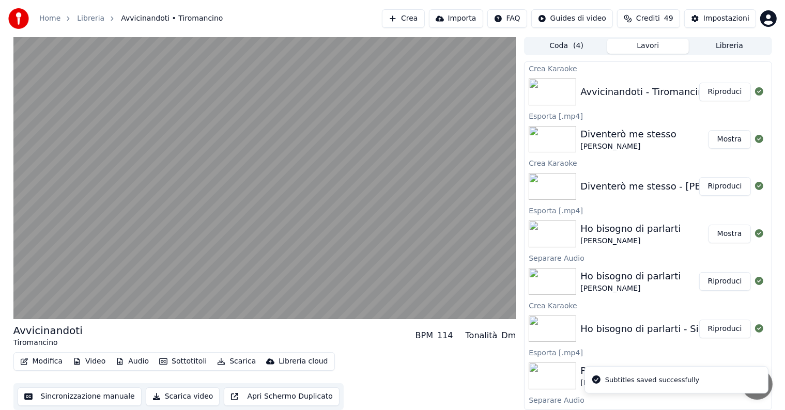
click at [707, 93] on button "Riproduci" at bounding box center [725, 92] width 52 height 19
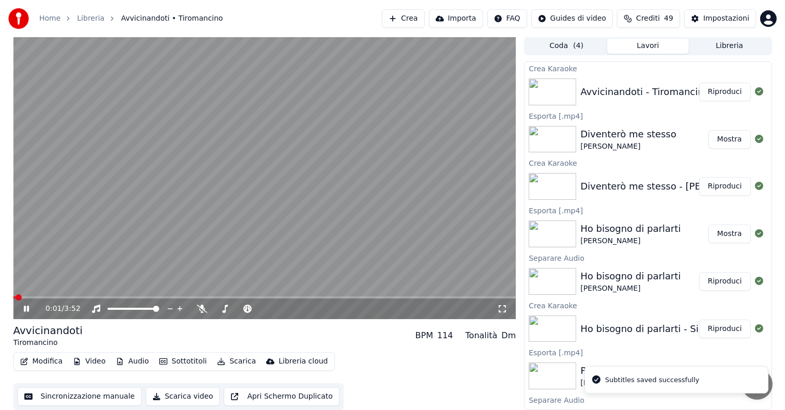
click at [25, 307] on icon at bounding box center [26, 309] width 5 height 6
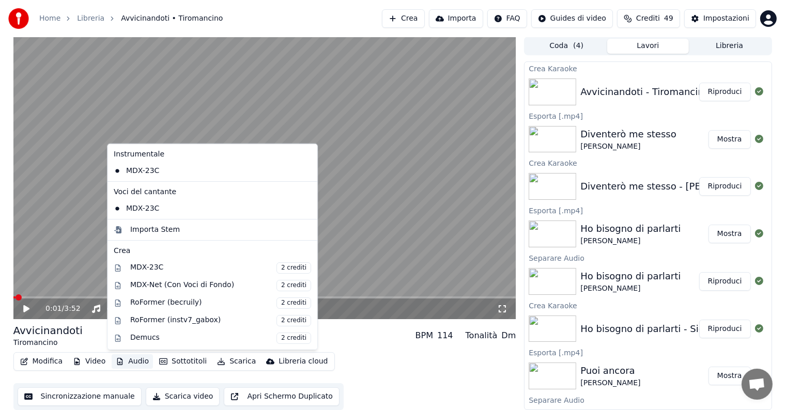
click at [139, 360] on button "Audio" at bounding box center [132, 362] width 41 height 14
click at [180, 285] on div "MDX-Net (Con Voci di Fondo) 2 crediti" at bounding box center [220, 285] width 181 height 11
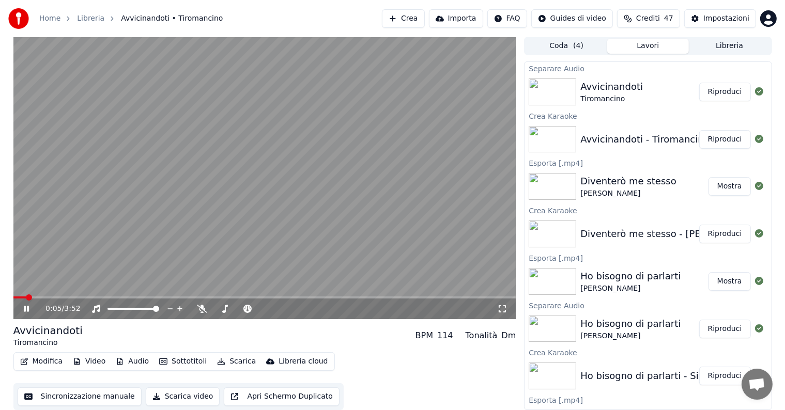
click at [728, 91] on button "Riproduci" at bounding box center [725, 92] width 52 height 19
click at [26, 308] on icon at bounding box center [34, 309] width 24 height 8
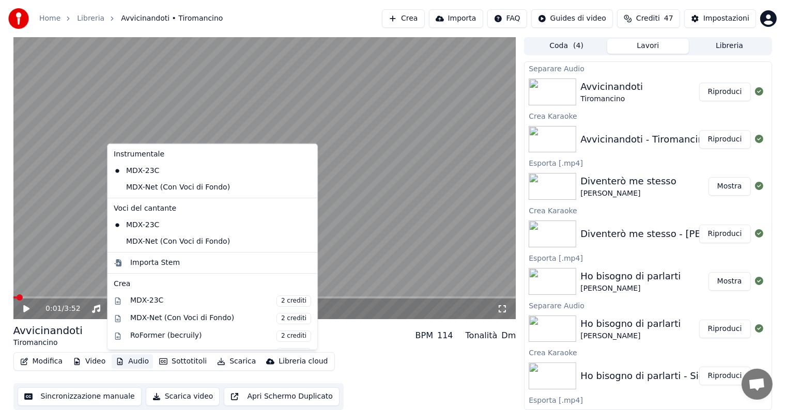
click at [133, 360] on button "Audio" at bounding box center [132, 362] width 41 height 14
click at [166, 190] on div "MDX-Net (Con Voci di Fondo)" at bounding box center [205, 187] width 190 height 17
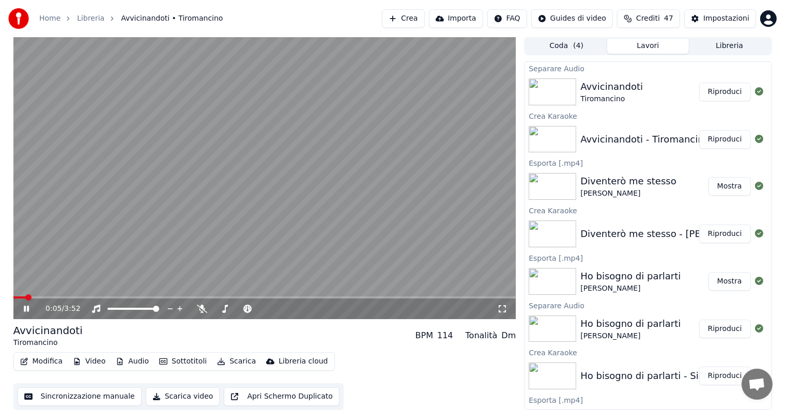
click at [25, 307] on icon at bounding box center [26, 309] width 5 height 6
click at [128, 362] on button "Audio" at bounding box center [132, 362] width 41 height 14
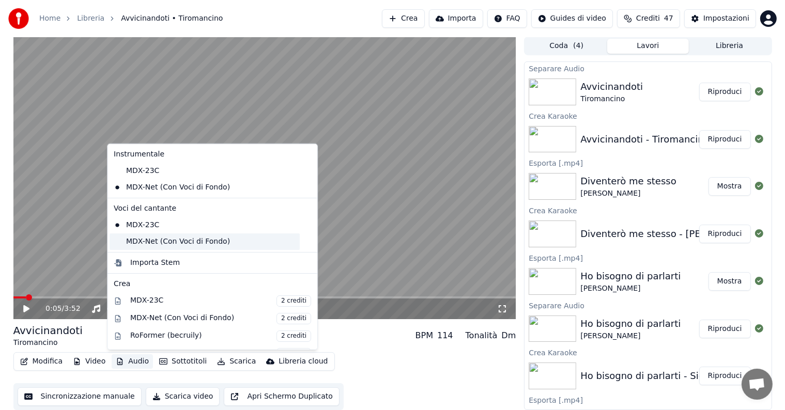
click at [136, 242] on div "MDX-Net (Con Voci di Fondo)" at bounding box center [205, 242] width 190 height 17
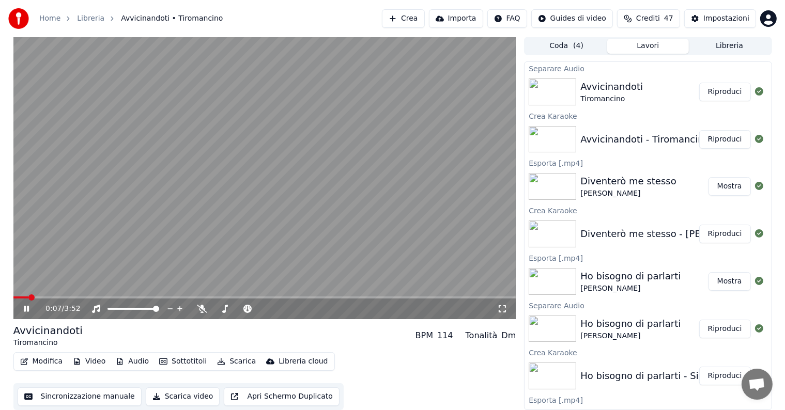
click at [25, 308] on icon at bounding box center [26, 309] width 5 height 6
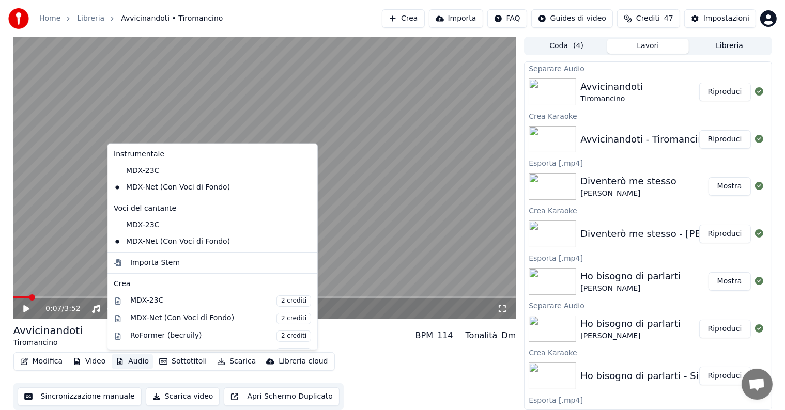
click at [132, 361] on button "Audio" at bounding box center [132, 362] width 41 height 14
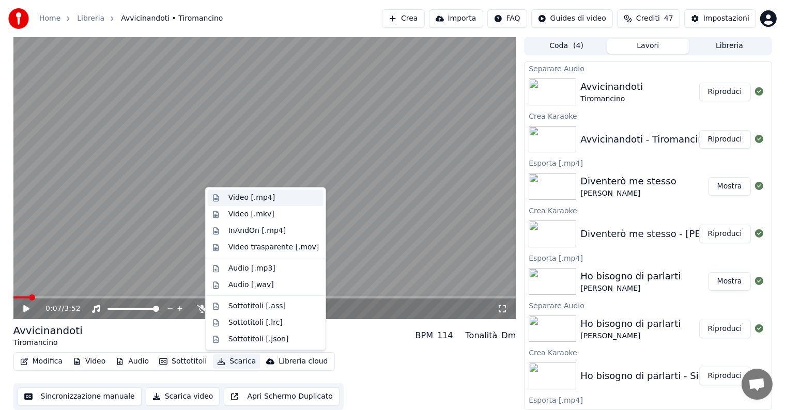
click at [248, 200] on div "Video [.mp4]" at bounding box center [251, 198] width 47 height 10
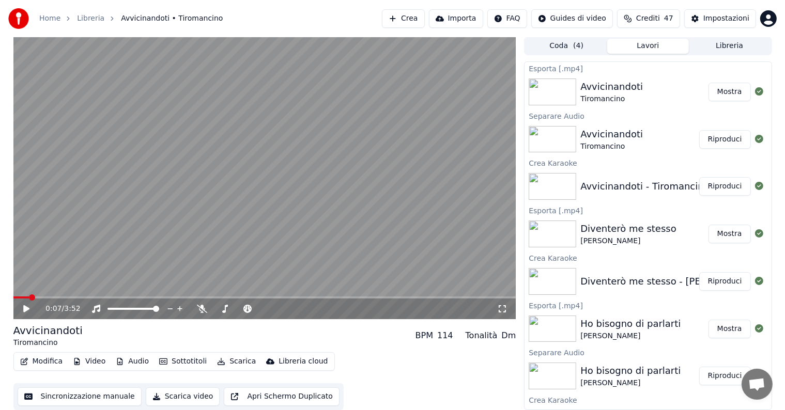
click at [732, 91] on button "Mostra" at bounding box center [730, 92] width 42 height 19
